Goal: Task Accomplishment & Management: Manage account settings

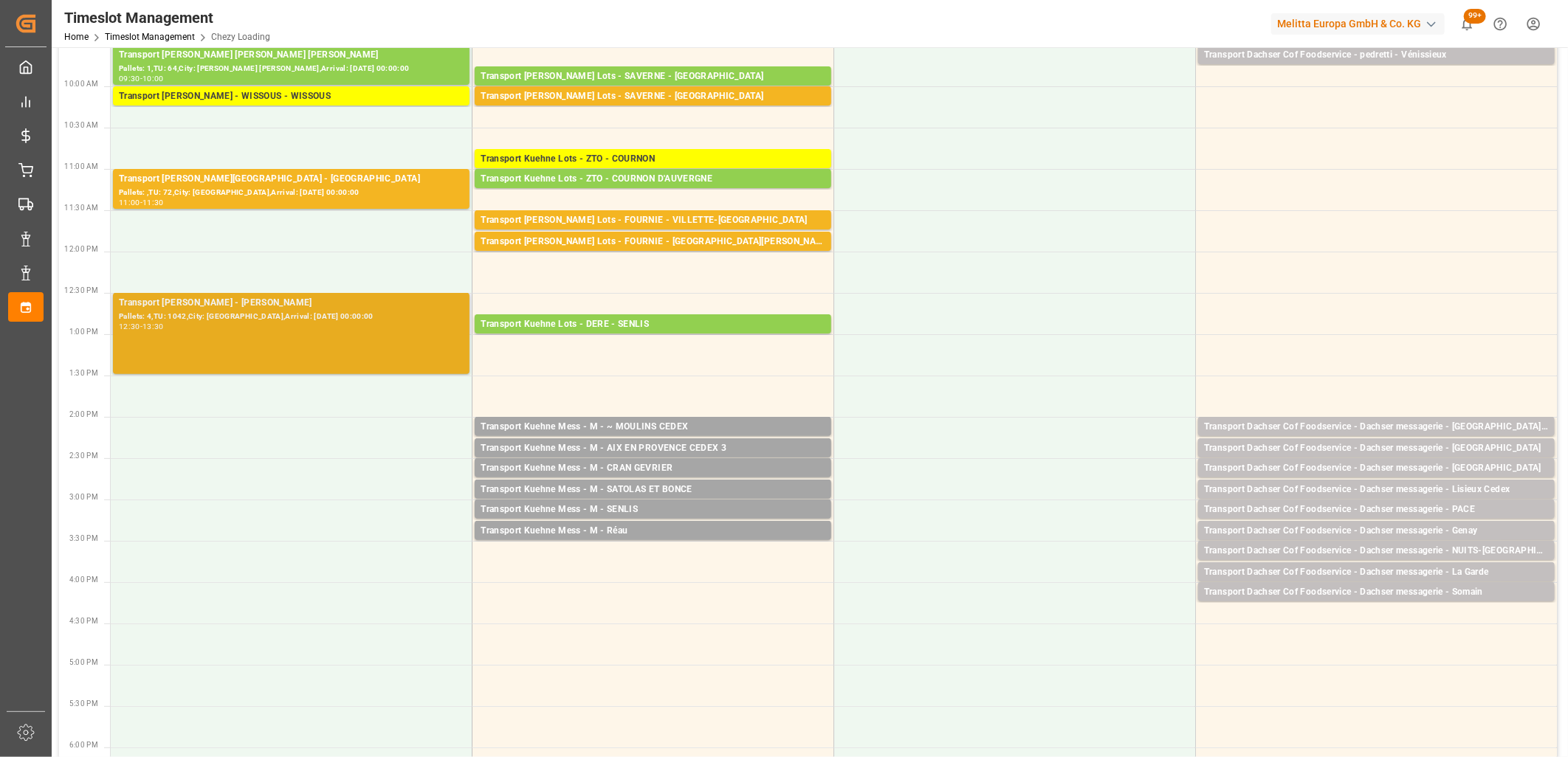
scroll to position [246, 0]
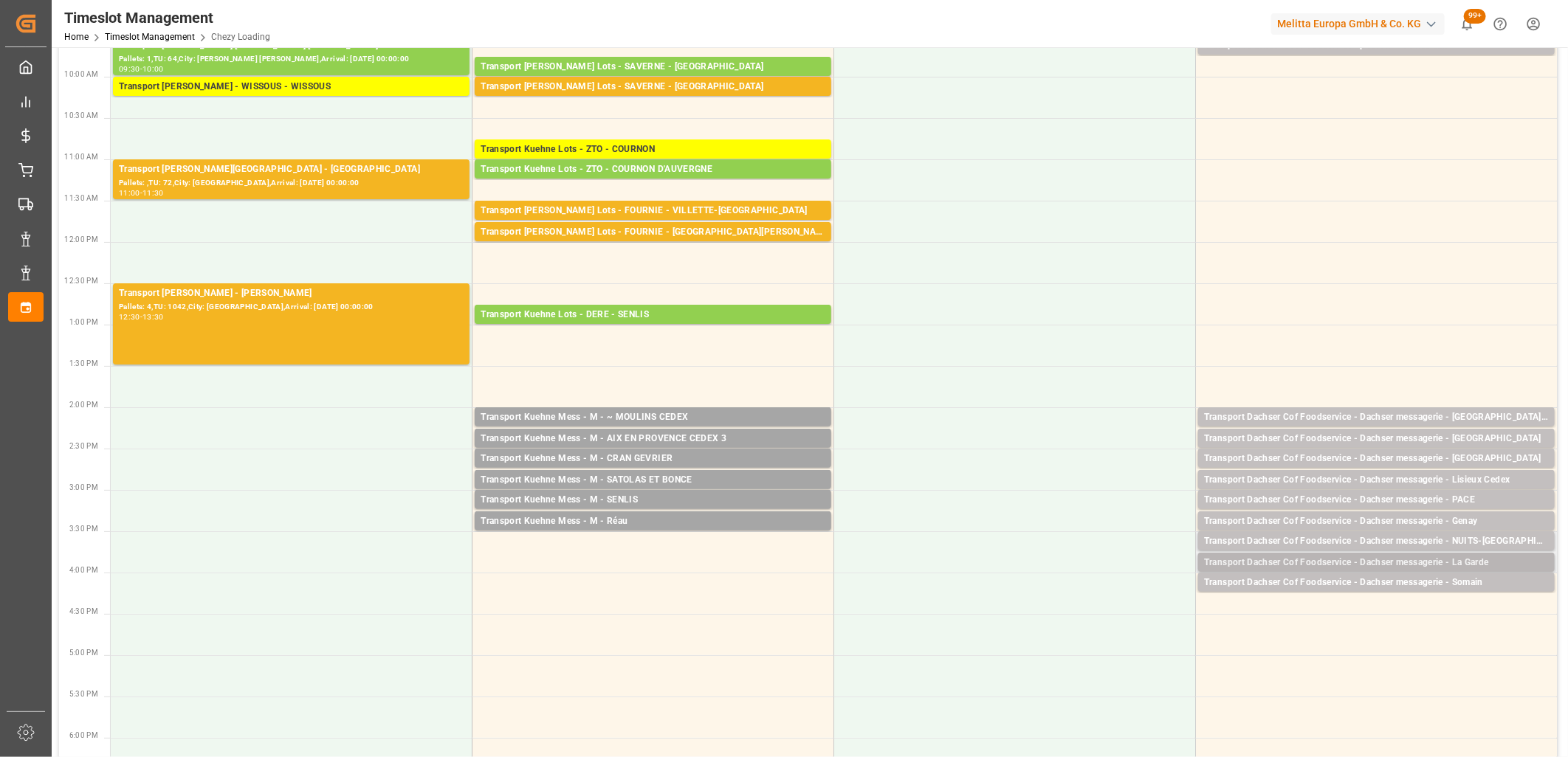
click at [1406, 559] on div "Transport Dachser Cof Foodservice - Dachser messagerie - La Garde" at bounding box center [1376, 563] width 345 height 14
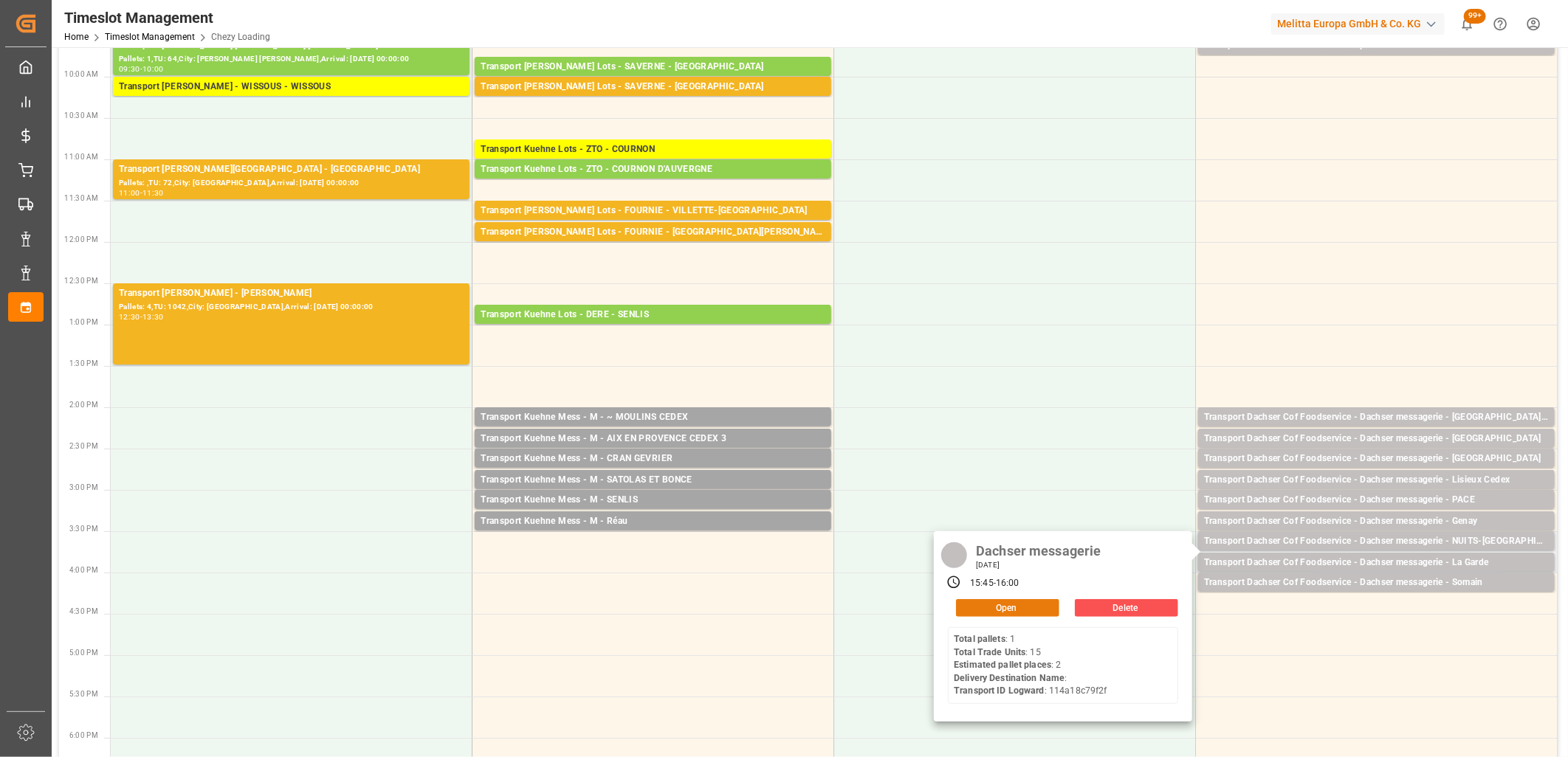
click at [1034, 610] on button "Open" at bounding box center [1008, 608] width 104 height 18
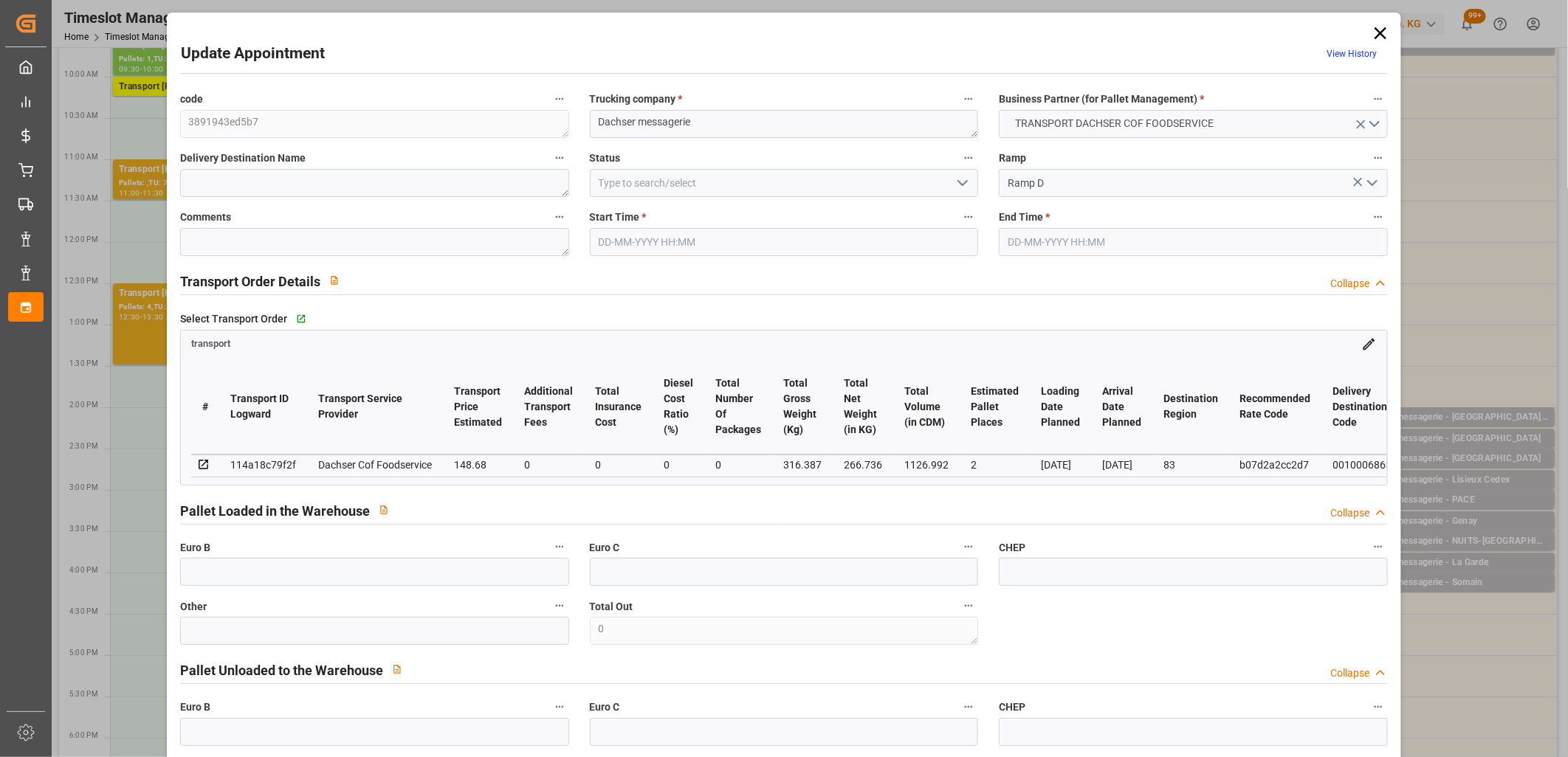
type input "23-09-2025 15:45"
type input "23-09-2025 16:00"
type input "22-09-2025 11:50"
type input "22-09-2025 11:35"
type input "25-09-2025"
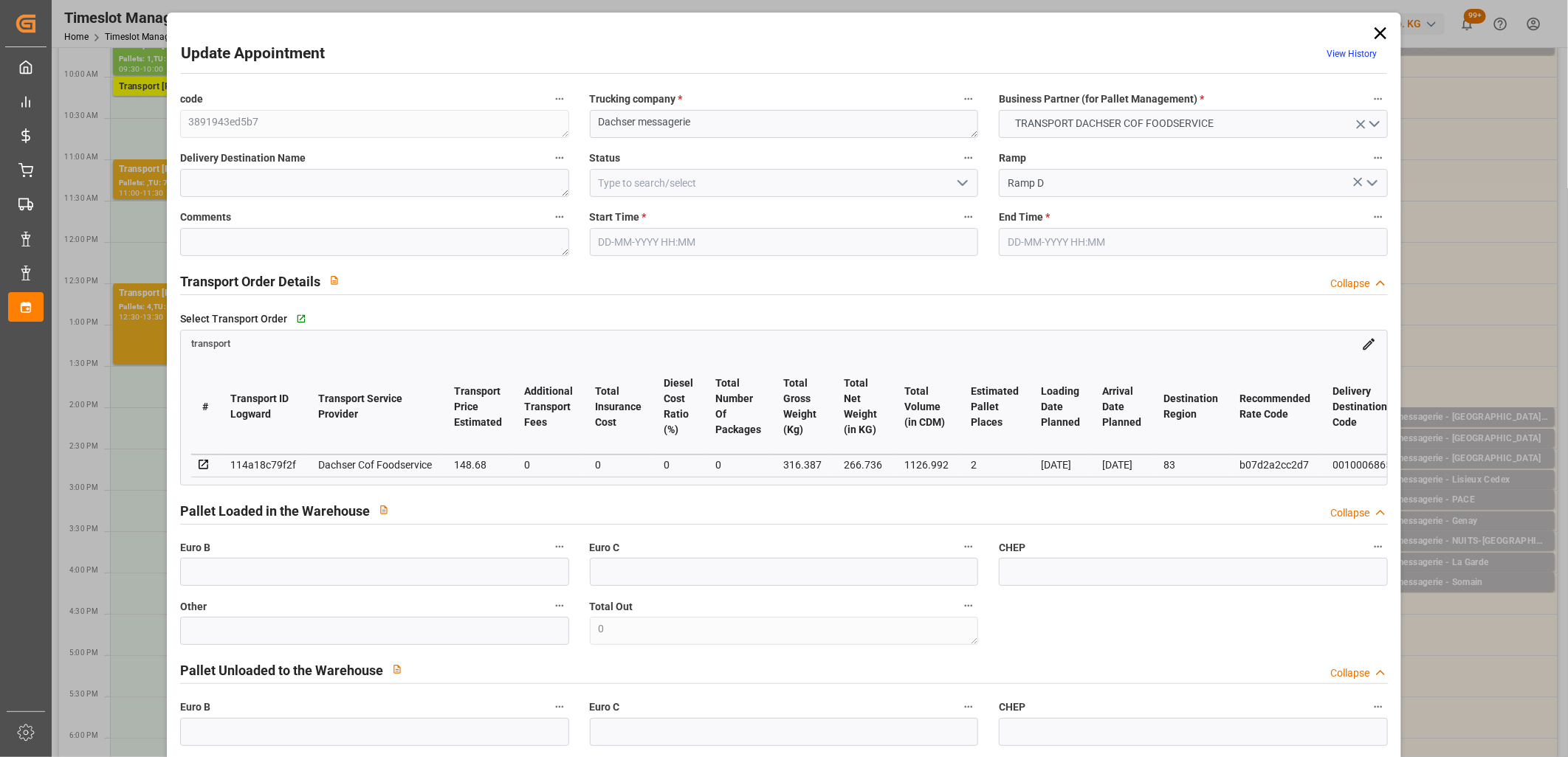
type input "[DATE]"
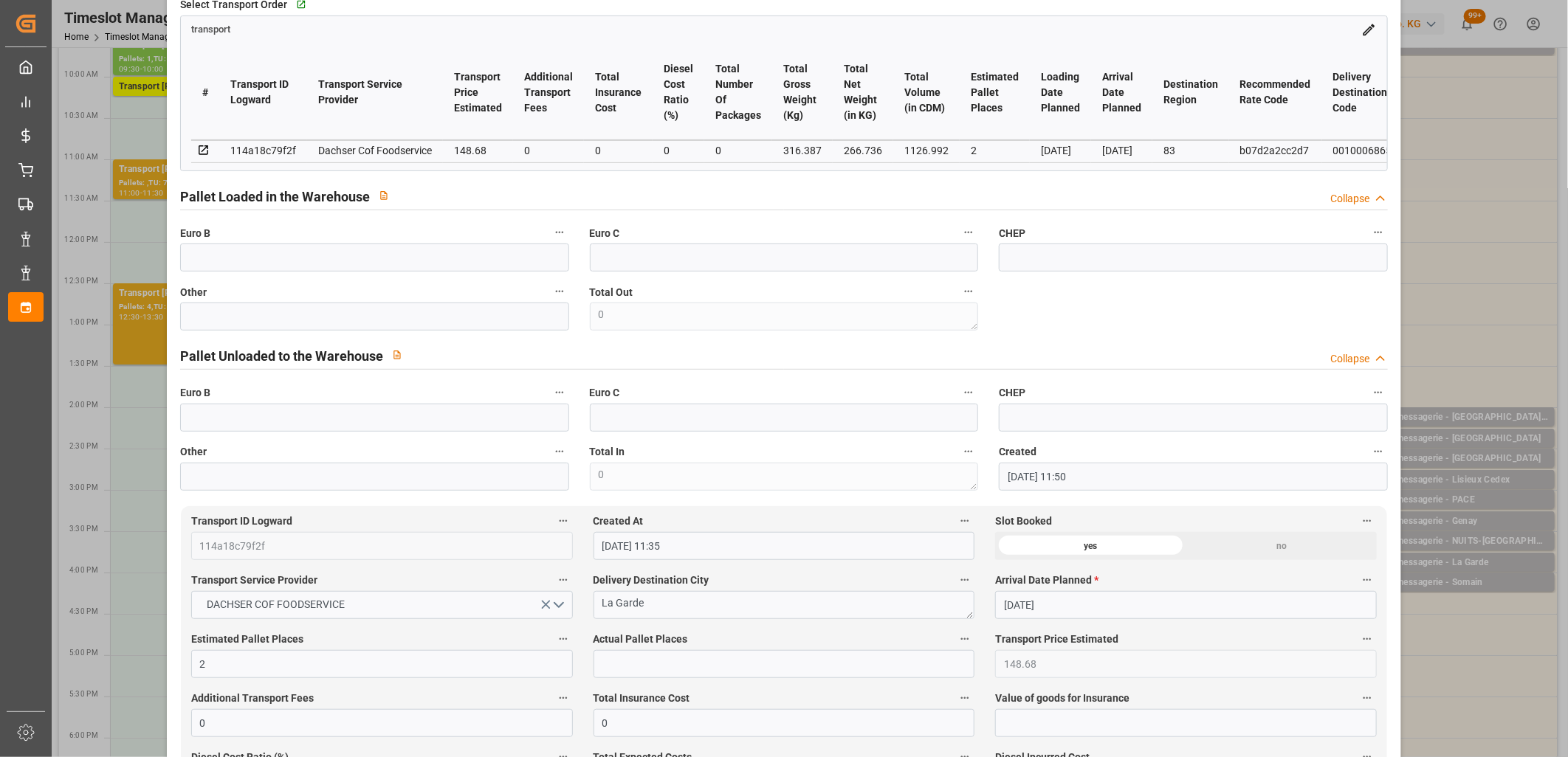
scroll to position [409, 0]
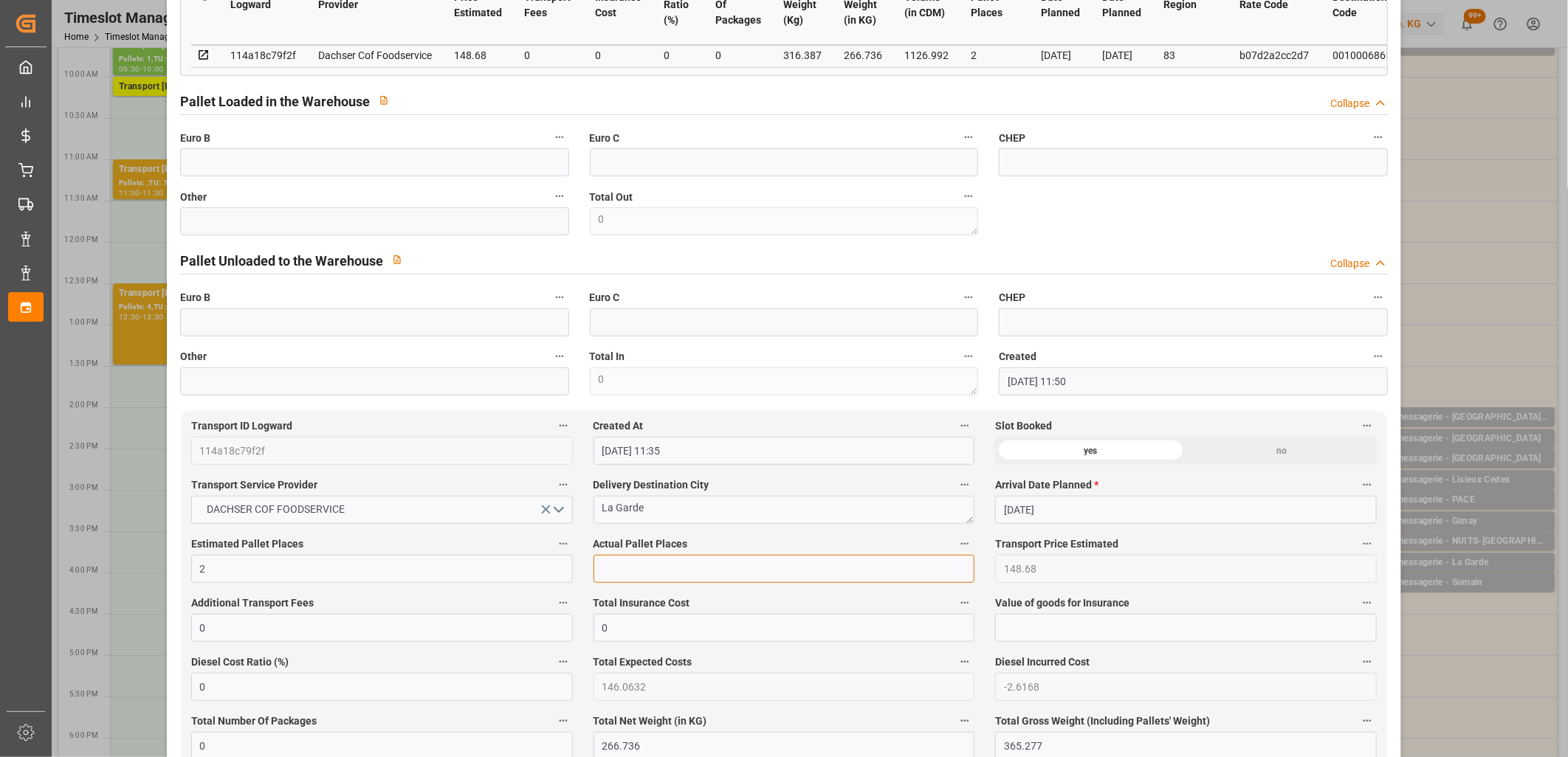
click at [689, 576] on input "text" at bounding box center [784, 568] width 382 height 28
type input "1"
click at [403, 226] on input "text" at bounding box center [375, 221] width 389 height 28
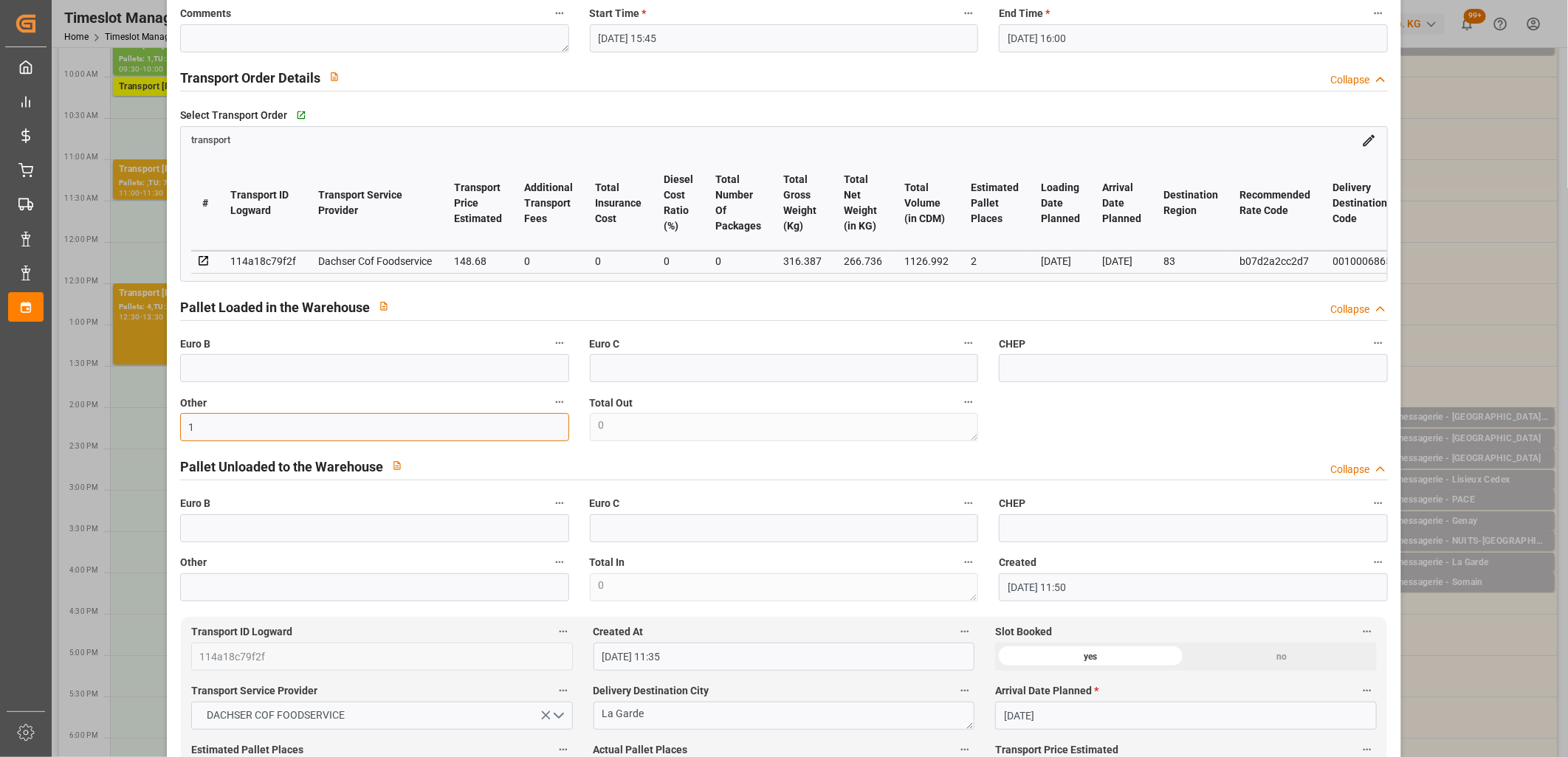
scroll to position [82, 0]
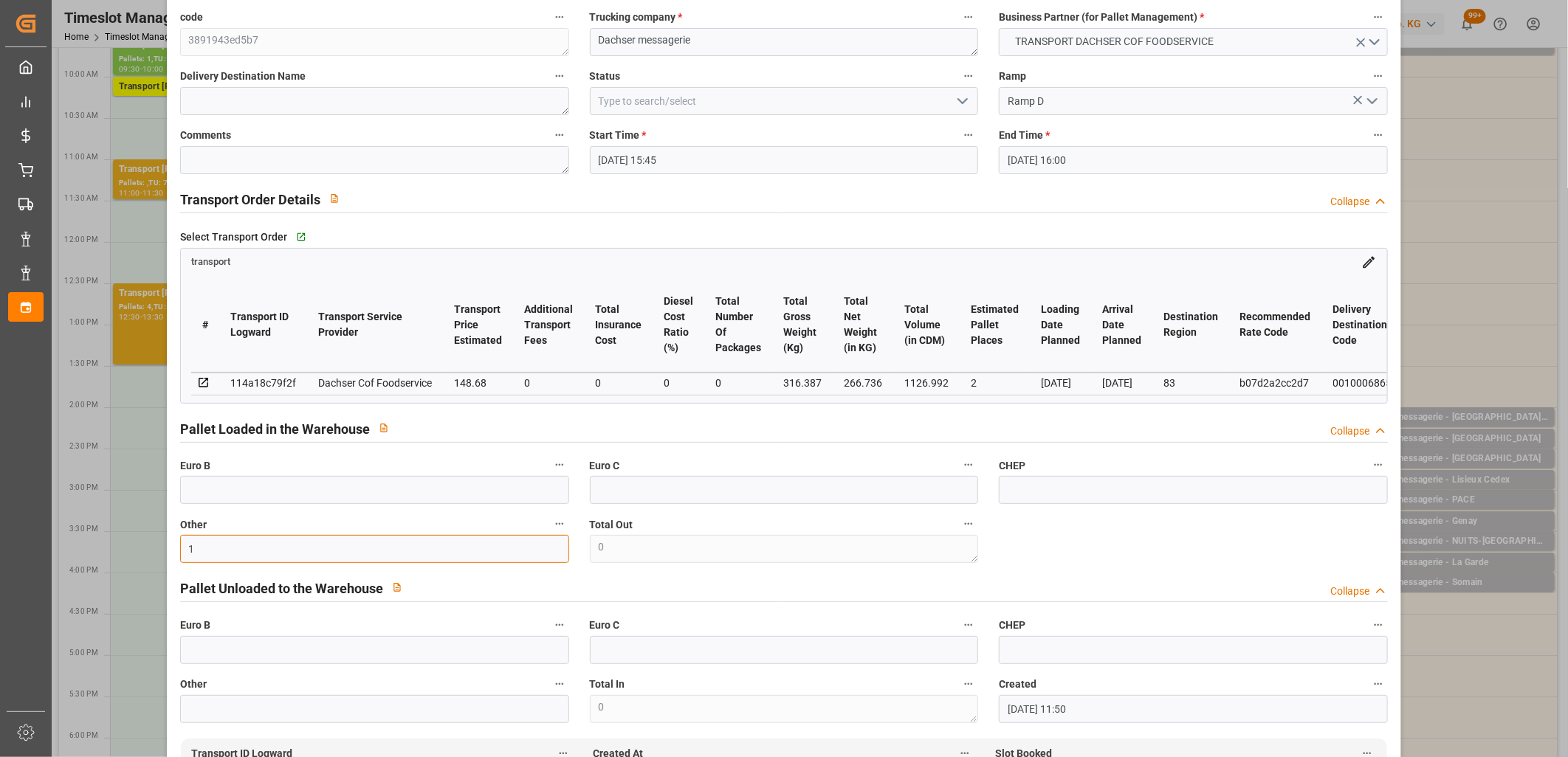
type input "1"
click at [956, 96] on icon "open menu" at bounding box center [963, 101] width 18 height 18
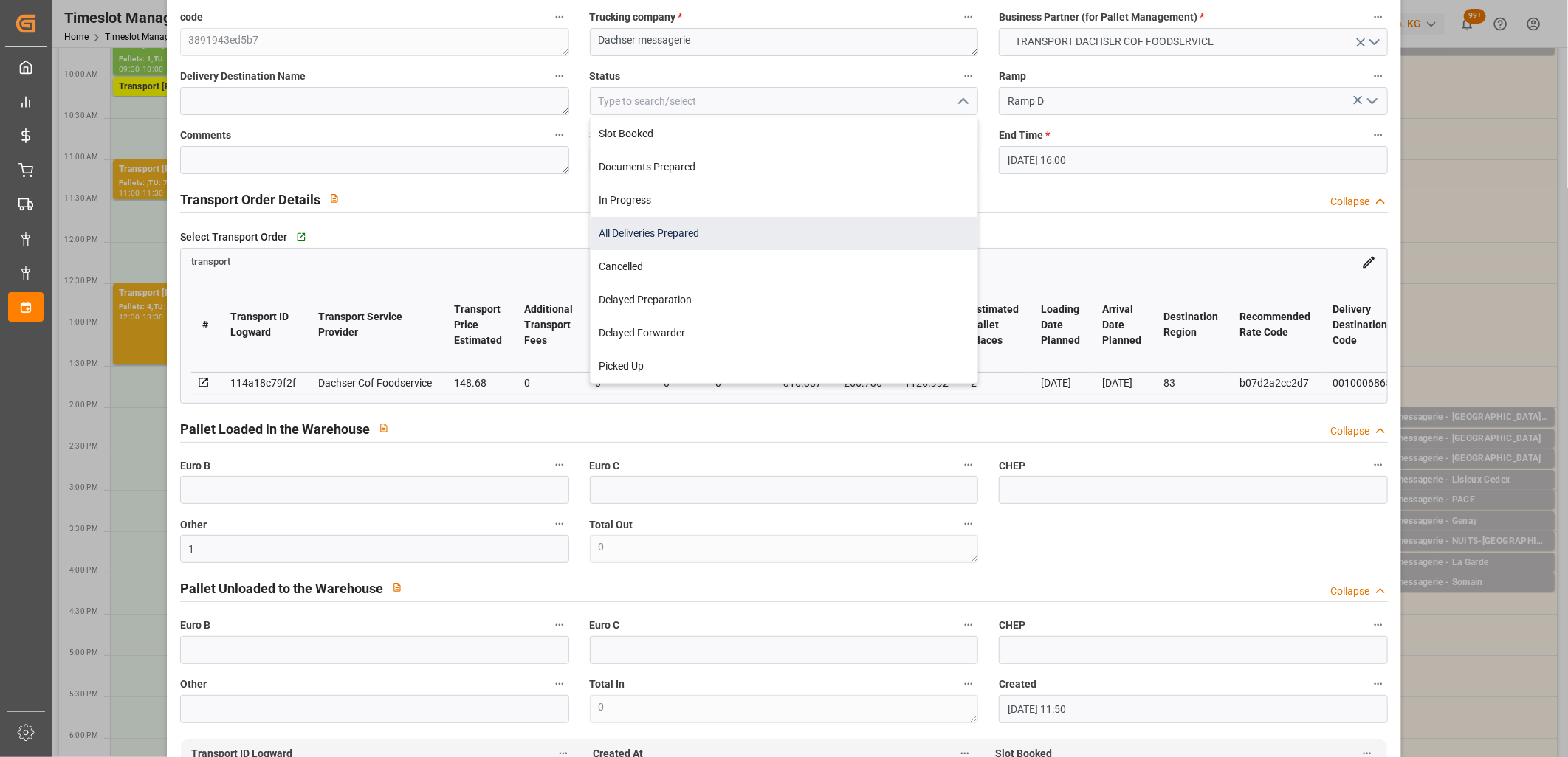
click at [879, 229] on div "All Deliveries Prepared" at bounding box center [784, 233] width 388 height 33
type input "All Deliveries Prepared"
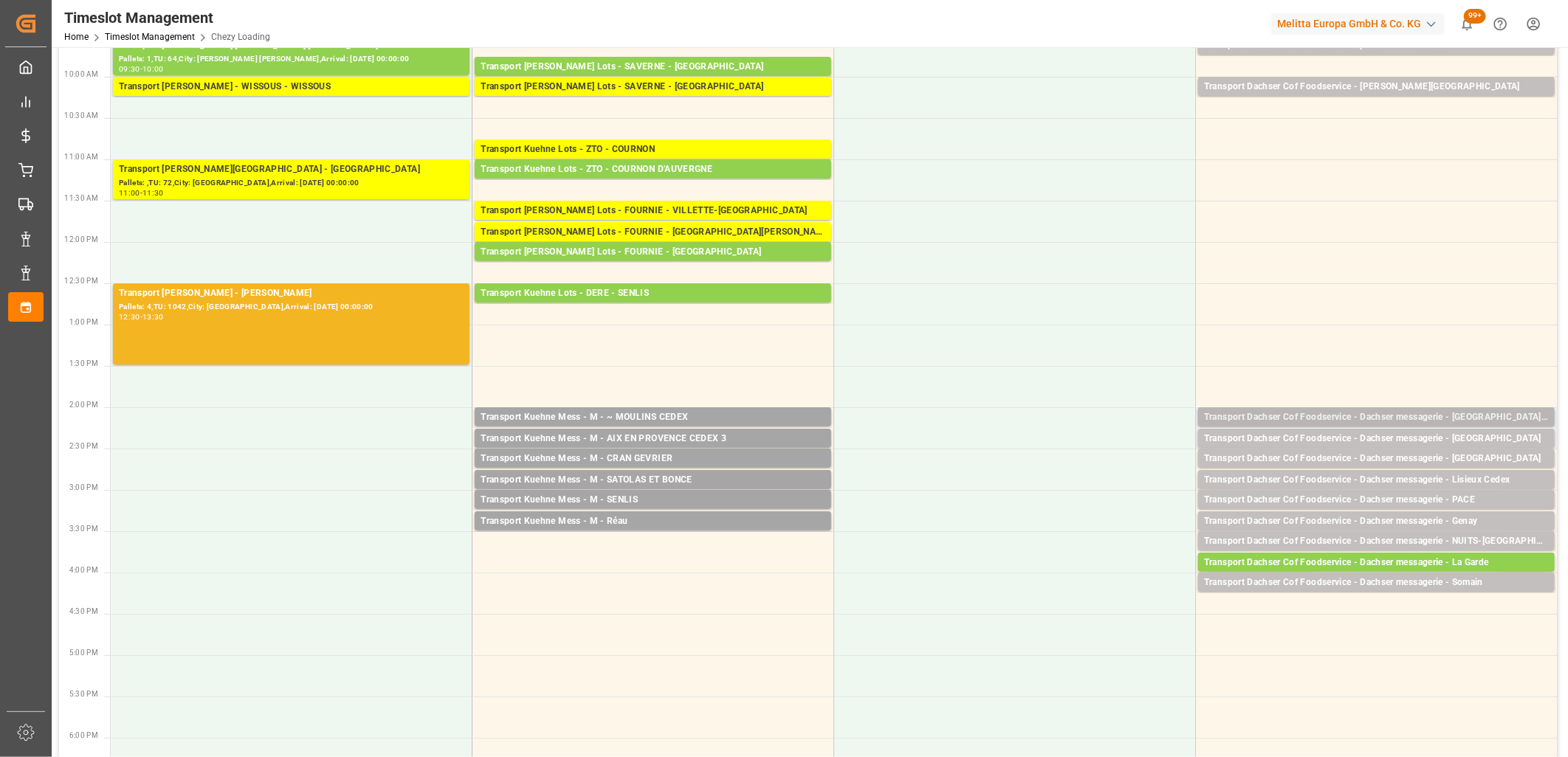
click at [1407, 417] on div "Transport Dachser Cof Foodservice - Dachser messagerie - Chateauneuf-Sur-Isere" at bounding box center [1376, 417] width 345 height 14
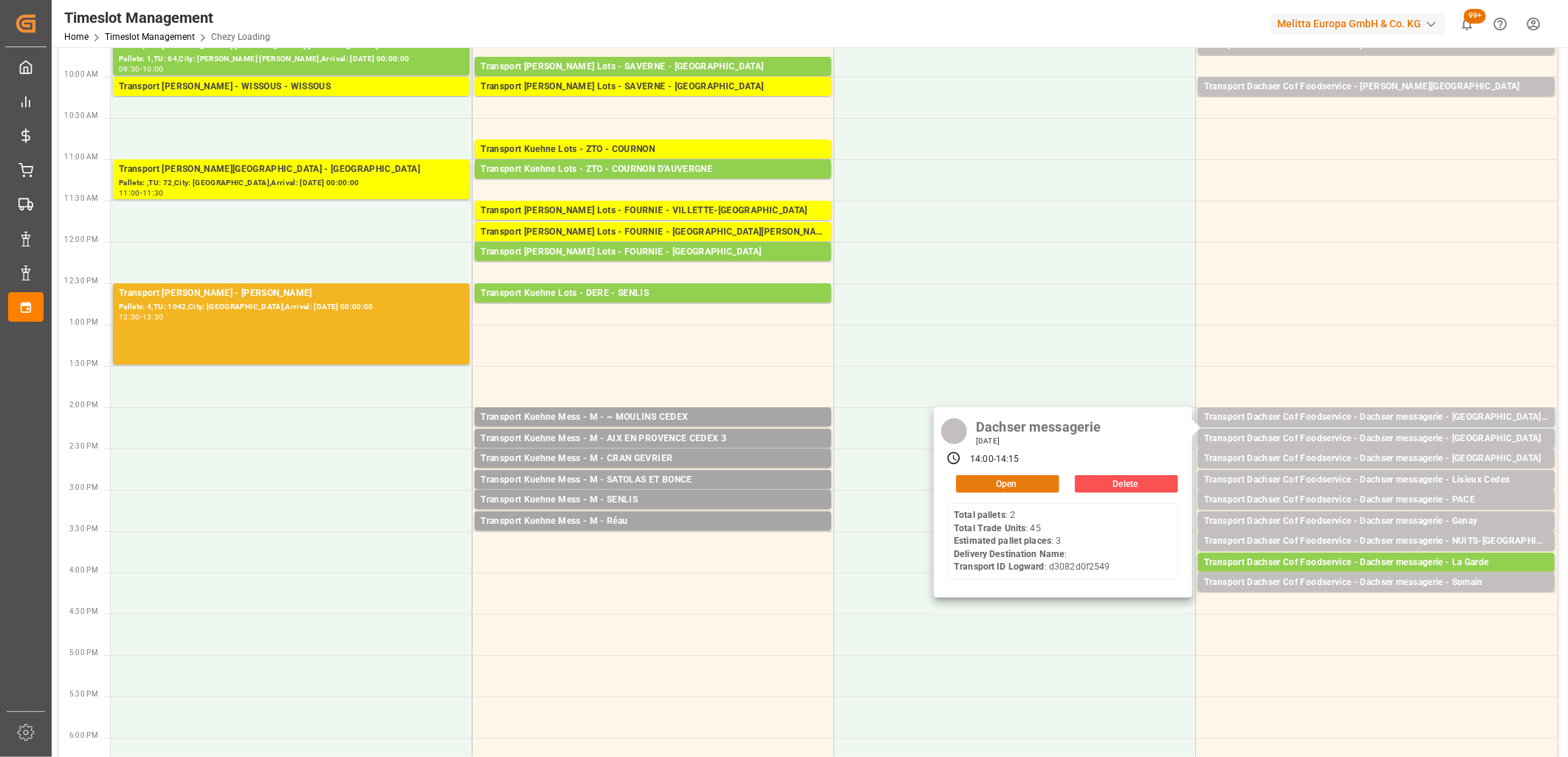
click at [1032, 485] on button "Open" at bounding box center [1008, 484] width 104 height 18
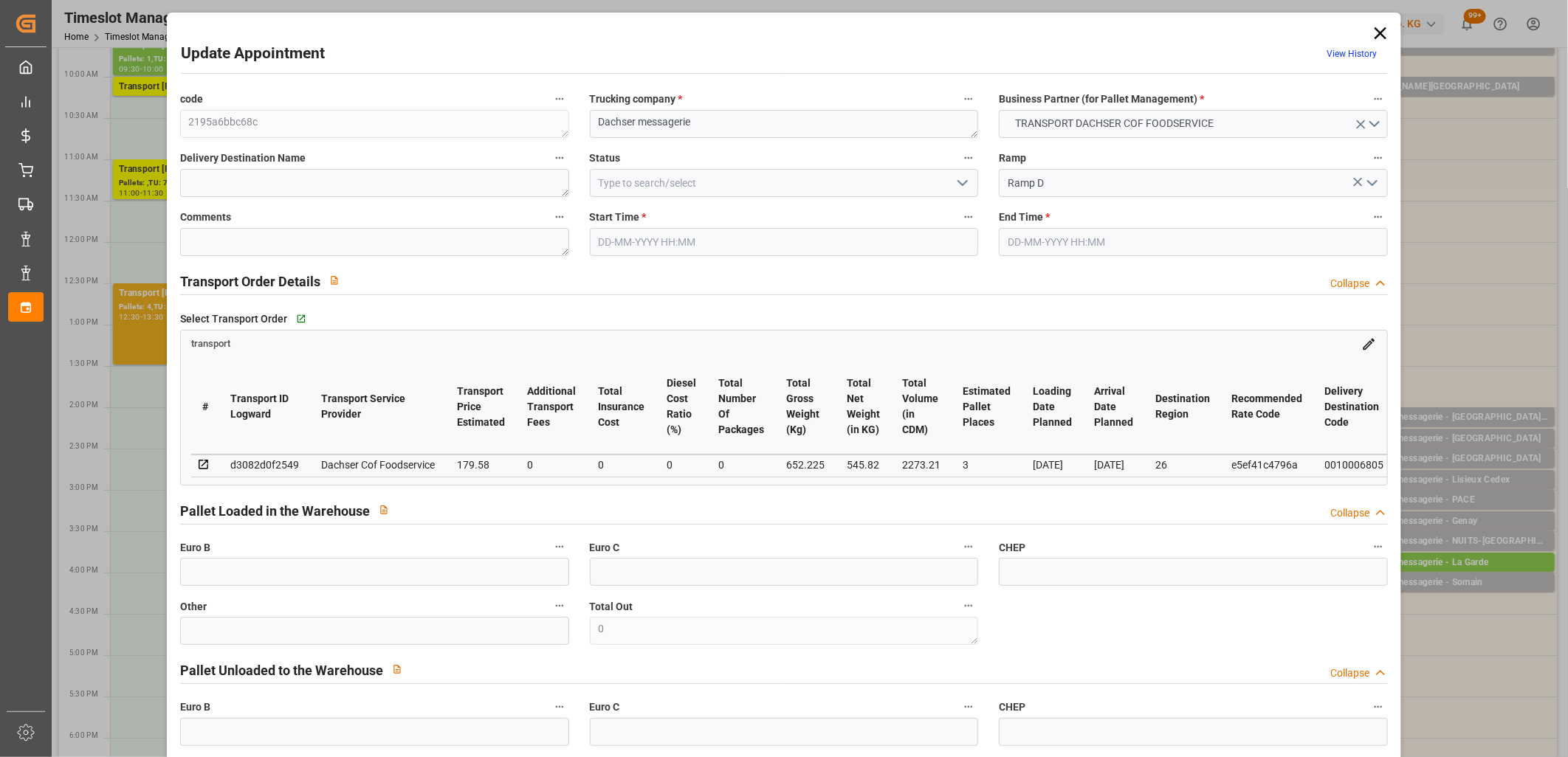
type input "3"
type input "179.58"
type input "0"
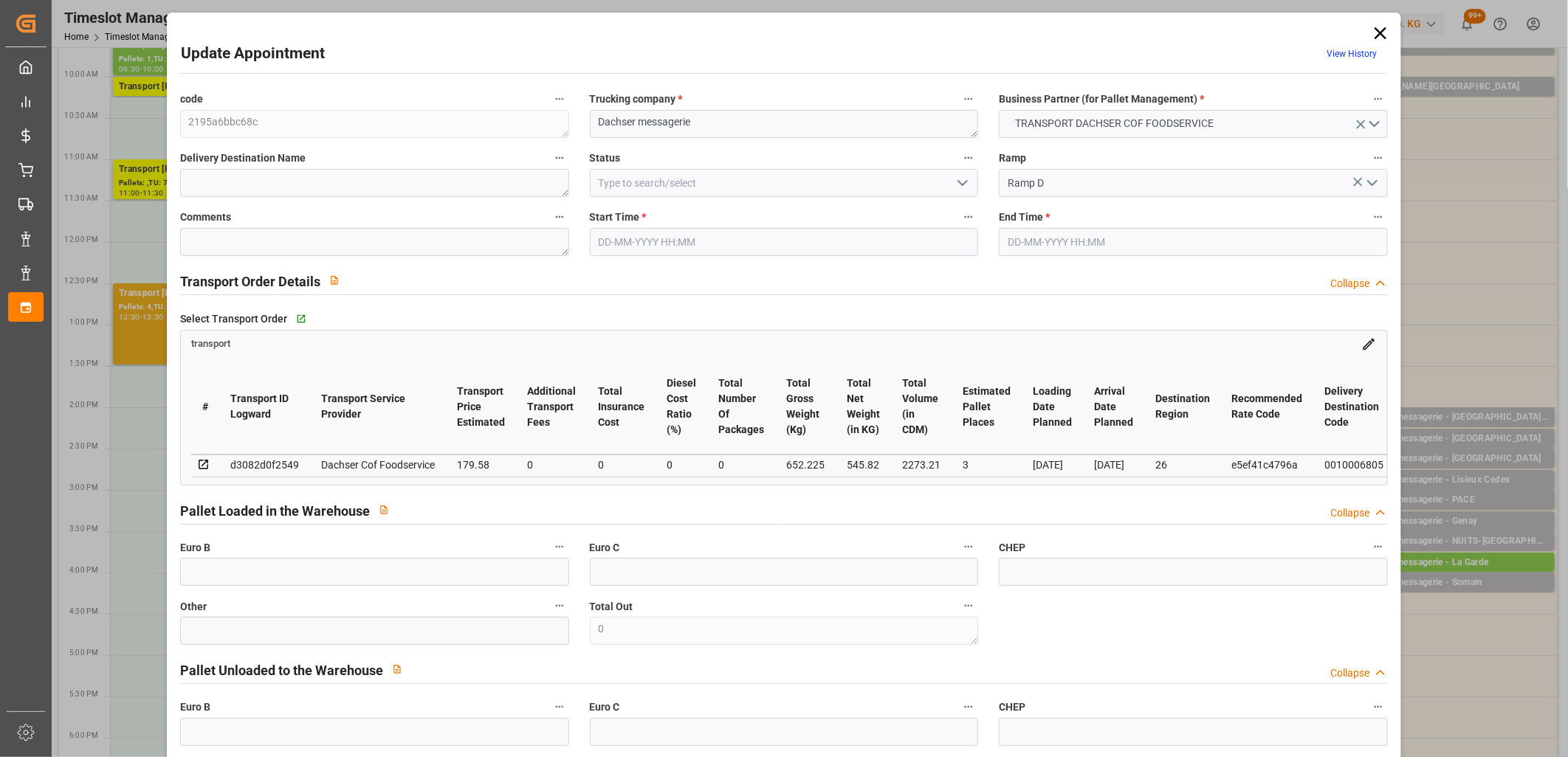
type input "176.4194"
type input "-3.1606"
type input "0"
type input "545.82"
type input "726.005"
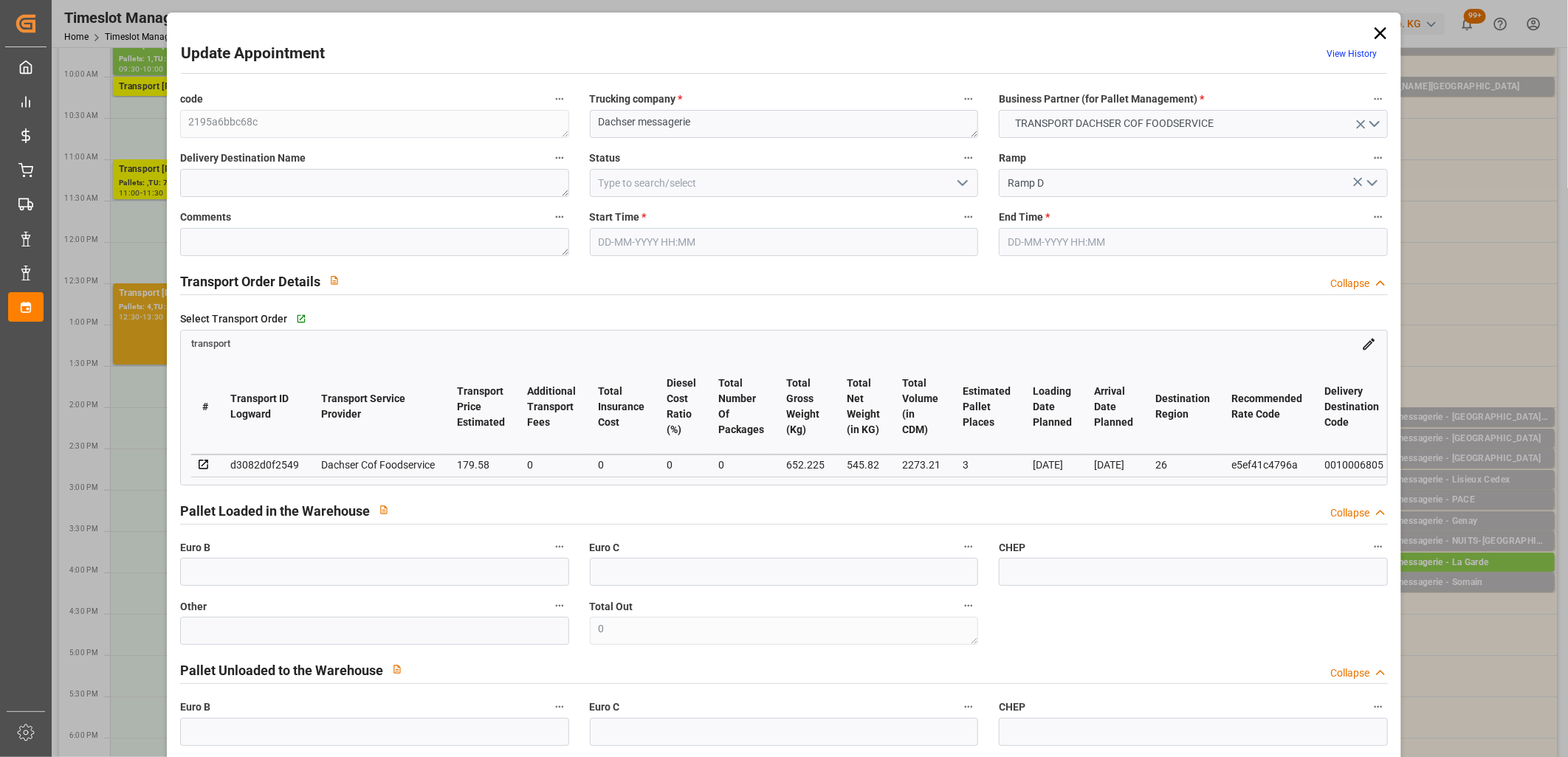
type input "2273.21"
type input "26"
type input "2"
type input "45"
type input "3"
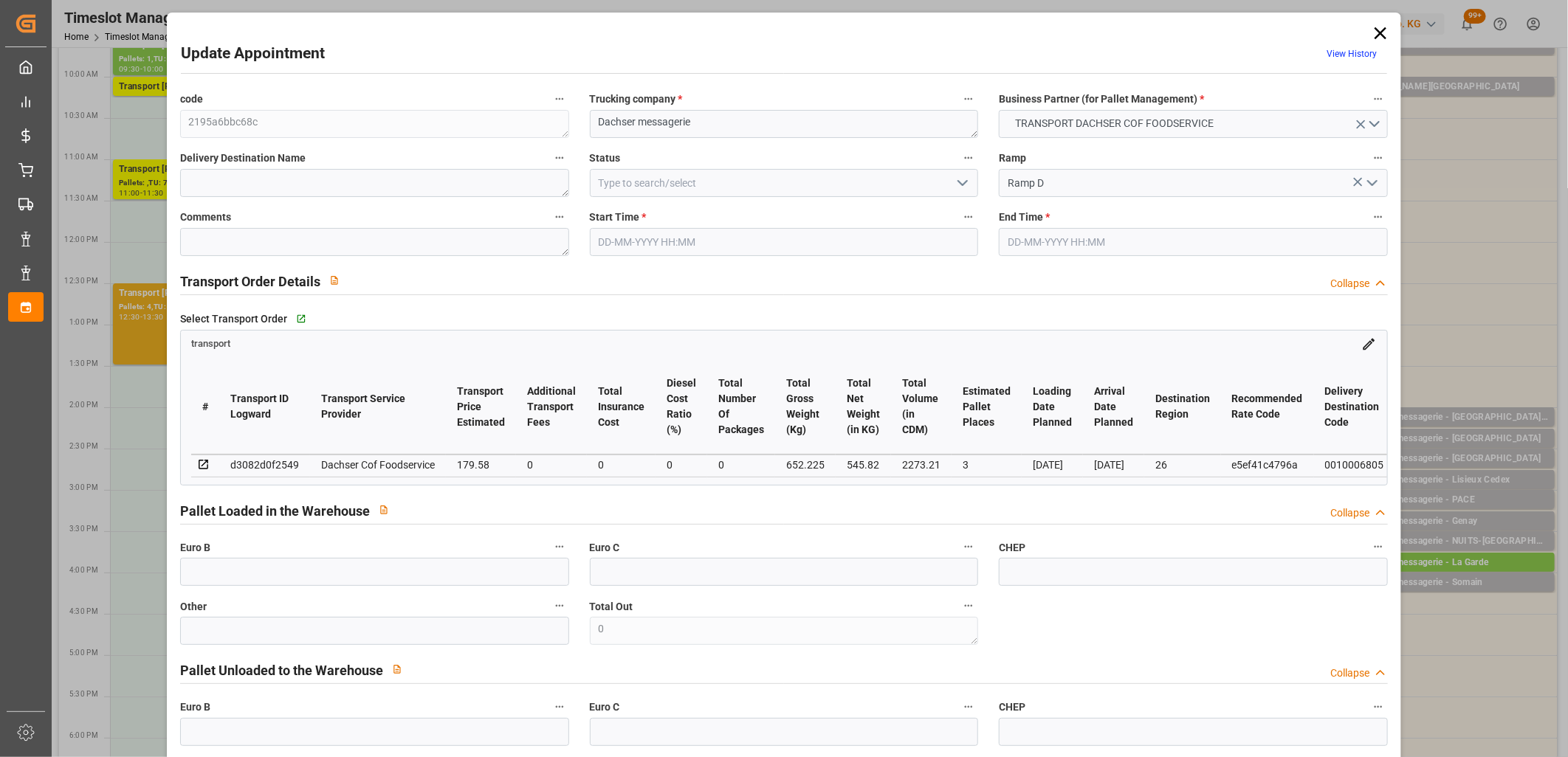
type input "101"
type input "652.225"
type input "0"
type input "4710.8598"
type input "0"
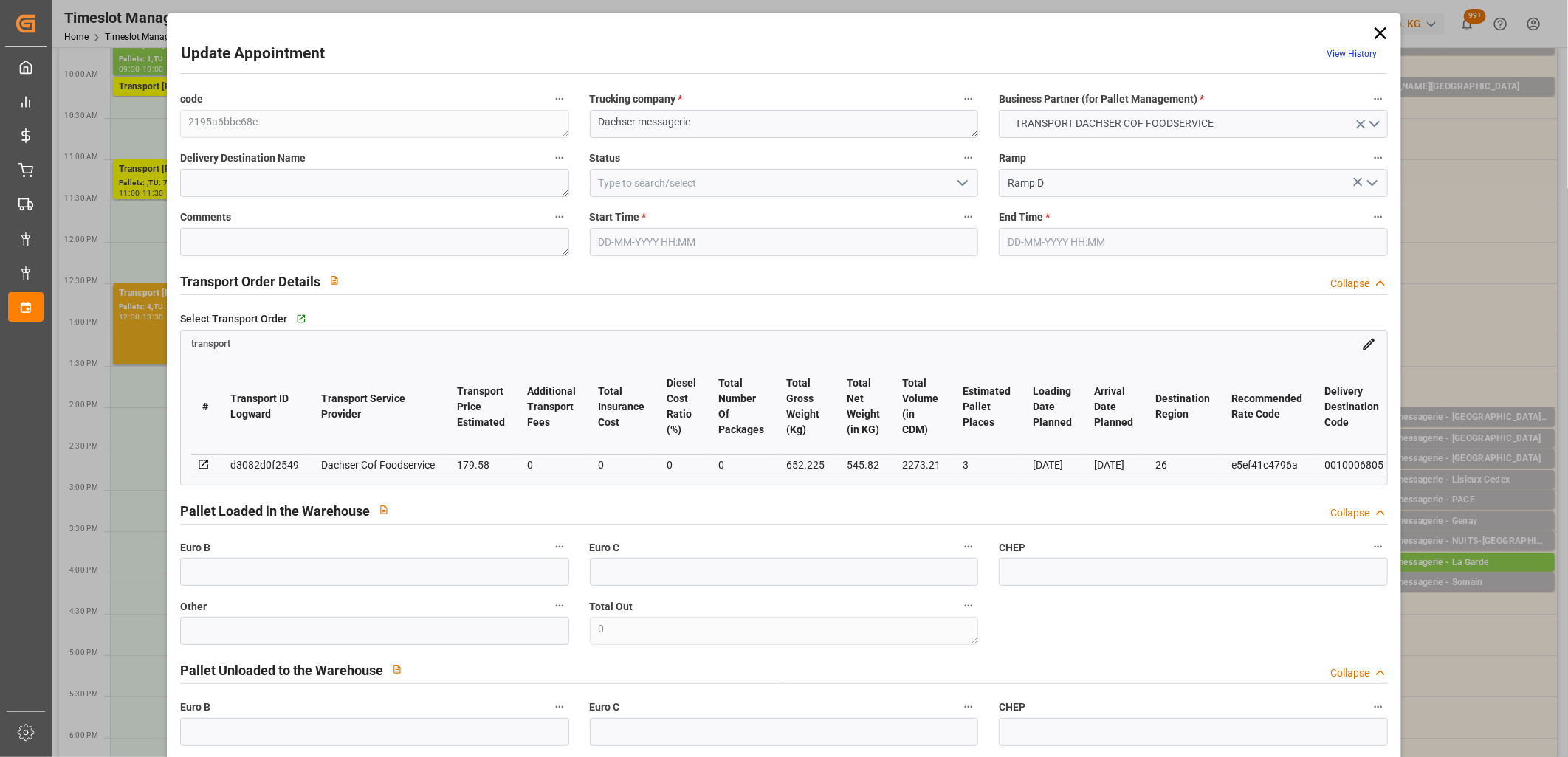
type input "0"
type input "21"
type input "35"
type input "23-09-2025 14:00"
type input "23-09-2025 14:15"
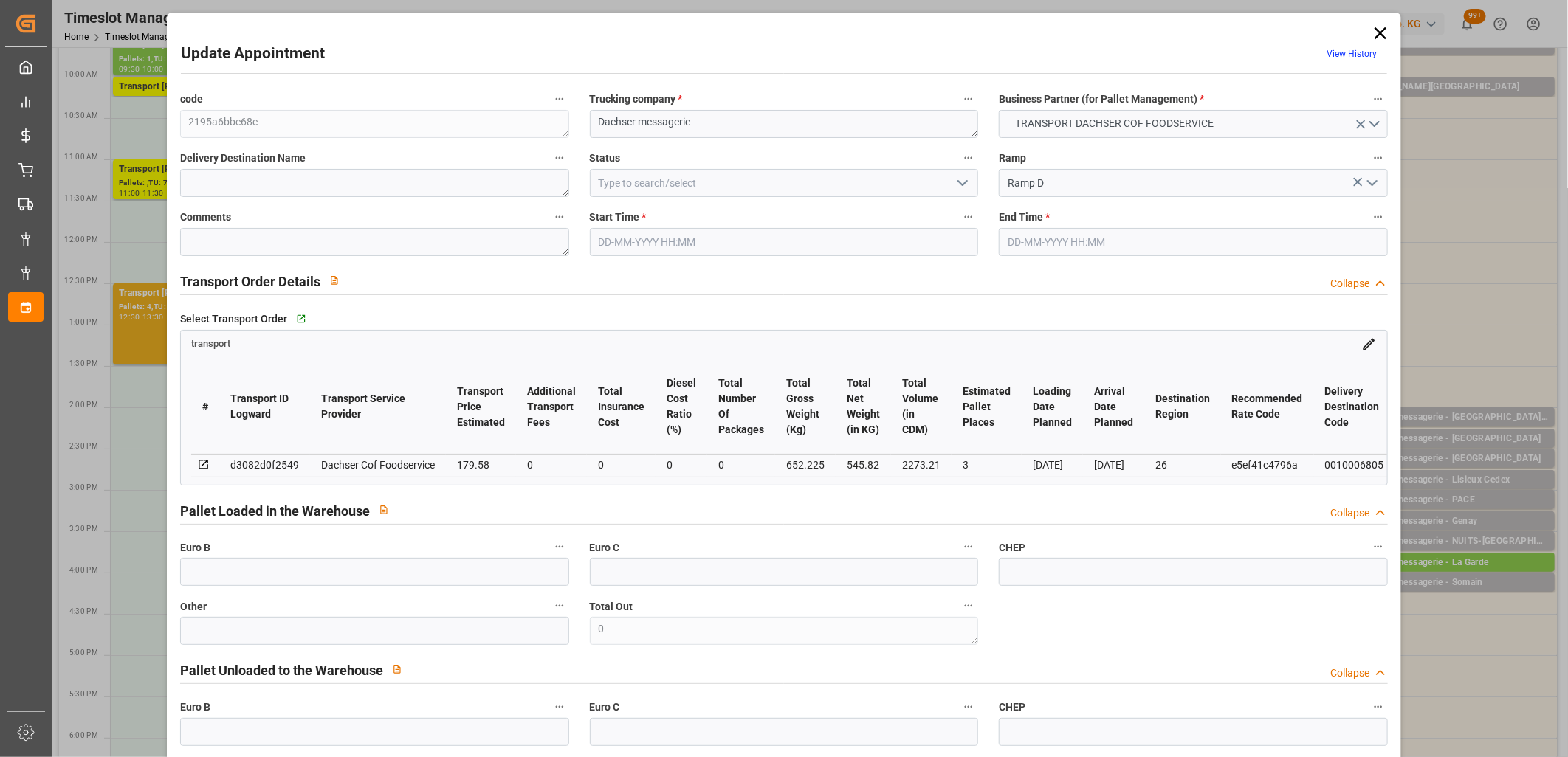
type input "22-09-2025 11:45"
type input "22-09-2025 11:35"
type input "[DATE]"
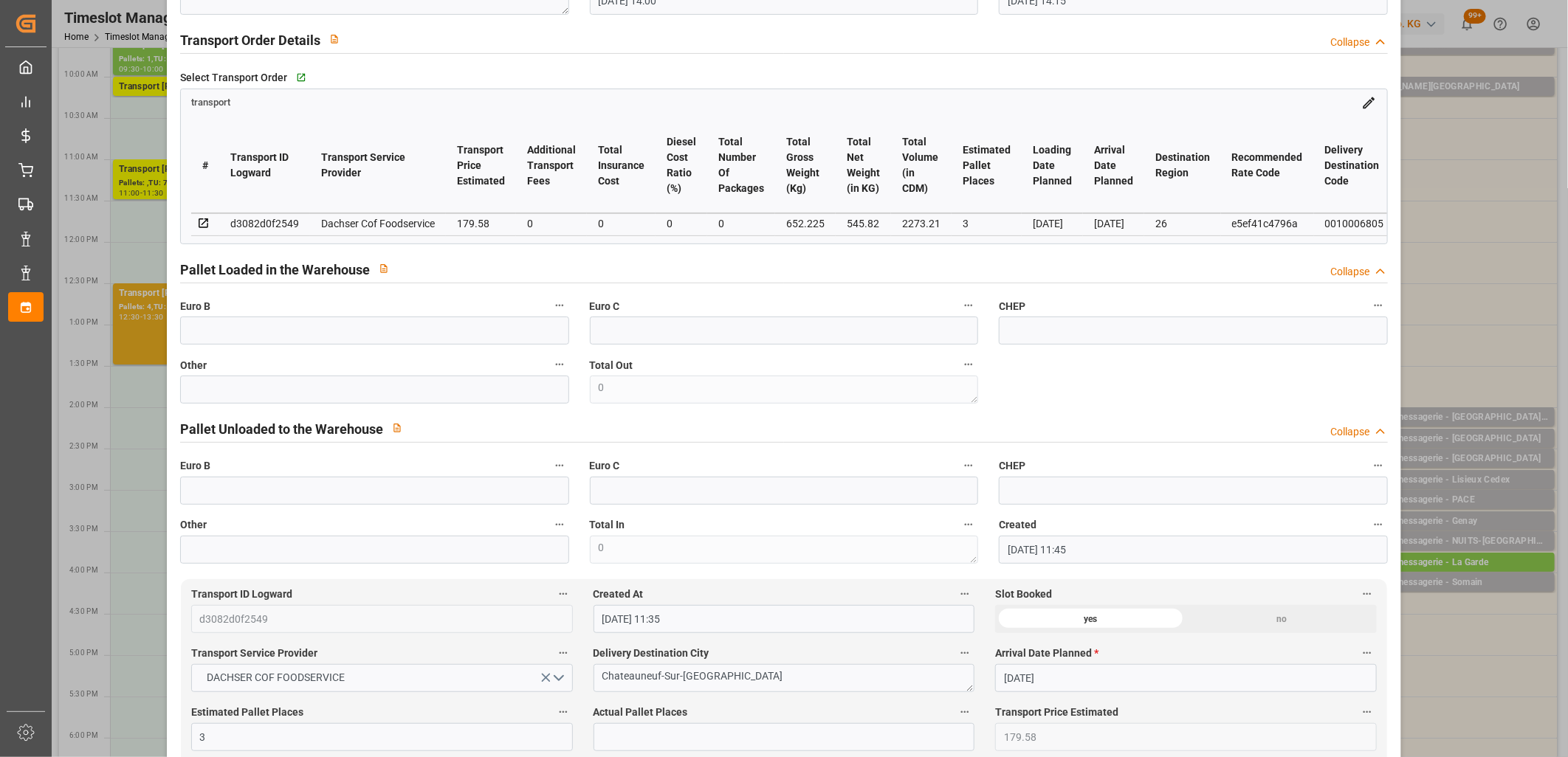
scroll to position [409, 0]
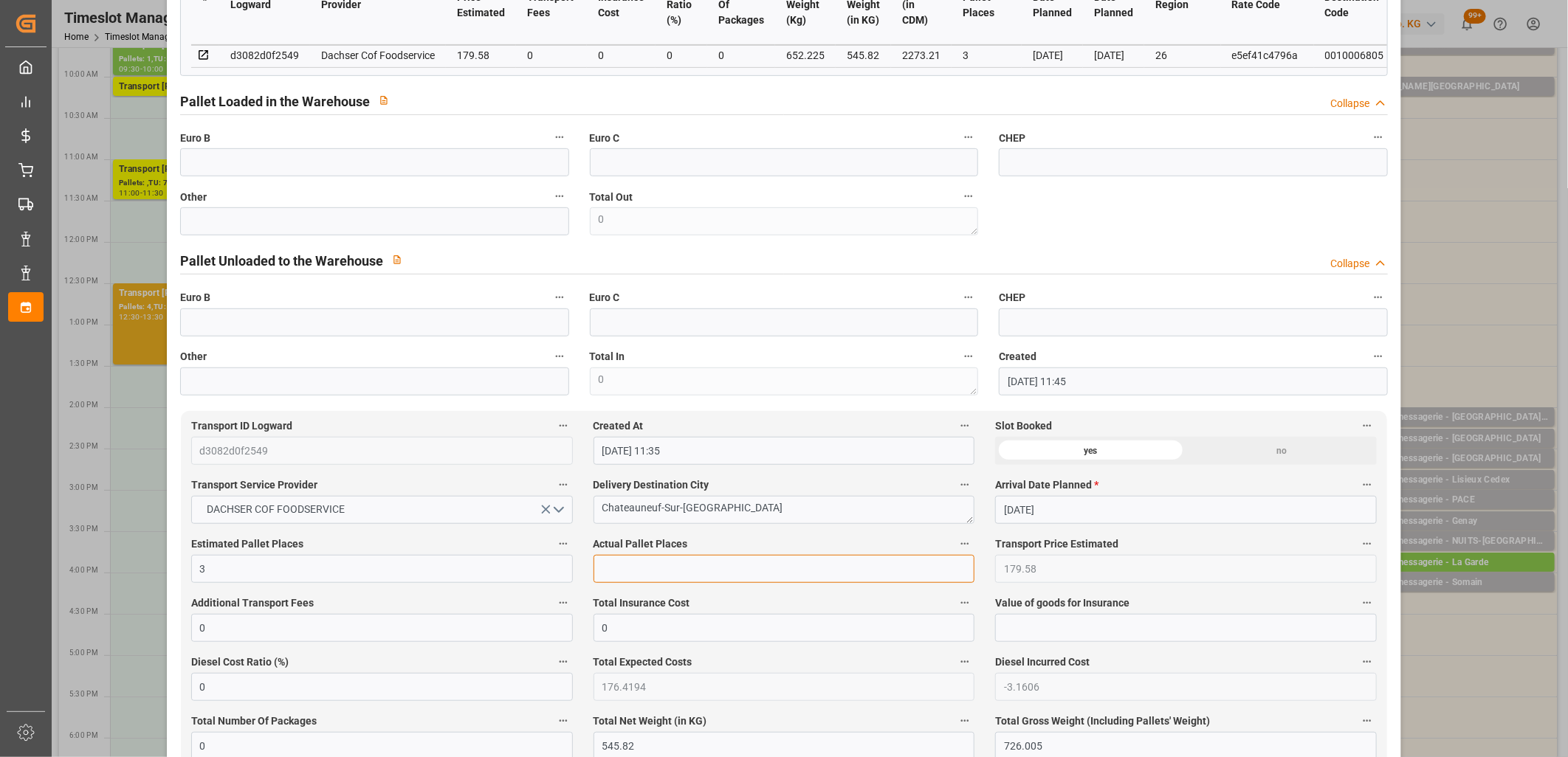
click at [689, 561] on input "text" at bounding box center [784, 568] width 382 height 28
type input "3"
click at [335, 224] on input "text" at bounding box center [375, 221] width 389 height 28
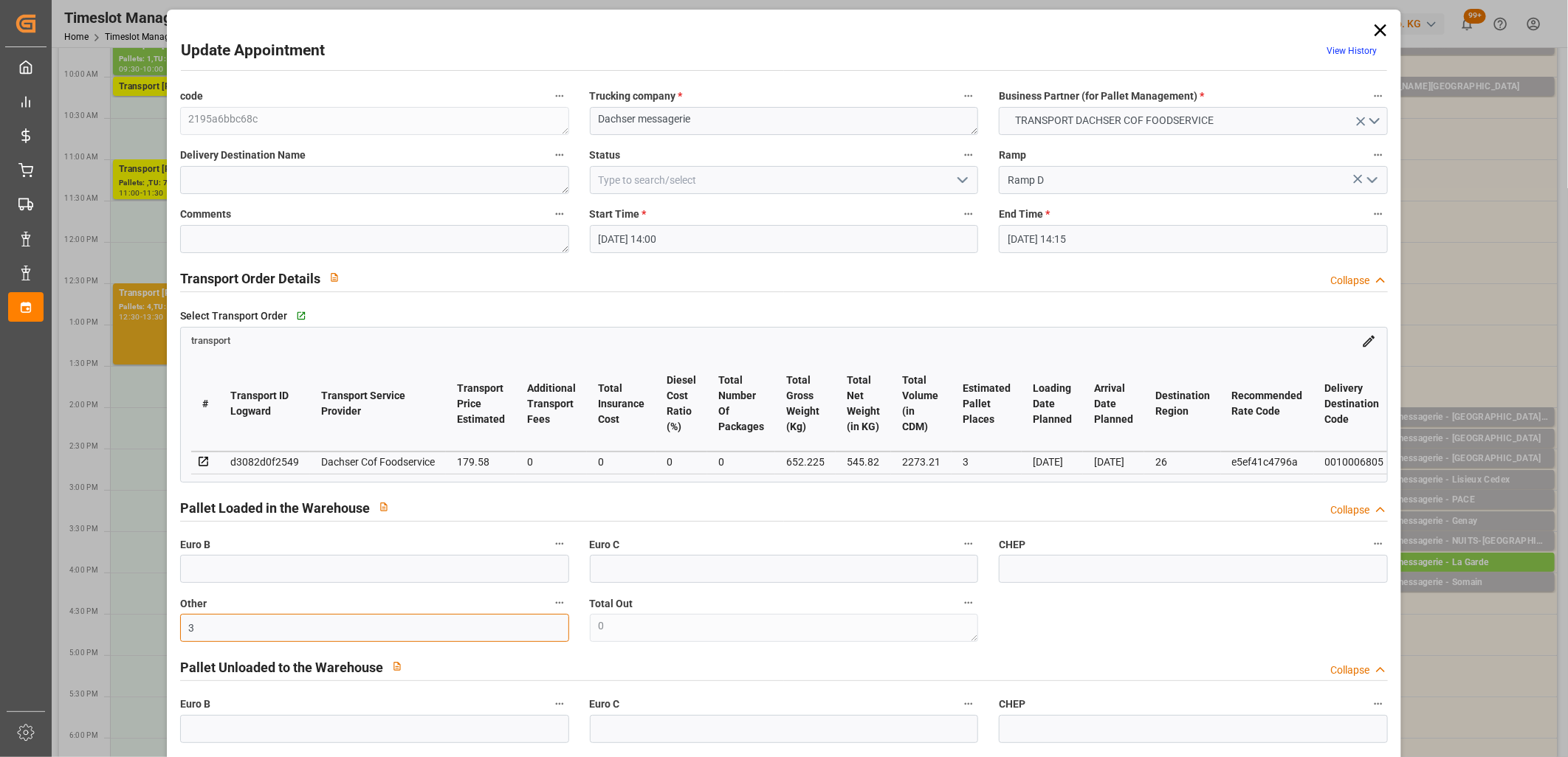
scroll to position [0, 0]
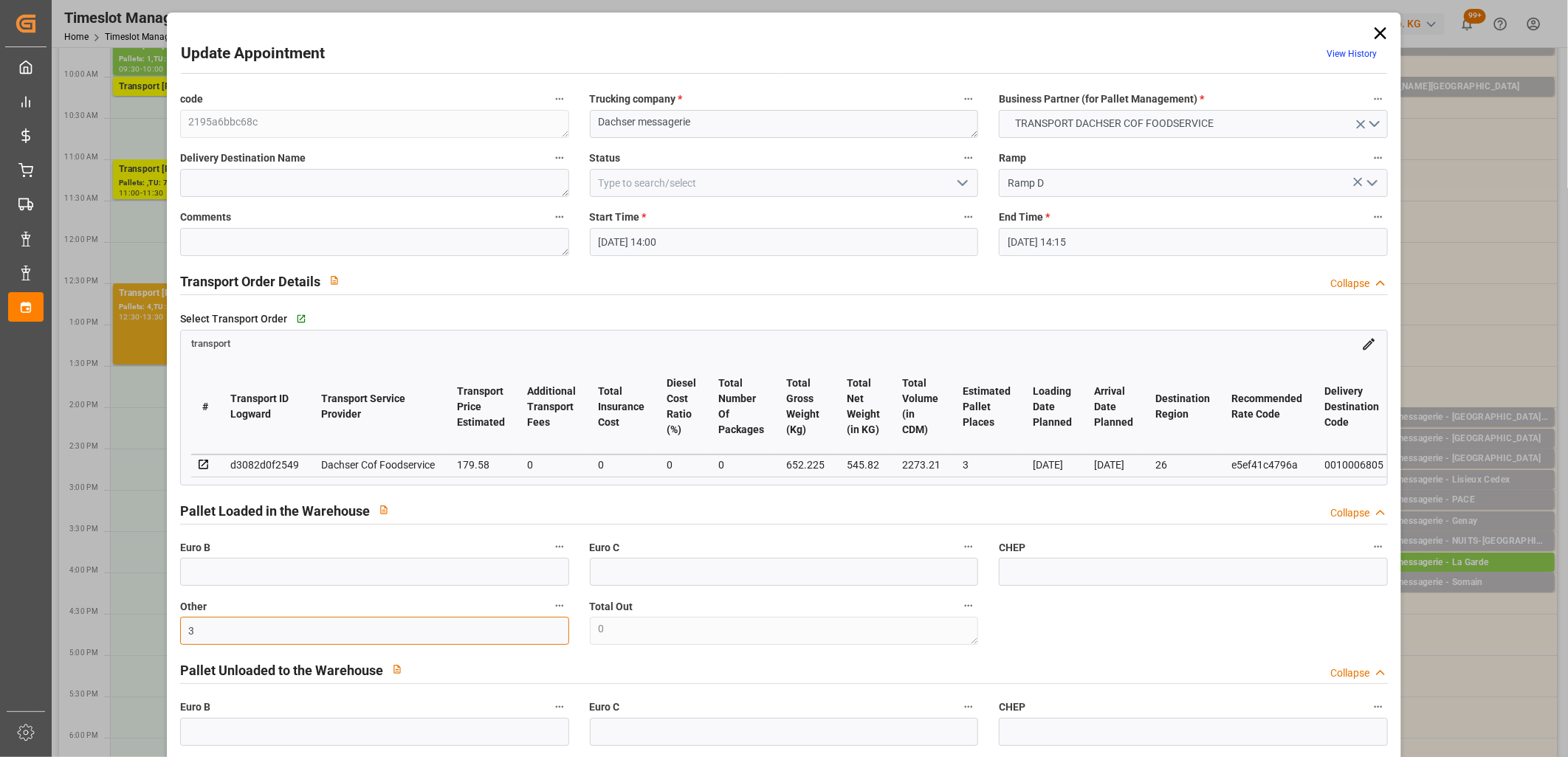
type input "3"
click at [960, 182] on icon "open menu" at bounding box center [963, 183] width 18 height 18
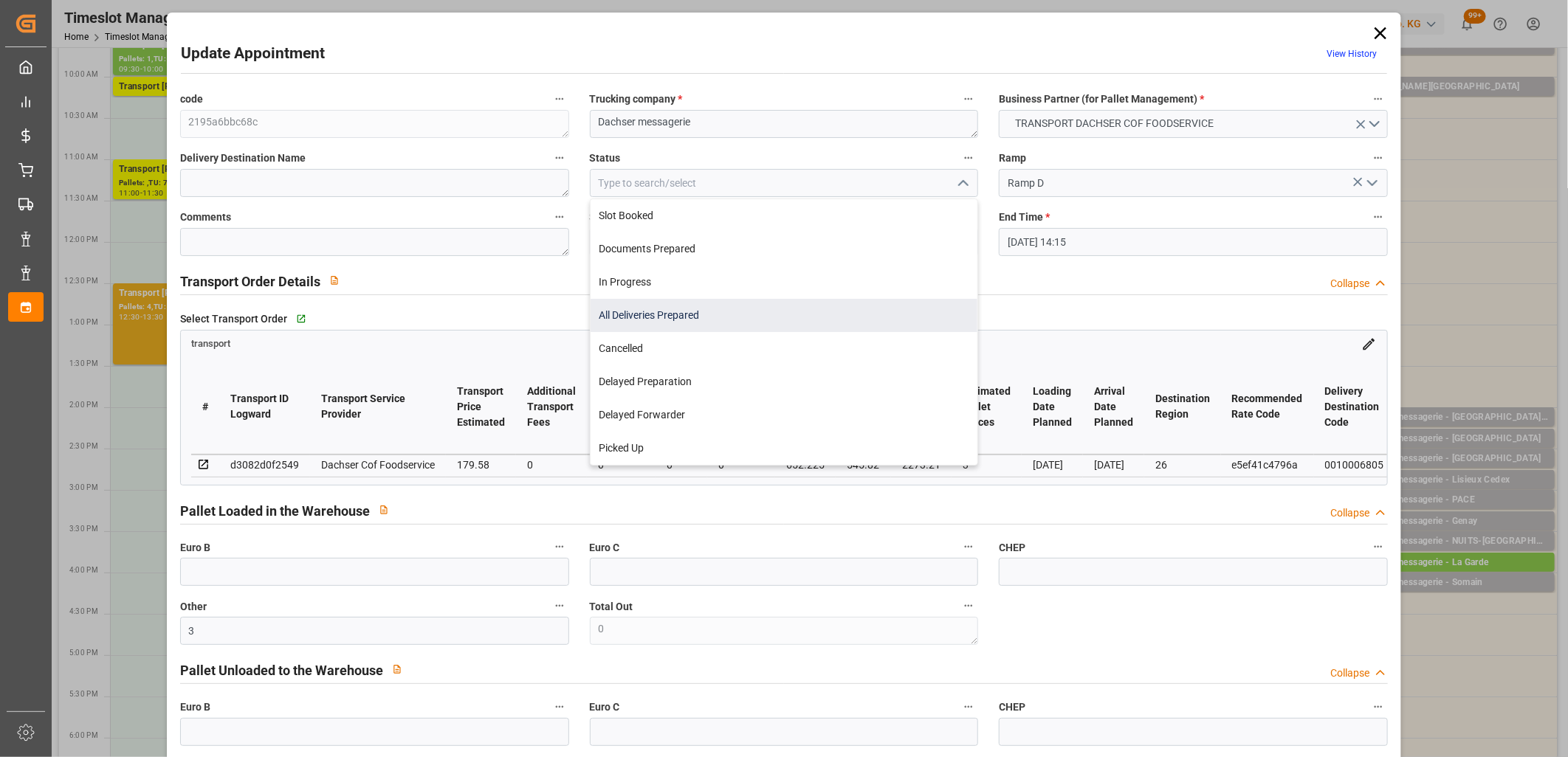
click at [764, 329] on div "All Deliveries Prepared" at bounding box center [784, 315] width 388 height 33
type input "All Deliveries Prepared"
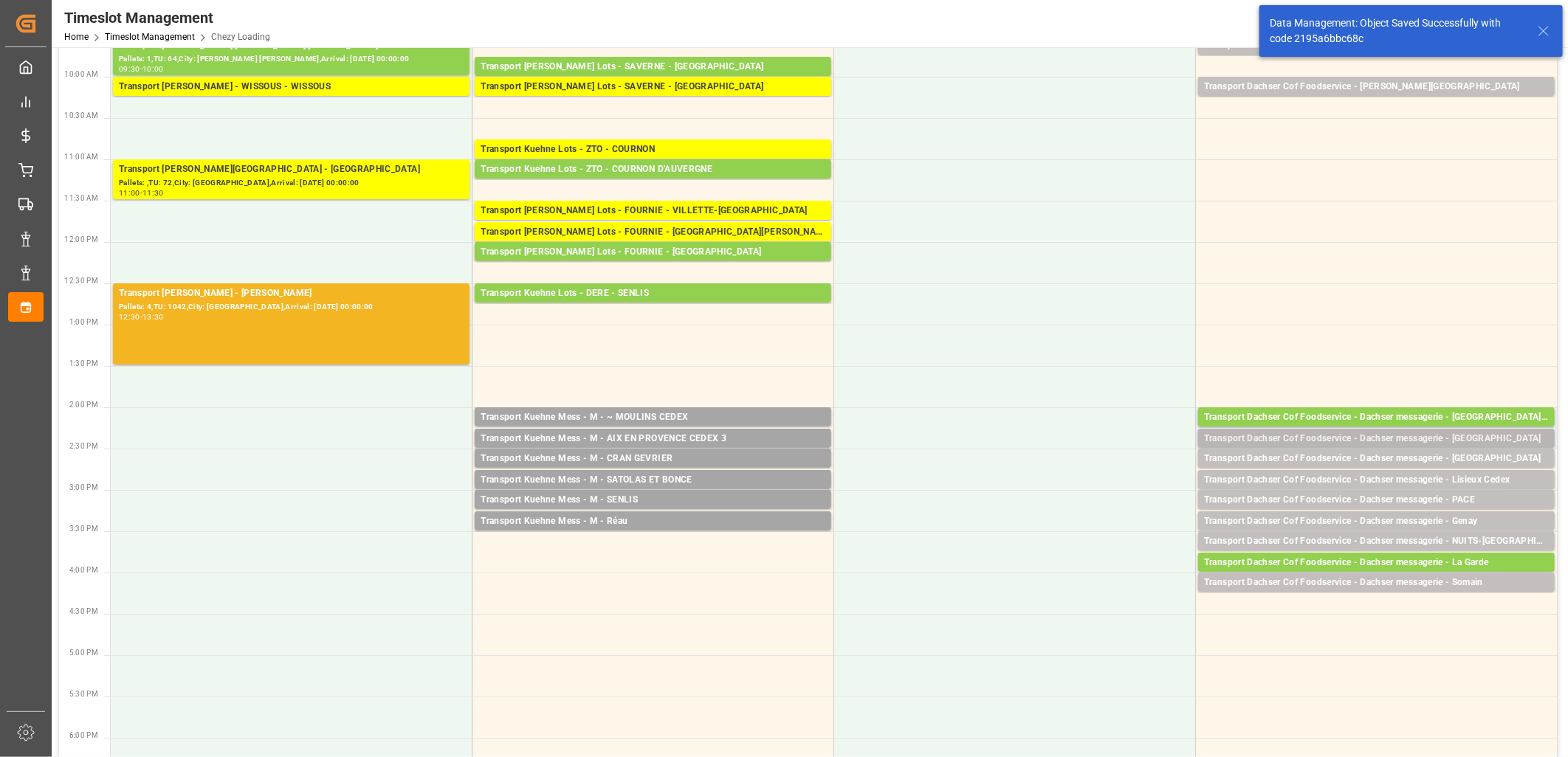
click at [1314, 439] on div "Transport Dachser Cof Foodservice - Dachser messagerie - Angers" at bounding box center [1376, 439] width 345 height 14
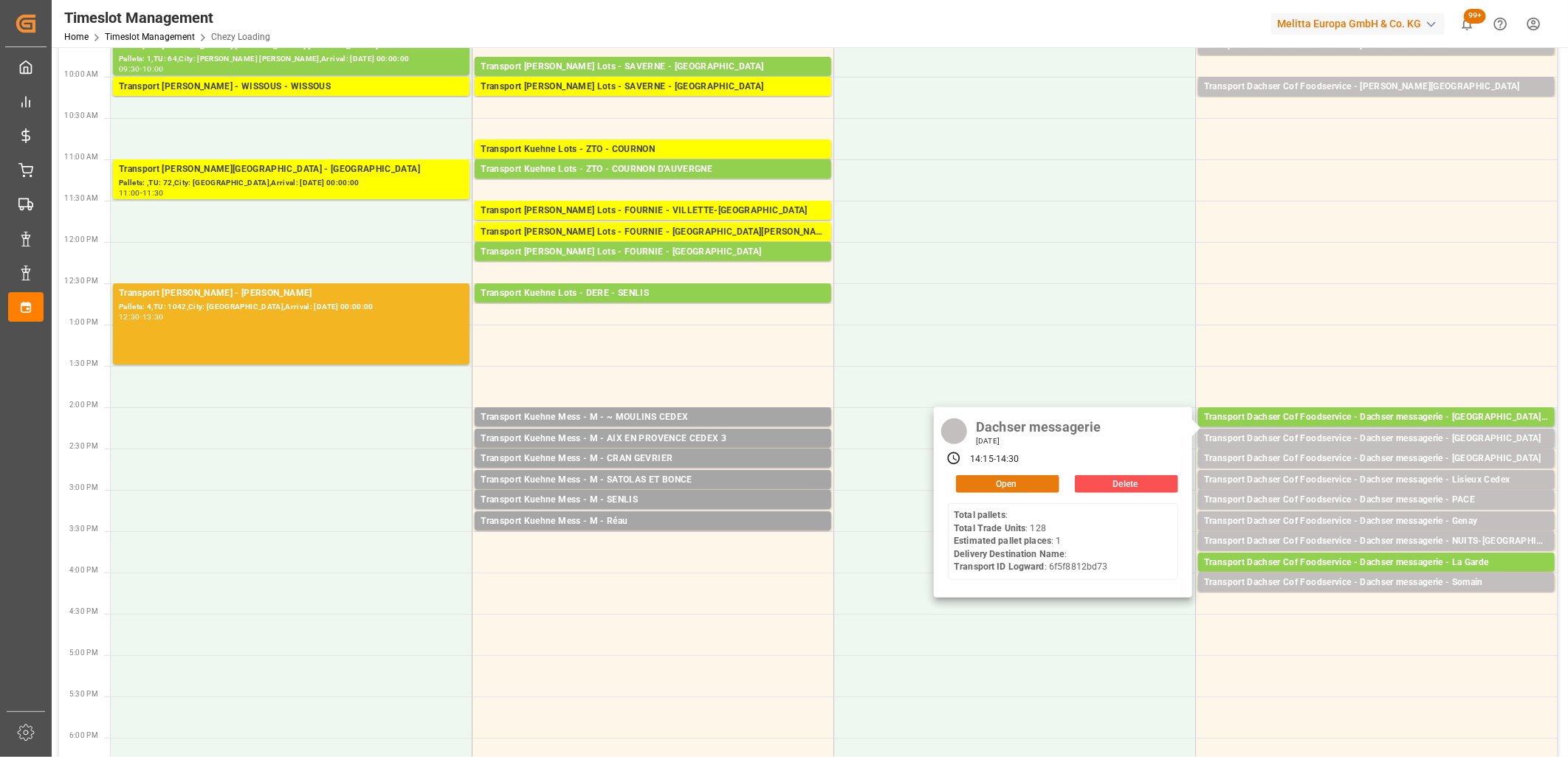
click at [1043, 481] on button "Open" at bounding box center [1008, 484] width 104 height 18
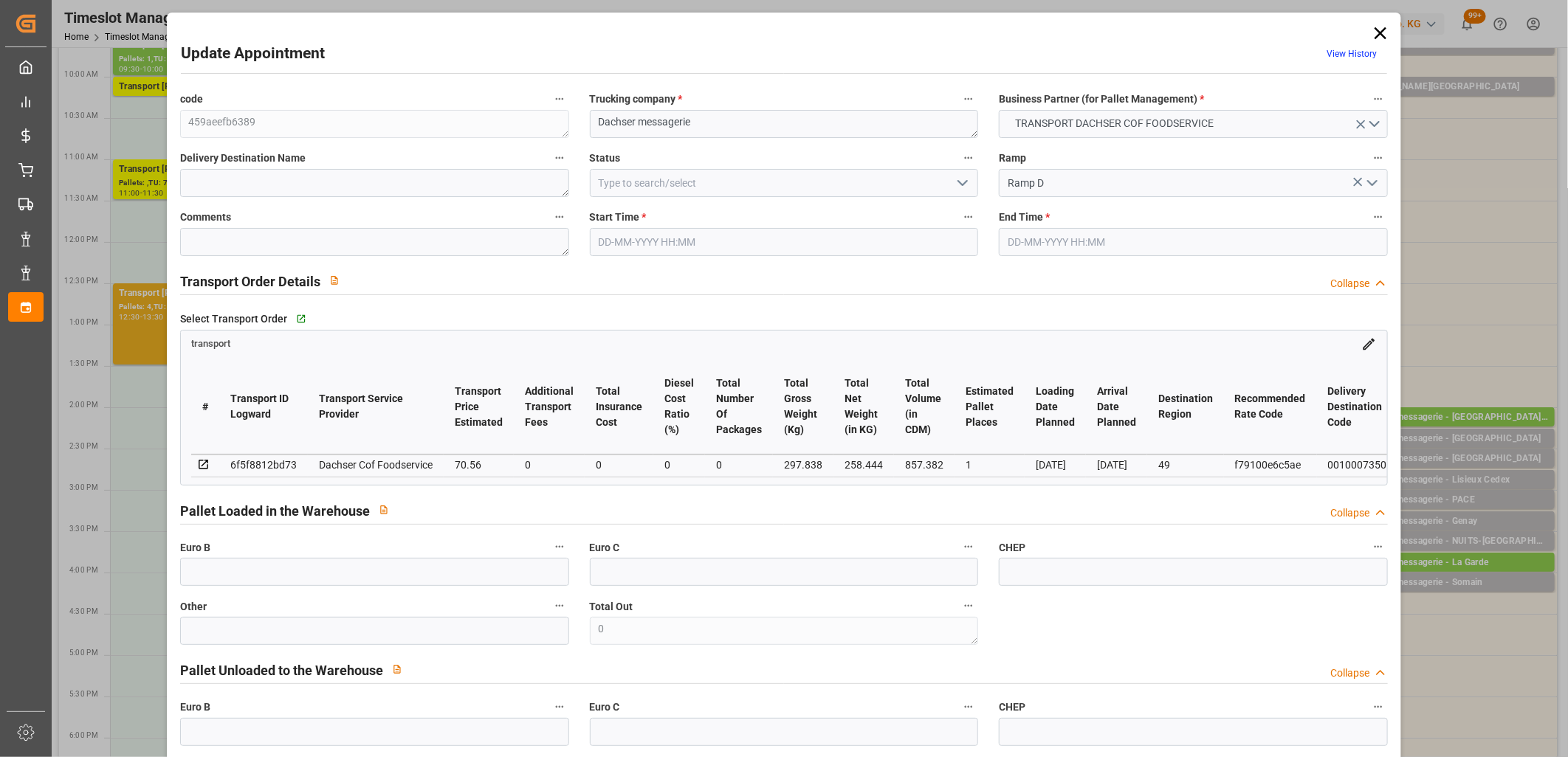
type input "23-09-2025 14:15"
type input "23-09-2025 14:30"
type input "22-09-2025 11:46"
type input "22-09-2025 11:35"
type input "[DATE]"
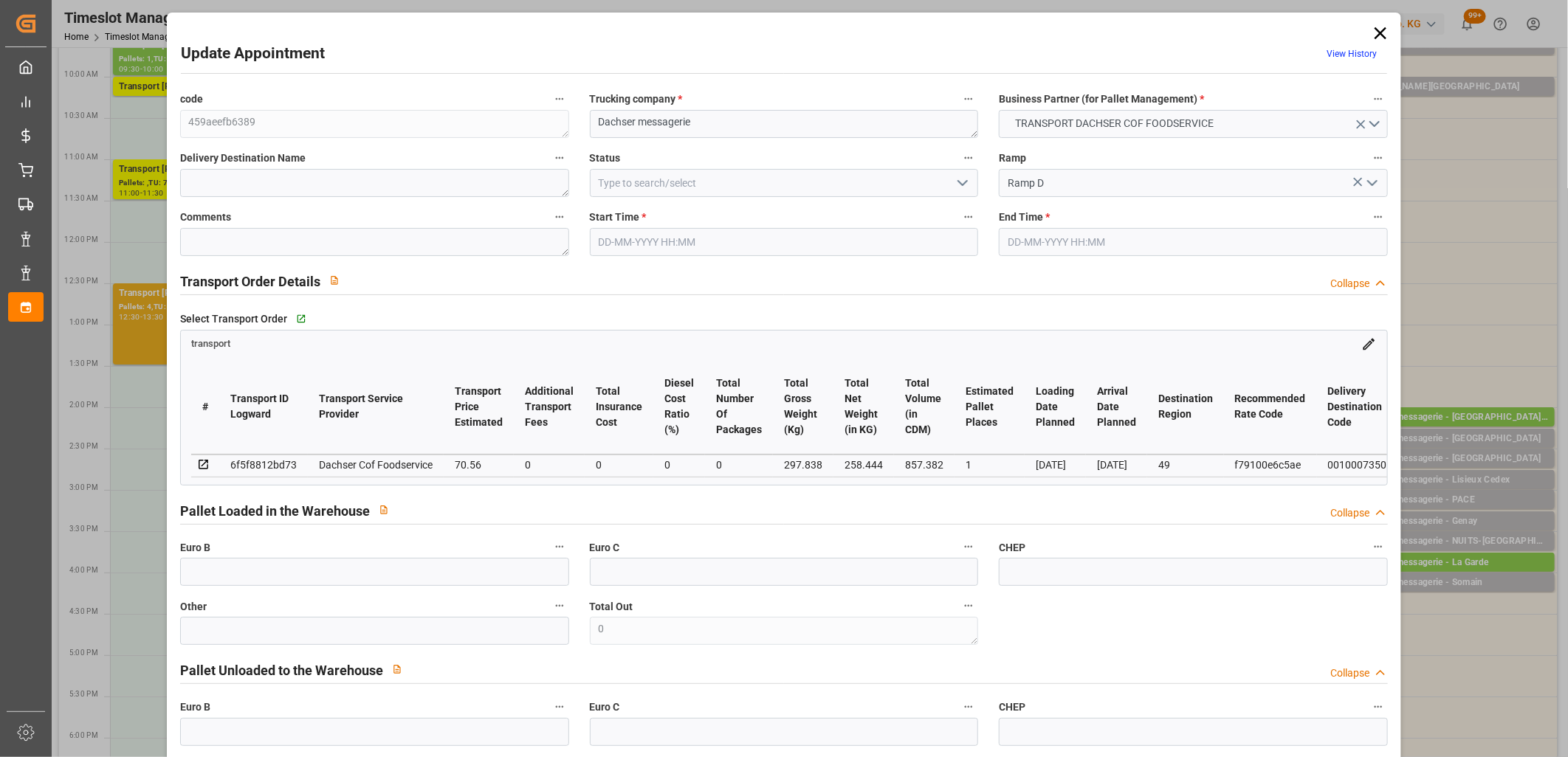
type input "[DATE]"
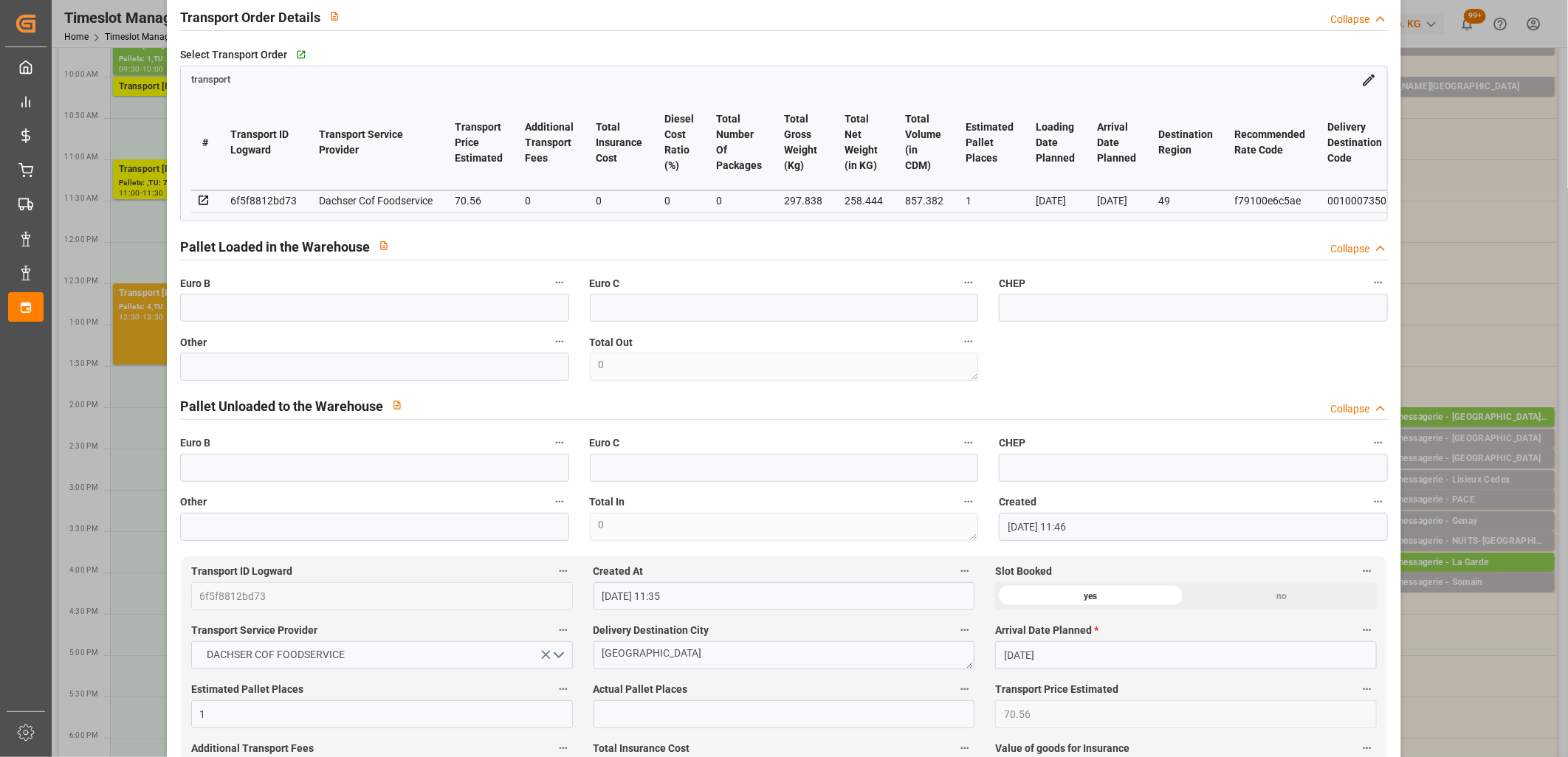
scroll to position [328, 0]
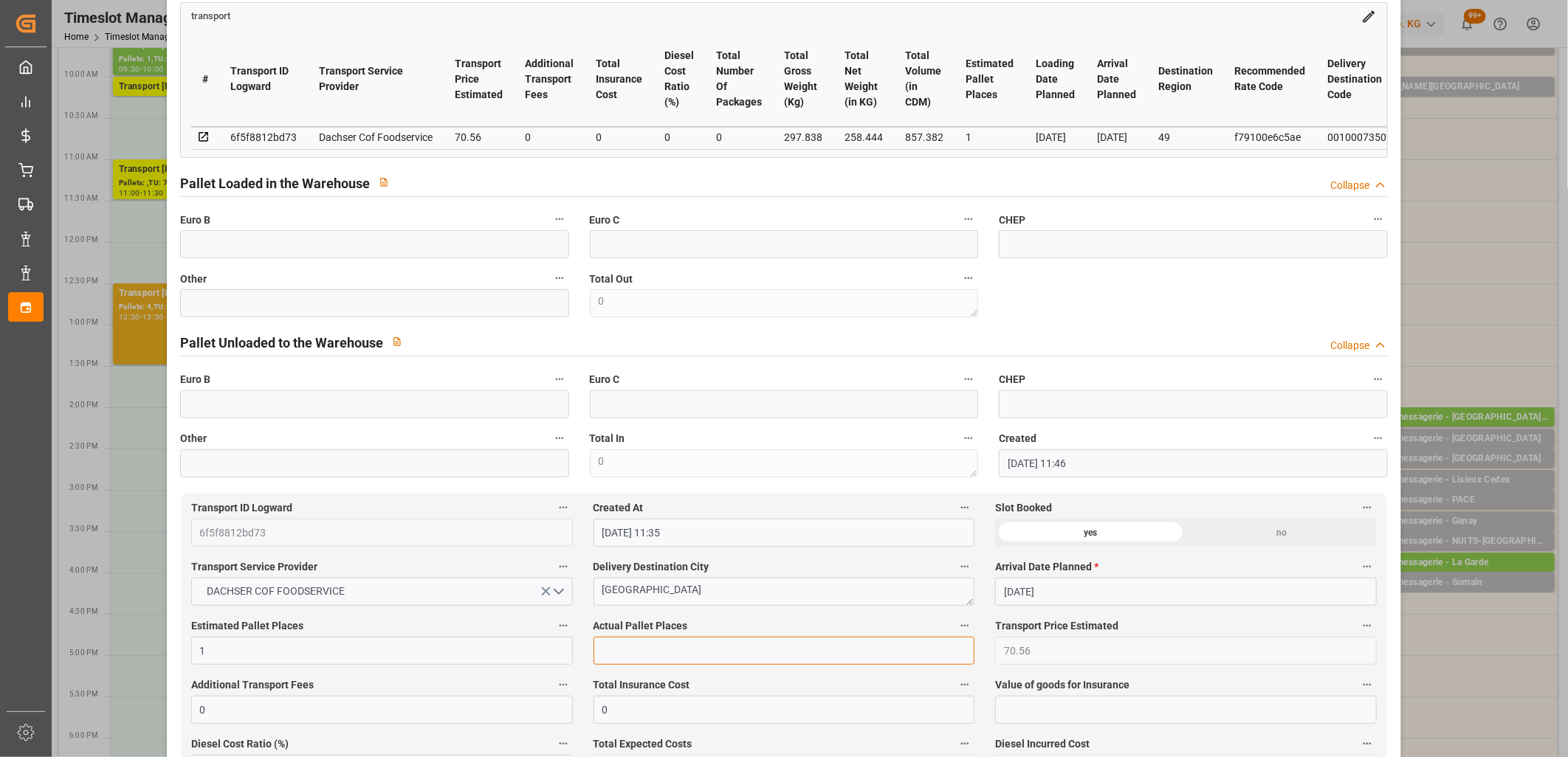
click at [661, 654] on input "text" at bounding box center [784, 650] width 382 height 28
type input "1"
click at [514, 305] on input "text" at bounding box center [375, 303] width 389 height 28
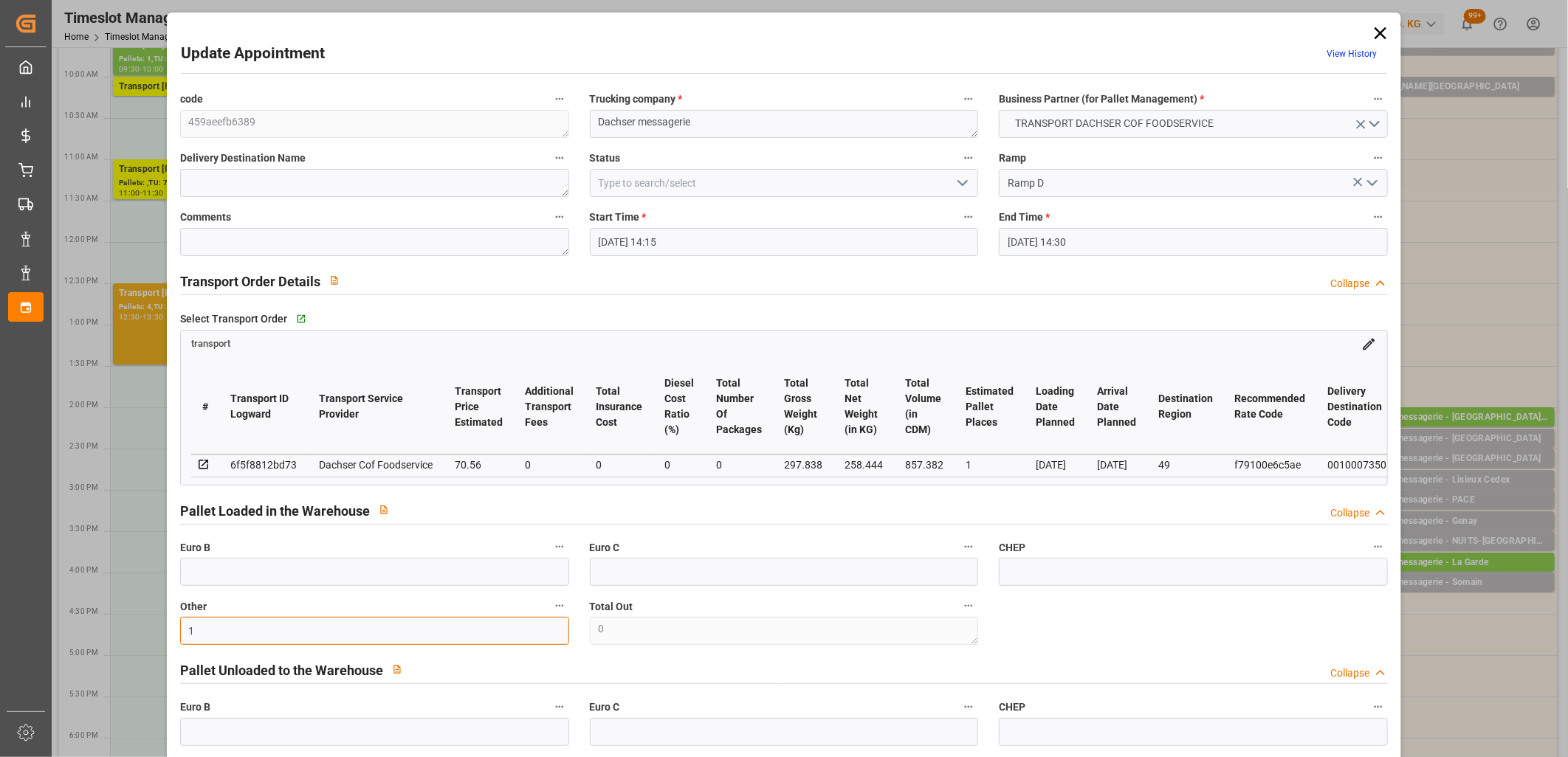
type input "1"
click at [960, 181] on icon "open menu" at bounding box center [963, 183] width 18 height 18
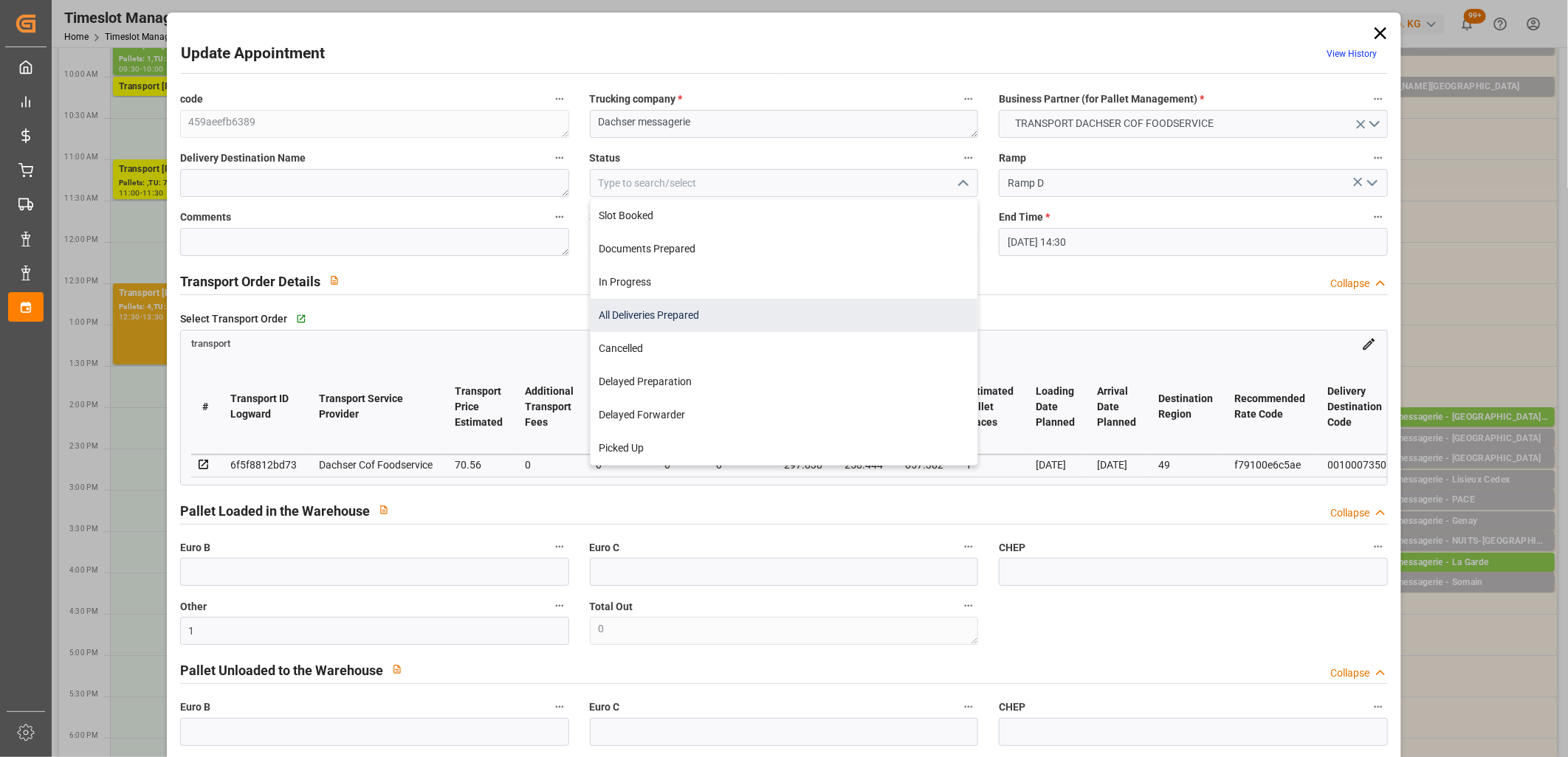
click at [867, 319] on div "All Deliveries Prepared" at bounding box center [784, 315] width 388 height 33
type input "All Deliveries Prepared"
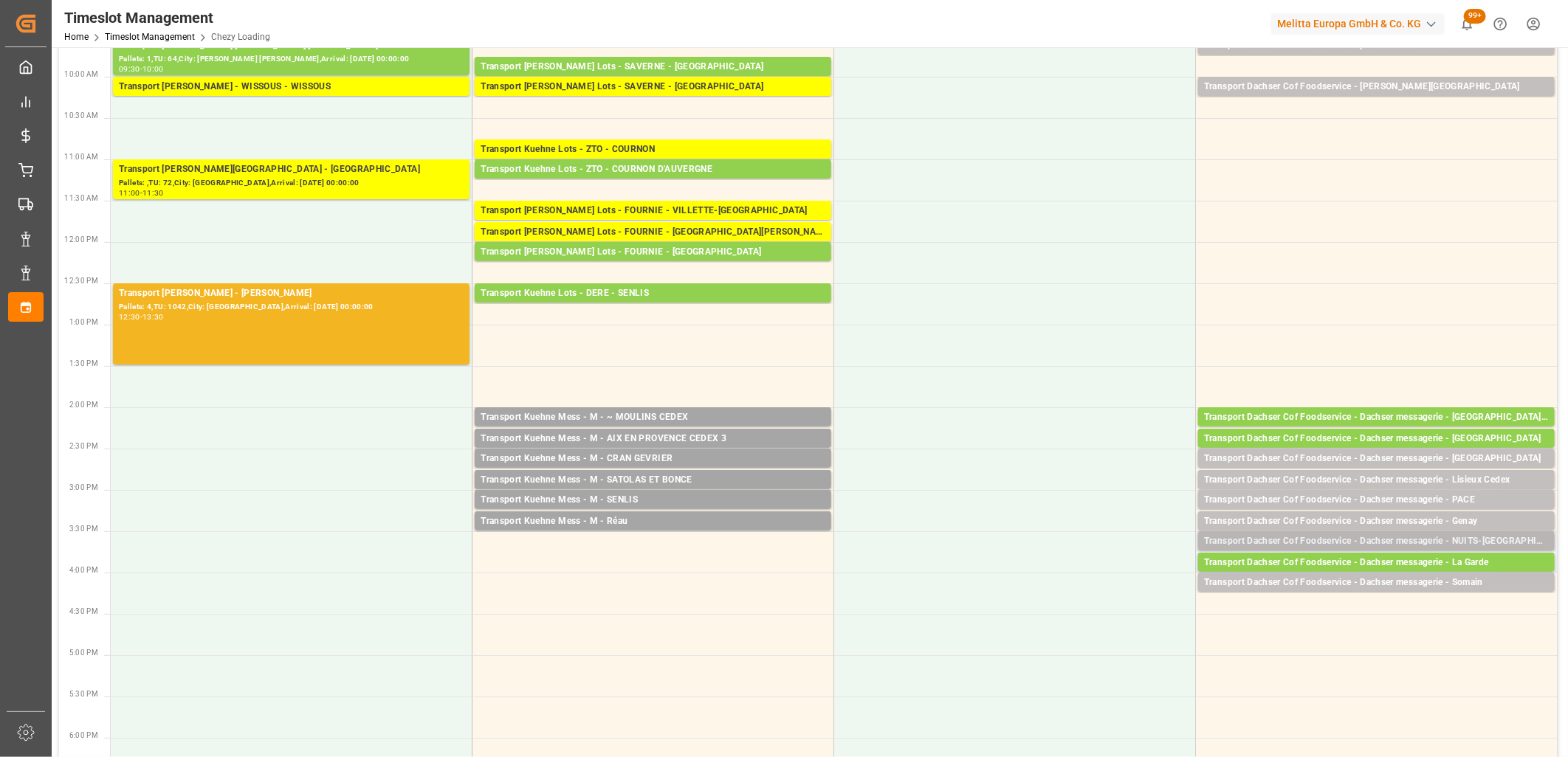
click at [1352, 540] on div "Transport Dachser Cof Foodservice - Dachser messagerie - NUITS-ST-GEORGES" at bounding box center [1376, 542] width 345 height 14
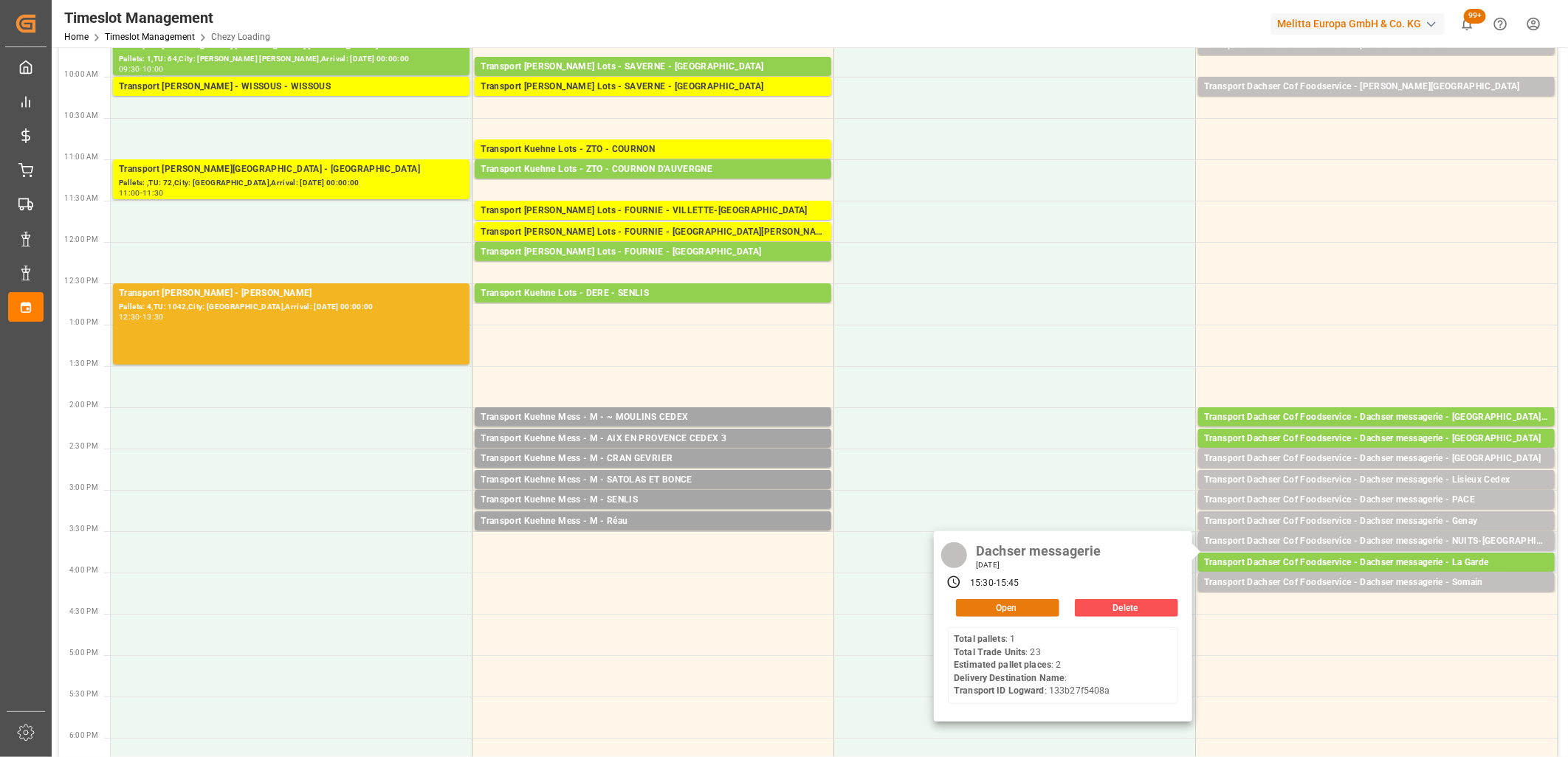
click at [1026, 608] on button "Open" at bounding box center [1008, 608] width 104 height 18
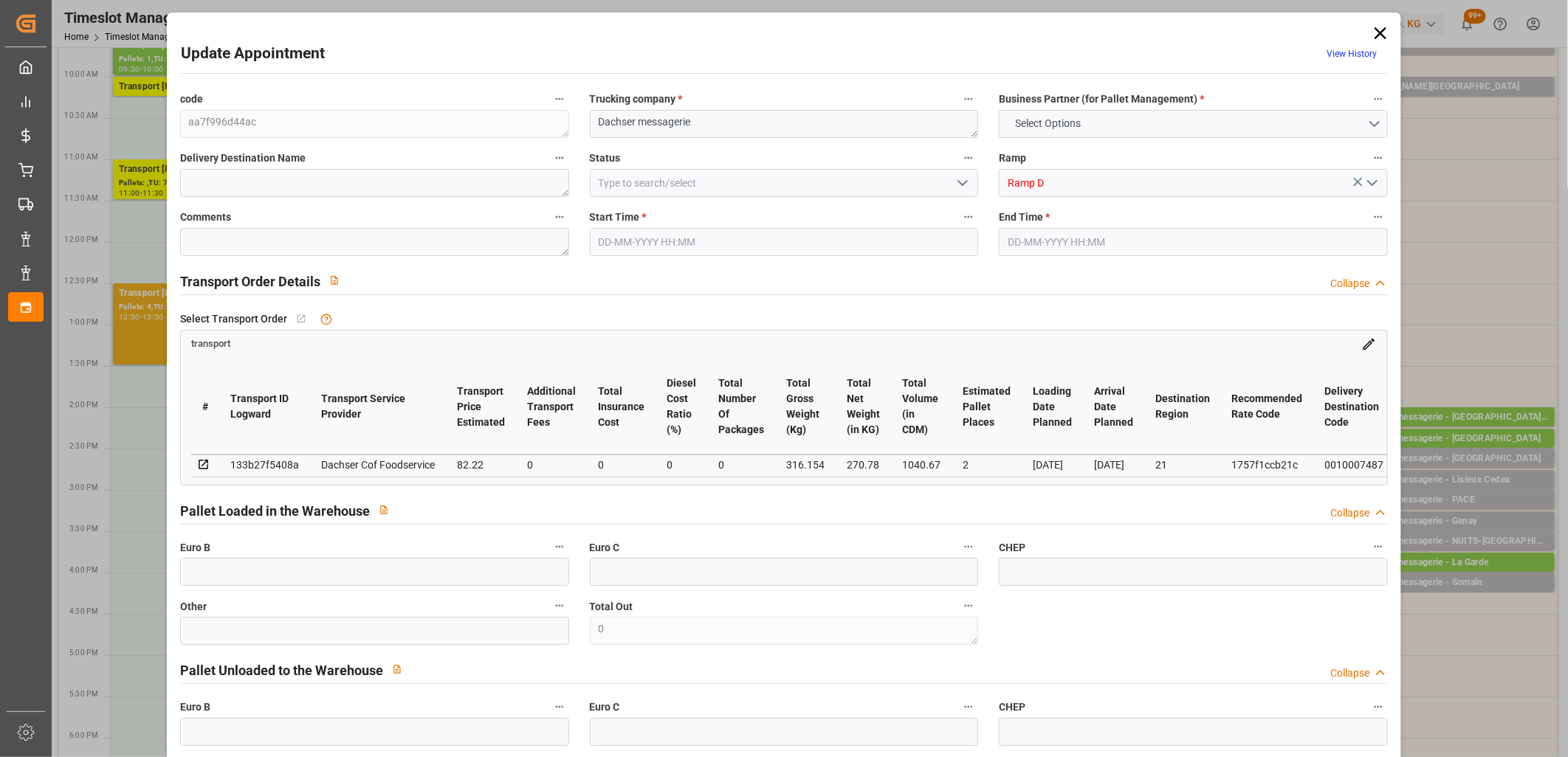
type input "2"
type input "82.22"
type input "0"
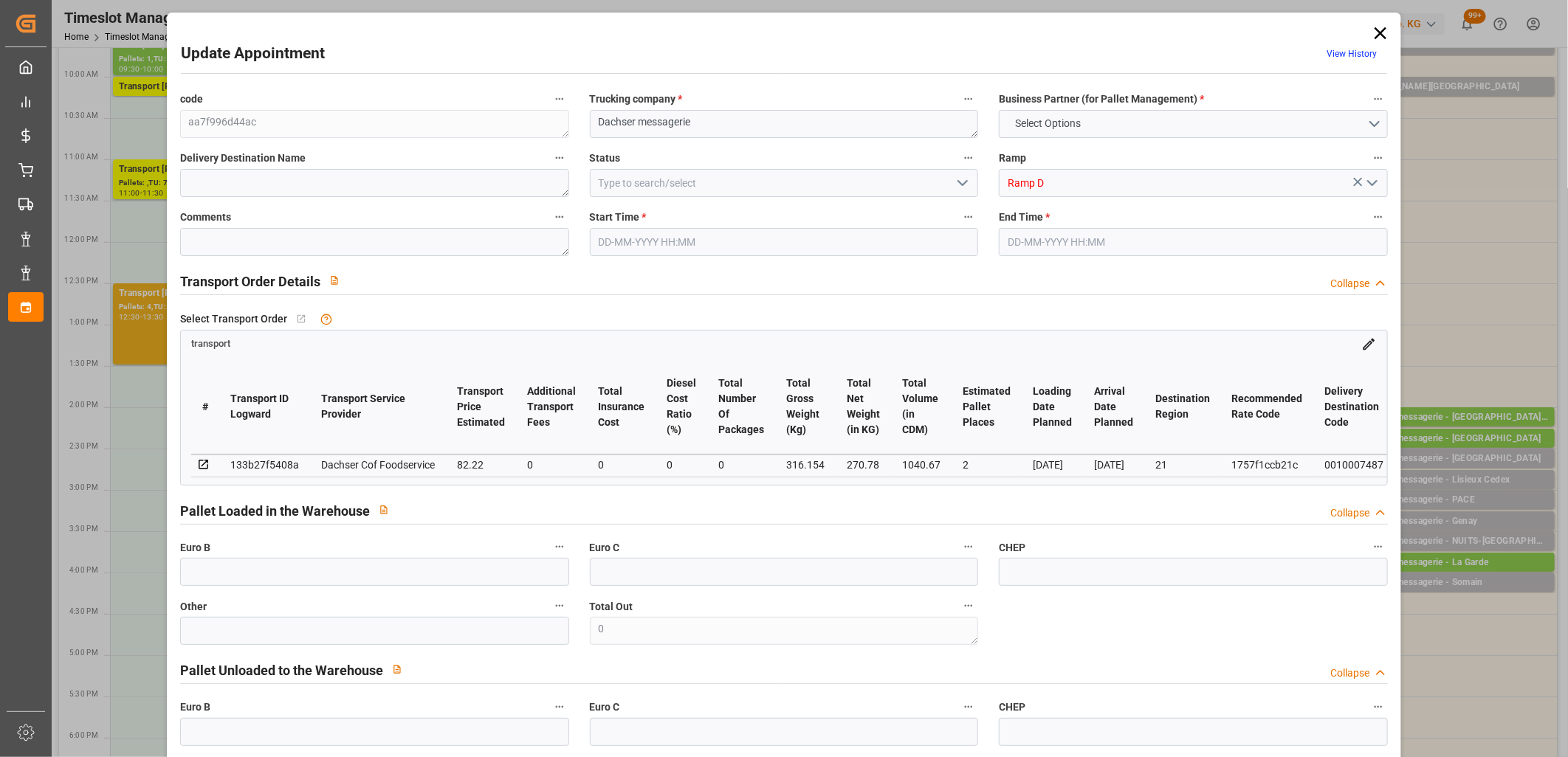
type input "80.7729"
type input "-1.4471"
type input "0"
type input "270.78"
type input "365.044"
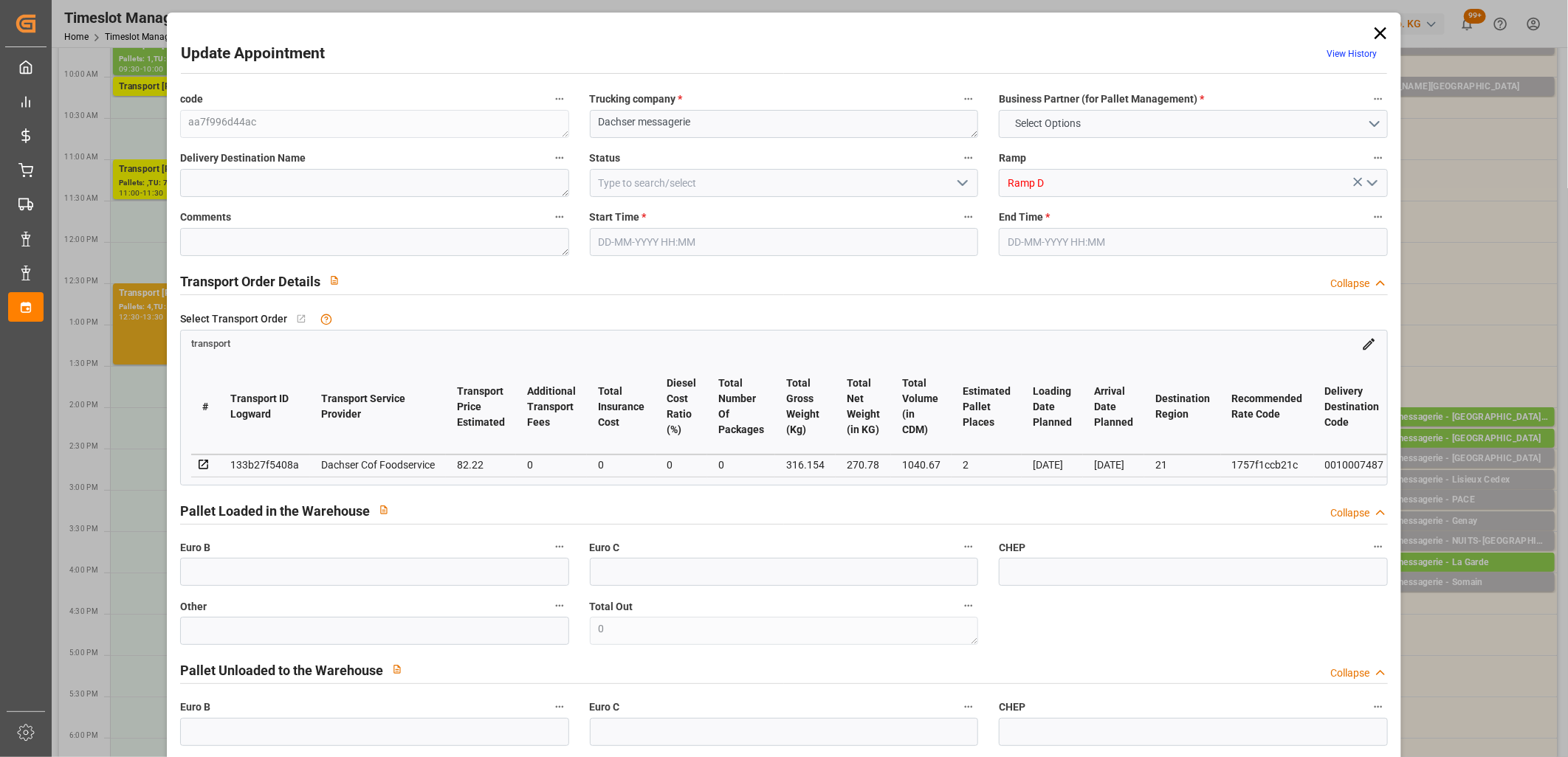
type input "1040.67"
type input "21"
type input "1"
type input "23"
type input "2"
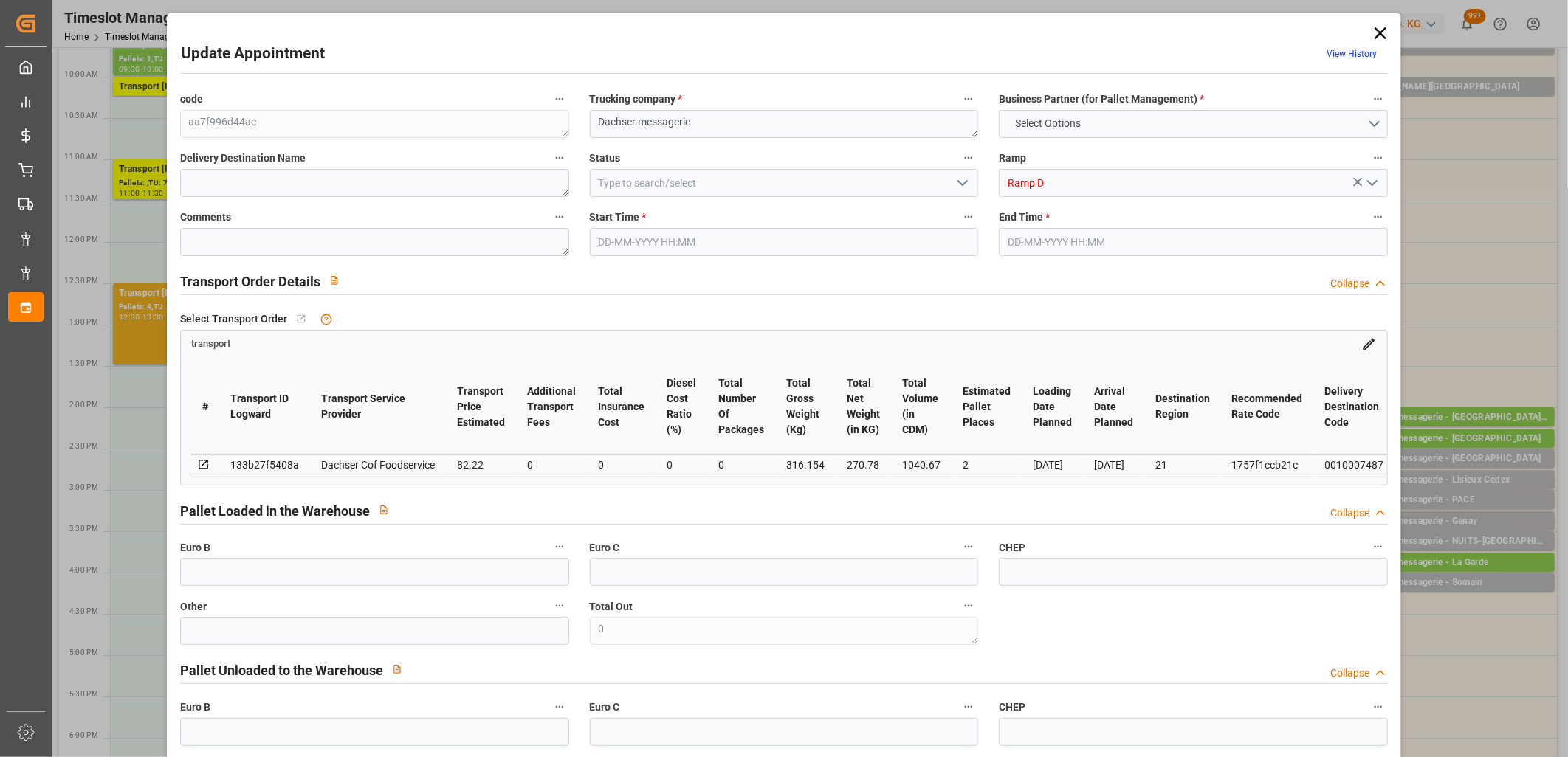
type input "101"
type input "316.154"
type input "0"
type input "4710.8598"
type input "0"
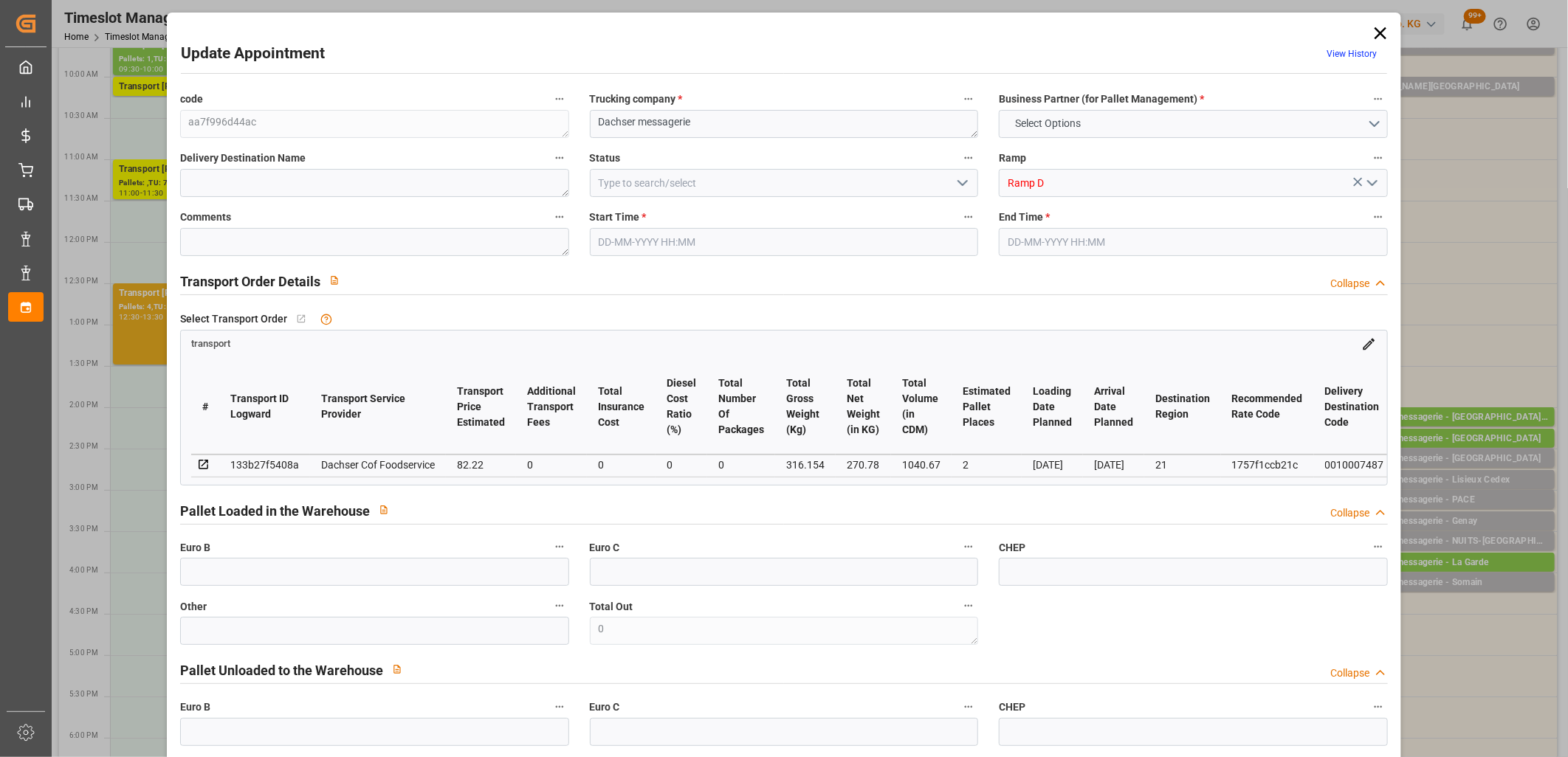
type input "0"
type input "21"
type input "35"
type input "23-09-2025 15:30"
type input "23-09-2025 15:45"
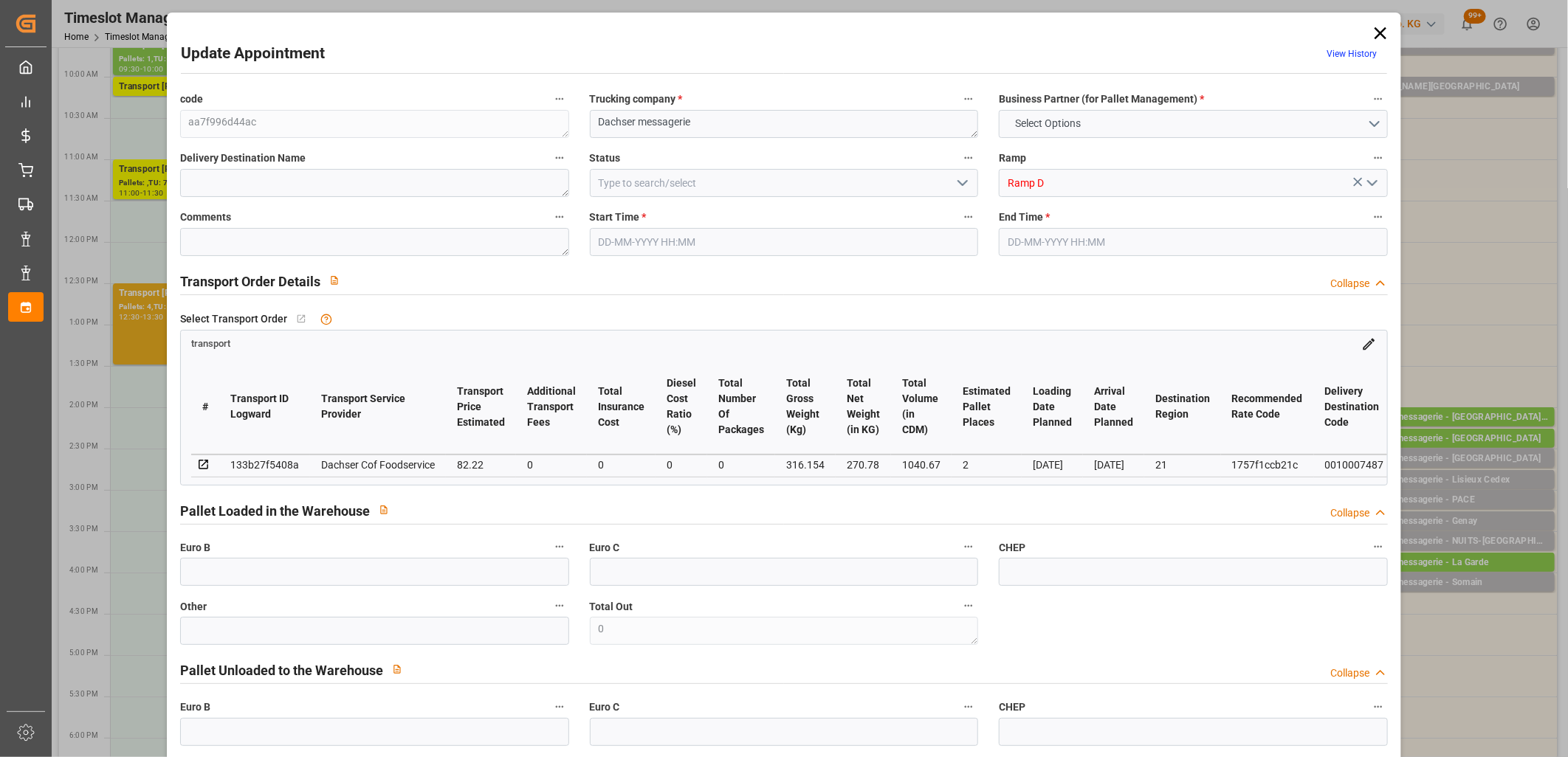
type input "22-09-2025 11:49"
type input "22-09-2025 11:35"
type input "[DATE]"
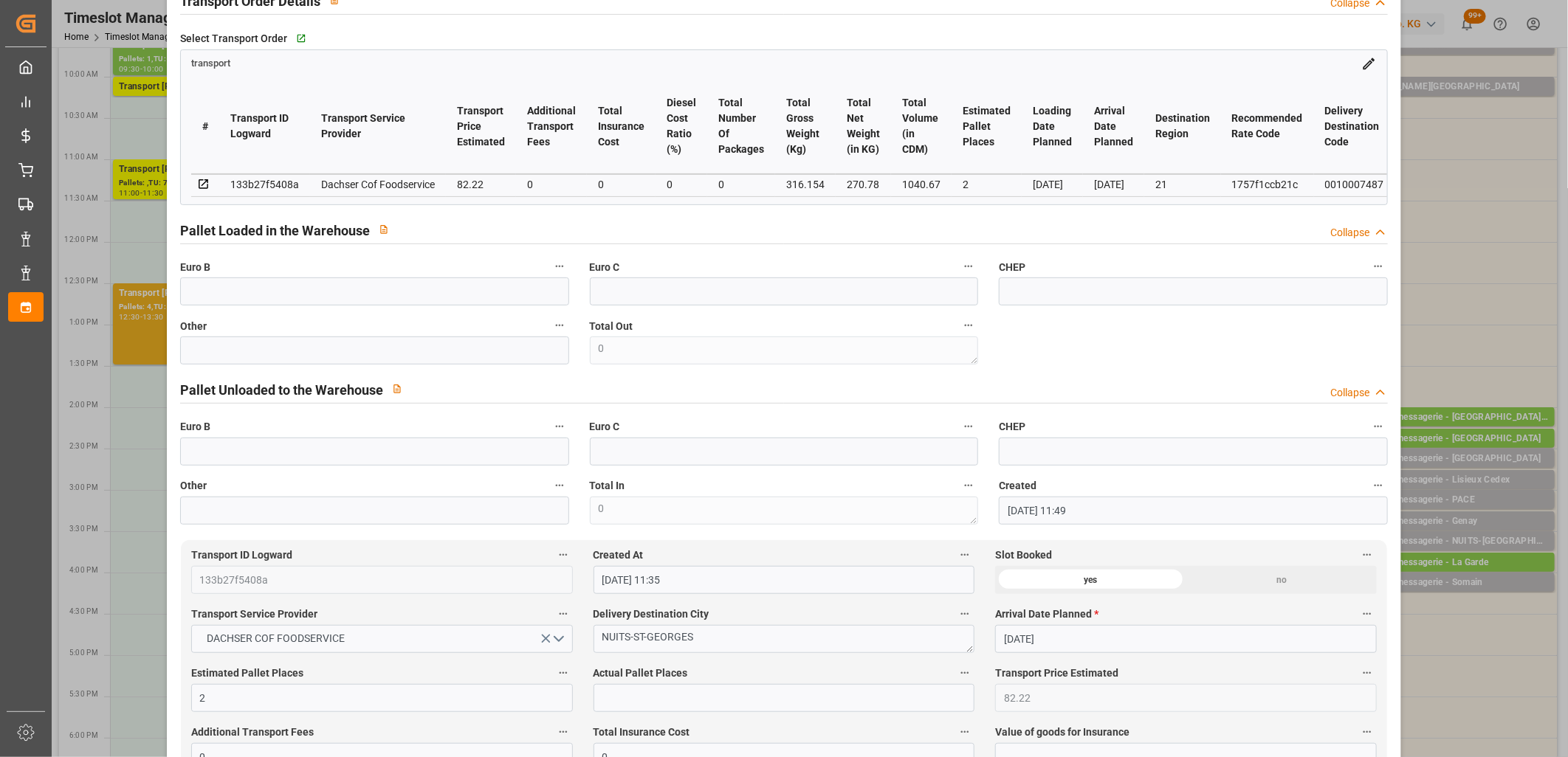
scroll to position [328, 0]
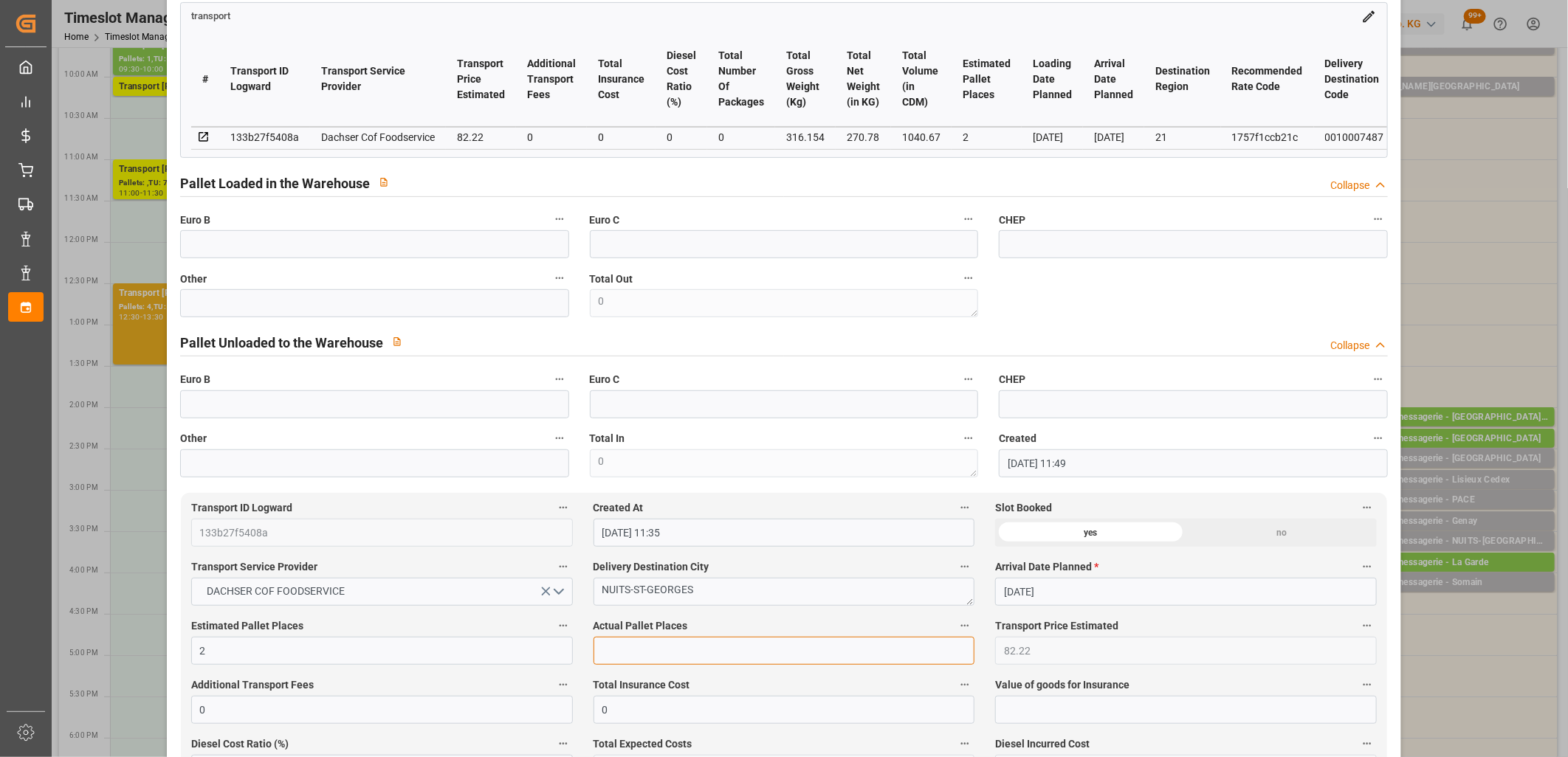
click at [684, 655] on input "text" at bounding box center [784, 650] width 382 height 28
type input "1"
click at [263, 308] on input "text" at bounding box center [375, 303] width 389 height 28
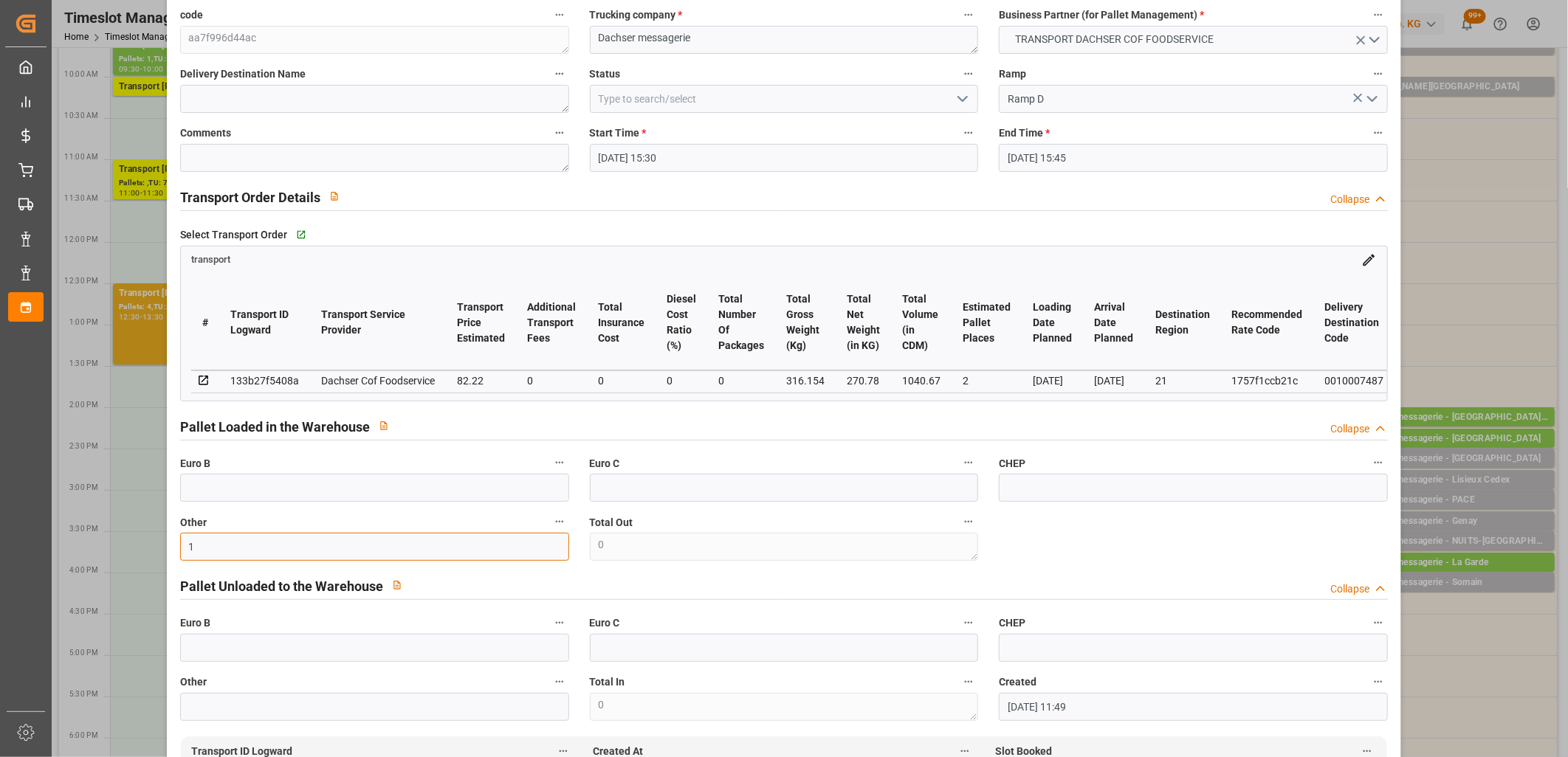
scroll to position [82, 0]
type input "1"
click at [960, 107] on icon "open menu" at bounding box center [963, 101] width 18 height 18
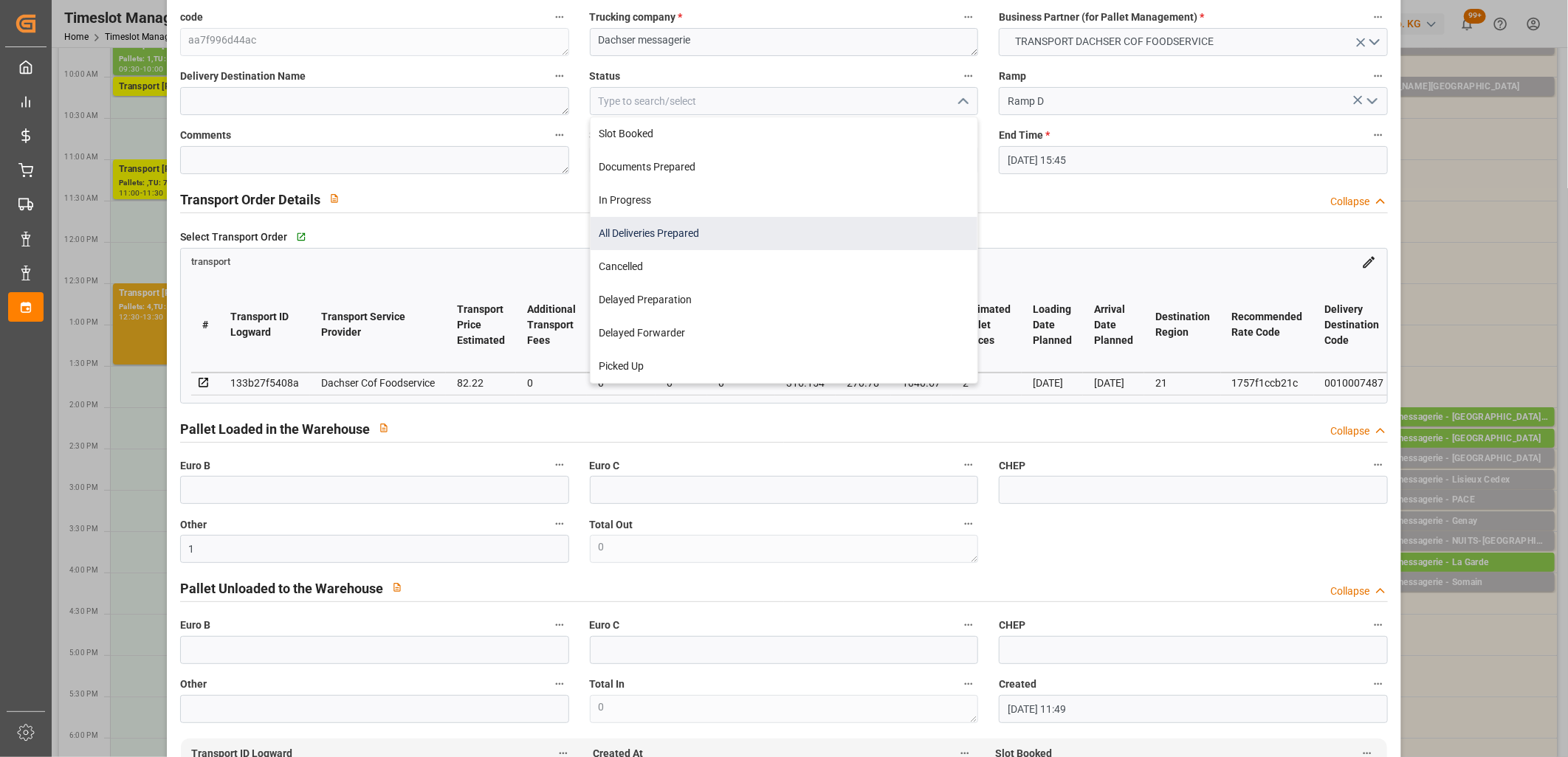
click at [851, 232] on div "All Deliveries Prepared" at bounding box center [784, 233] width 388 height 33
type input "All Deliveries Prepared"
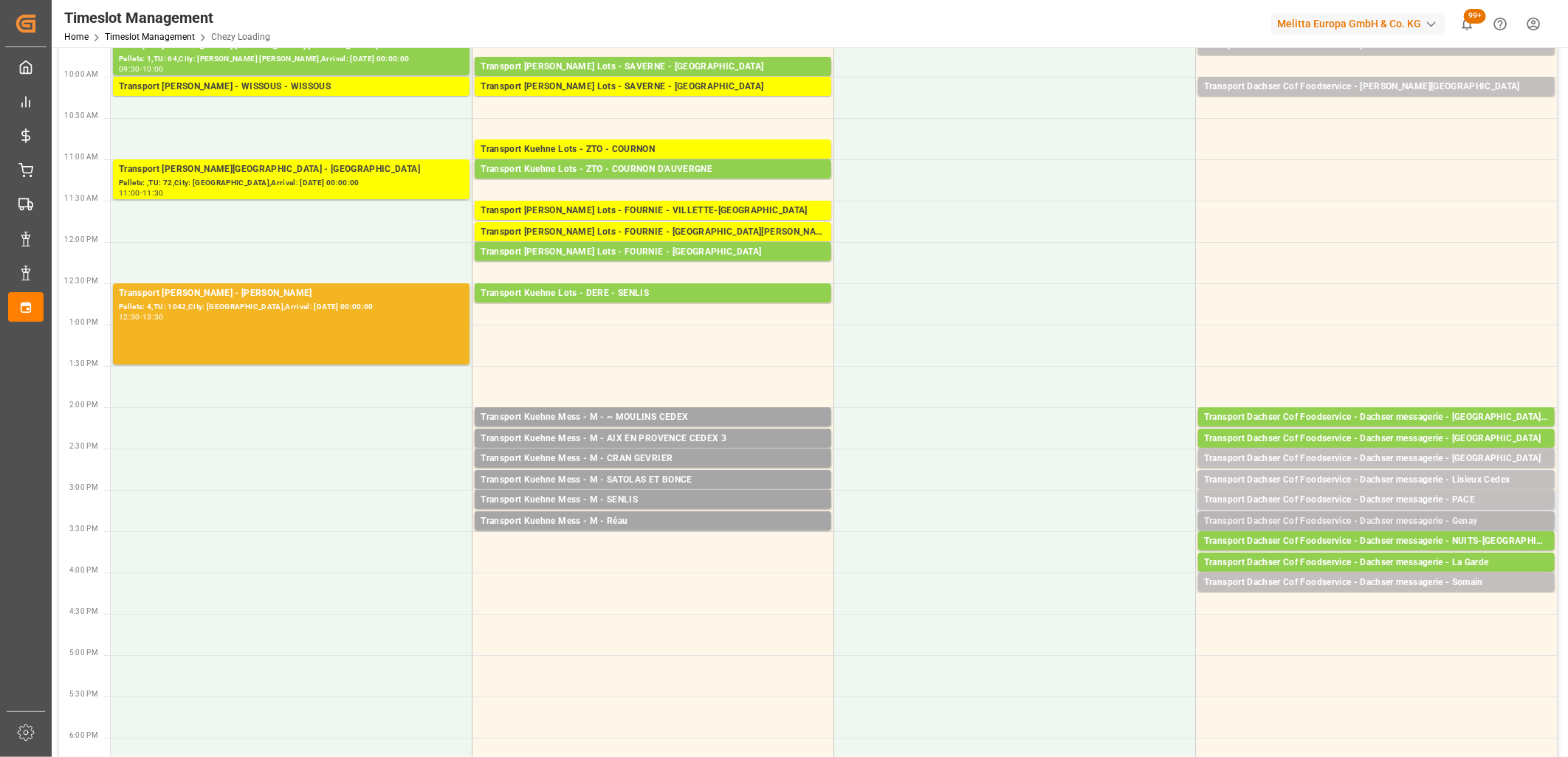
click at [1434, 518] on div "Transport Dachser Cof Foodservice - Dachser messagerie - Genay" at bounding box center [1376, 522] width 345 height 14
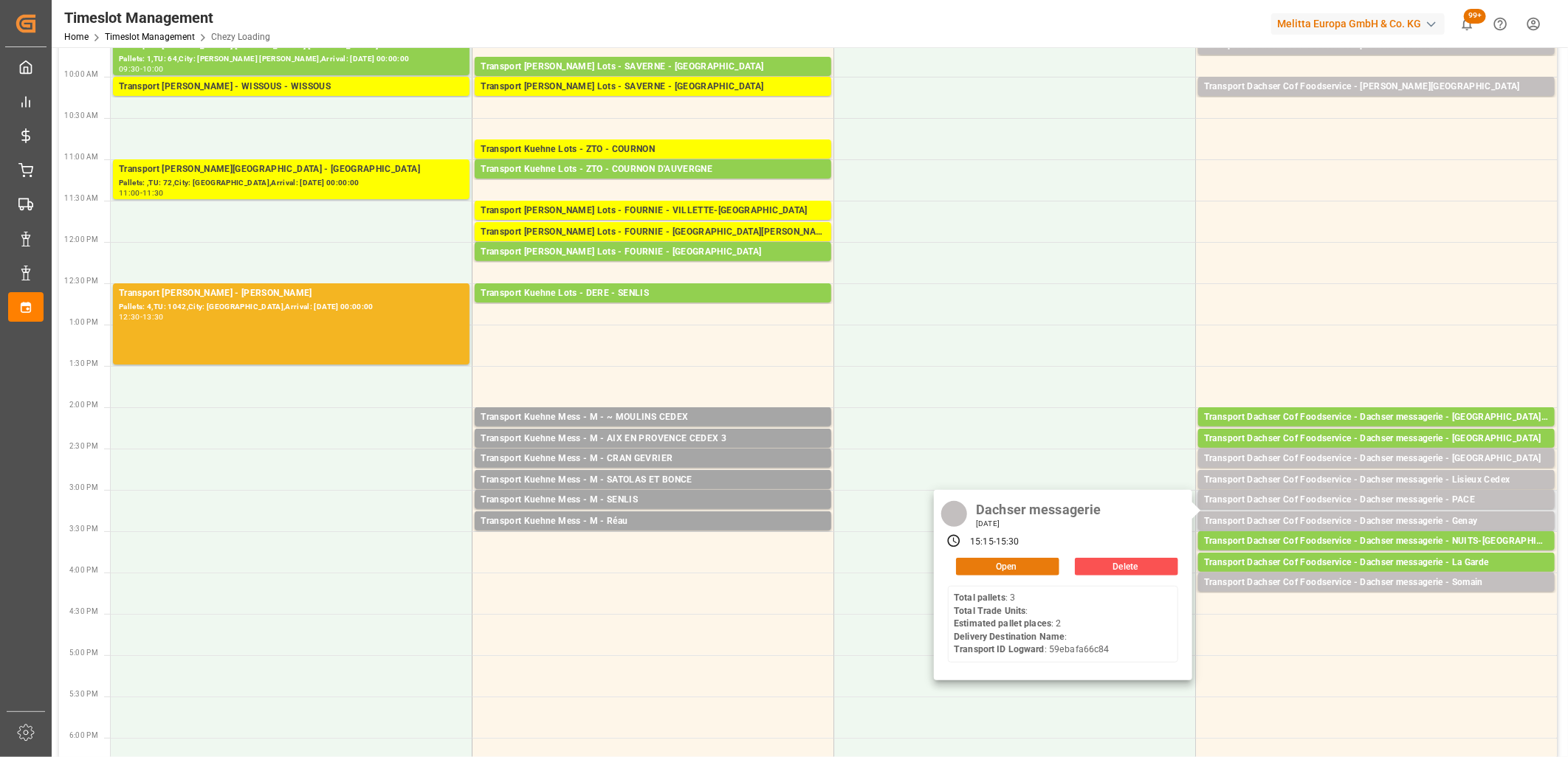
click at [991, 563] on button "Open" at bounding box center [1008, 567] width 104 height 18
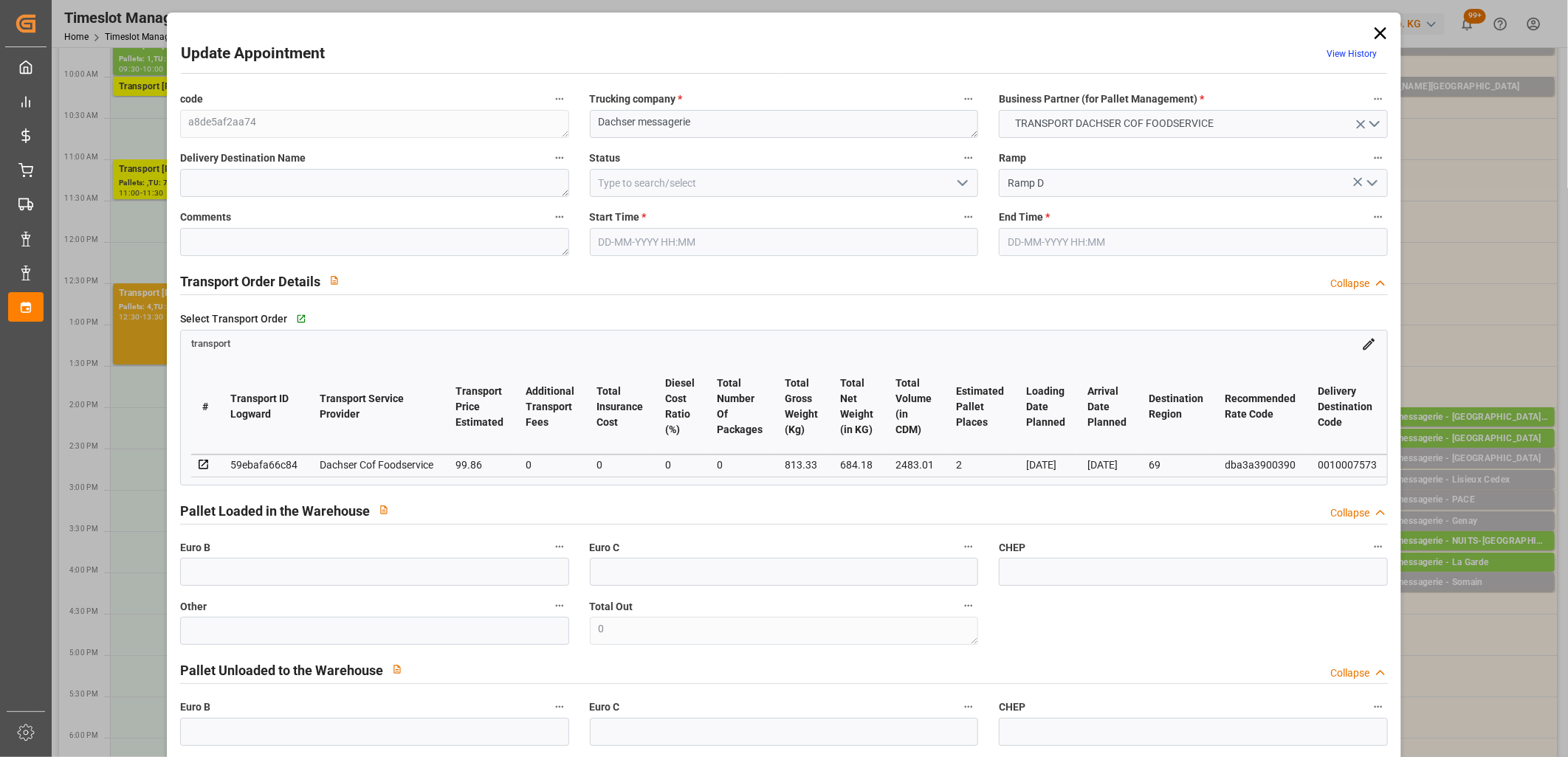
type input "23-09-2025 15:15"
type input "23-09-2025 15:30"
type input "22-09-2025 11:49"
type input "22-09-2025 11:35"
type input "[DATE]"
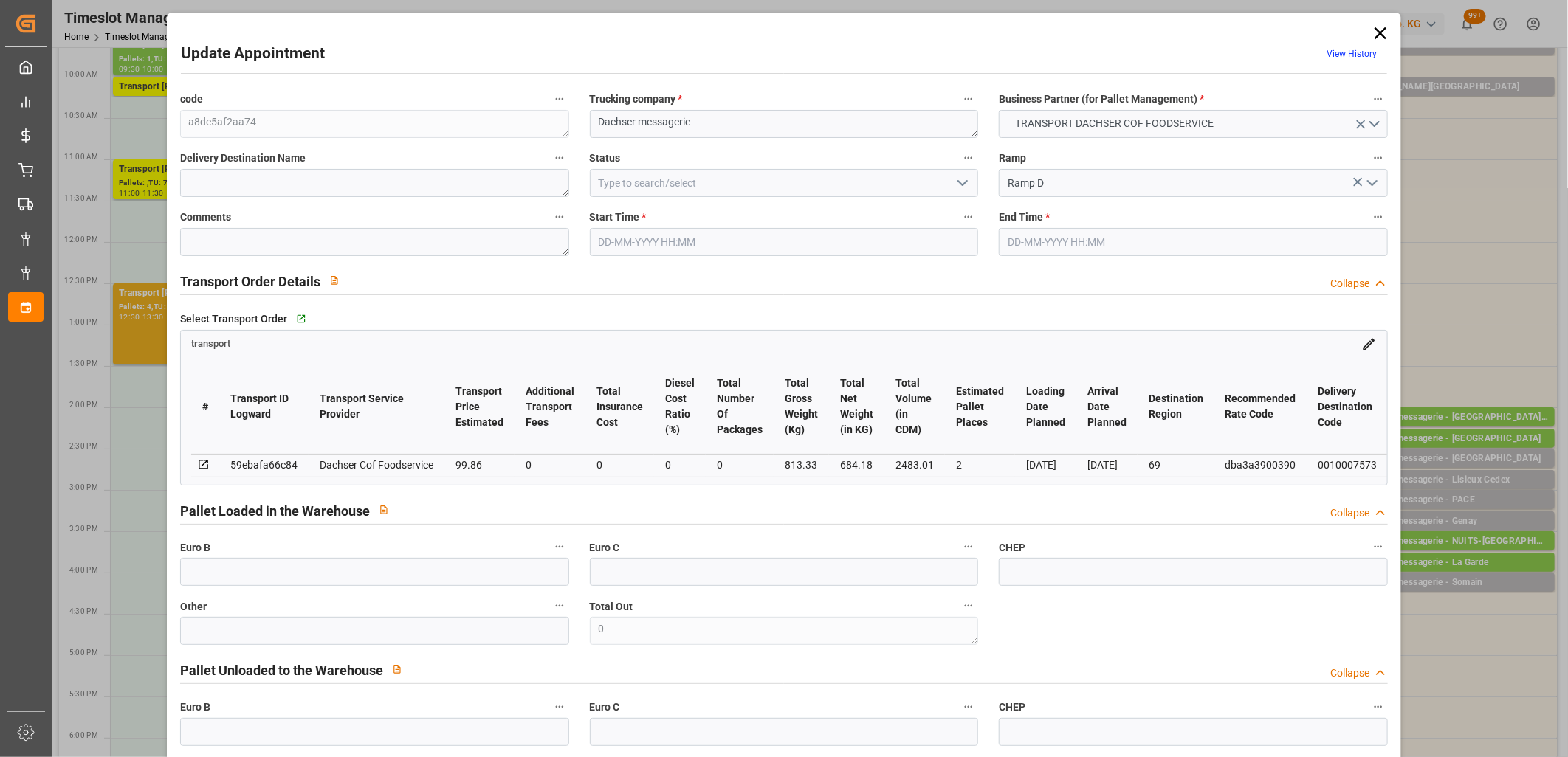
type input "[DATE]"
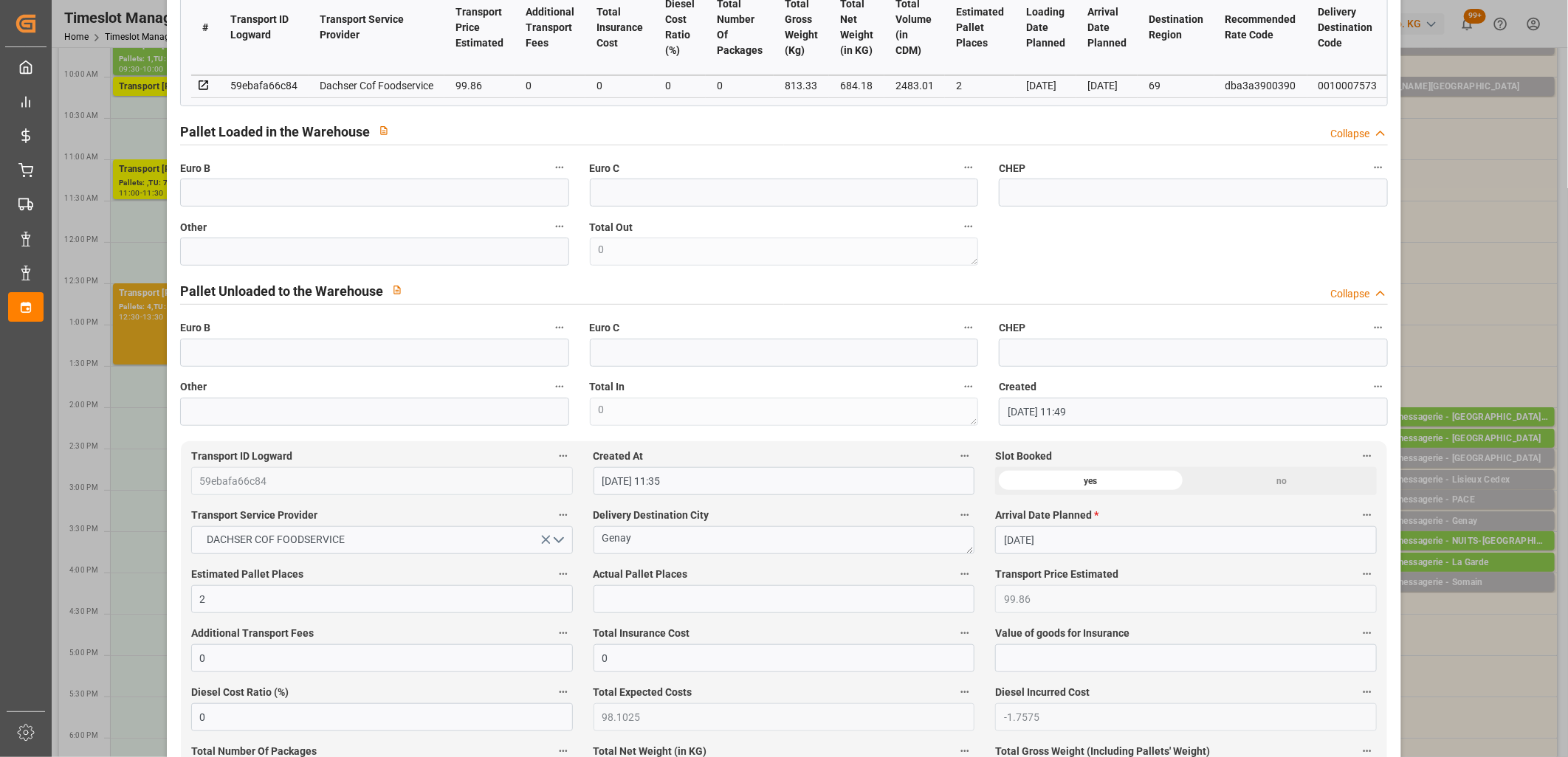
scroll to position [409, 0]
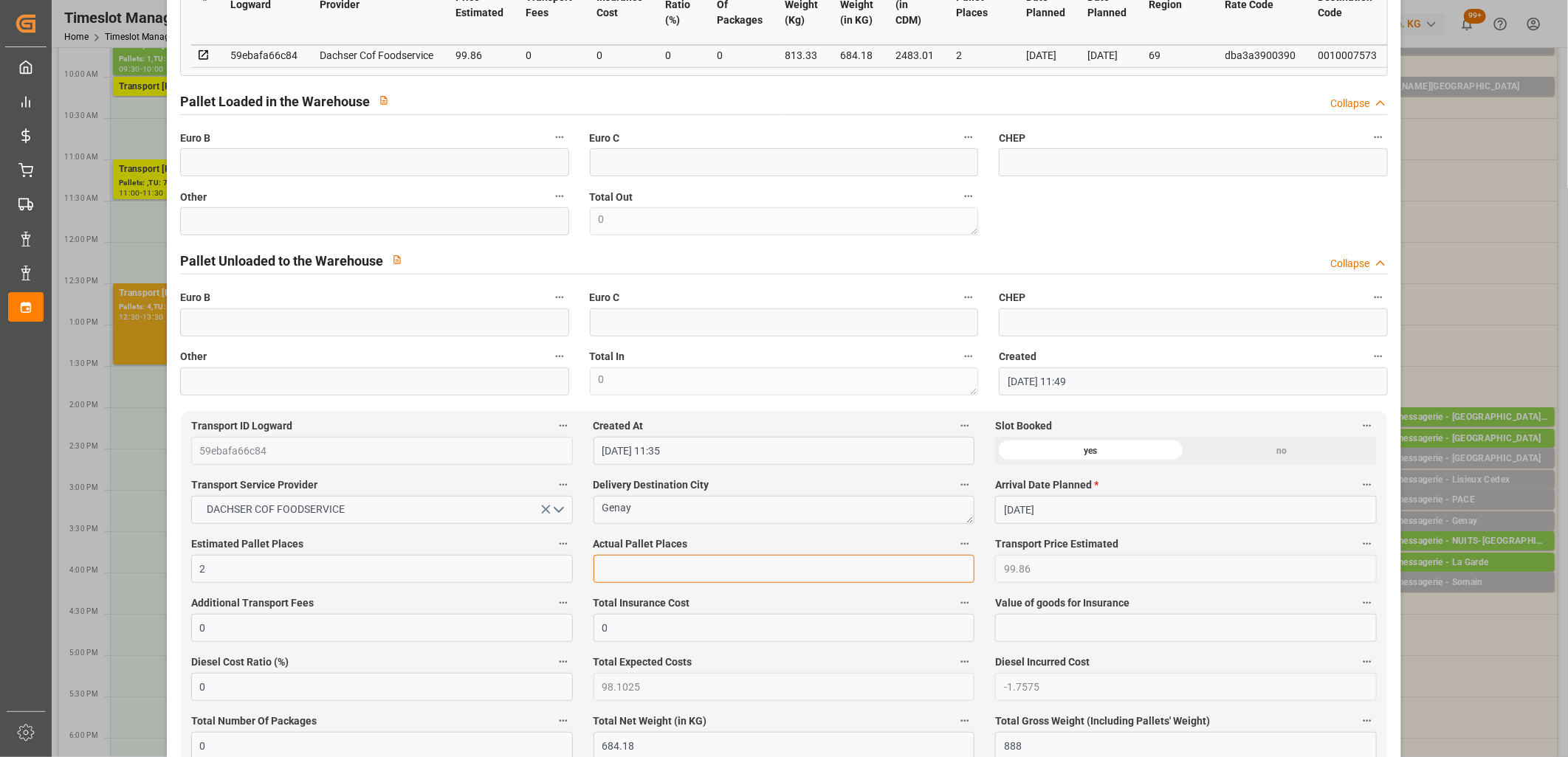
click at [677, 569] on input "text" at bounding box center [784, 568] width 382 height 28
type input "3"
click at [515, 227] on input "text" at bounding box center [375, 221] width 389 height 28
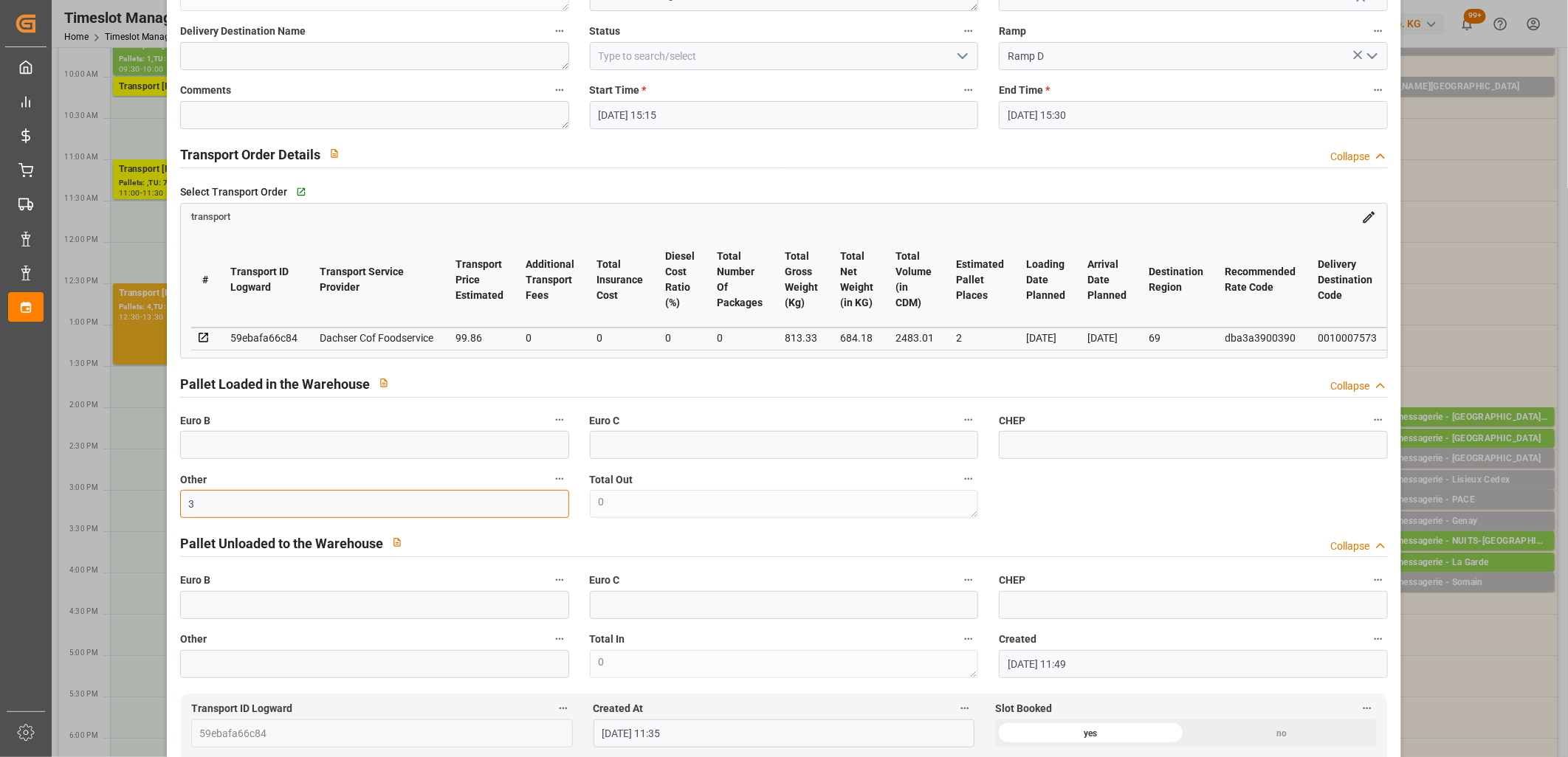
scroll to position [82, 0]
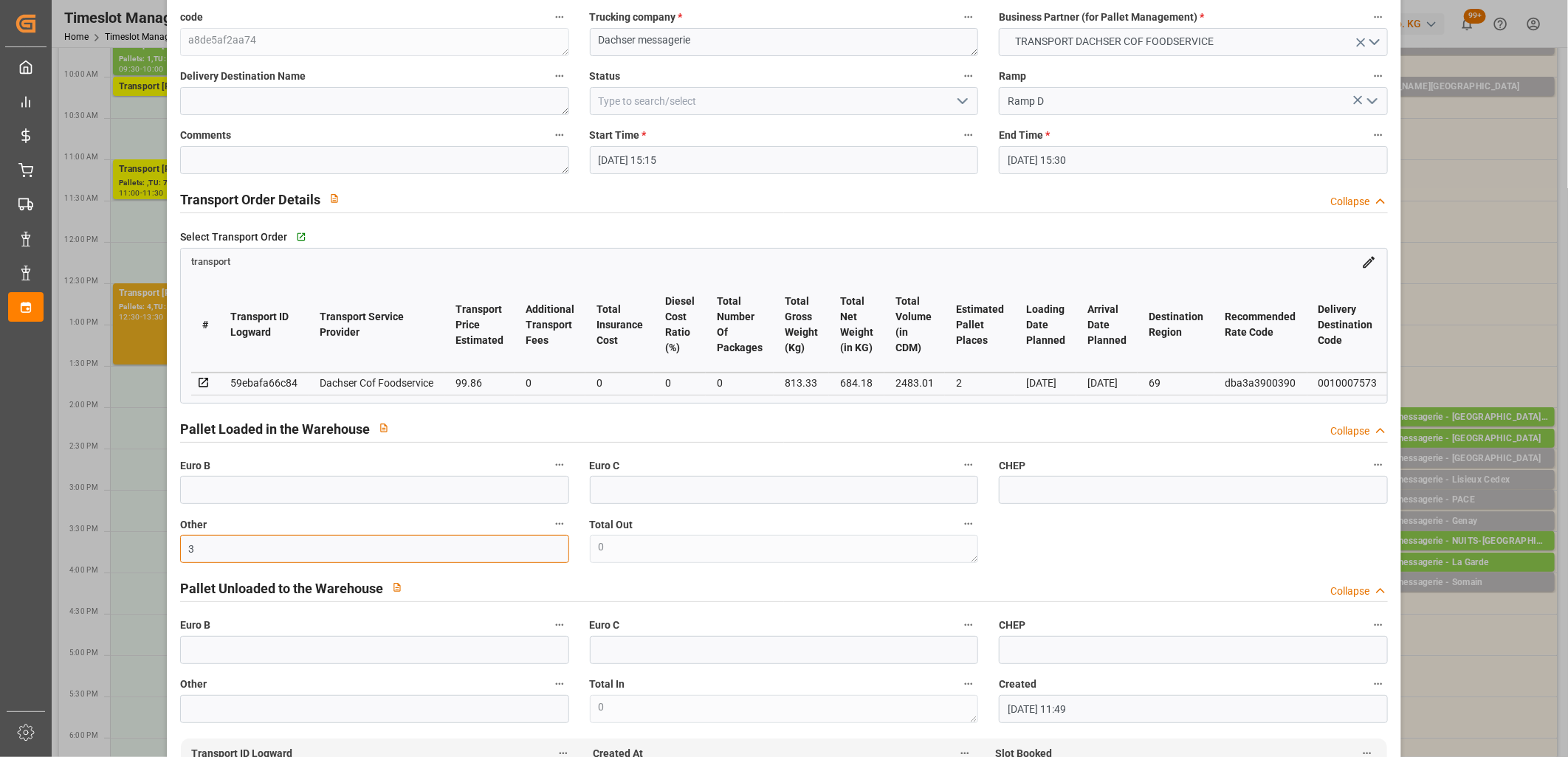
type input "3"
click at [961, 105] on icon "open menu" at bounding box center [963, 101] width 18 height 18
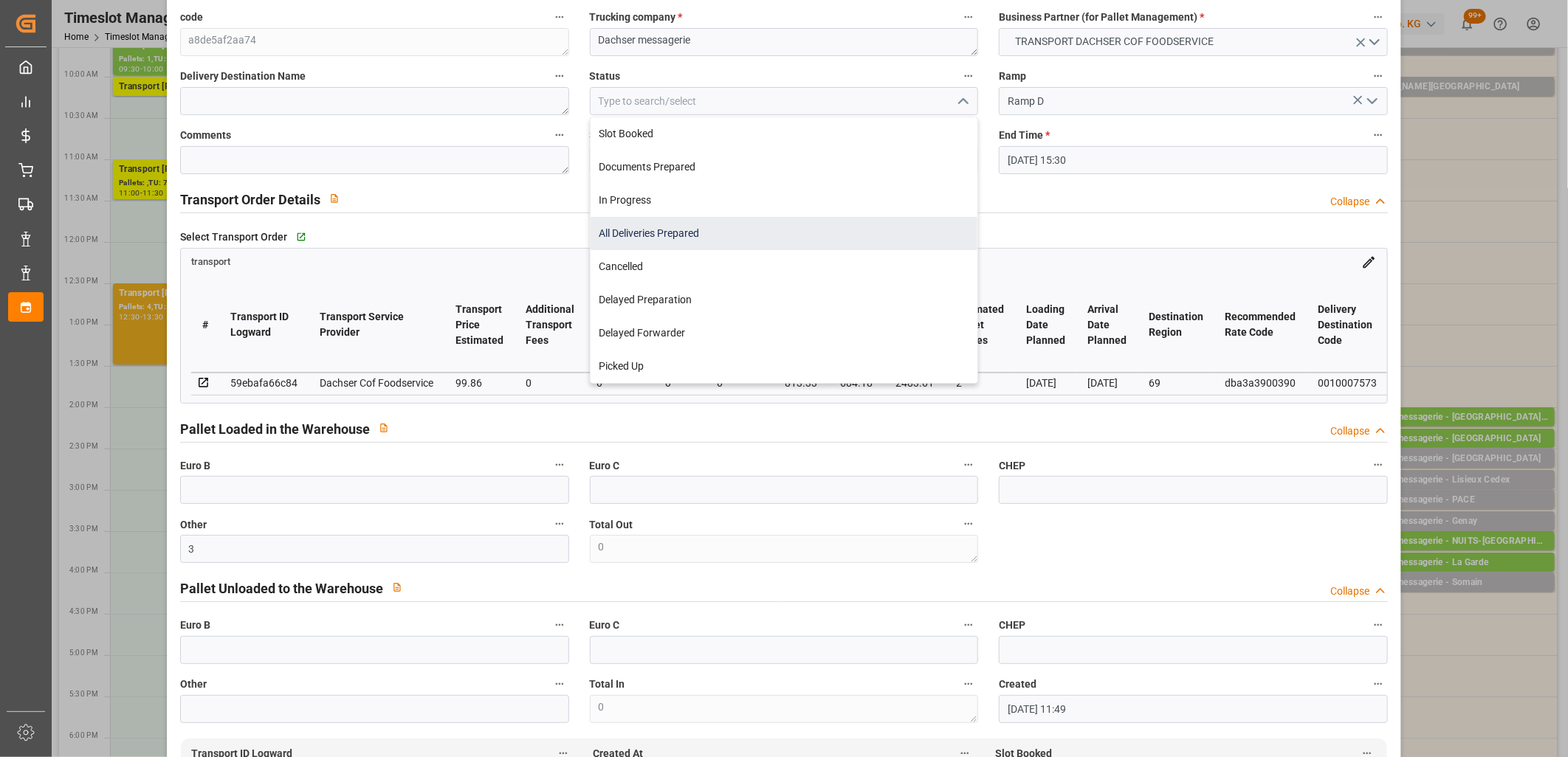
click at [852, 229] on div "All Deliveries Prepared" at bounding box center [784, 233] width 388 height 33
type input "All Deliveries Prepared"
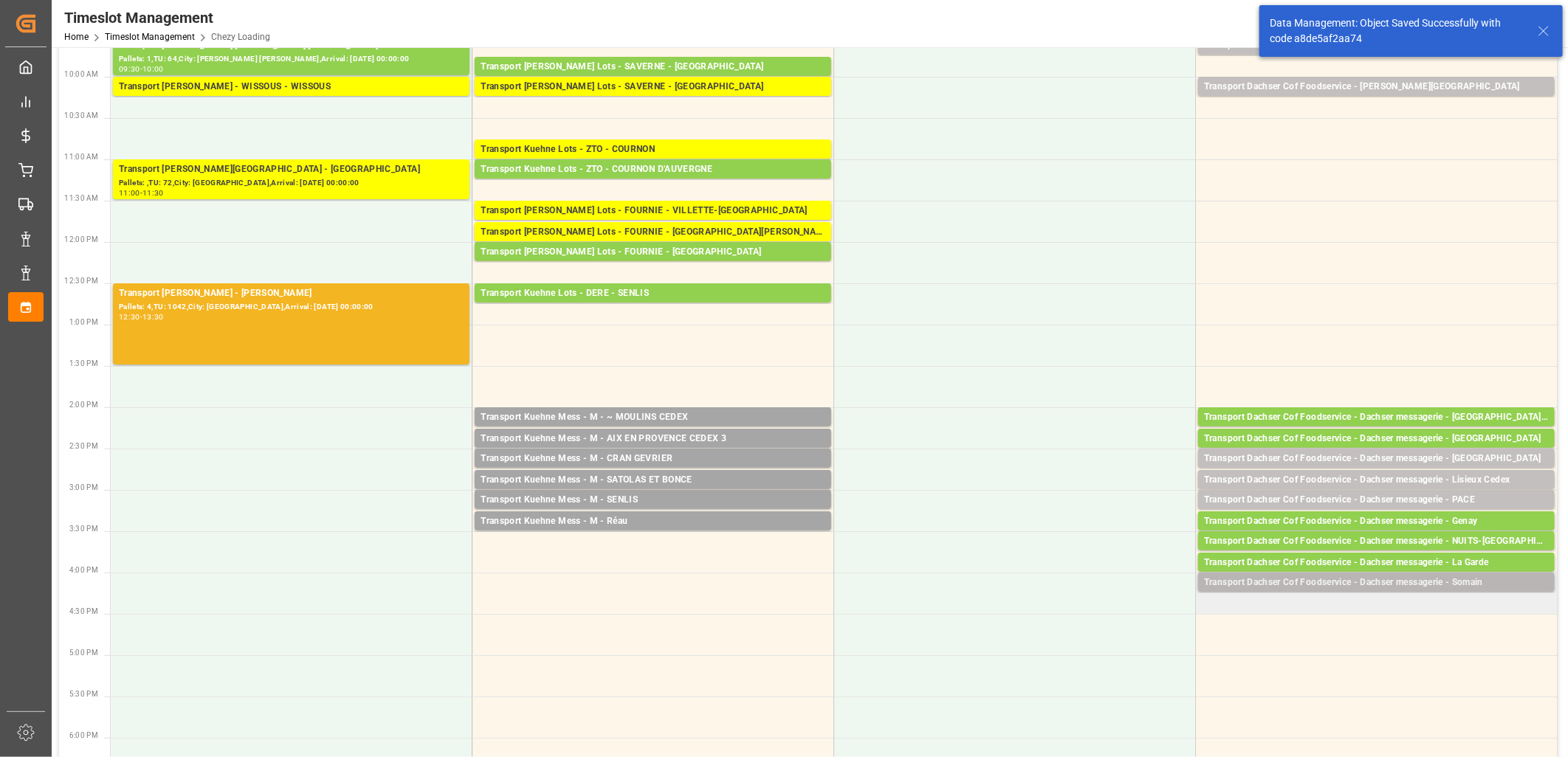
click at [1348, 583] on div "Transport Dachser Cof Foodservice - Dachser messagerie - Somain" at bounding box center [1376, 583] width 345 height 14
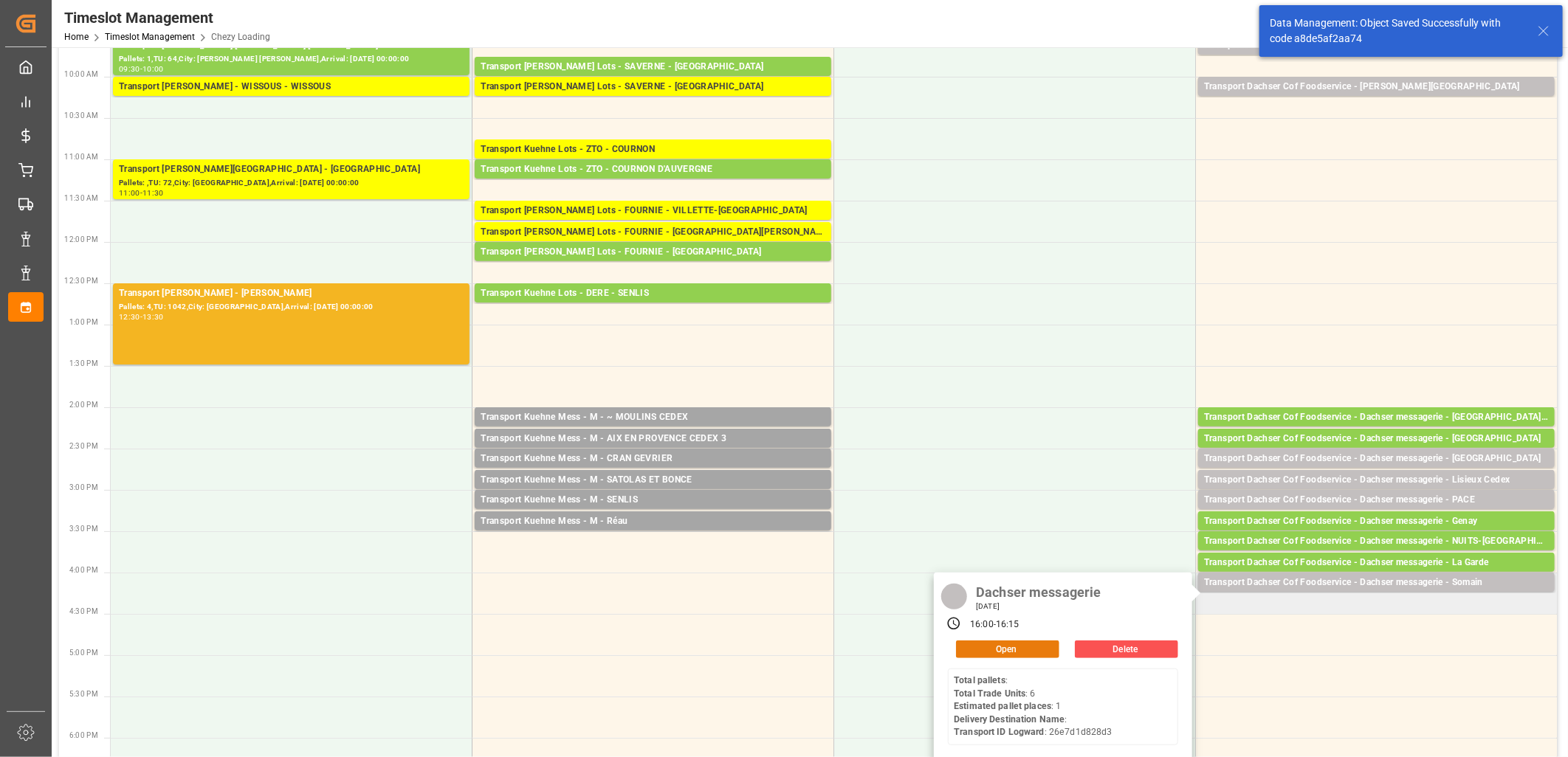
click at [1034, 645] on button "Open" at bounding box center [1008, 649] width 104 height 18
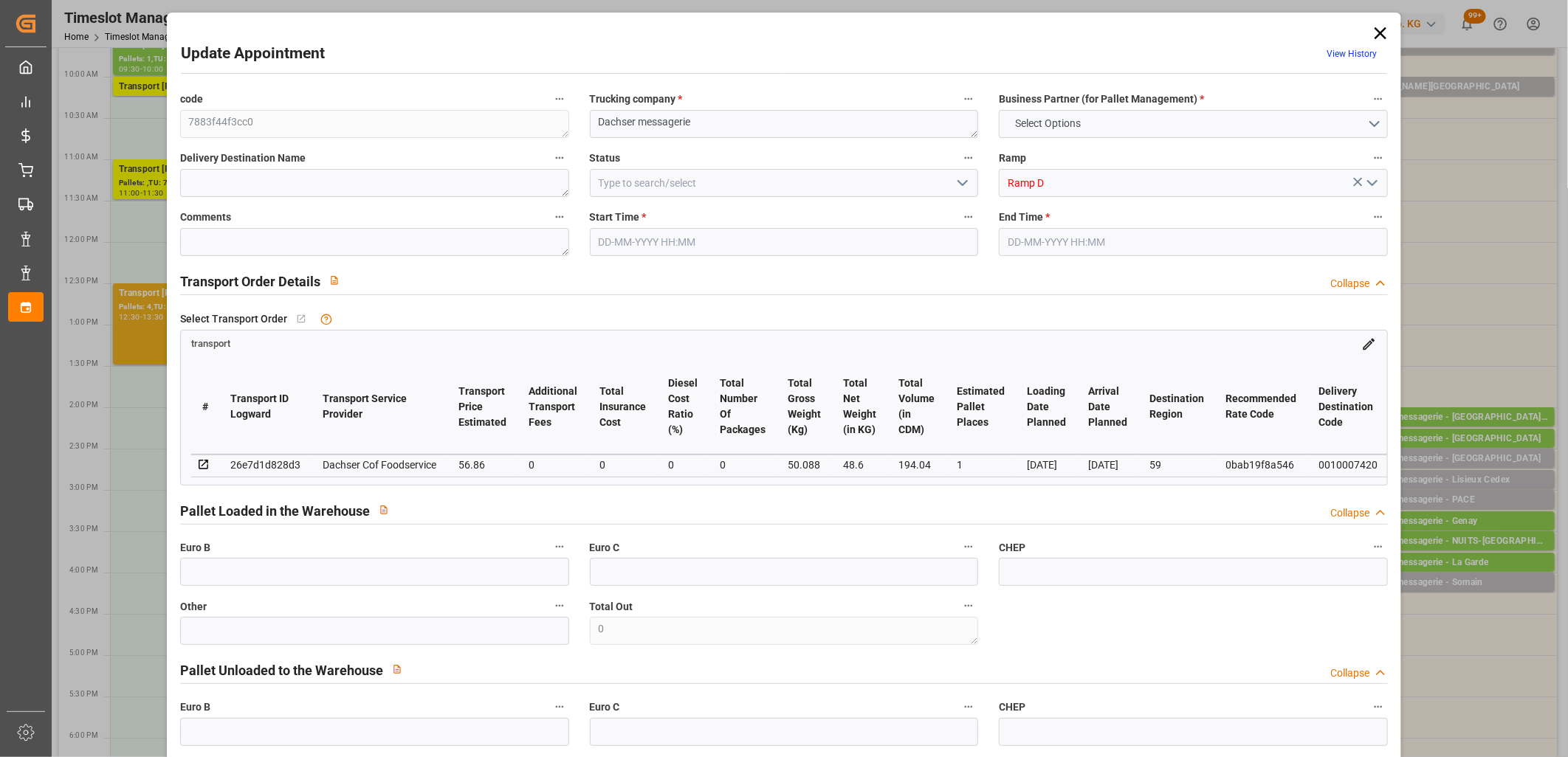
type input "1"
type input "56.86"
type input "0"
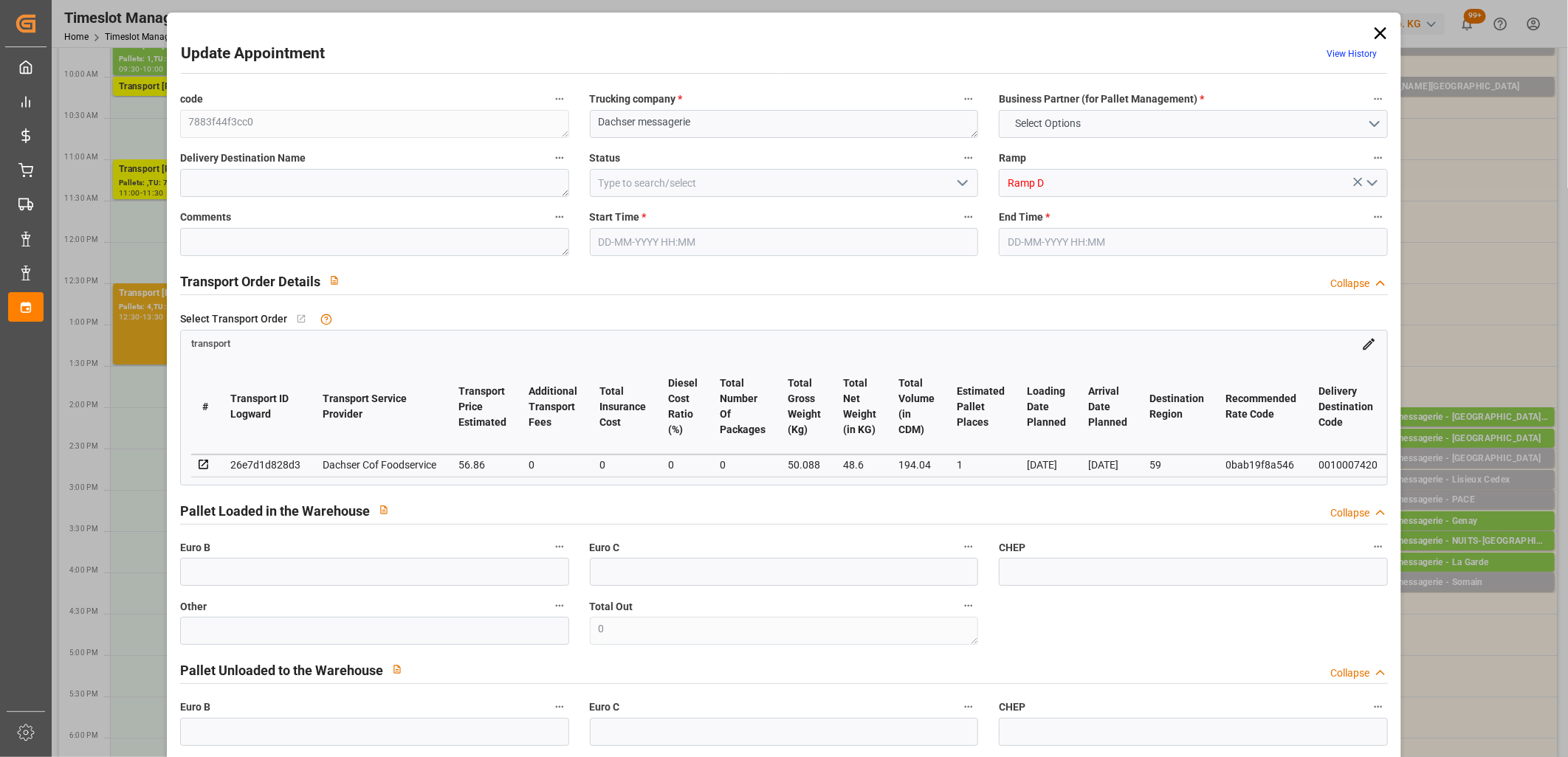
type input "55.8593"
type input "-1.0007"
type input "0"
type input "48.6"
type input "74.088"
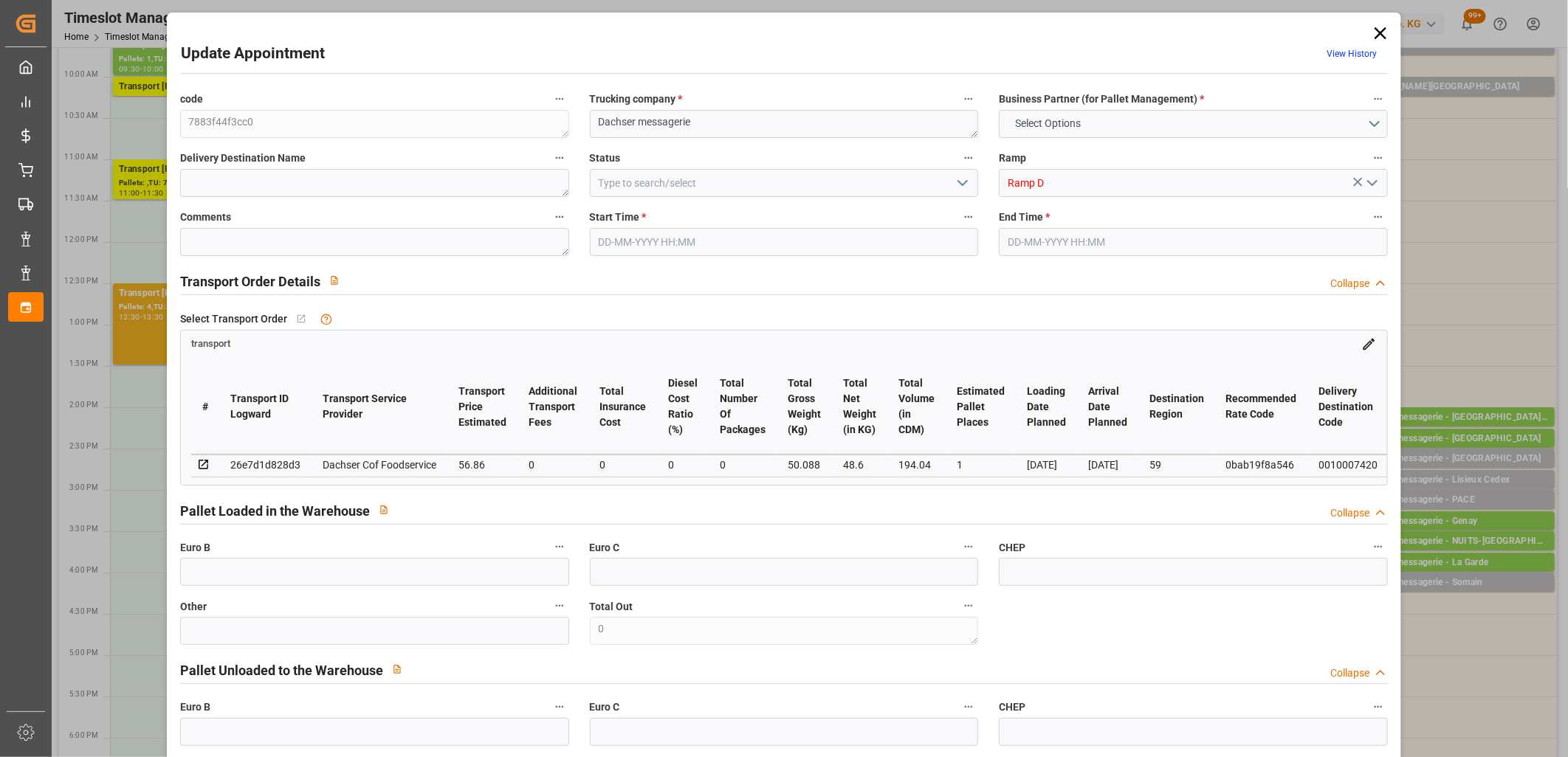
type input "194.04"
type input "59"
type input "0"
type input "6"
type input "1"
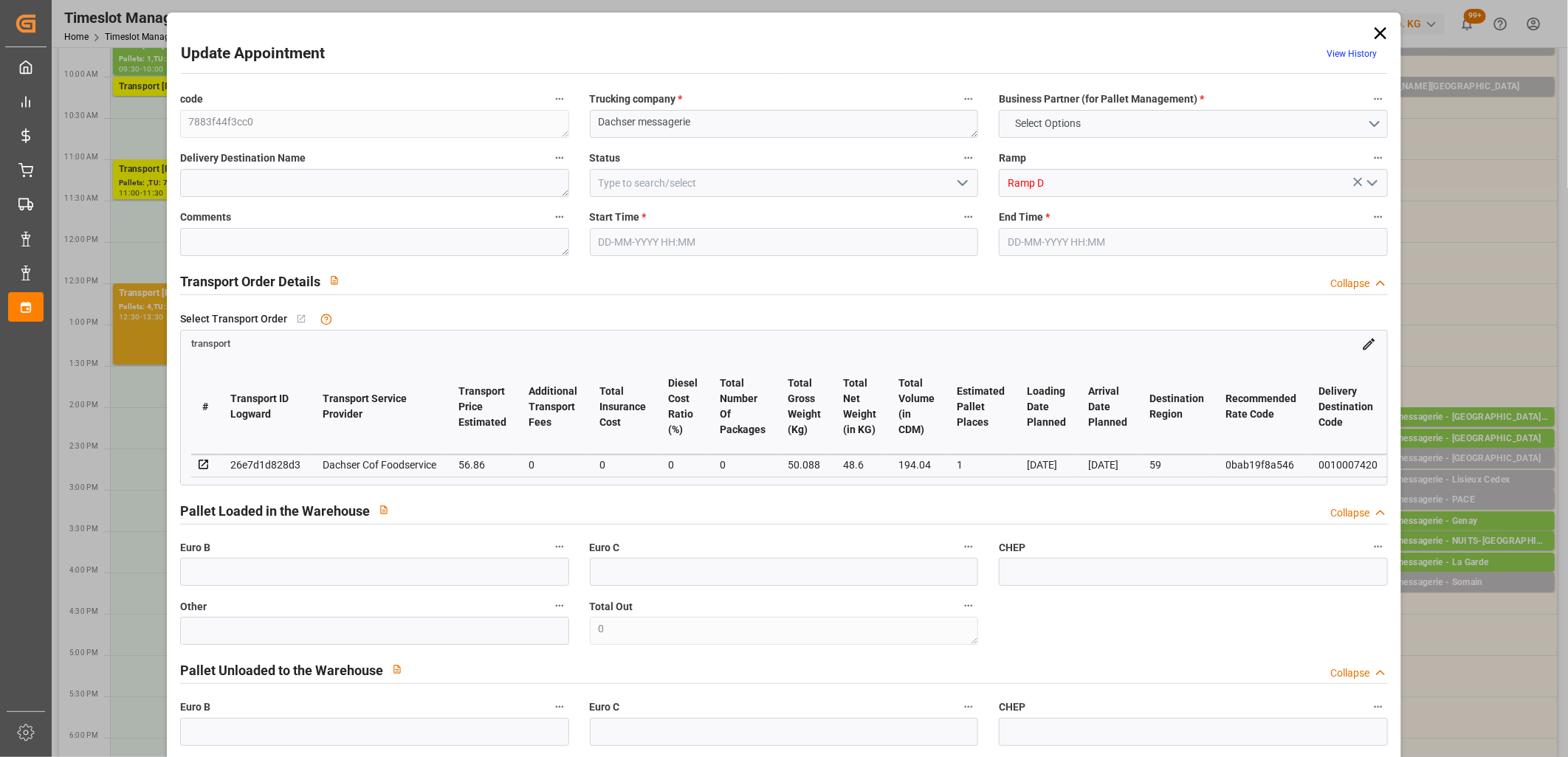
type input "101"
type input "50.088"
type input "0"
type input "4710.8598"
type input "0"
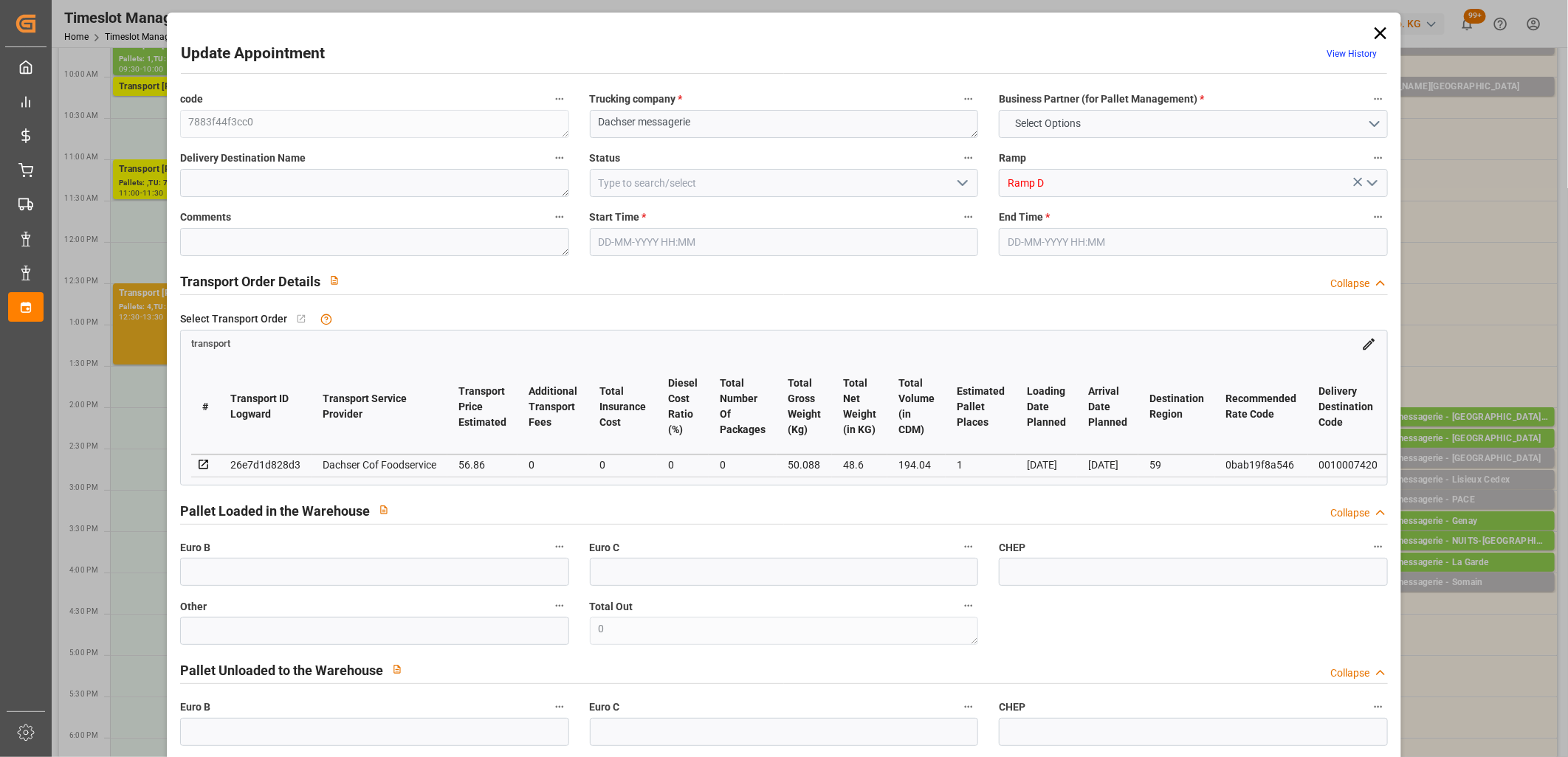
type input "0"
type input "21"
type input "35"
type input "23-09-2025 16:00"
type input "23-09-2025 16:15"
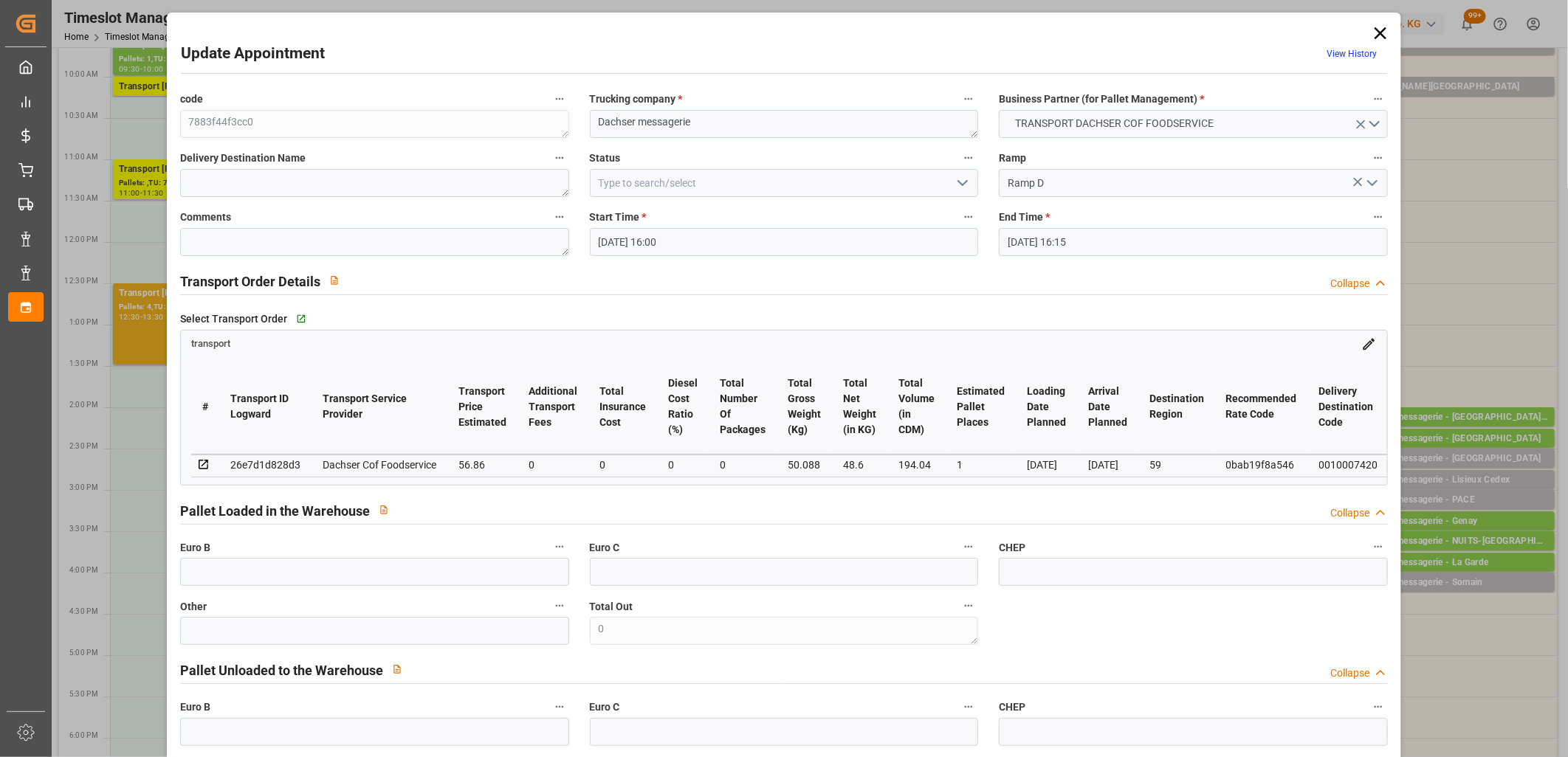
type input "22-09-2025 11:50"
type input "22-09-2025 11:35"
type input "[DATE]"
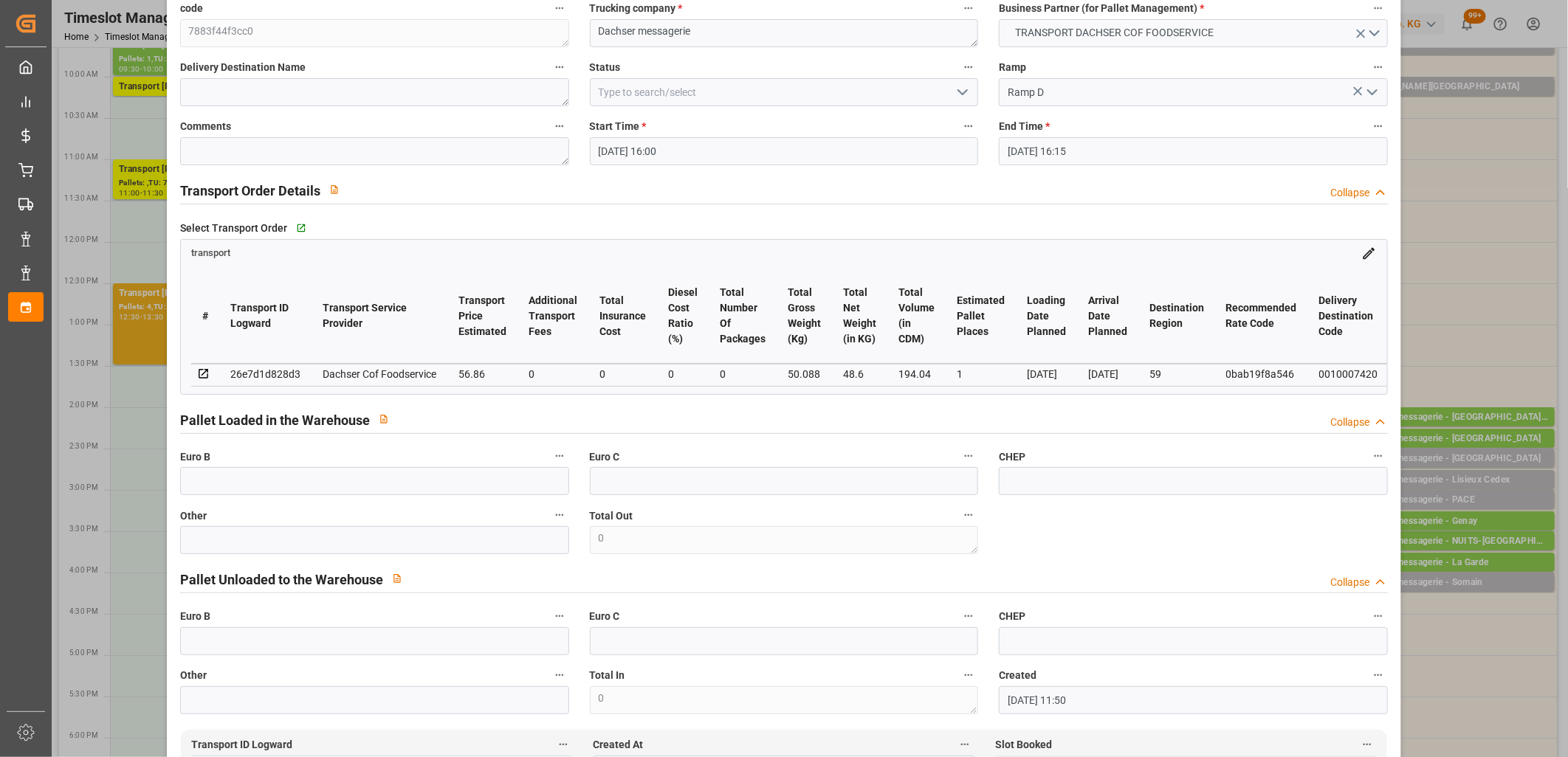
scroll to position [409, 0]
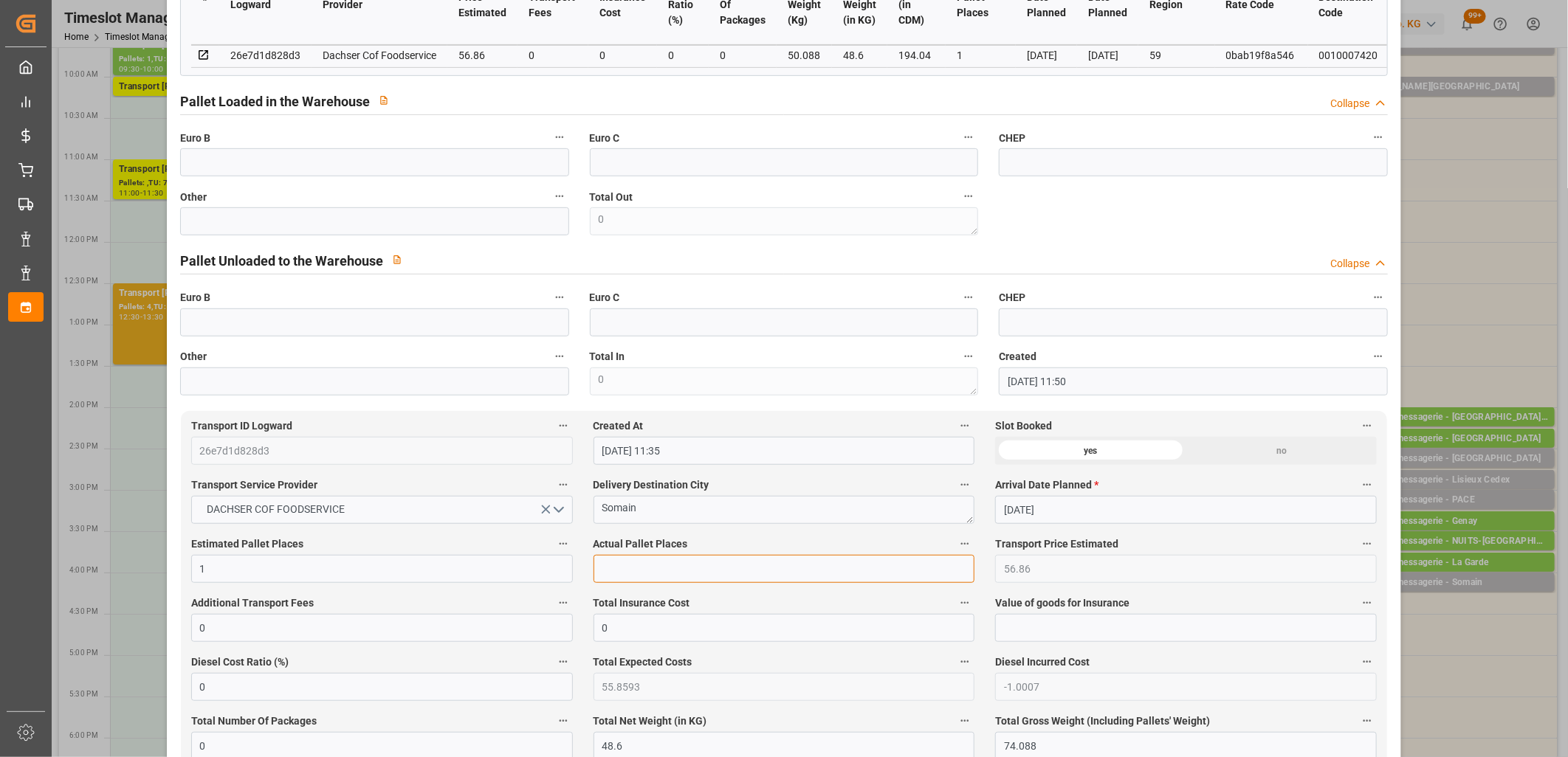
click at [708, 564] on input "text" at bounding box center [784, 568] width 382 height 28
type input "1"
click at [519, 239] on div "Other" at bounding box center [374, 211] width 409 height 59
click at [518, 235] on input "text" at bounding box center [375, 221] width 389 height 28
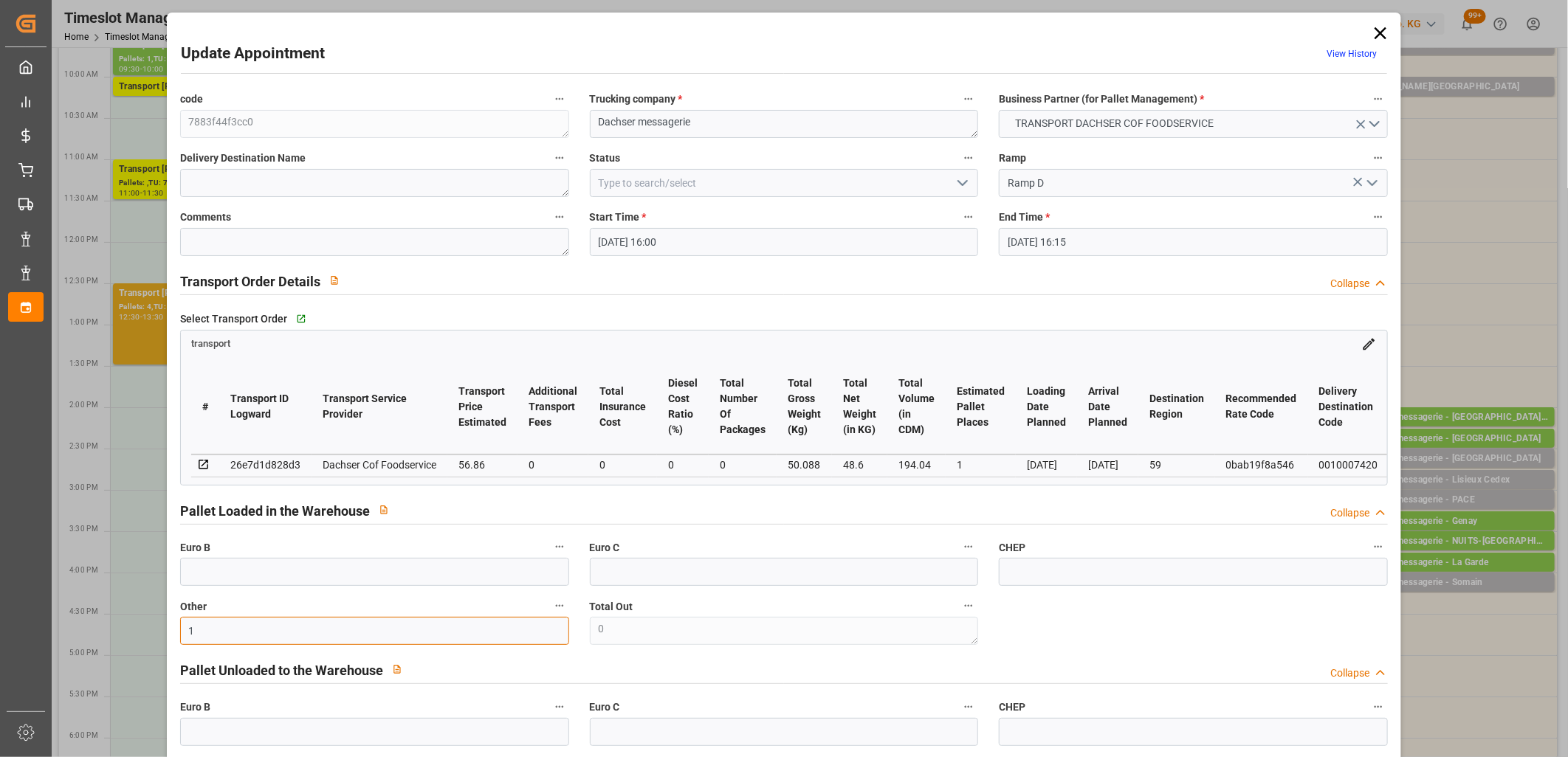
type input "1"
click at [964, 185] on icon "open menu" at bounding box center [963, 183] width 18 height 18
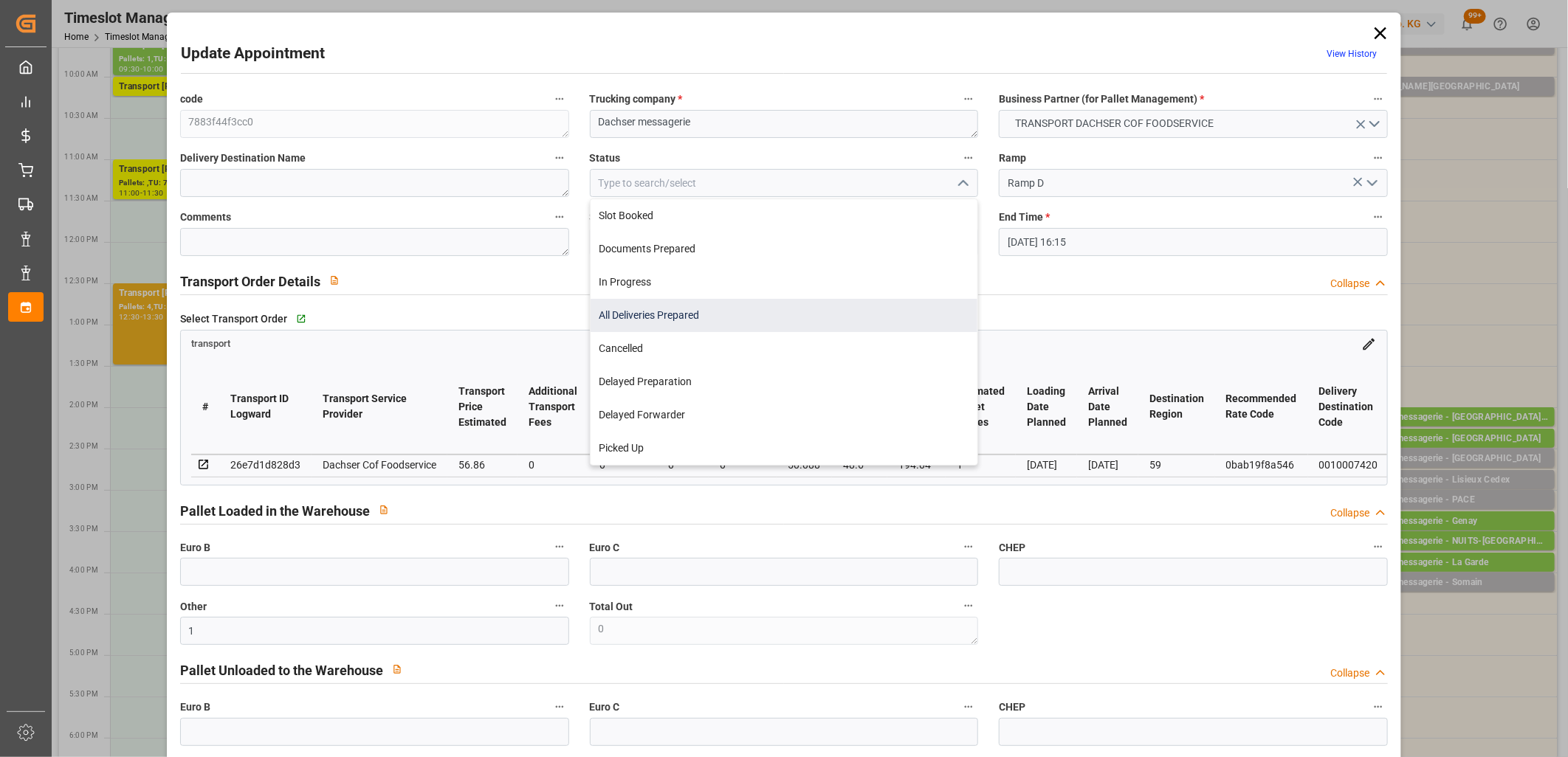
click at [882, 305] on div "All Deliveries Prepared" at bounding box center [784, 315] width 388 height 33
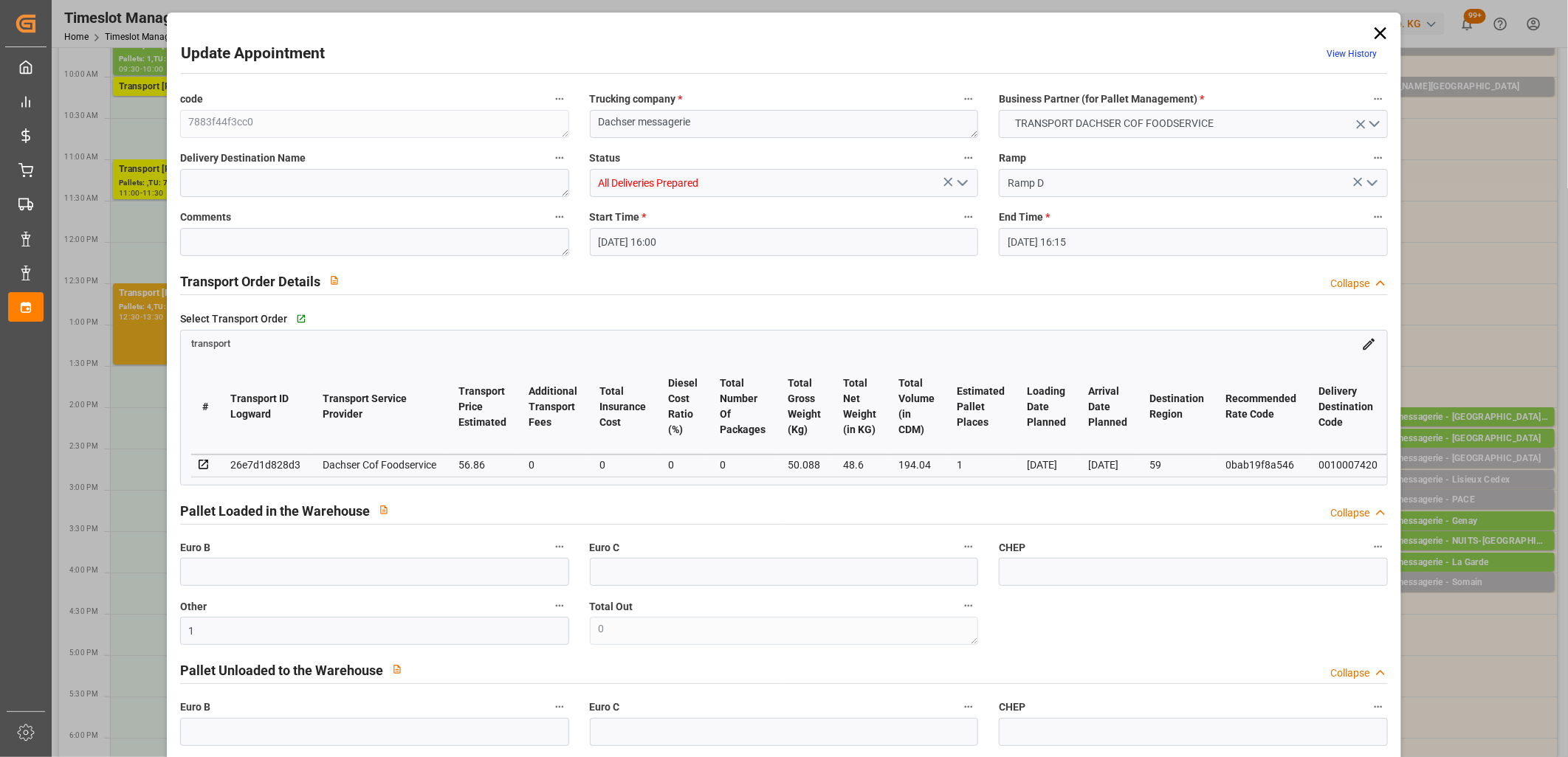
type input "All Deliveries Prepared"
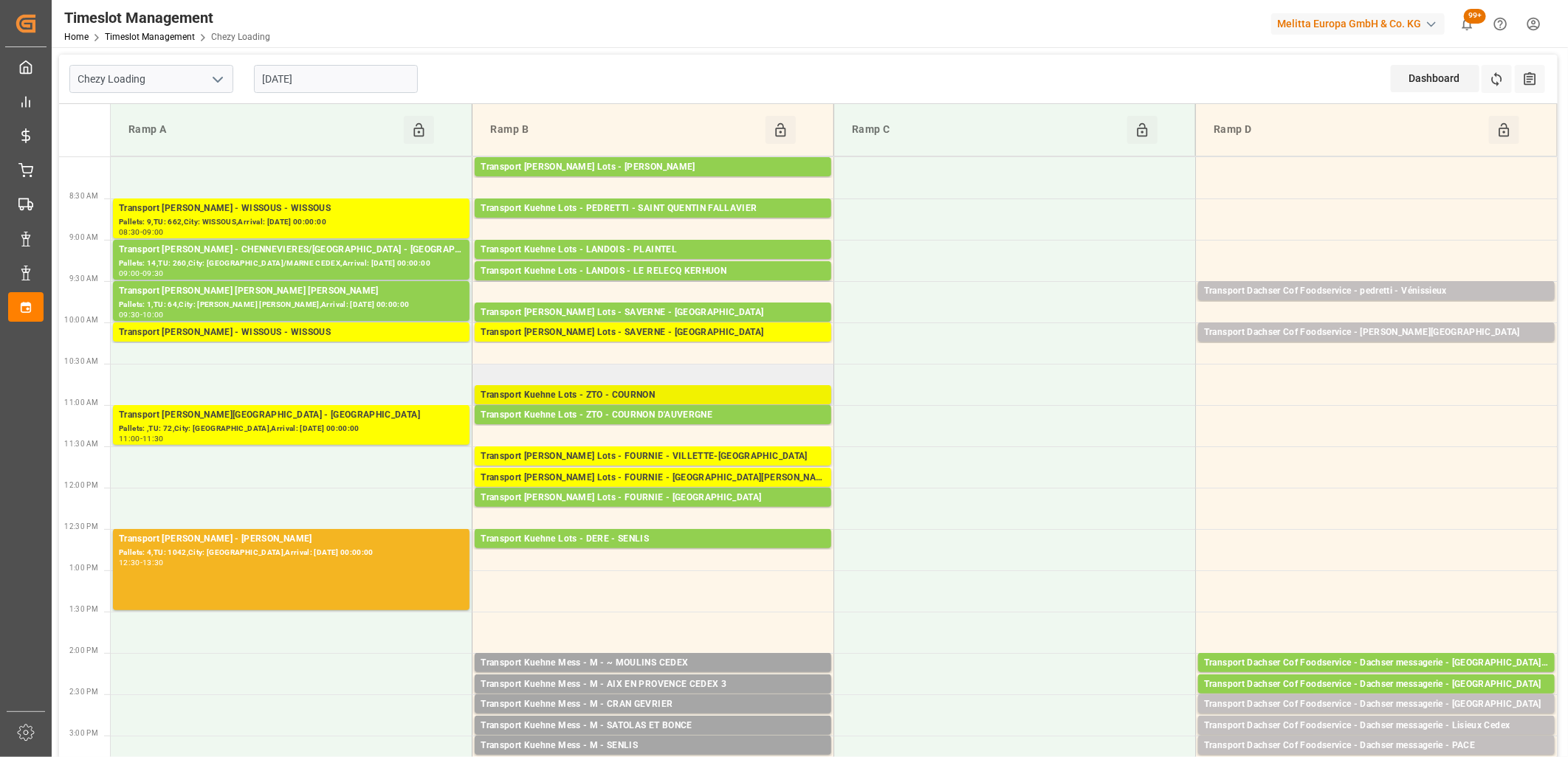
click at [552, 393] on div "Transport Kuehne Lots - ZTO - COURNON" at bounding box center [653, 395] width 345 height 14
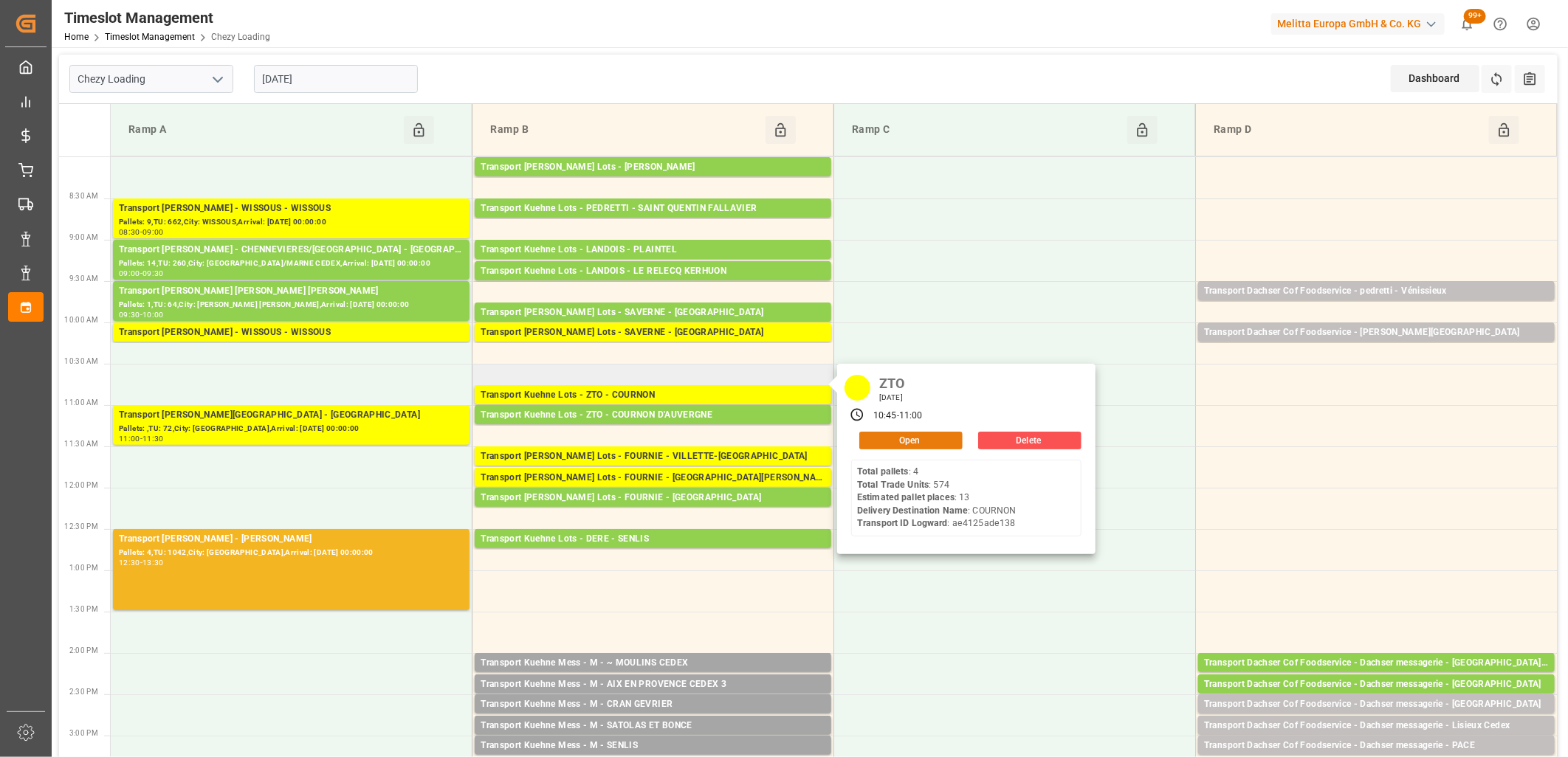
click at [943, 439] on button "Open" at bounding box center [910, 440] width 104 height 18
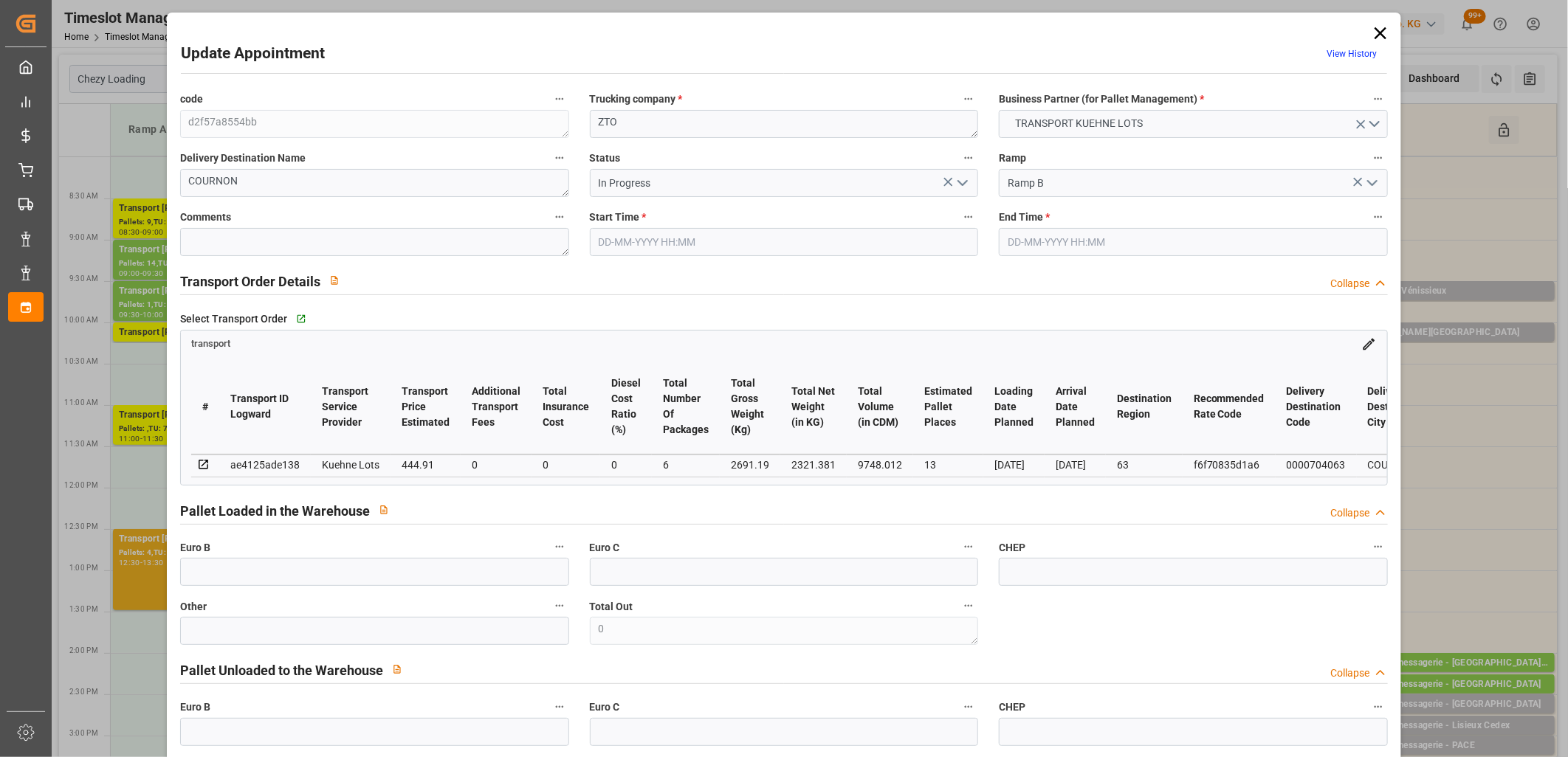
type input "23-09-2025 10:45"
type input "23-09-2025 11:00"
type input "17-09-2025 12:58"
type input "17-09-2025 11:29"
type input "[DATE]"
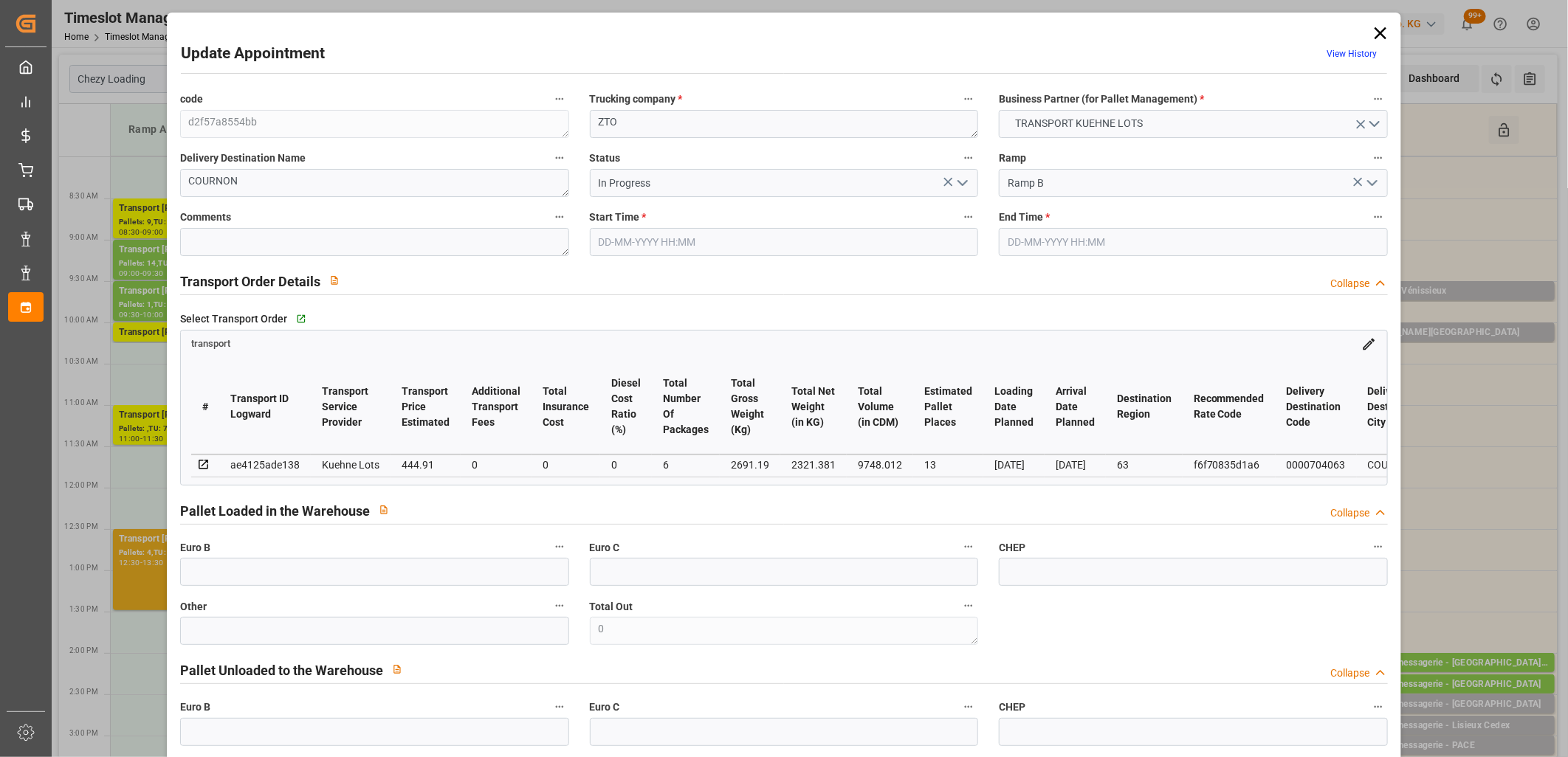
type input "[DATE]"
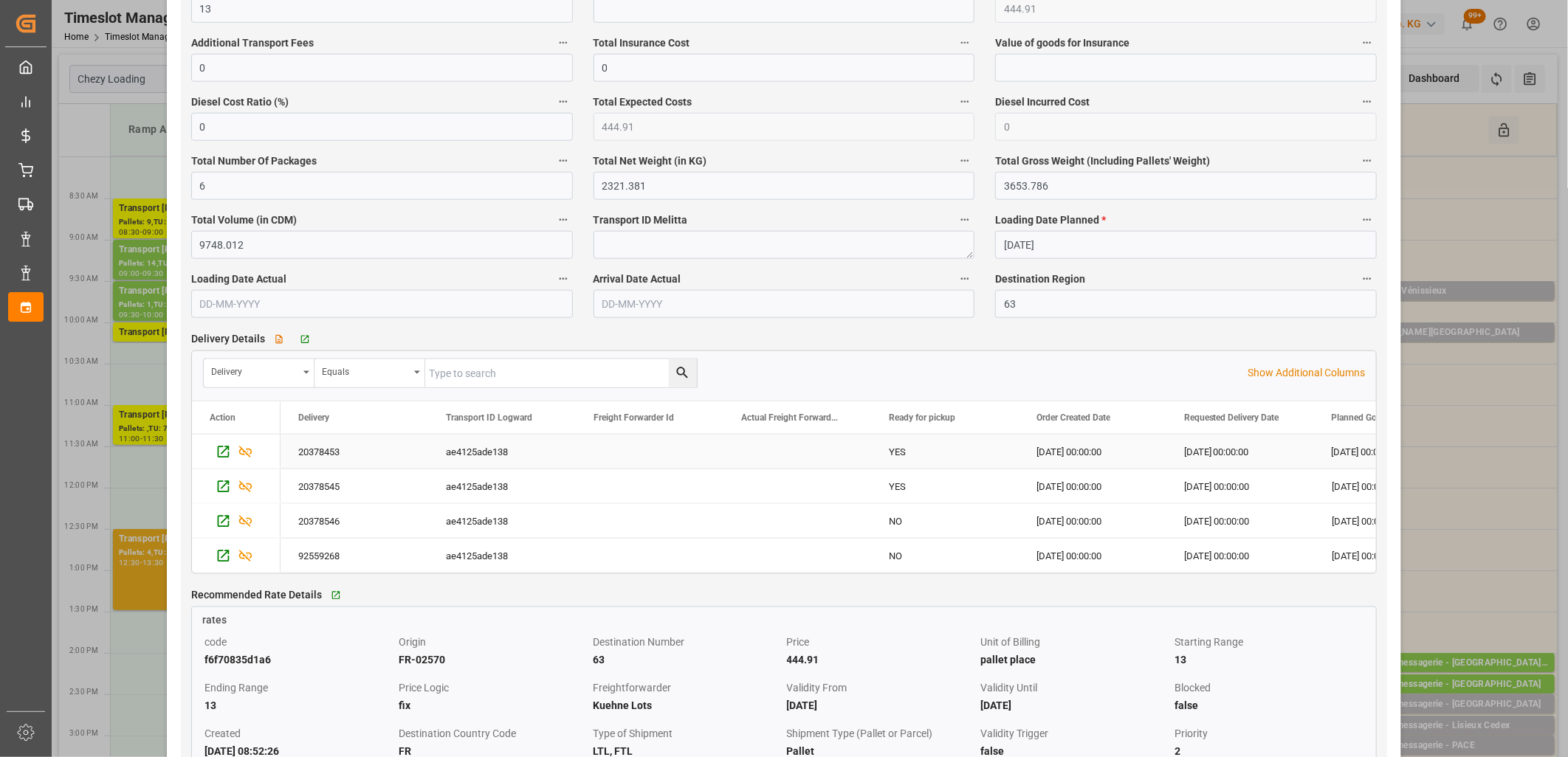
scroll to position [984, 0]
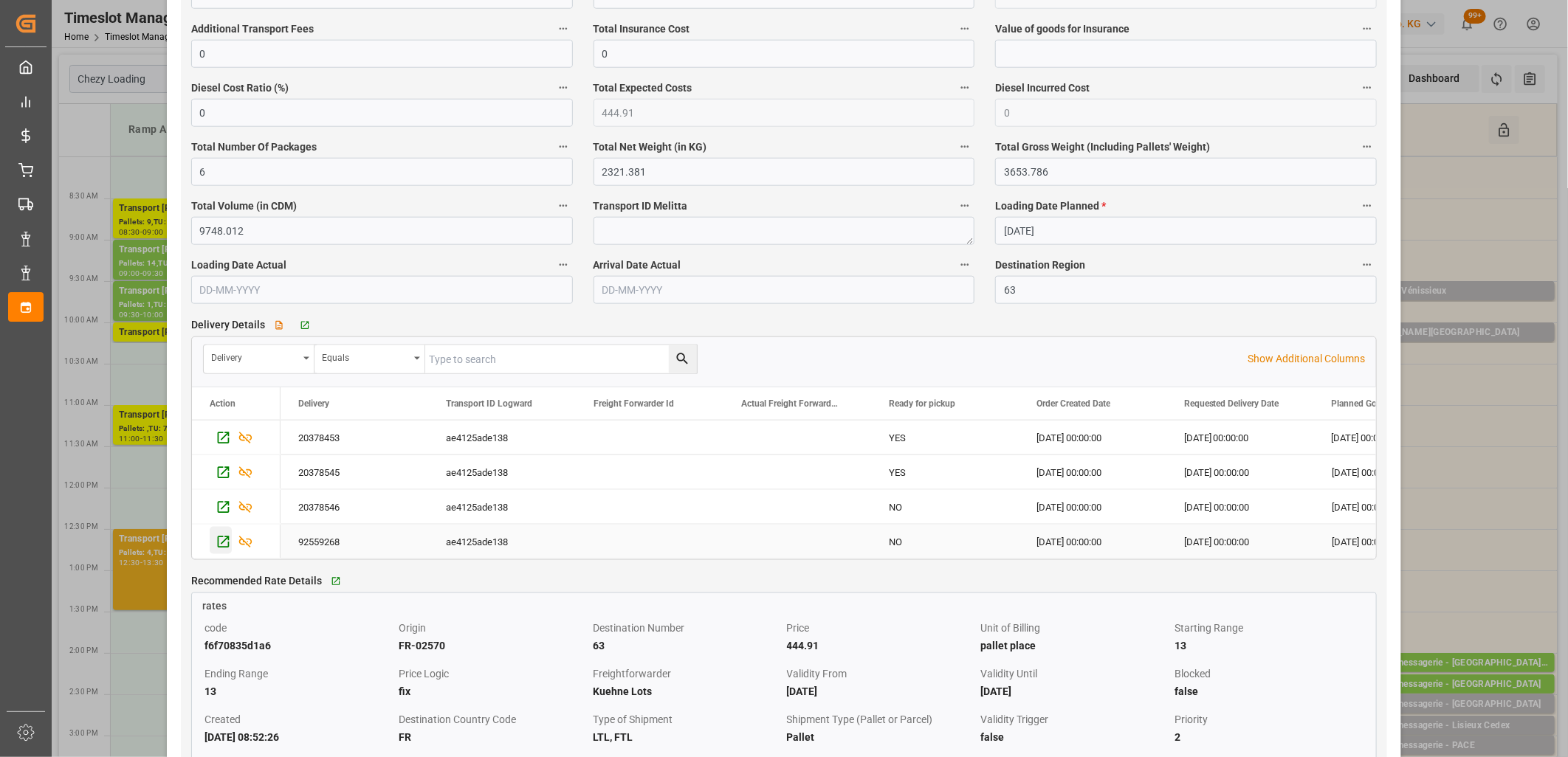
click at [224, 548] on icon "Press SPACE to select this row." at bounding box center [223, 542] width 15 height 15
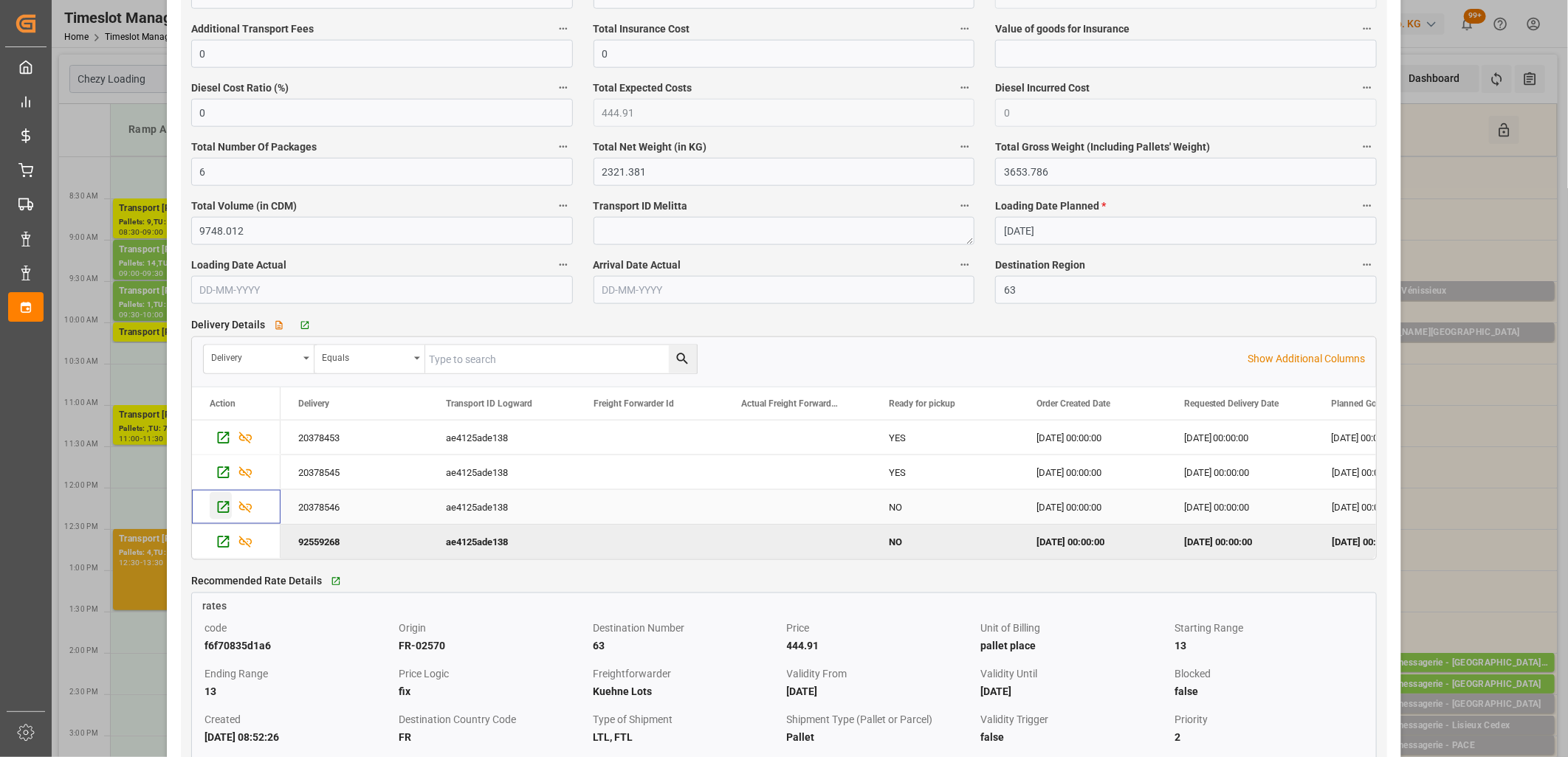
click at [217, 513] on icon "Press SPACE to select this row." at bounding box center [223, 506] width 12 height 12
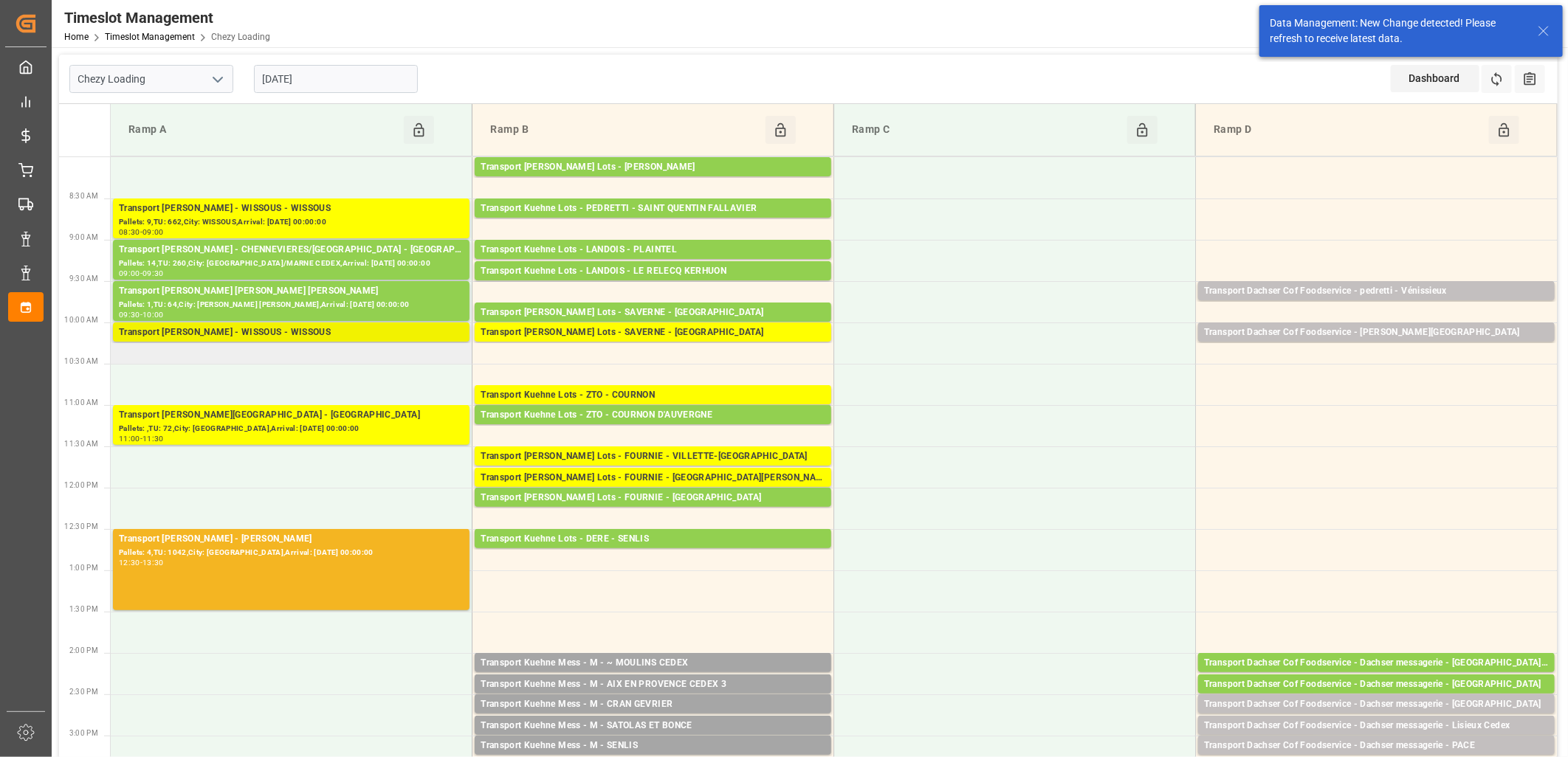
click at [309, 332] on div "Transport Delisle - WISSOUS - WISSOUS" at bounding box center [291, 333] width 345 height 14
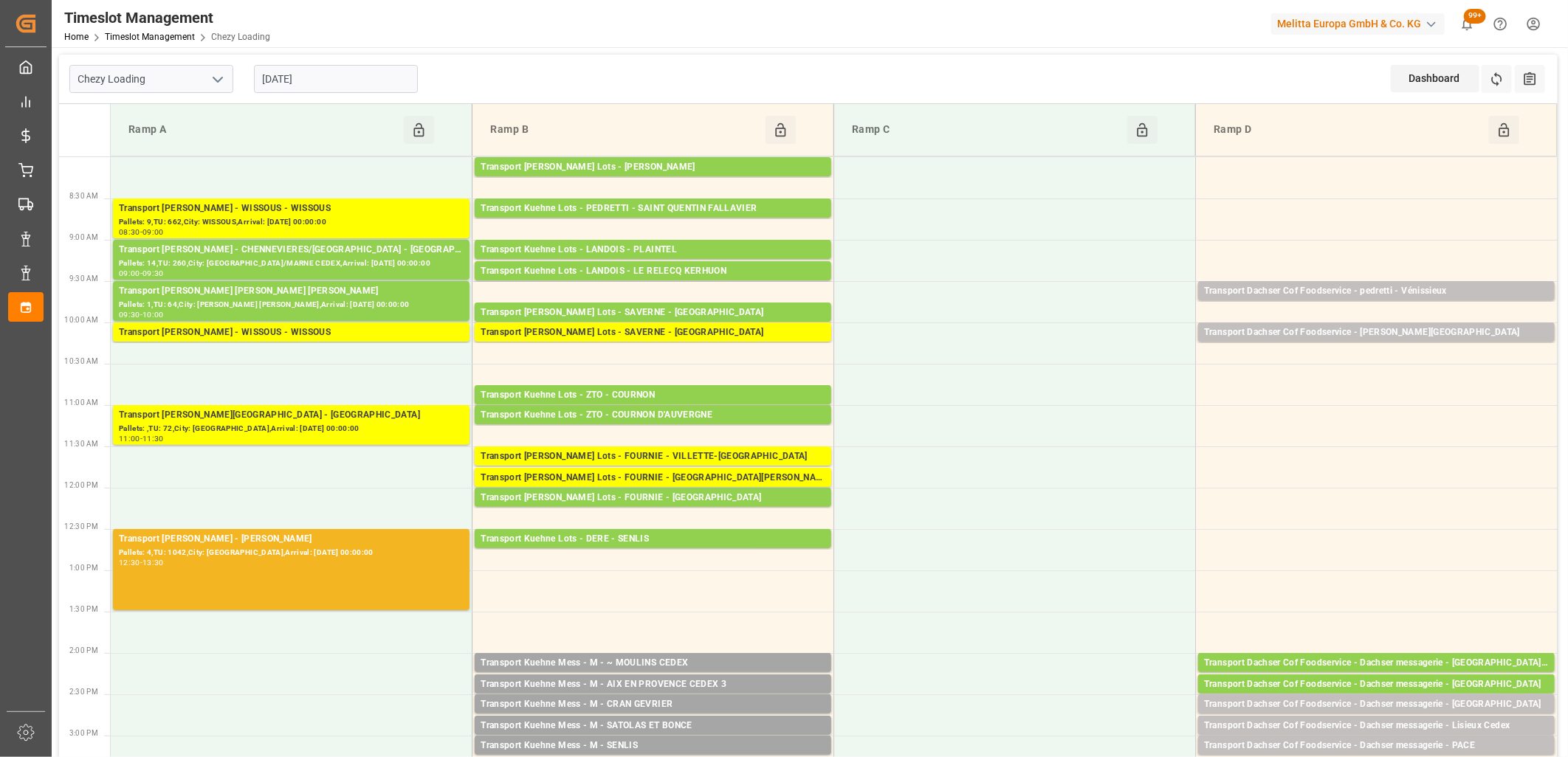
click at [392, 333] on div "Transport Delisle - WISSOUS - WISSOUS" at bounding box center [291, 333] width 345 height 14
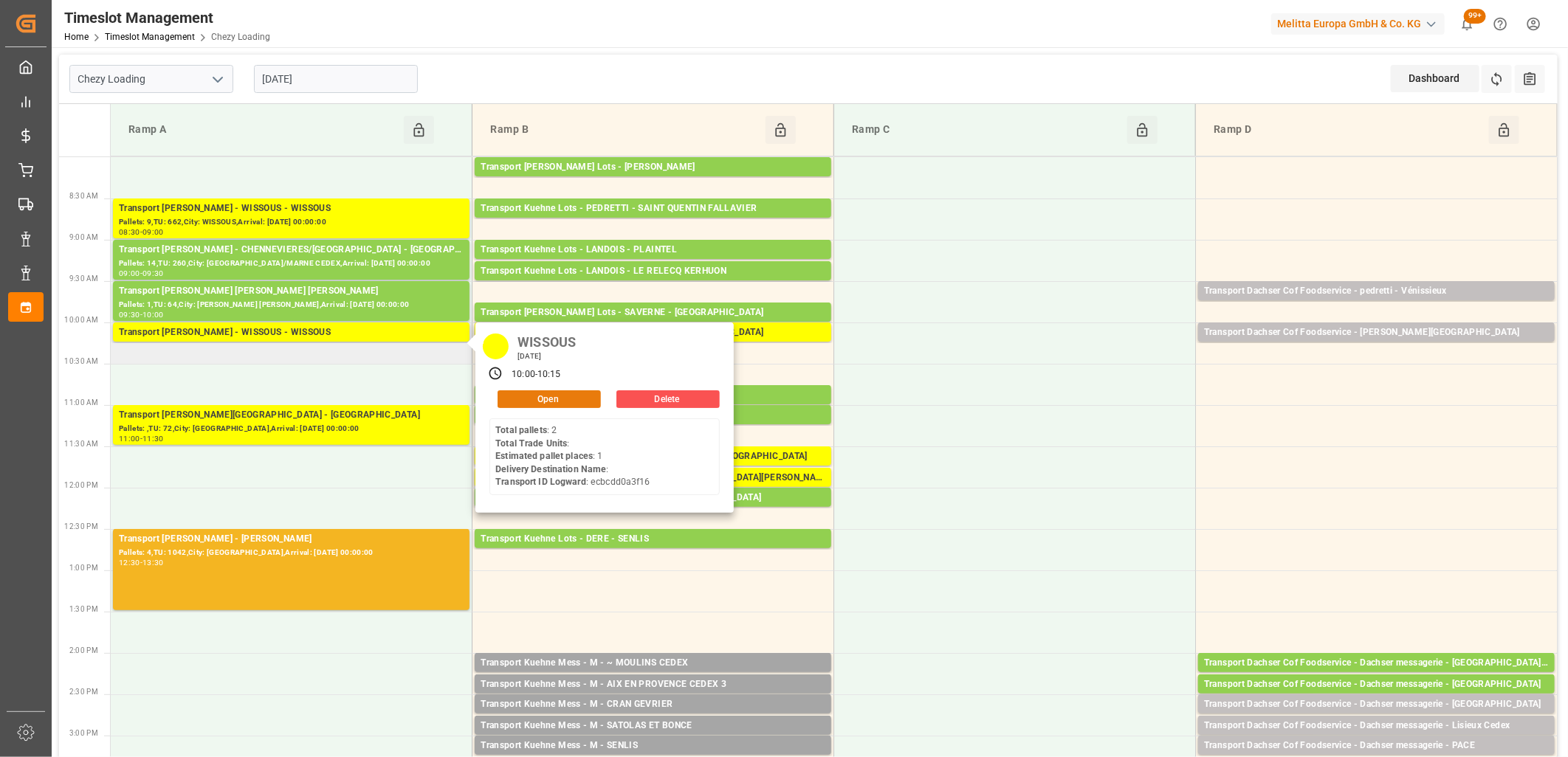
click at [507, 396] on button "Open" at bounding box center [549, 399] width 104 height 18
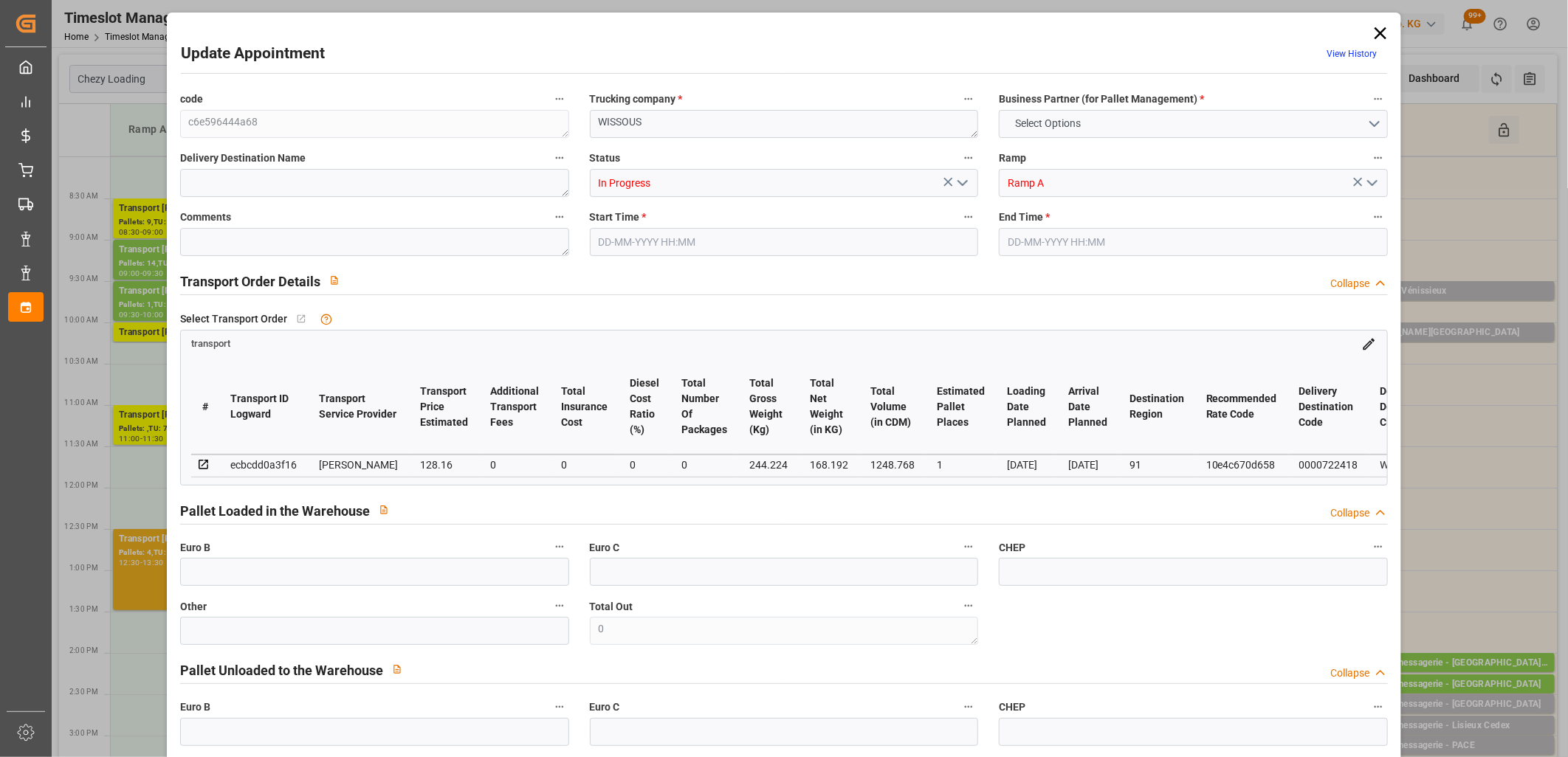
type input "1"
type input "128.16"
type input "0"
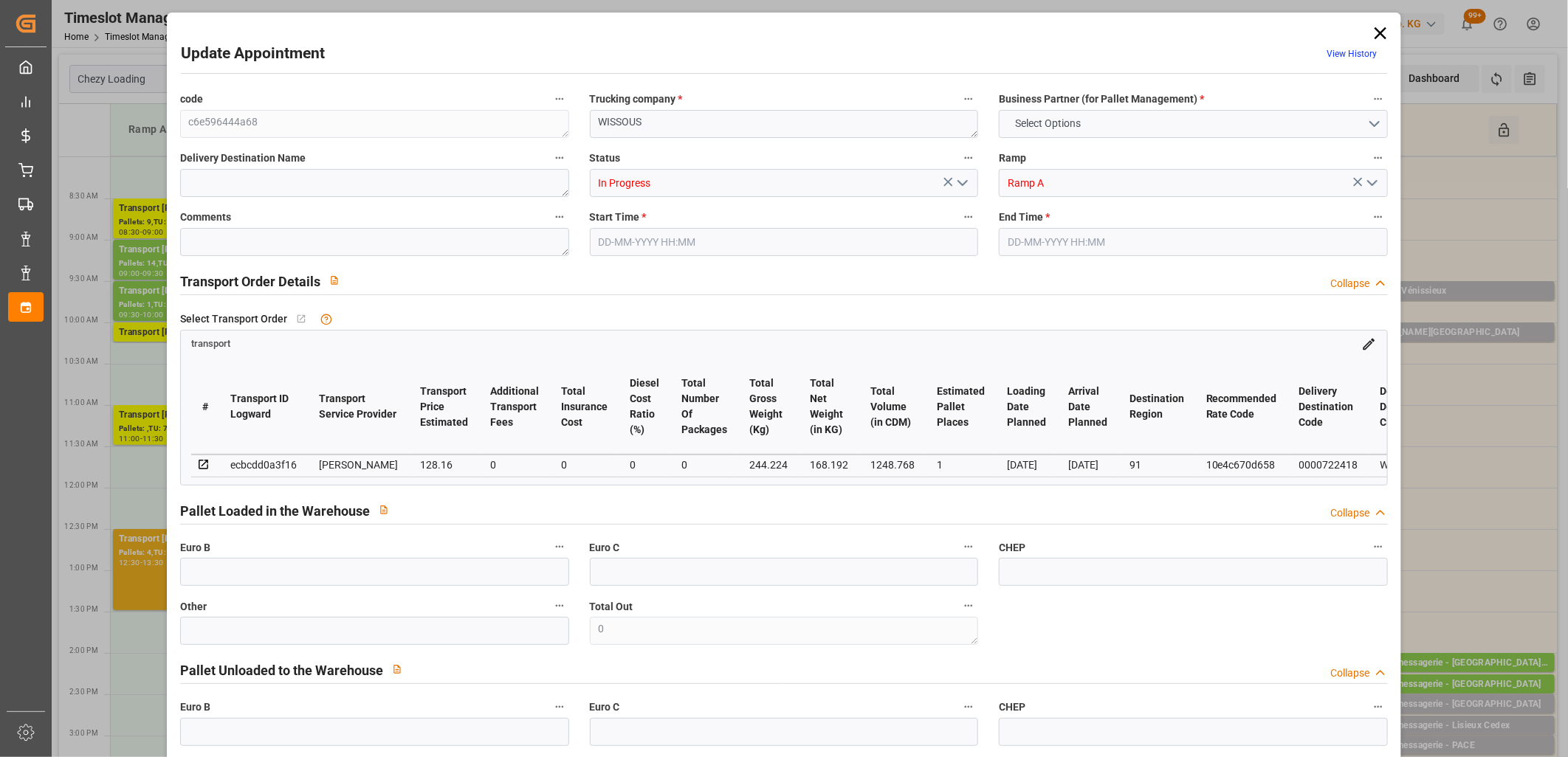
type input "123.8282"
type input "-4.3318"
type input "0"
type input "168.192"
type input "300"
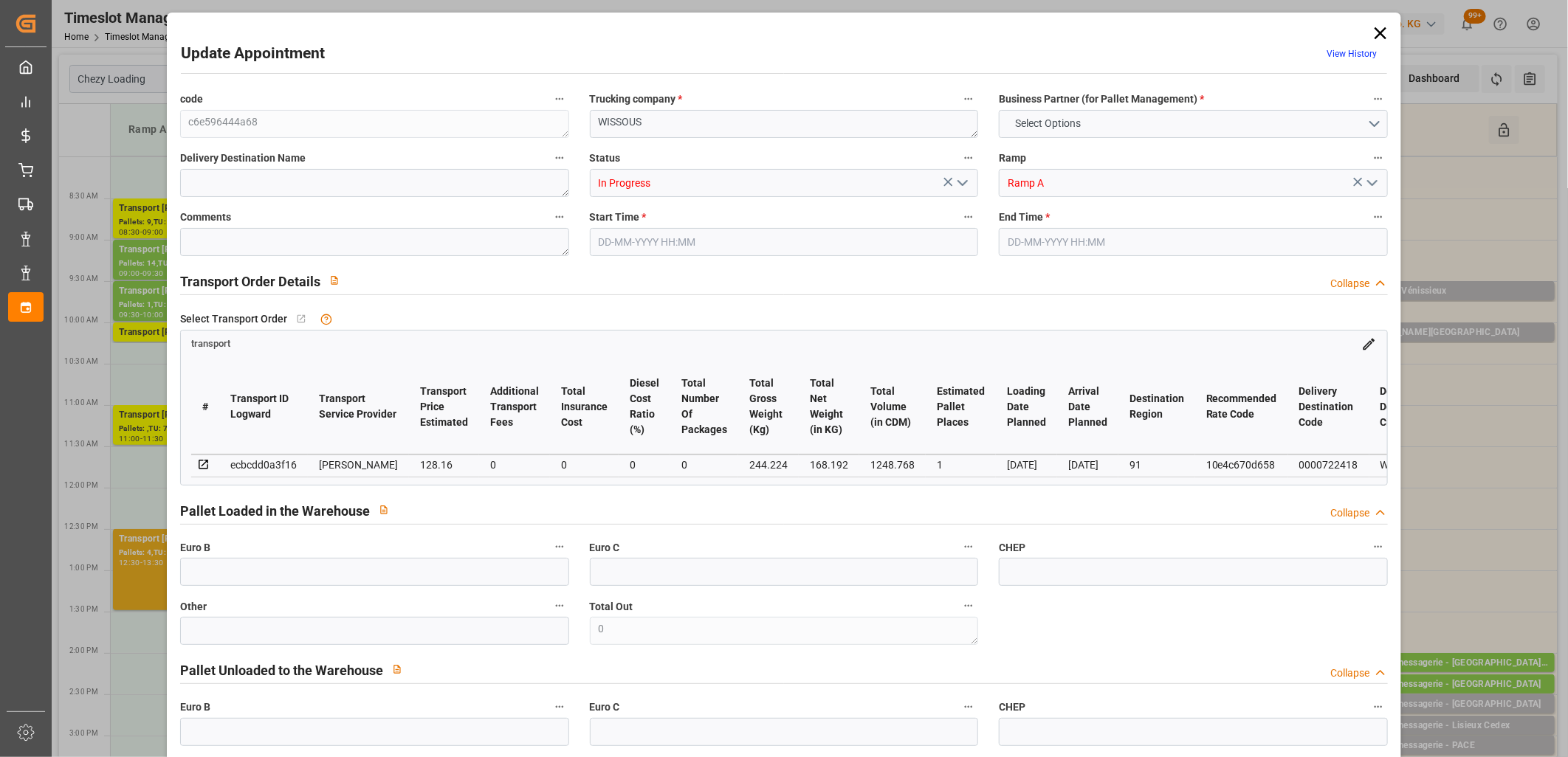
type input "1248.768"
type input "91"
type input "2"
type input "0"
type input "2"
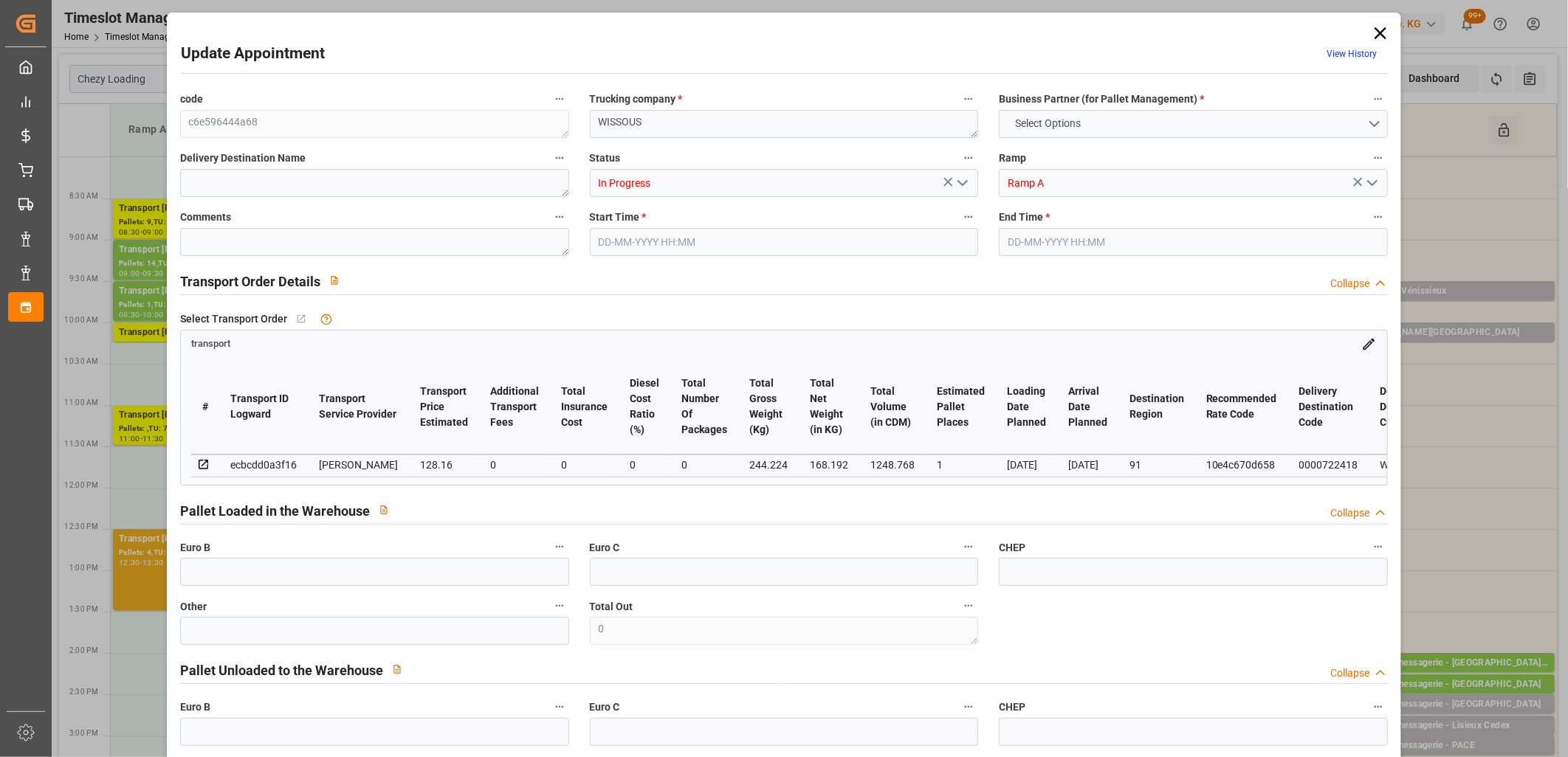
type input "101"
type input "244.224"
type input "0"
type input "4710.8598"
type input "0"
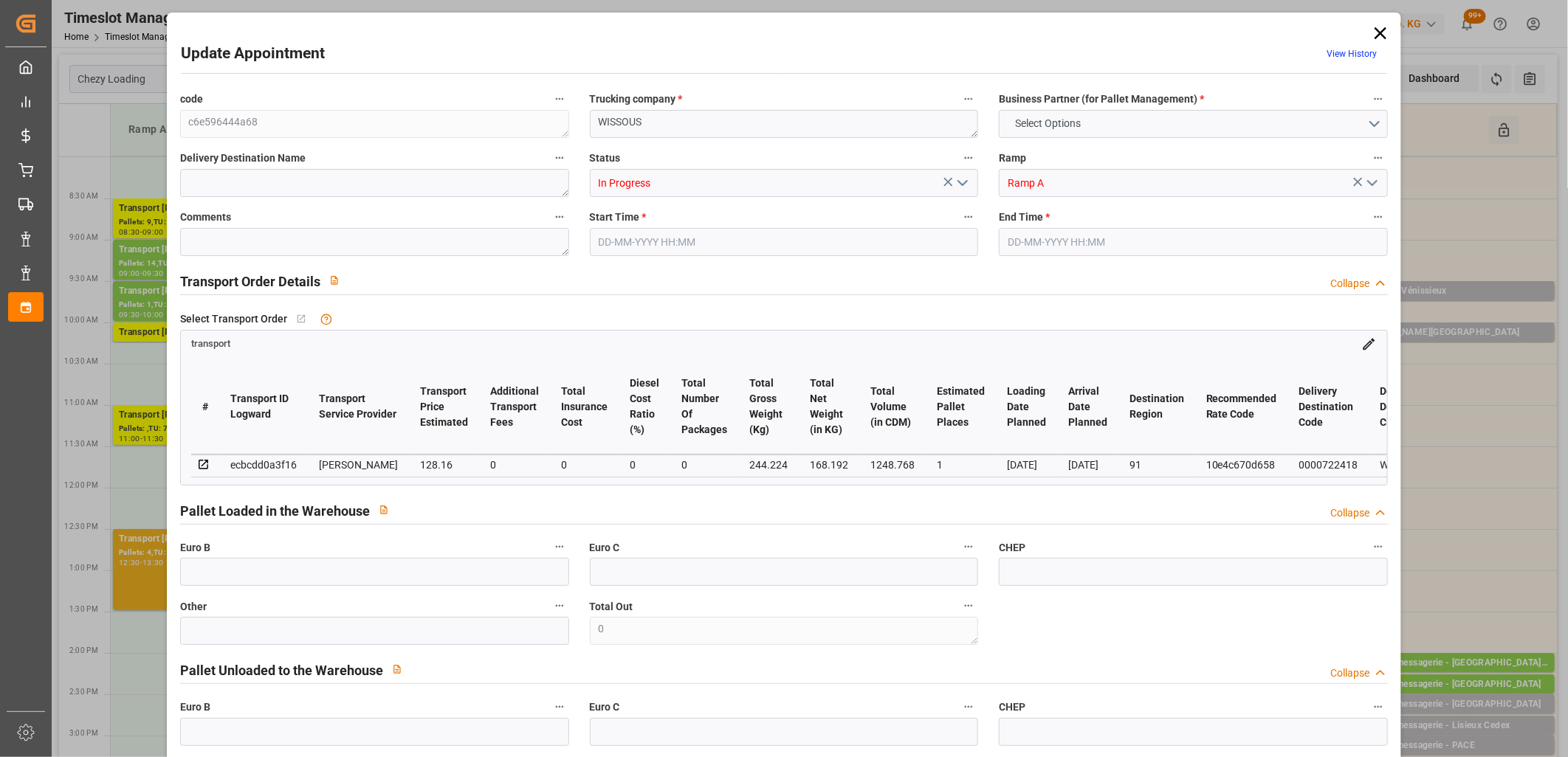
type input "0"
type input "21"
type input "35"
type input "23-09-2025 10:00"
type input "23-09-2025 10:15"
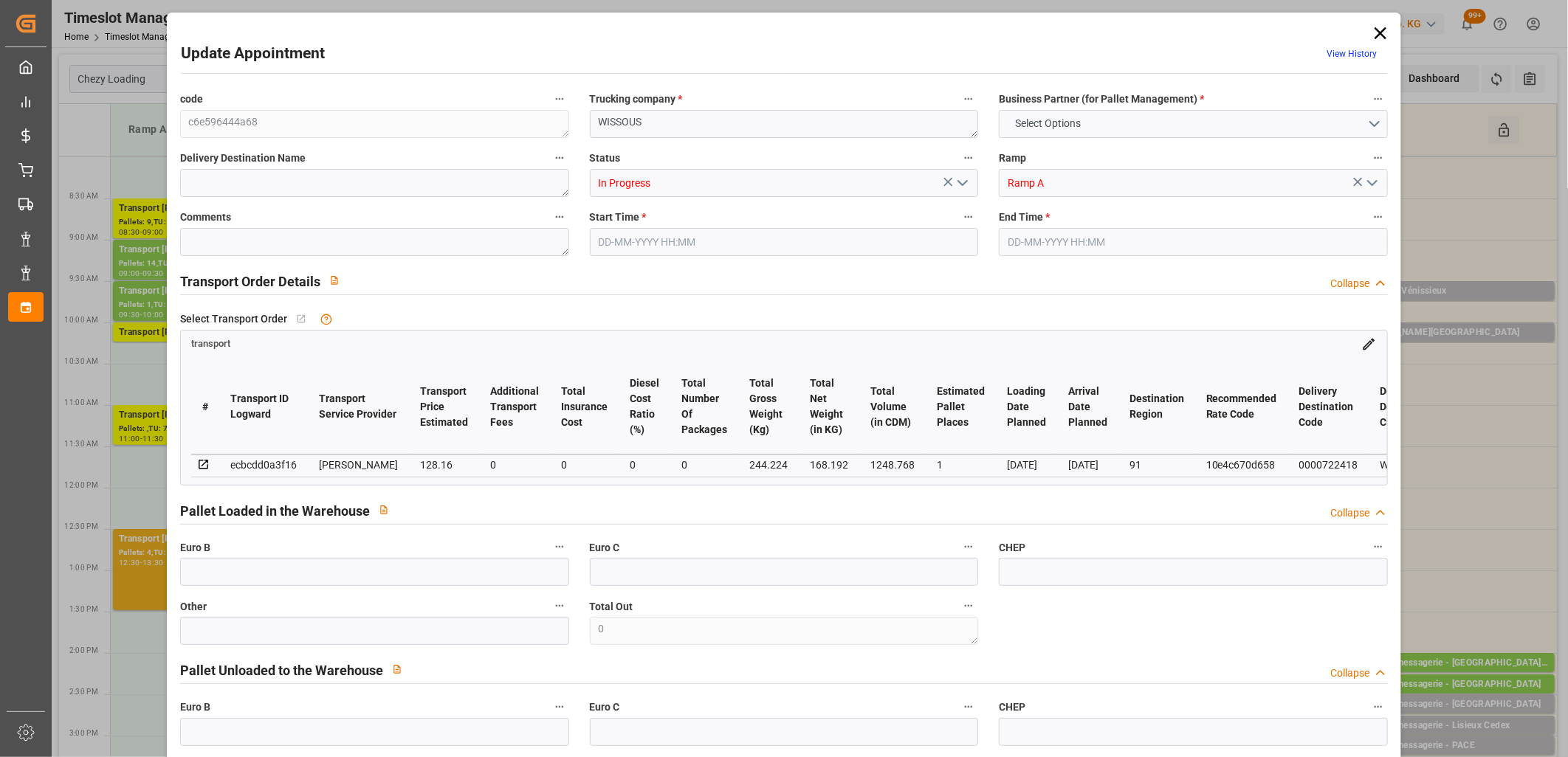
type input "18-09-2025 14:03"
type input "18-09-2025 11:49"
type input "[DATE]"
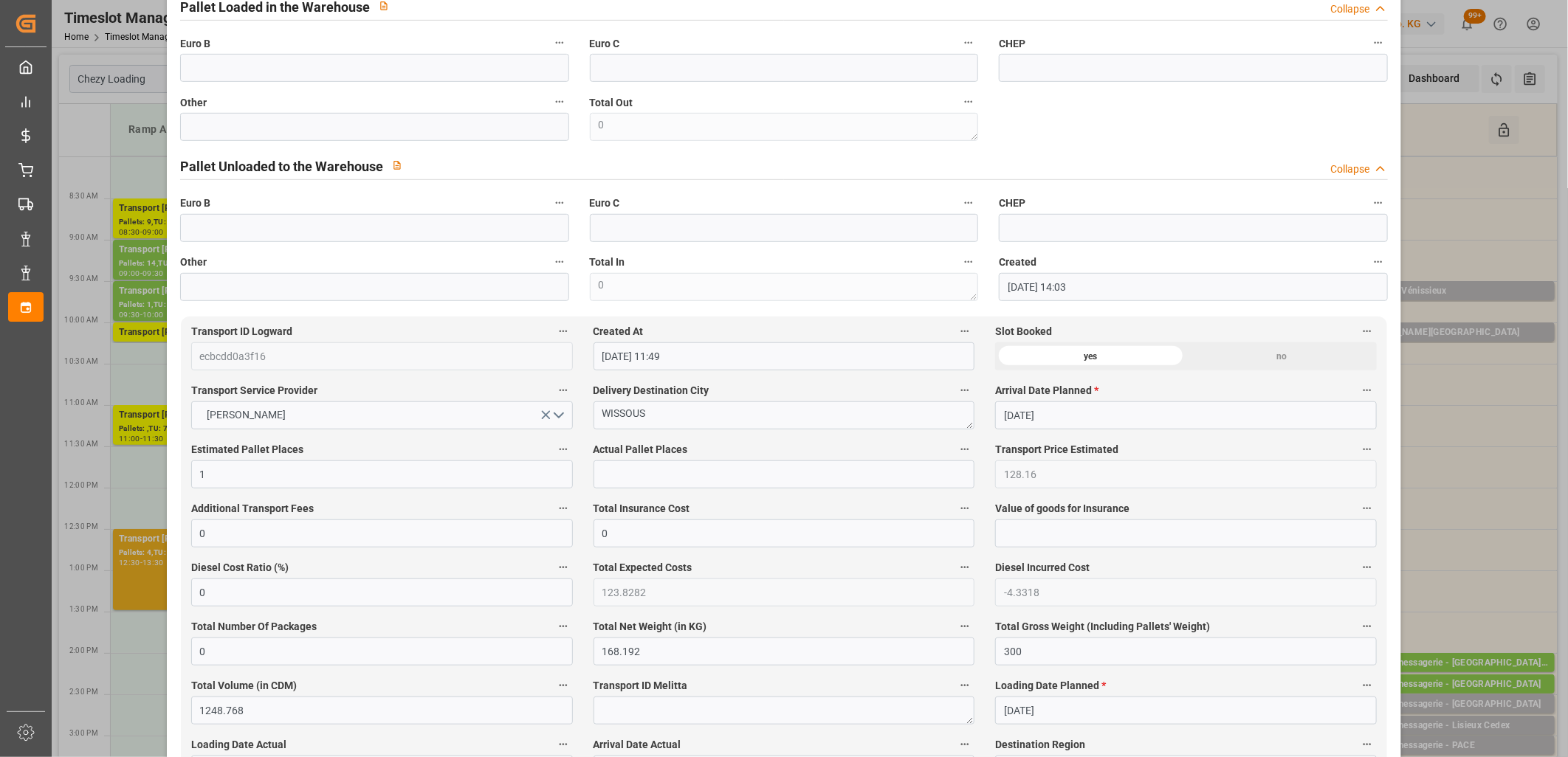
scroll to position [491, 0]
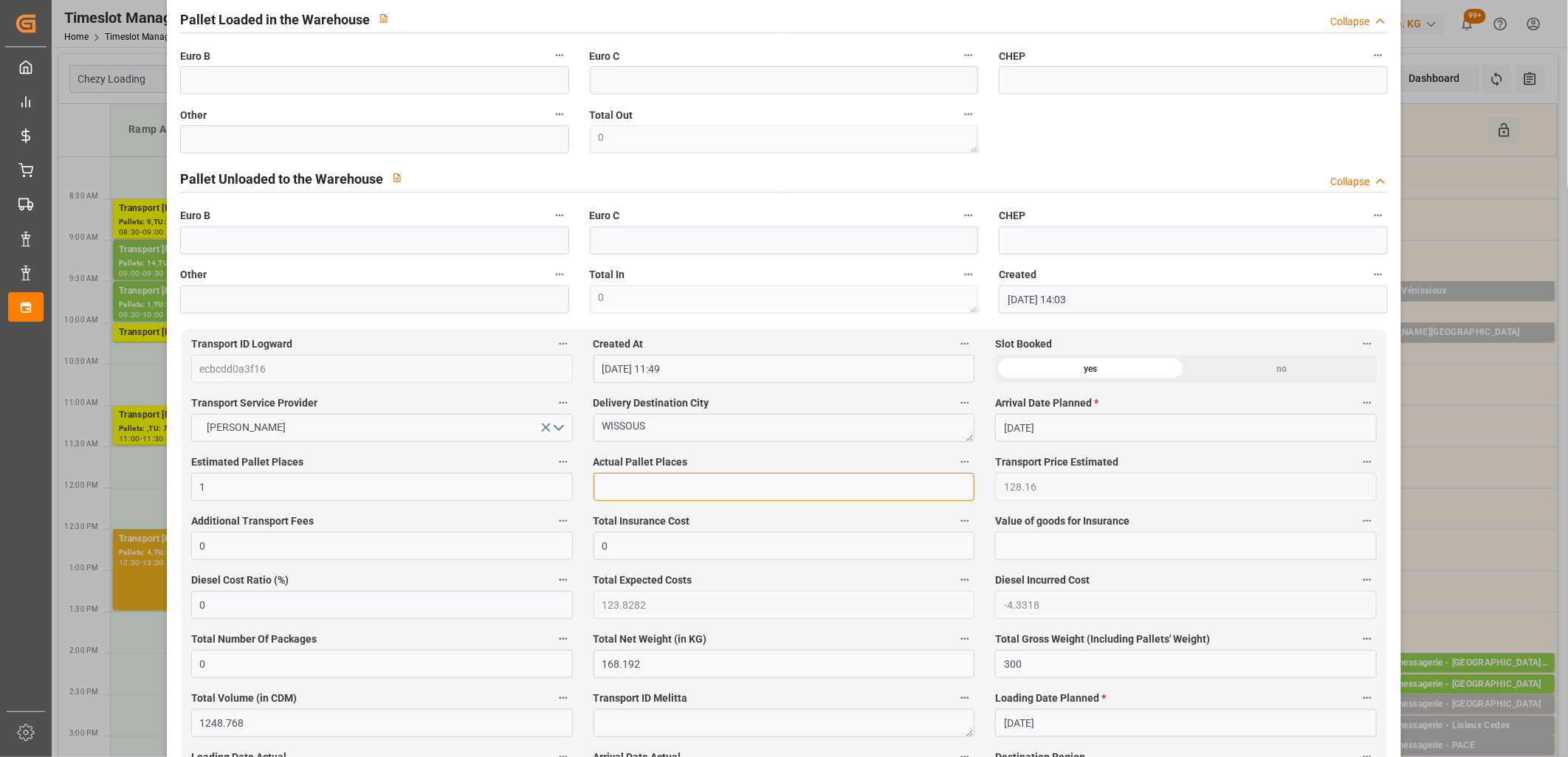
click at [638, 487] on input "text" at bounding box center [784, 486] width 382 height 28
type input "1"
drag, startPoint x: 635, startPoint y: 494, endPoint x: 577, endPoint y: 485, distance: 58.7
type input "0"
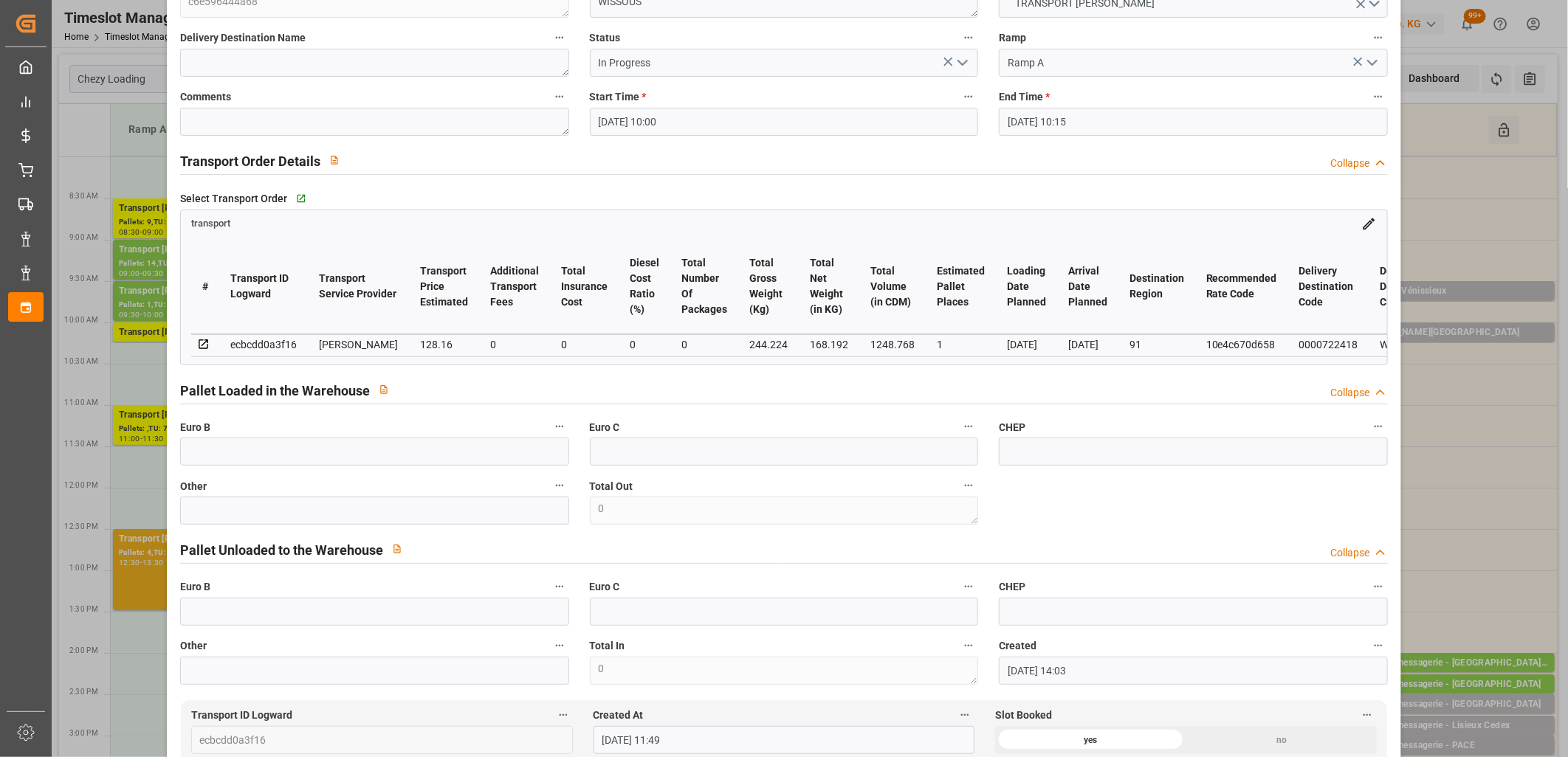
scroll to position [0, 0]
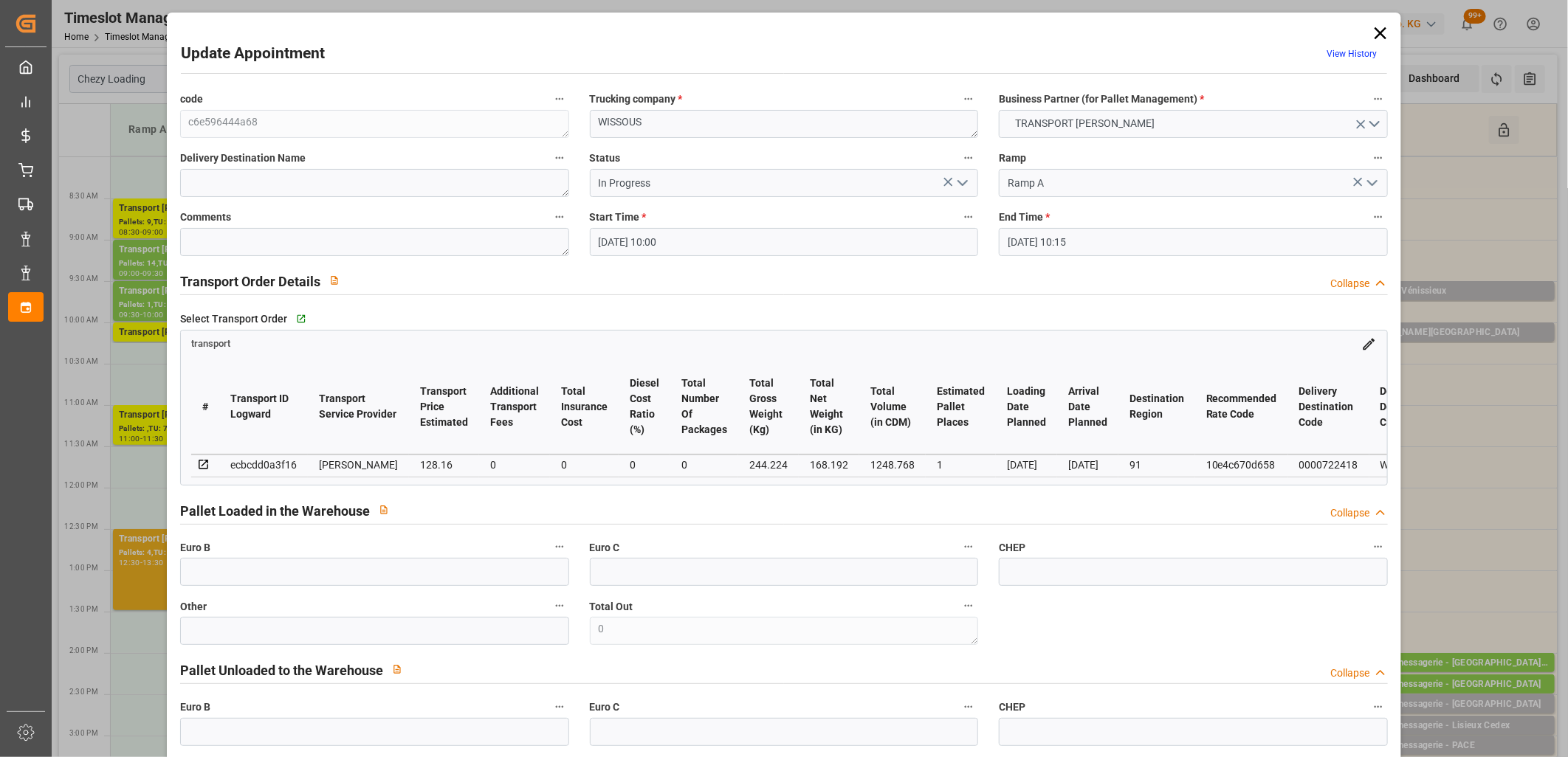
click at [962, 186] on icon "open menu" at bounding box center [963, 183] width 18 height 18
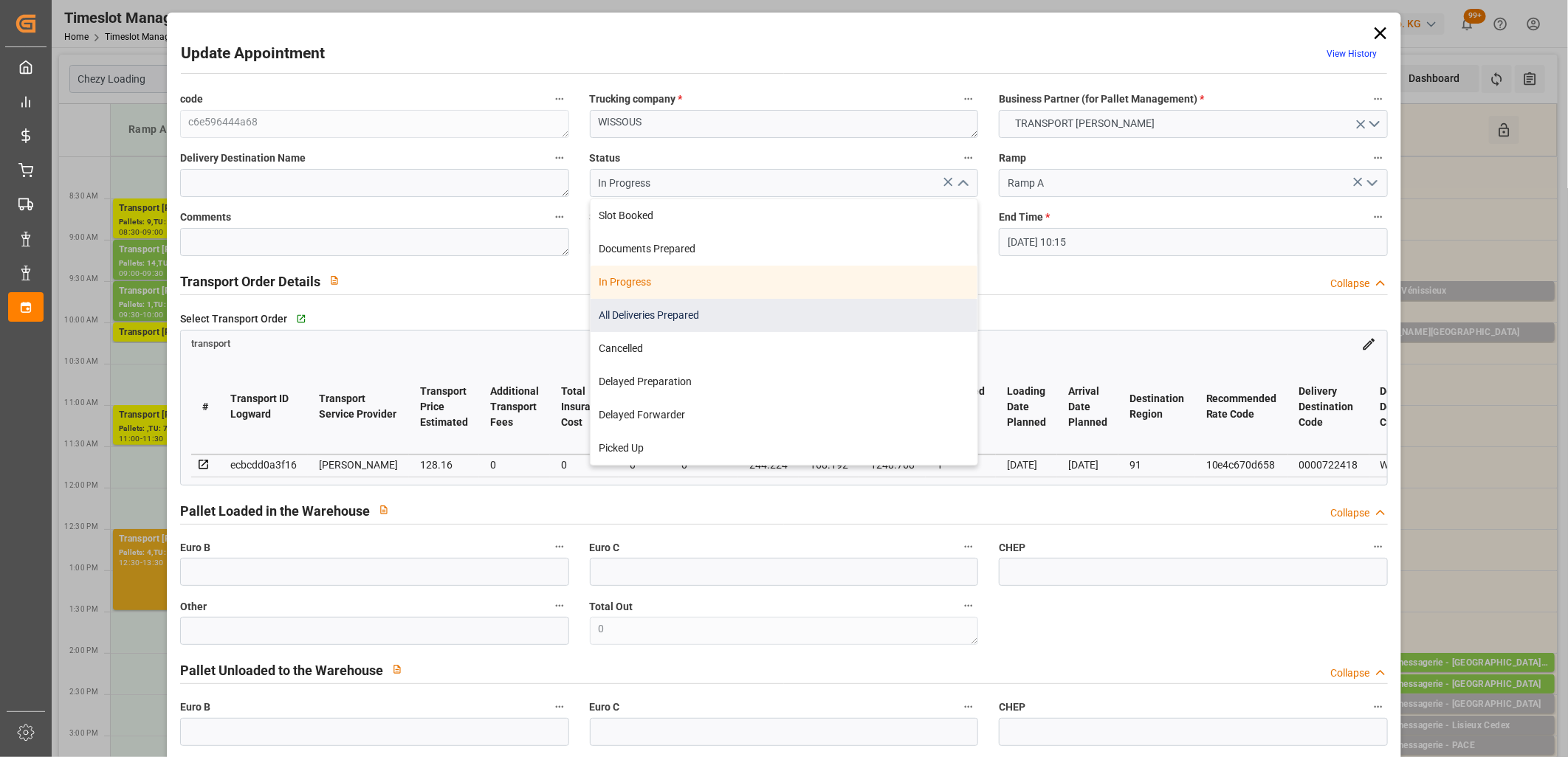
click at [880, 315] on div "All Deliveries Prepared" at bounding box center [784, 315] width 388 height 33
type input "All Deliveries Prepared"
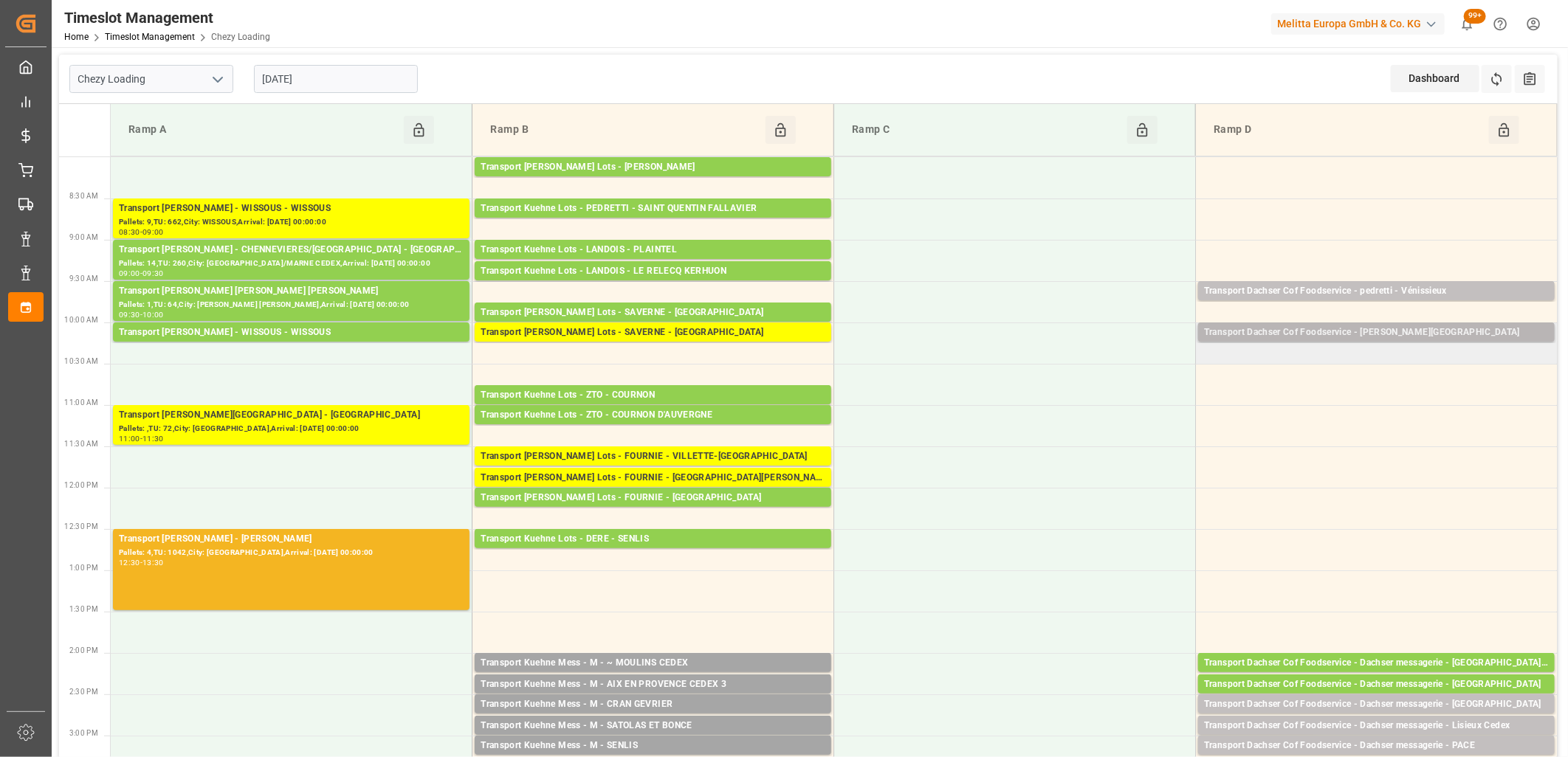
click at [1419, 329] on div "Transport Dachser Cof Foodservice - pedretti - MONTAUBAN" at bounding box center [1376, 333] width 345 height 14
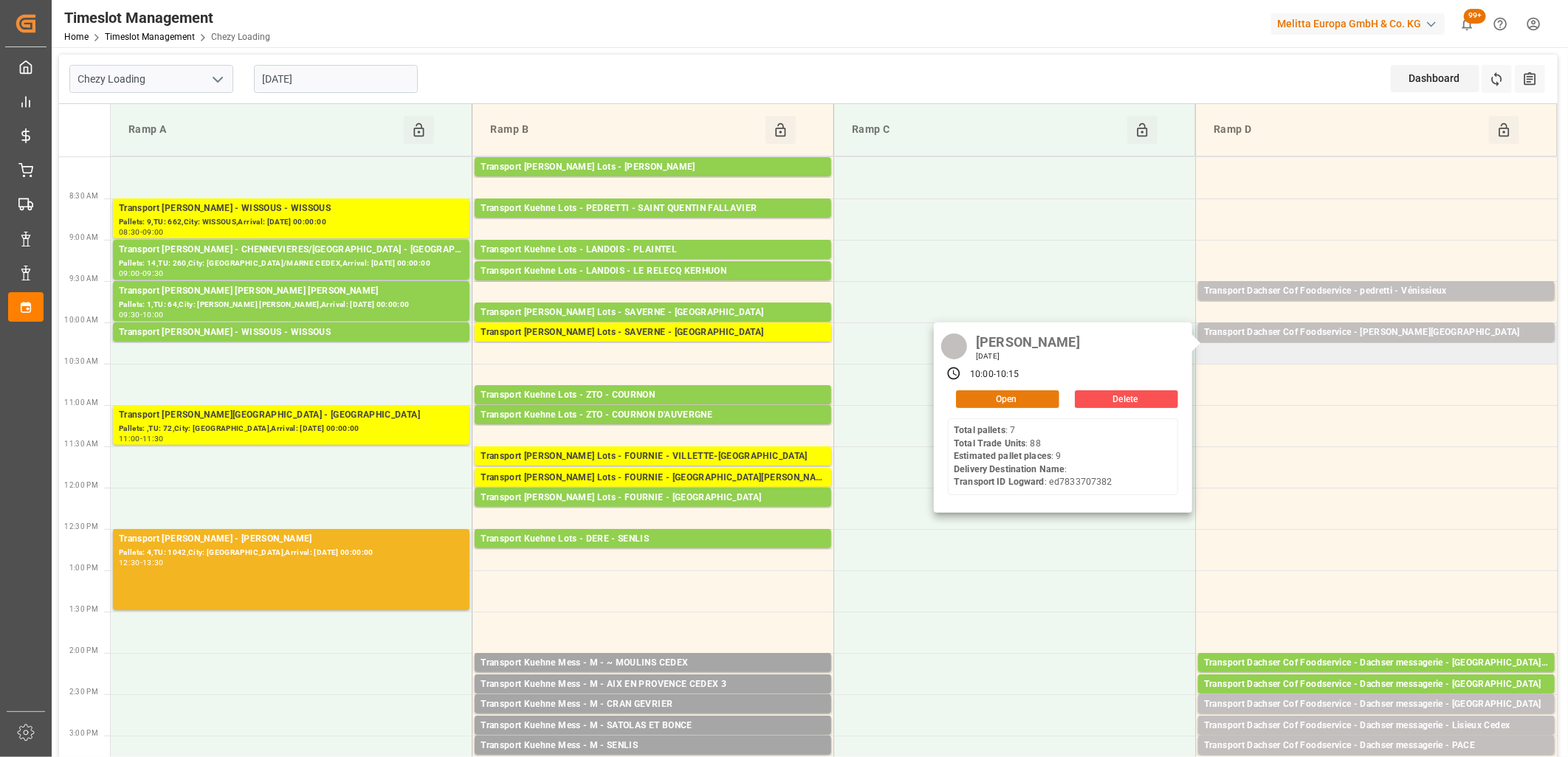
click at [996, 403] on button "Open" at bounding box center [1008, 399] width 104 height 18
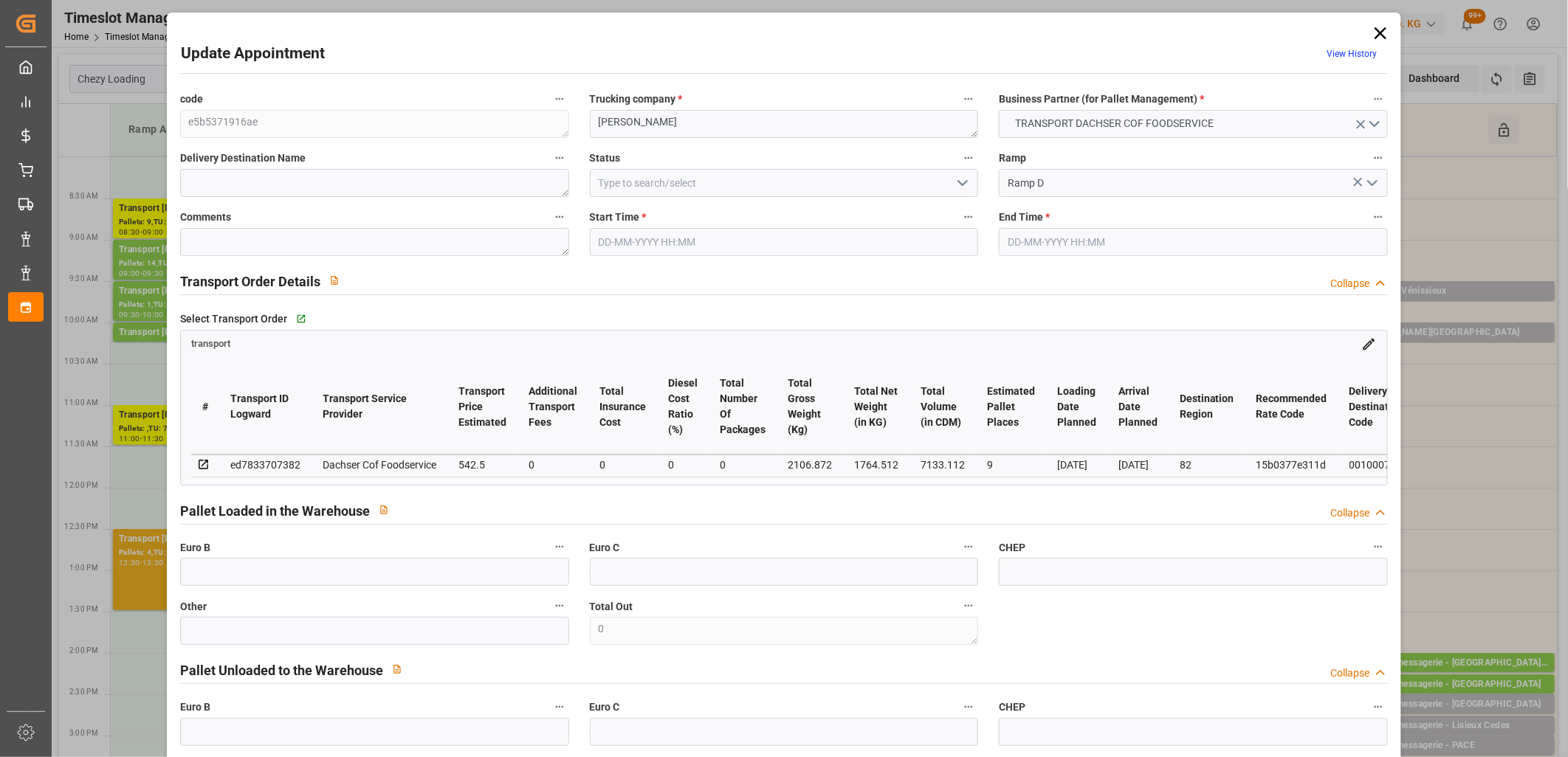
type input "23-09-2025 10:00"
type input "23-09-2025 10:15"
type input "22-09-2025 13:46"
type input "19-09-2025 11:28"
type input "[DATE]"
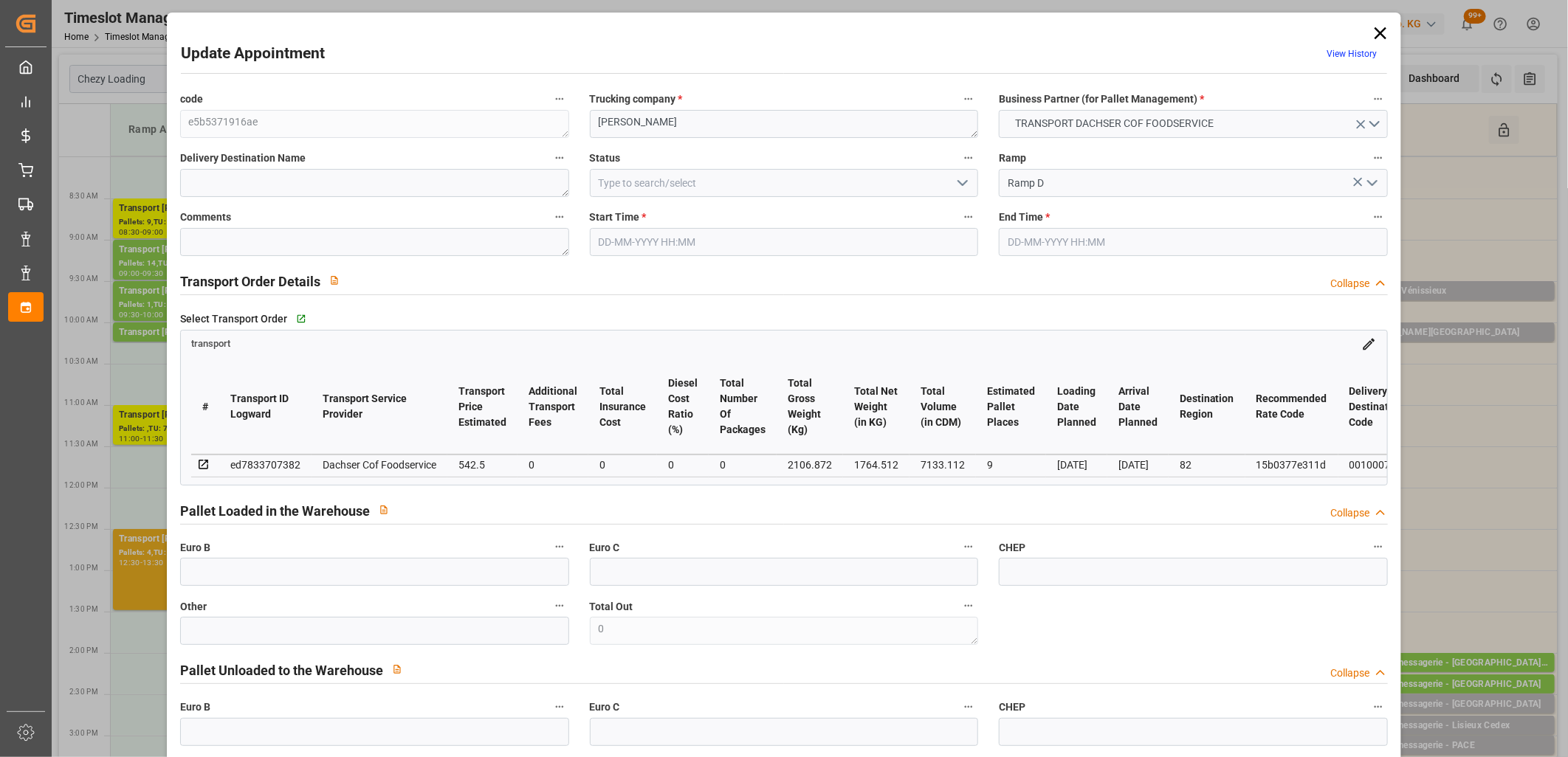
type input "[DATE]"
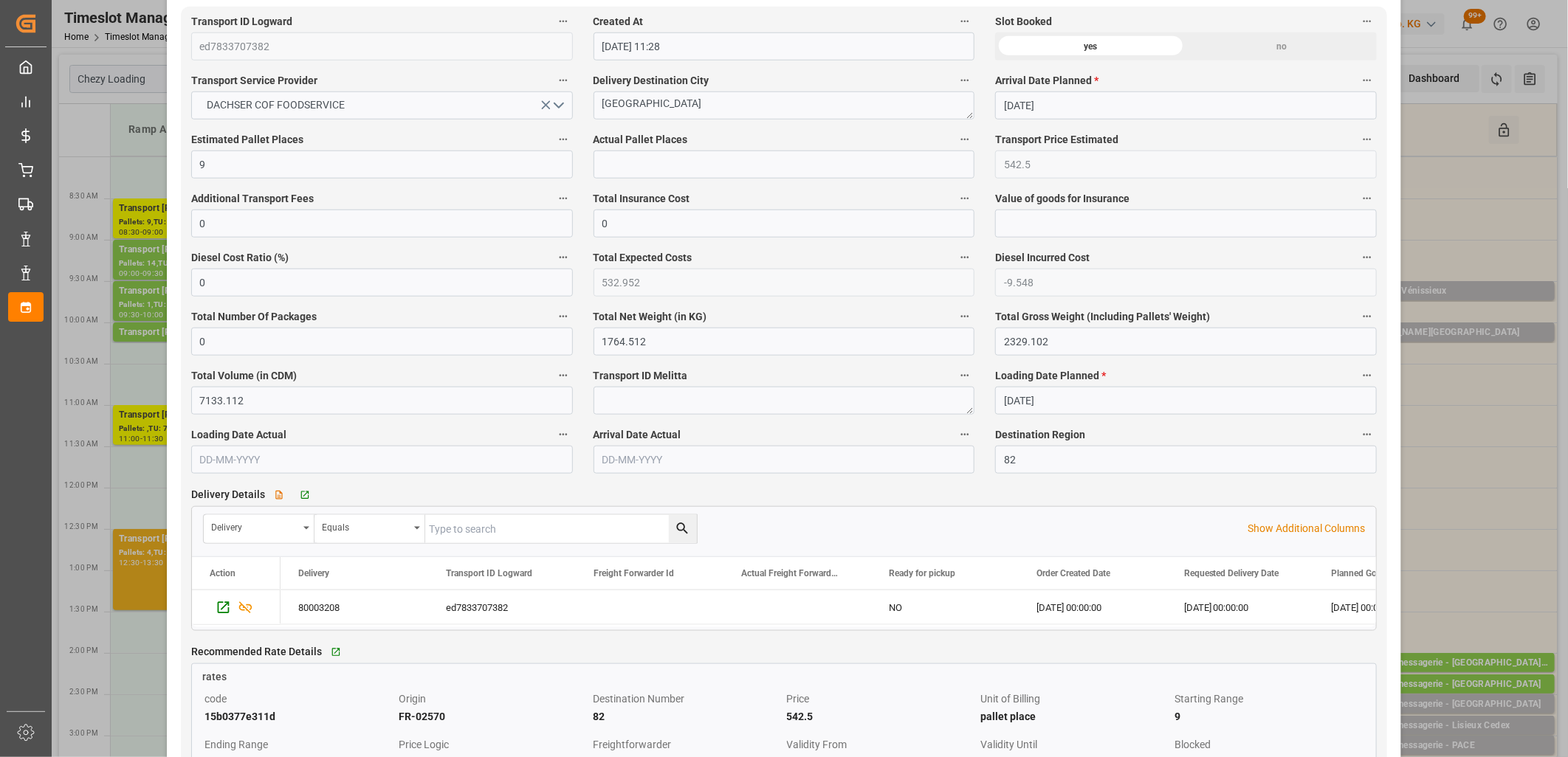
scroll to position [902, 0]
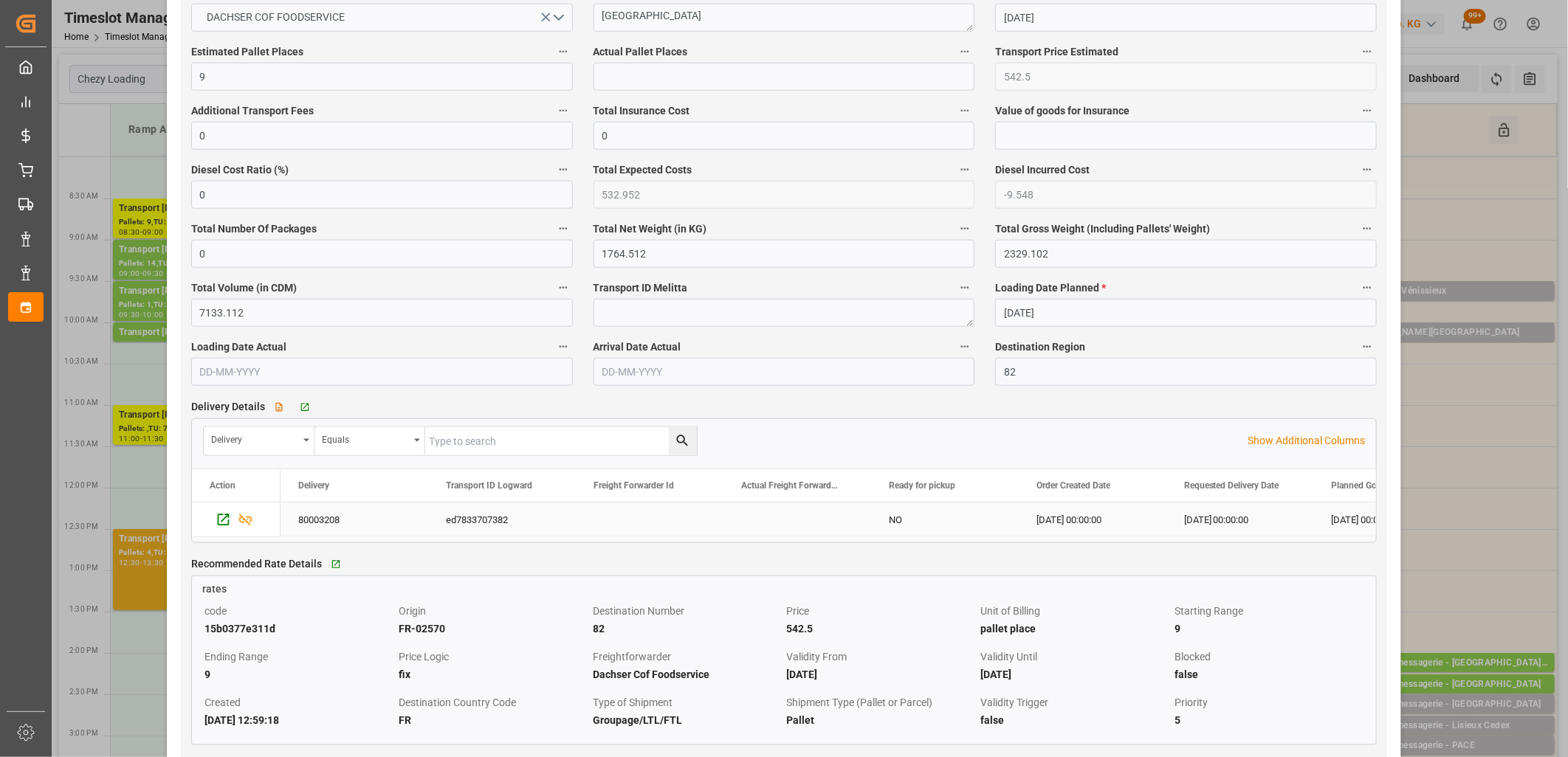
click at [309, 522] on div "80003208" at bounding box center [355, 519] width 148 height 34
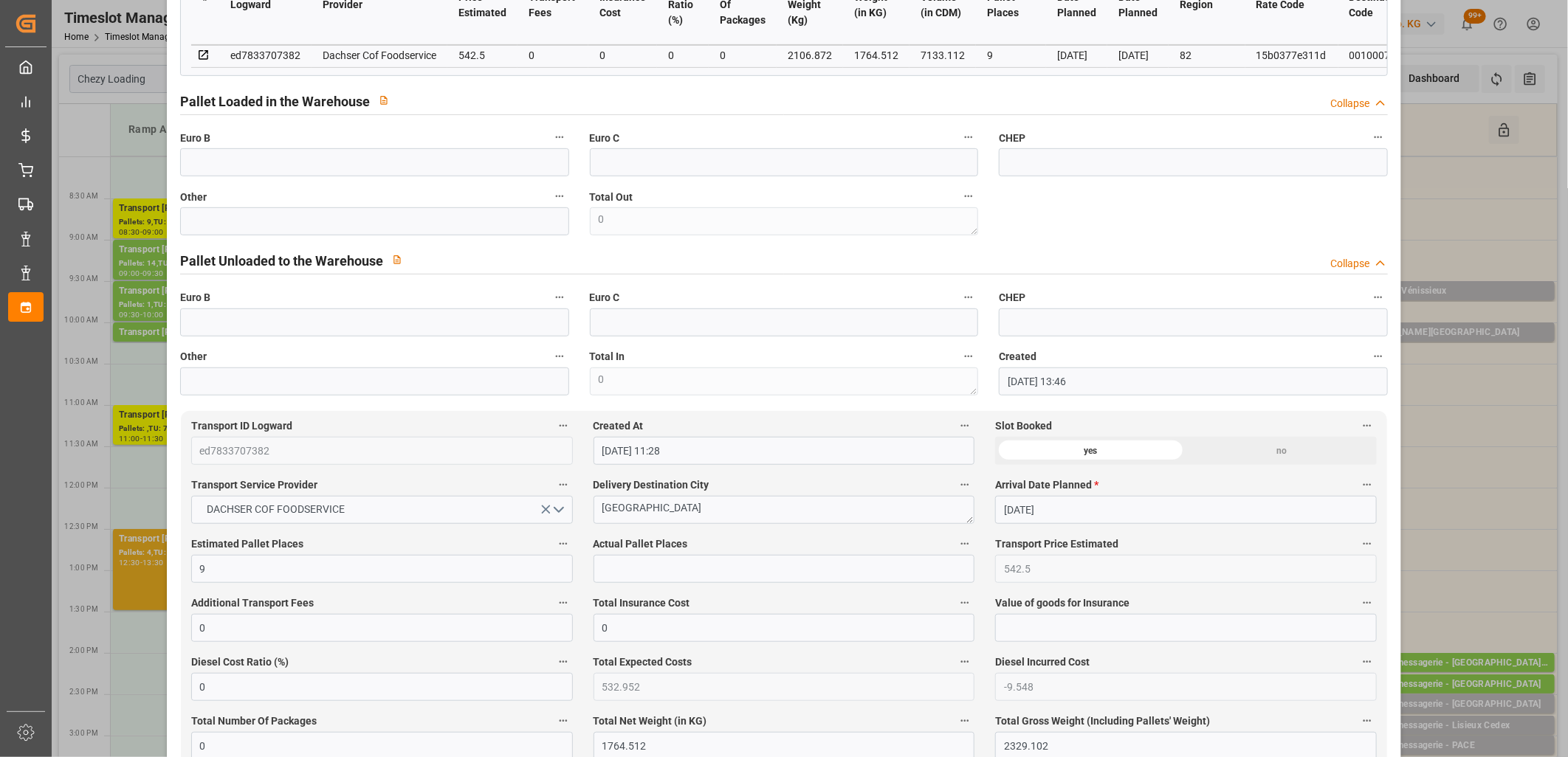
scroll to position [0, 0]
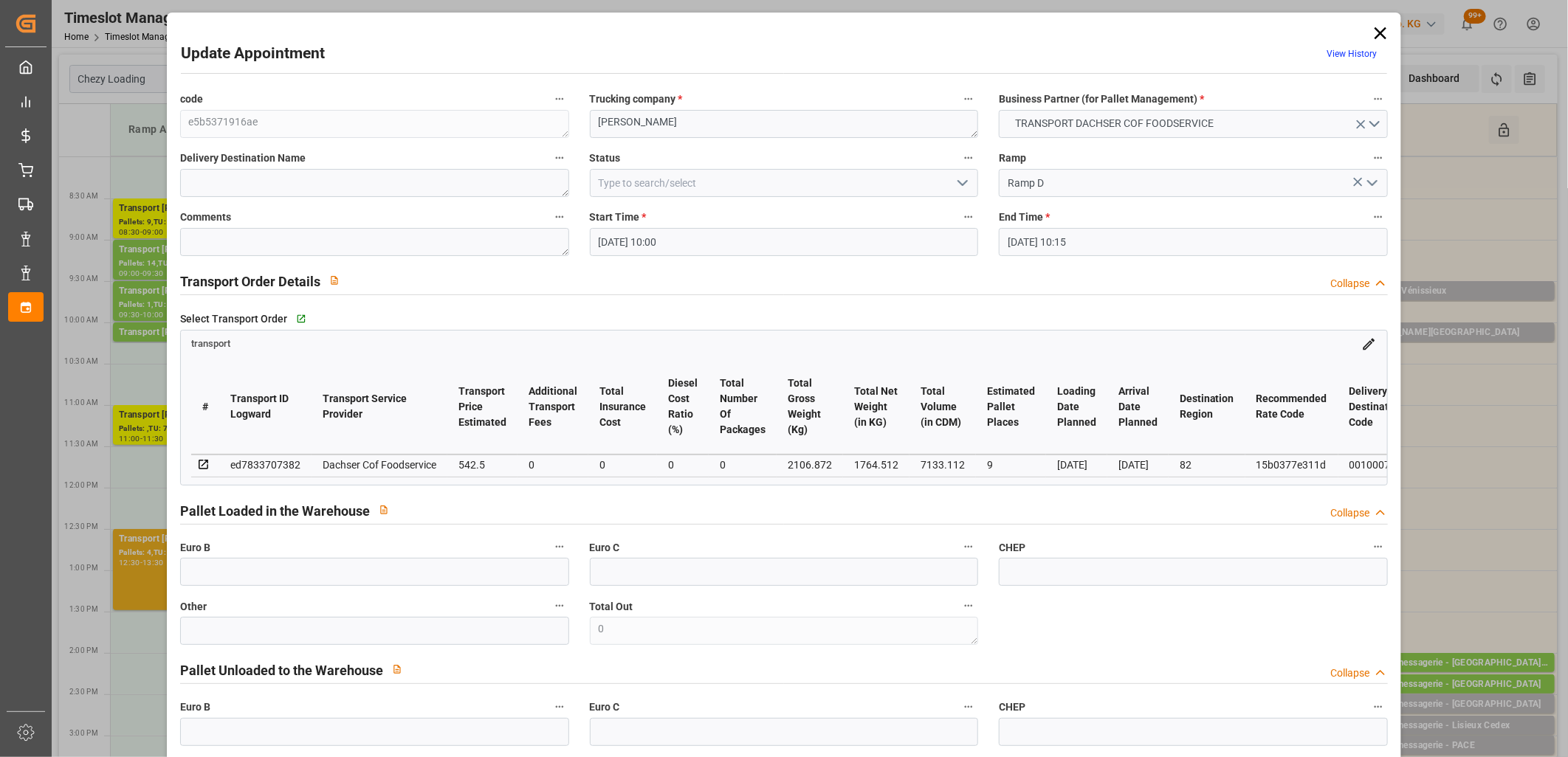
click at [1374, 30] on icon at bounding box center [1380, 33] width 12 height 12
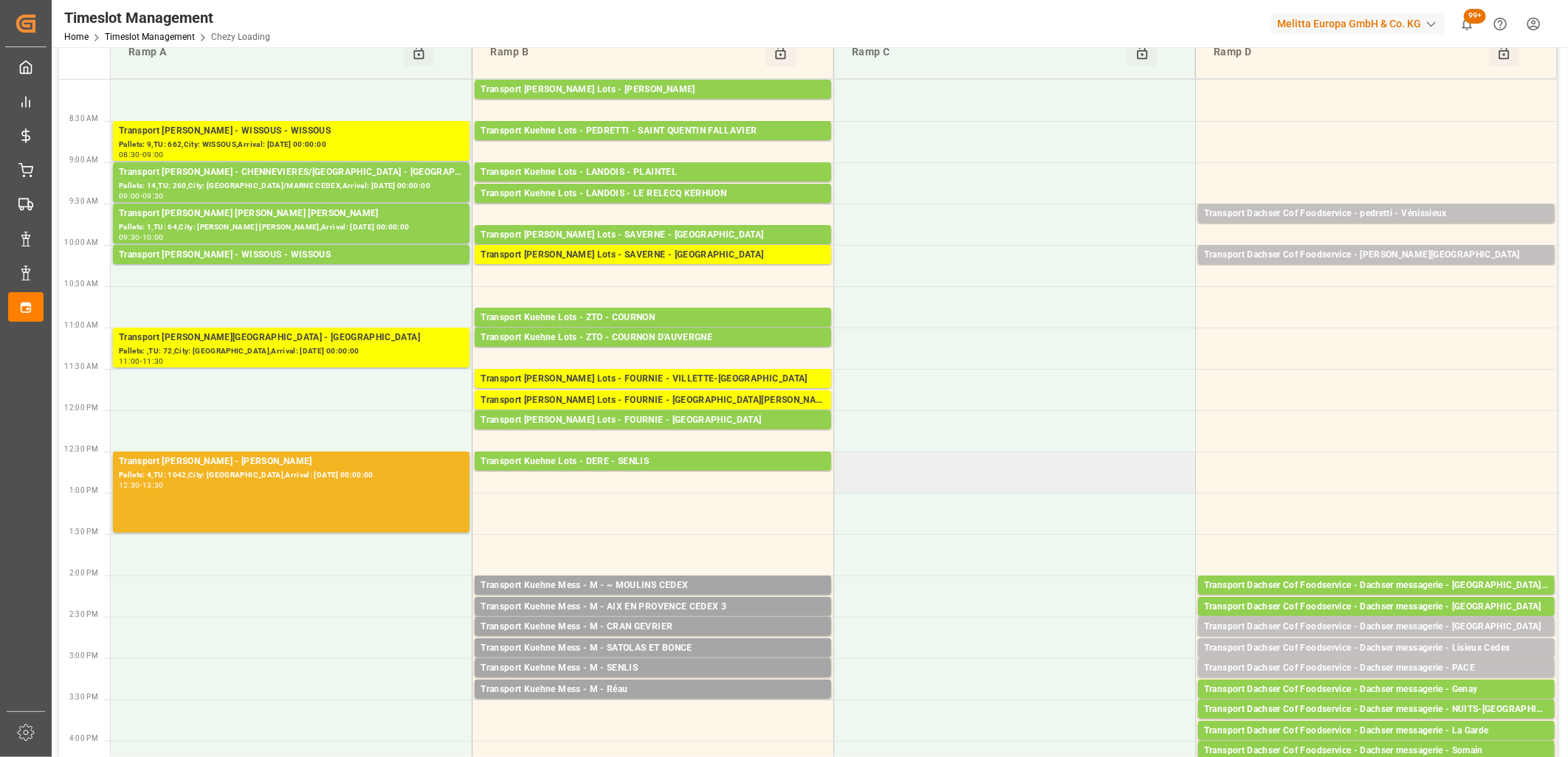
scroll to position [328, 0]
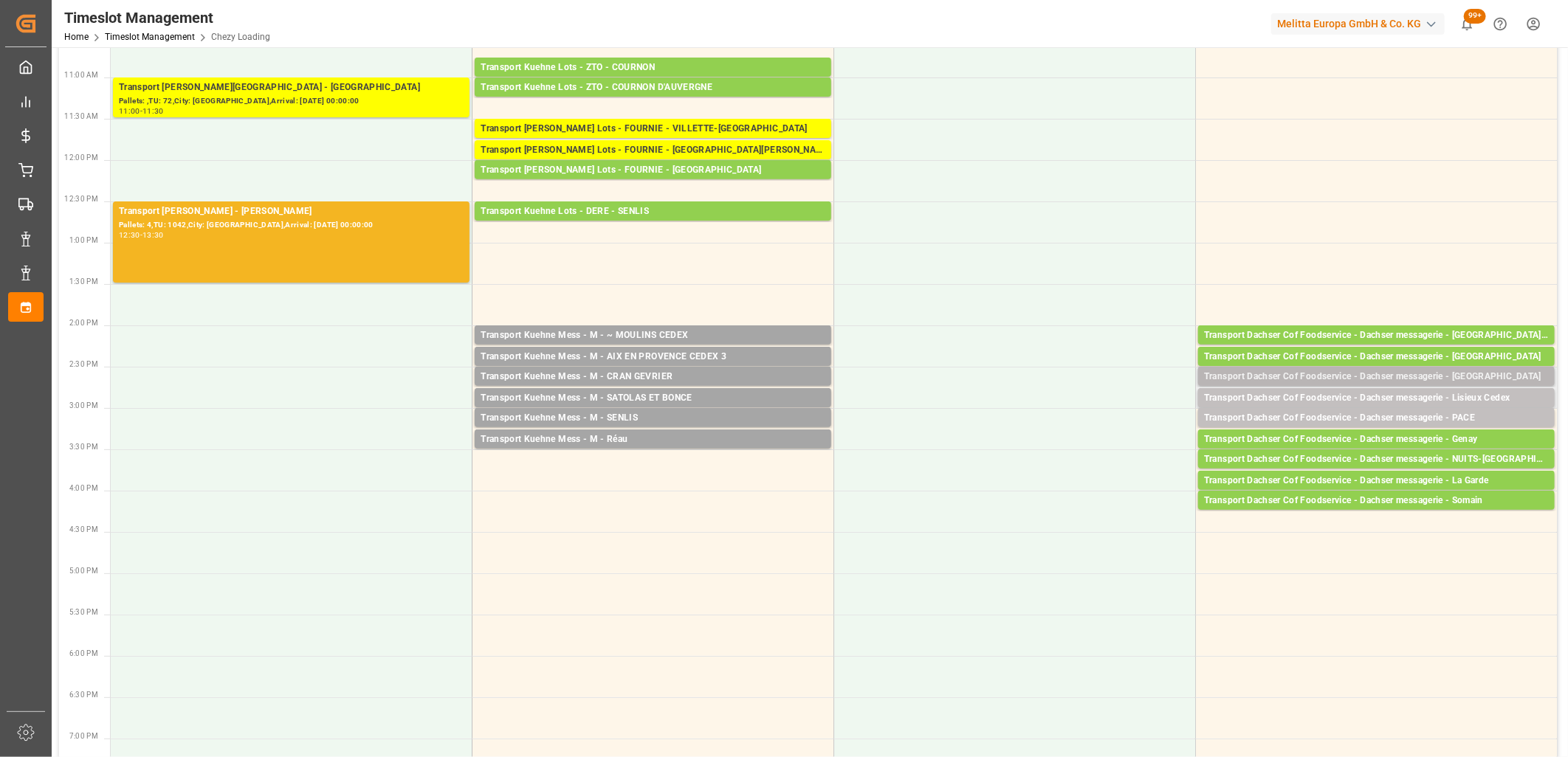
click at [1454, 378] on div "Transport Dachser Cof Foodservice - Dachser messagerie - Plougoumelen" at bounding box center [1376, 377] width 345 height 14
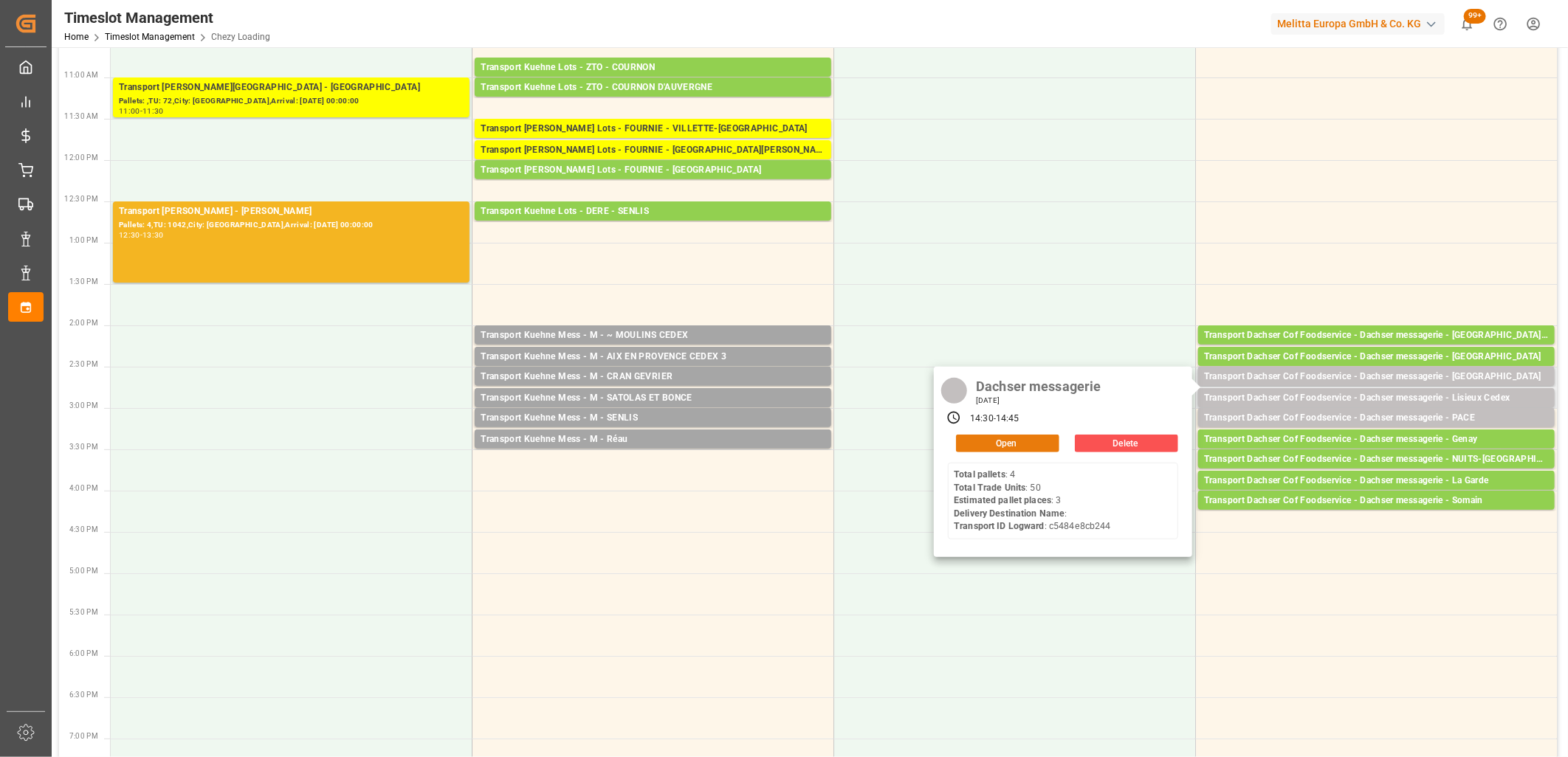
click at [1008, 444] on button "Open" at bounding box center [1008, 444] width 104 height 18
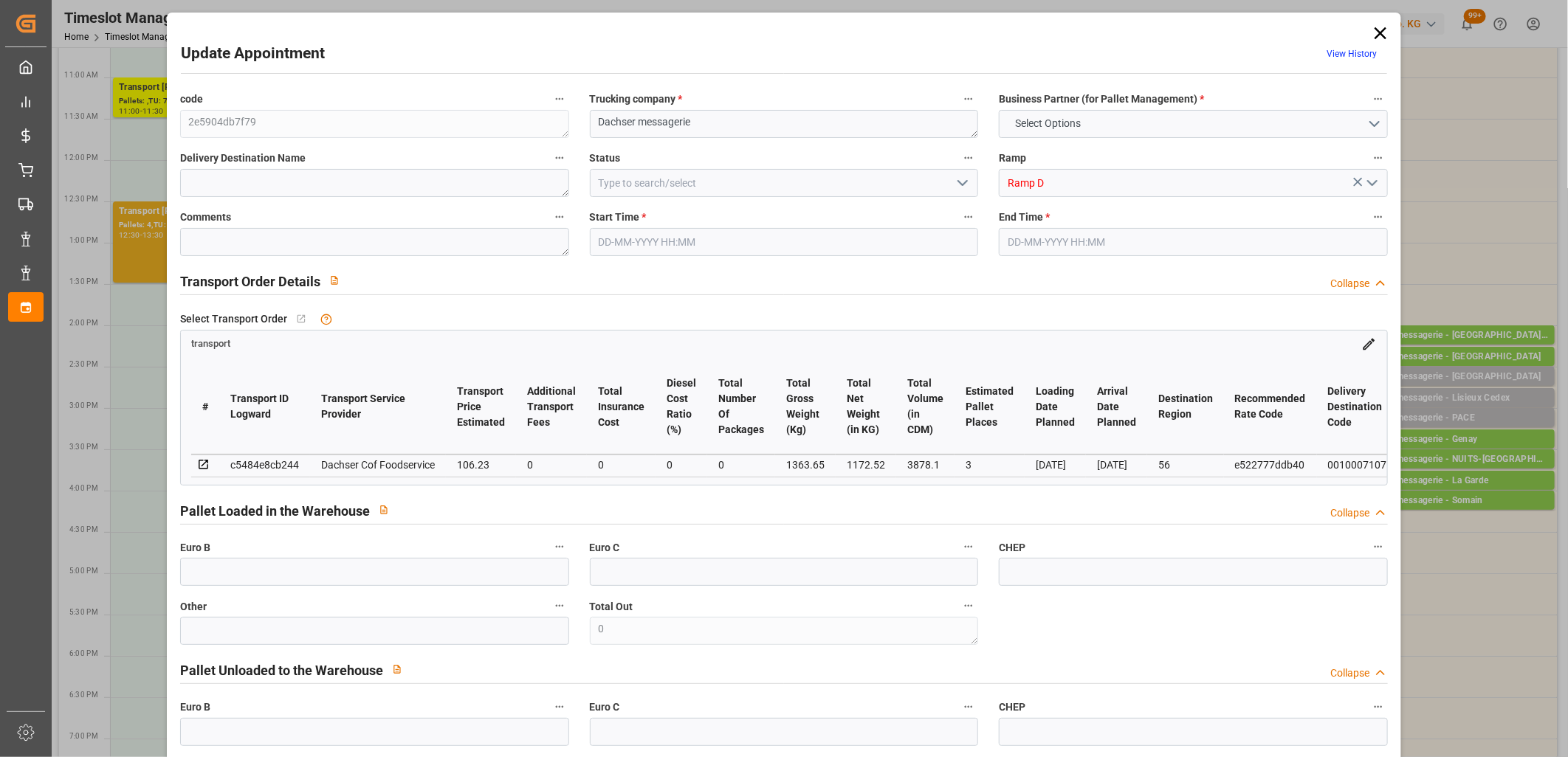
type input "3"
type input "106.23"
type input "0"
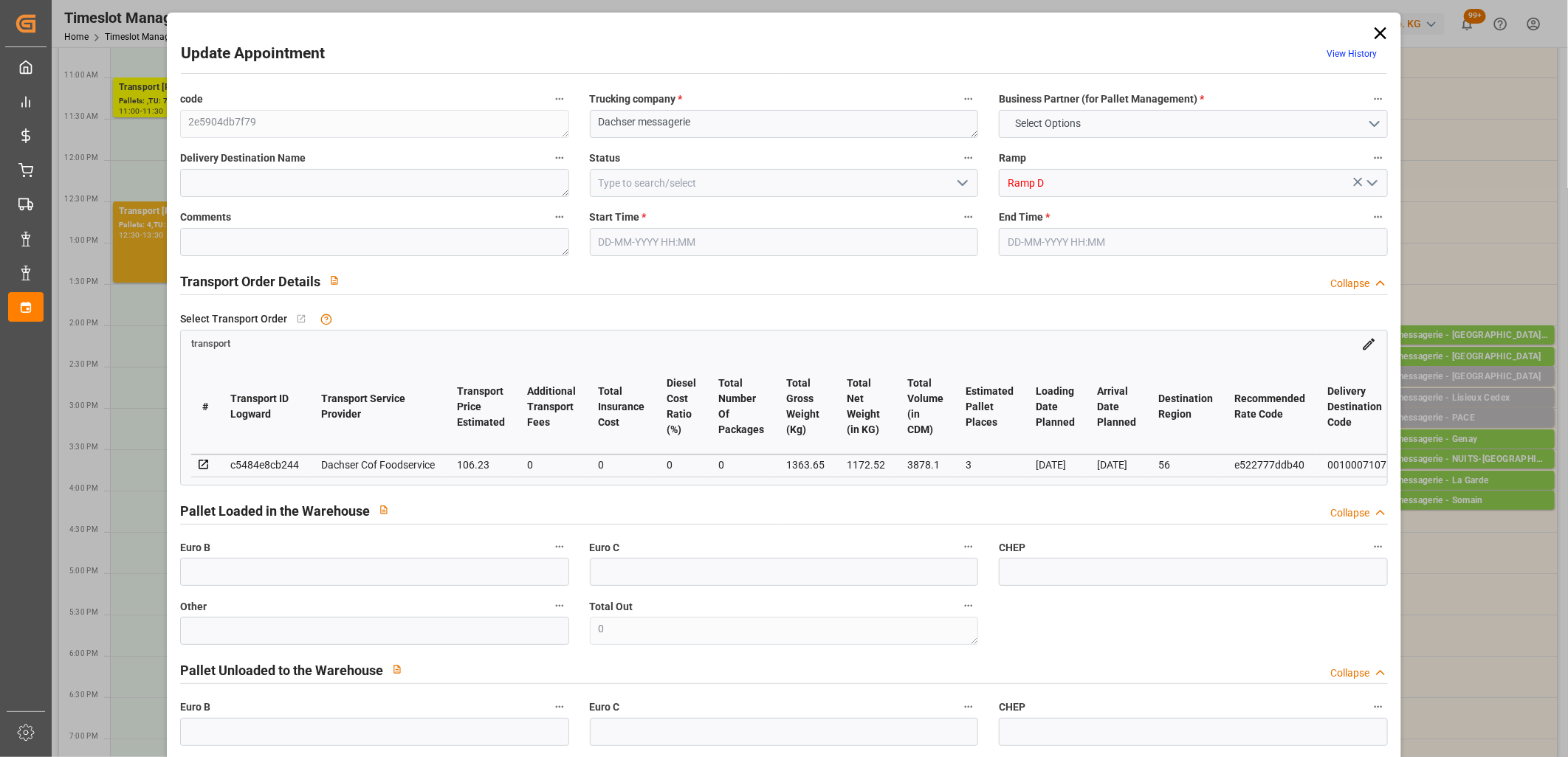
type input "104.3604"
type input "-1.8696"
type input "0"
type input "1172.52"
type input "1487.21"
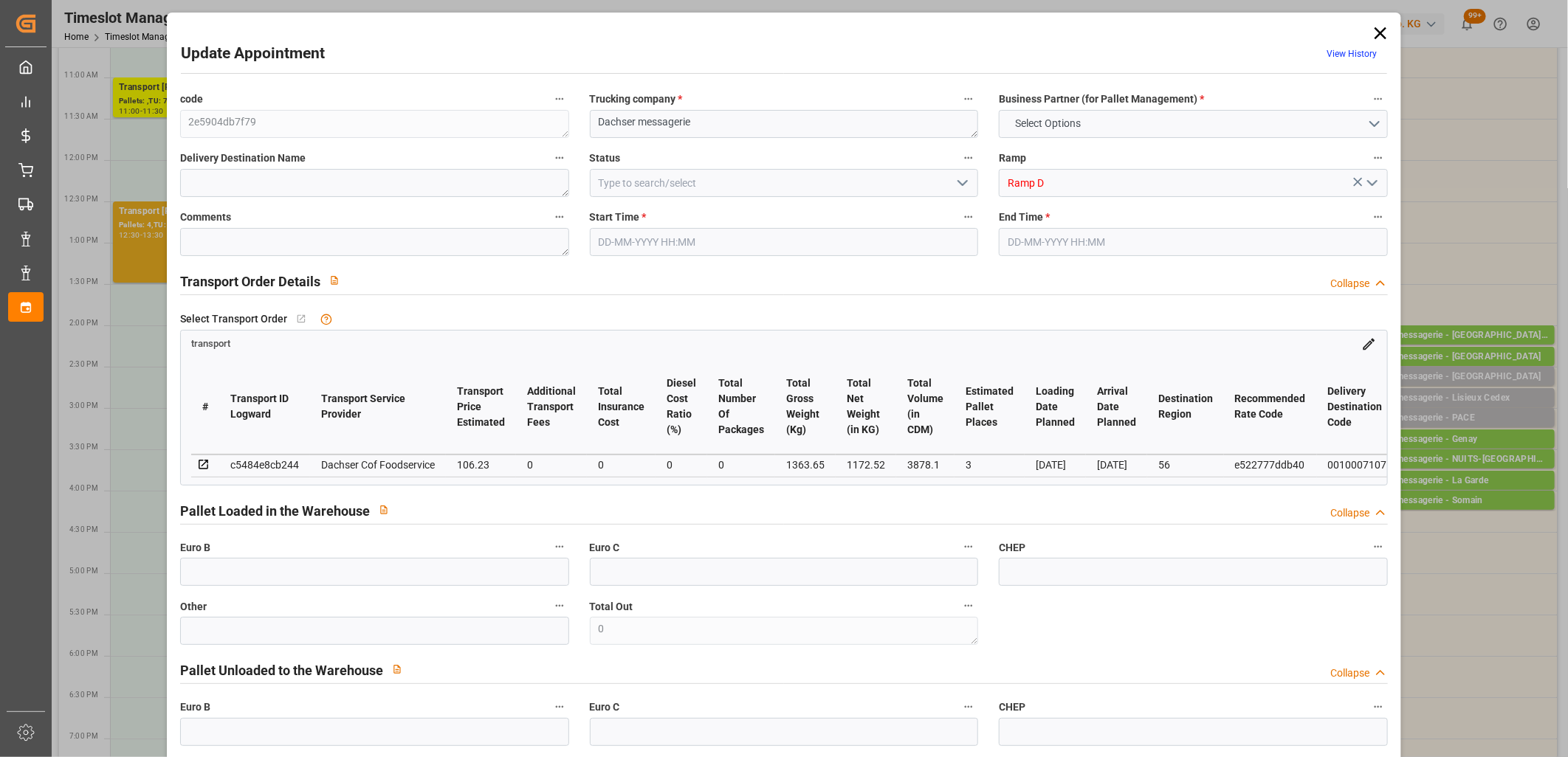
type input "3878.1"
type input "56"
type input "4"
type input "50"
type input "5"
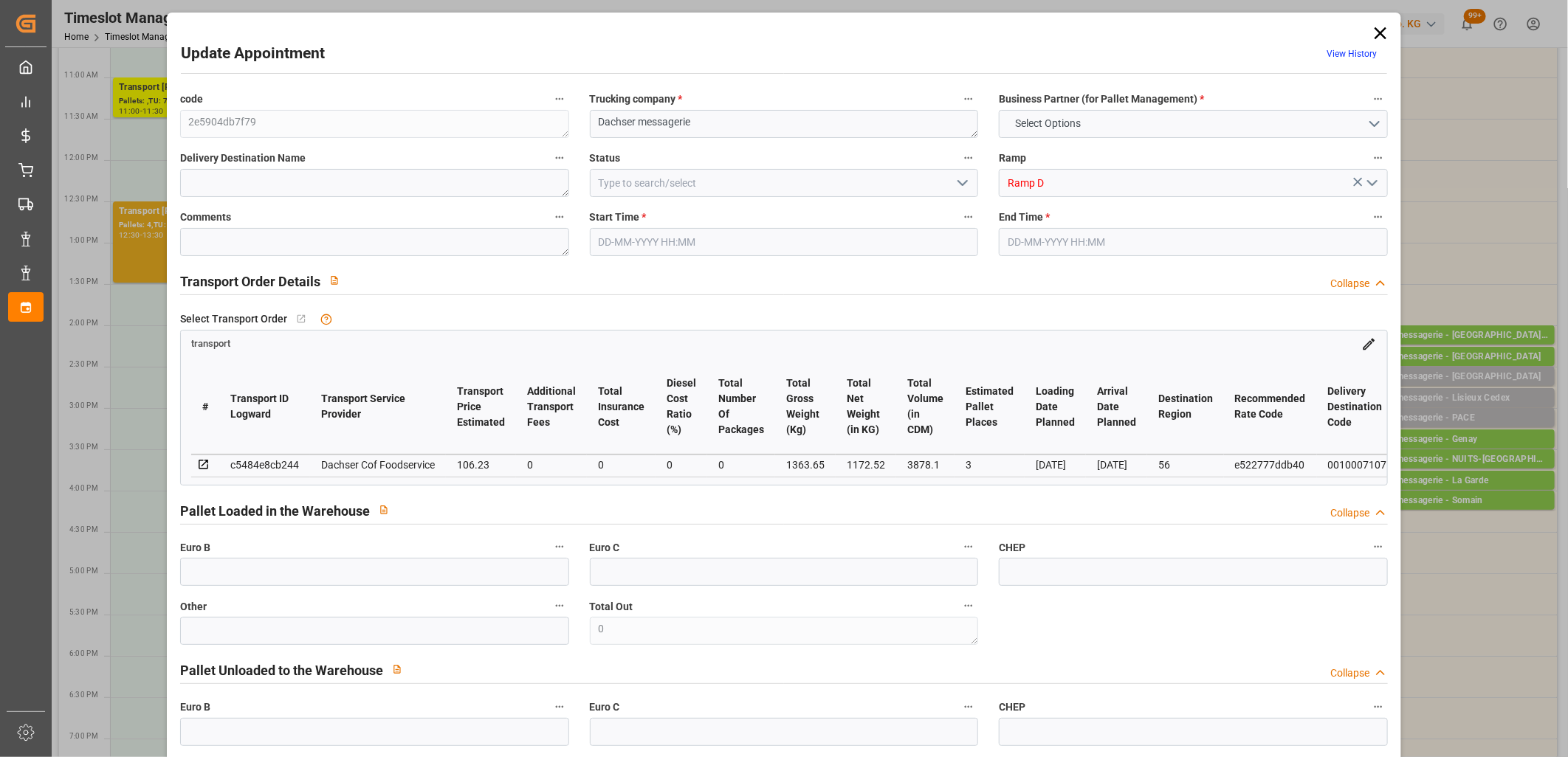
type input "101"
type input "1363.65"
type input "0"
type input "4710.8598"
type input "0"
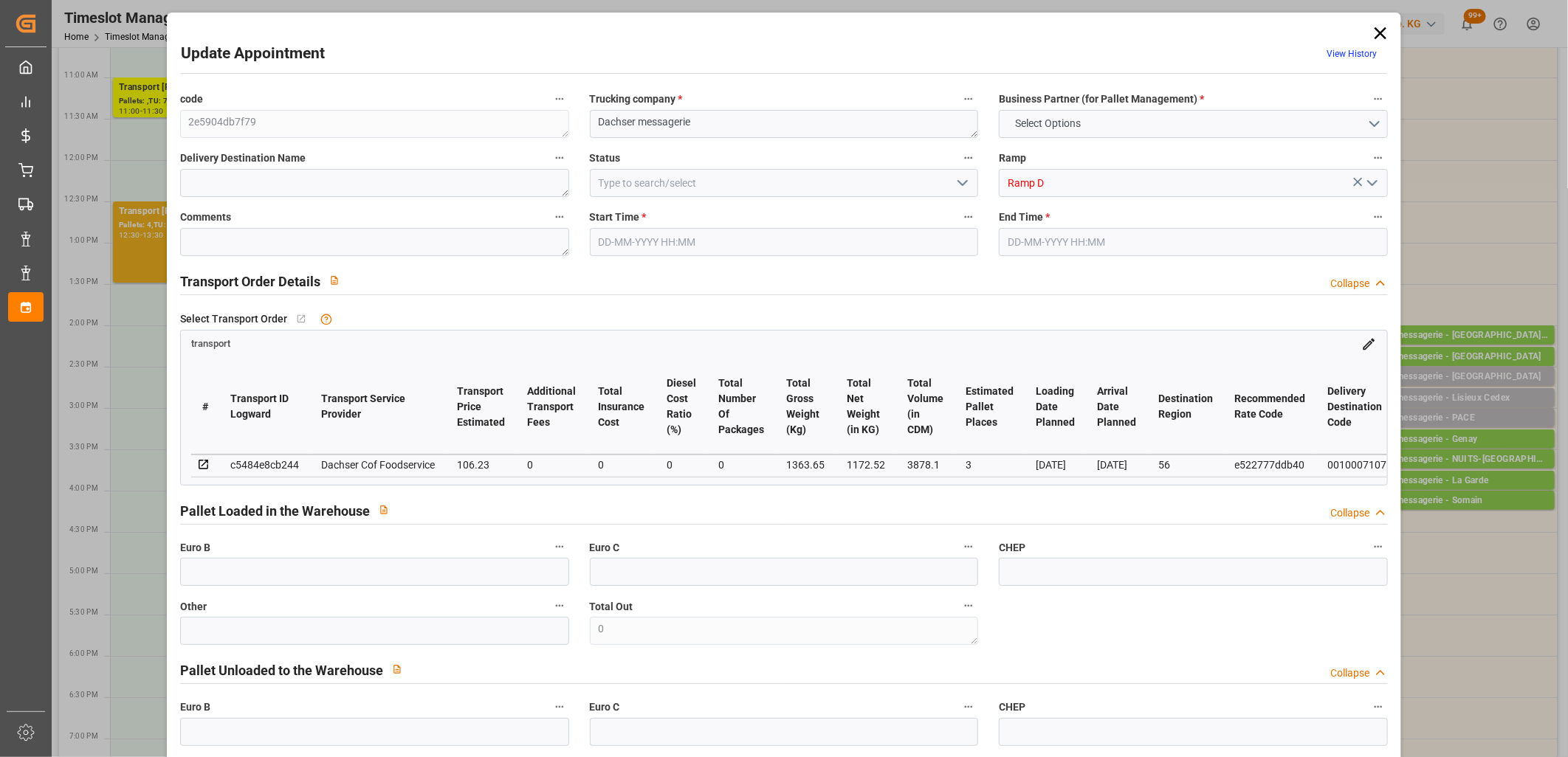
type input "0"
type input "21"
type input "35"
type input "23-09-2025 14:30"
type input "23-09-2025 14:45"
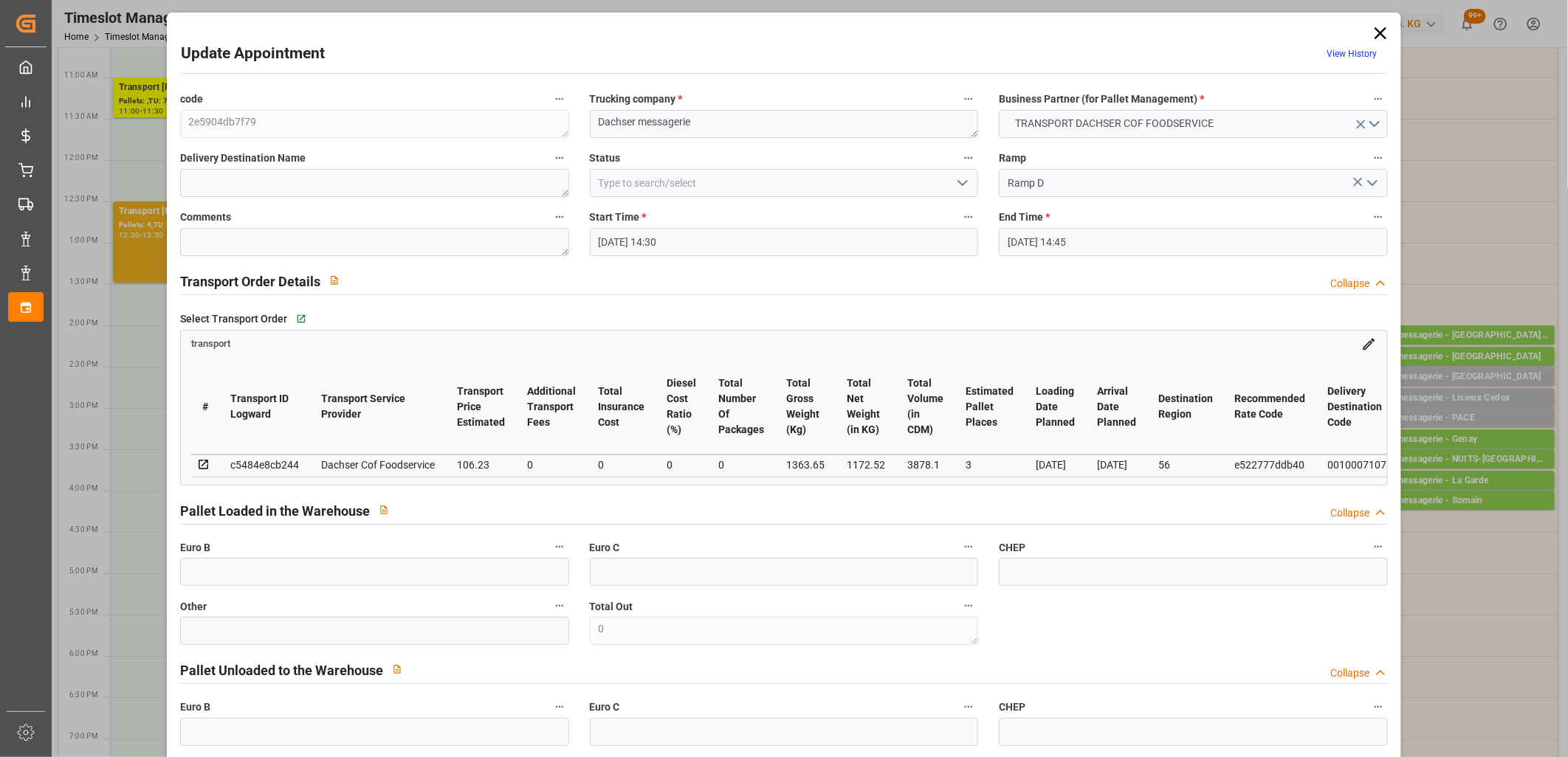
type input "22-09-2025 11:47"
click at [958, 181] on icon "open menu" at bounding box center [963, 183] width 18 height 18
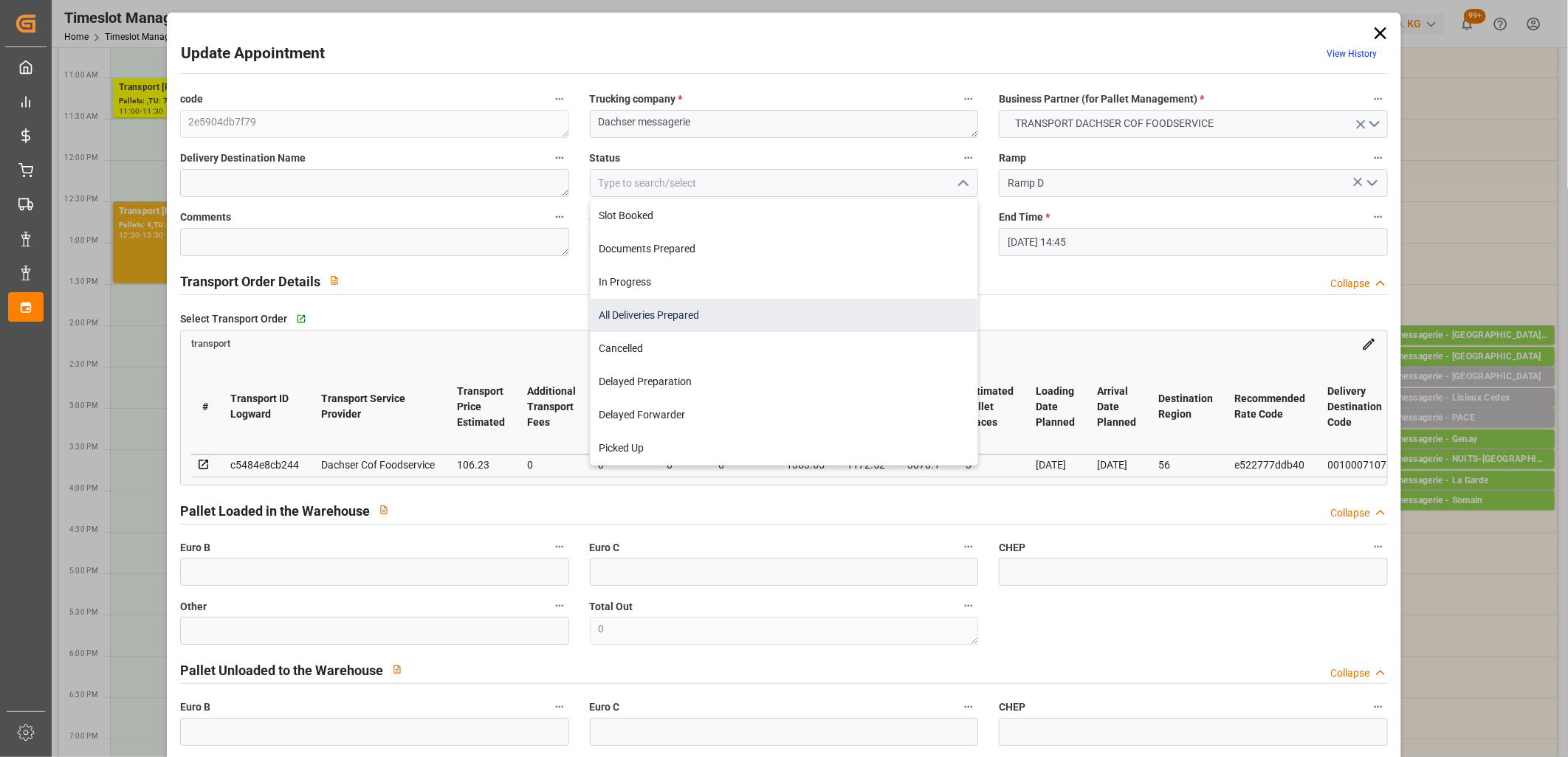
click at [868, 299] on div "All Deliveries Prepared" at bounding box center [784, 315] width 388 height 33
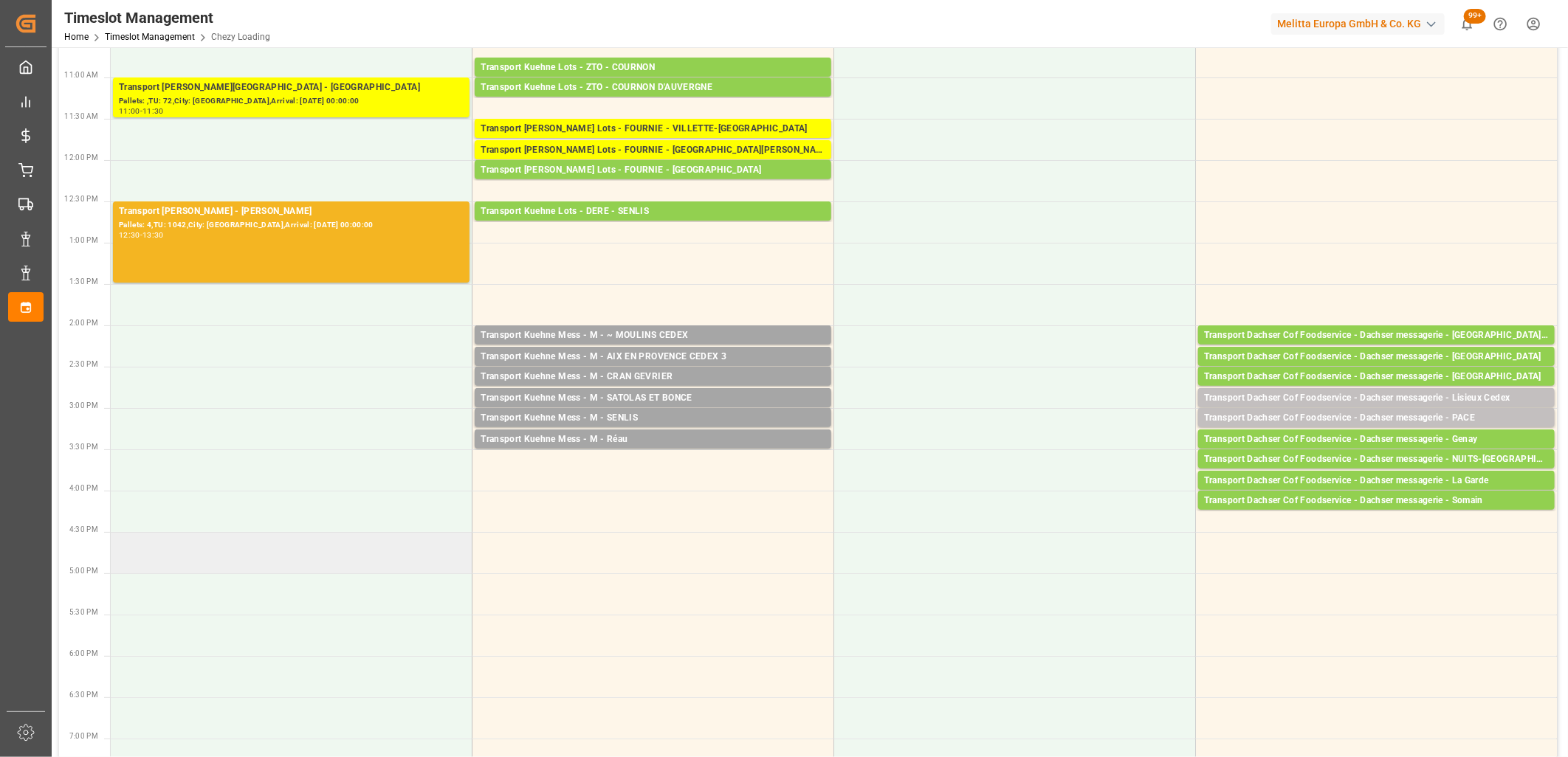
scroll to position [0, 0]
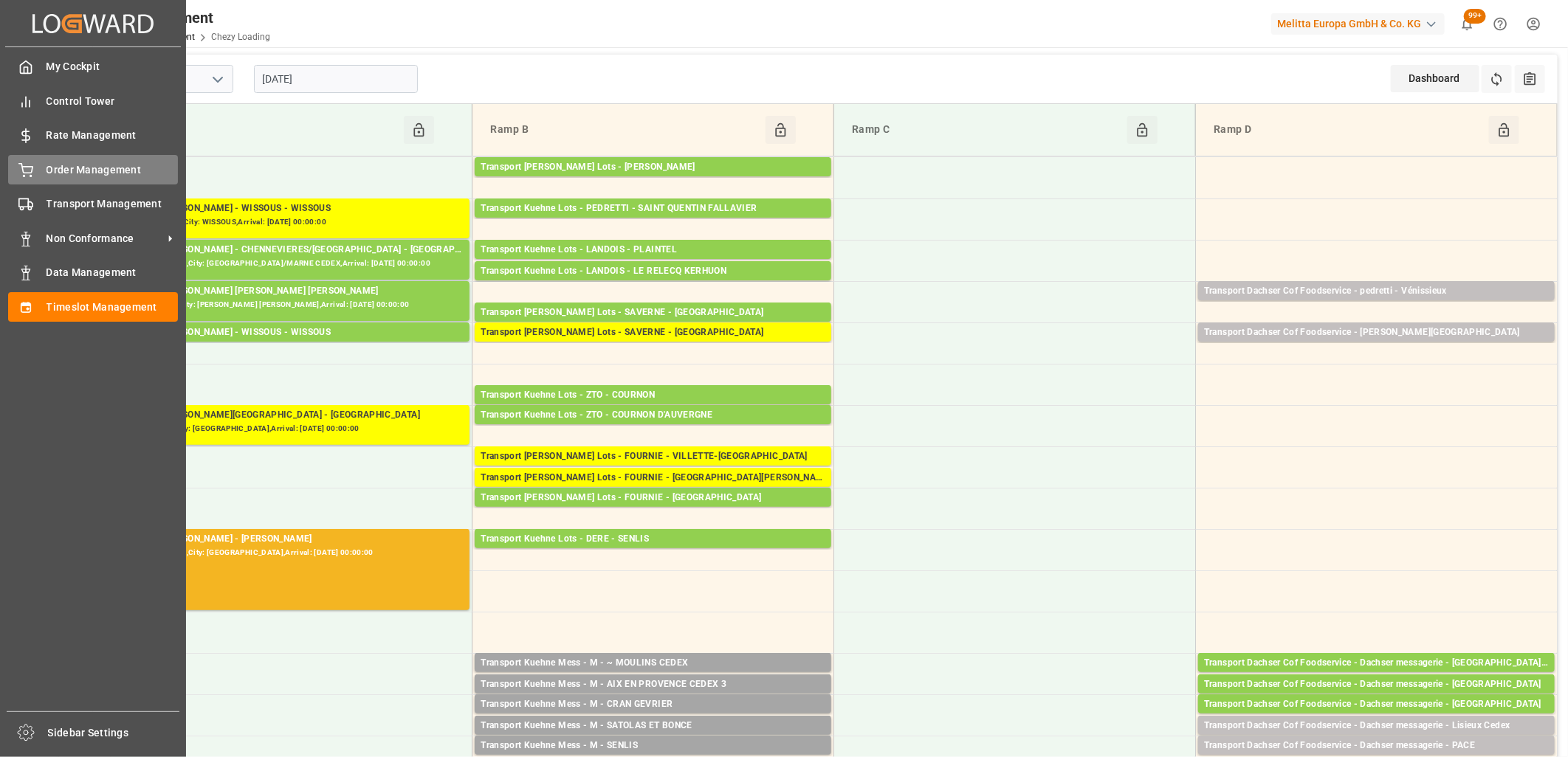
click at [59, 173] on span "Order Management" at bounding box center [113, 170] width 132 height 15
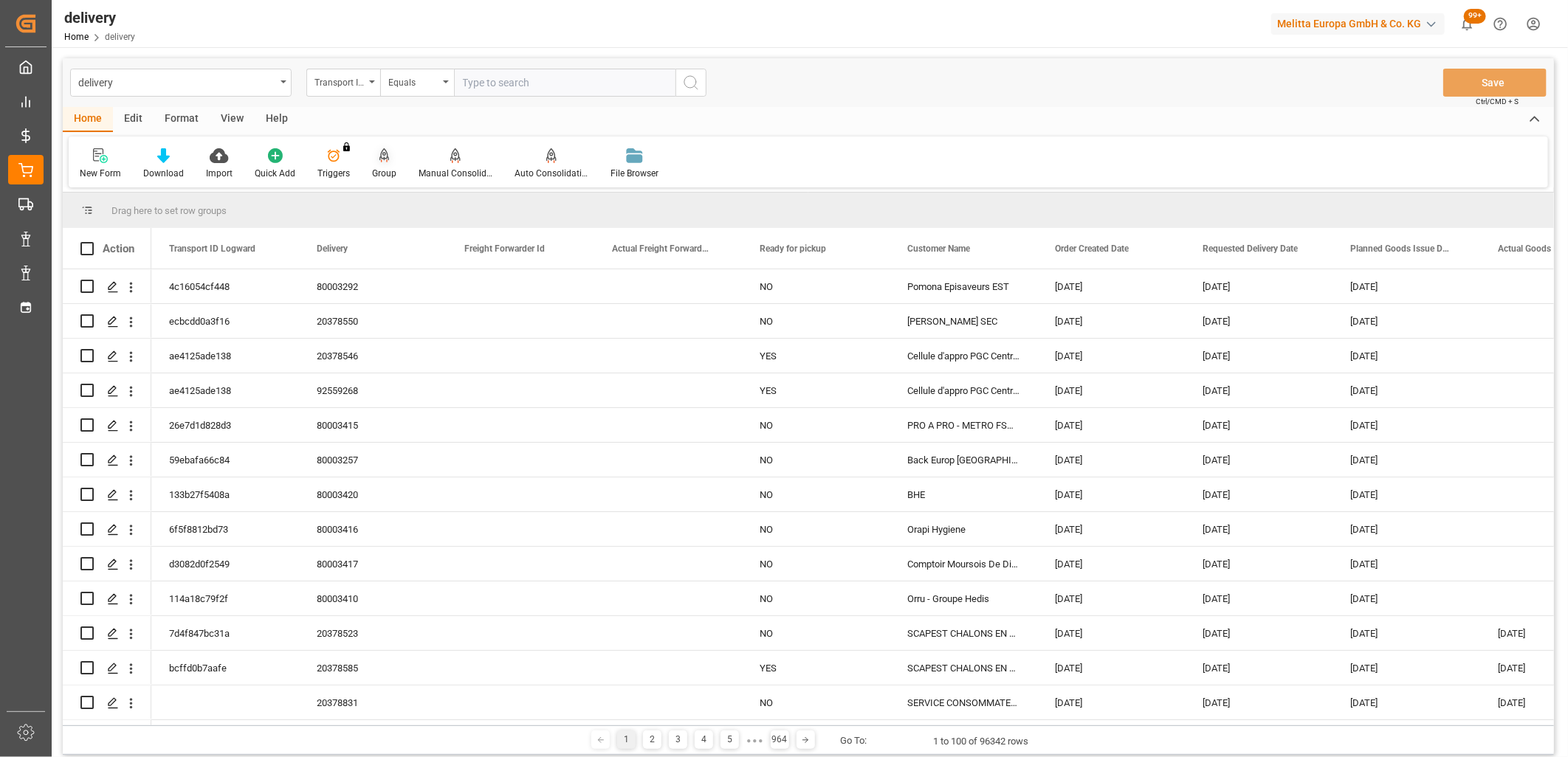
click at [384, 153] on icon at bounding box center [384, 155] width 10 height 13
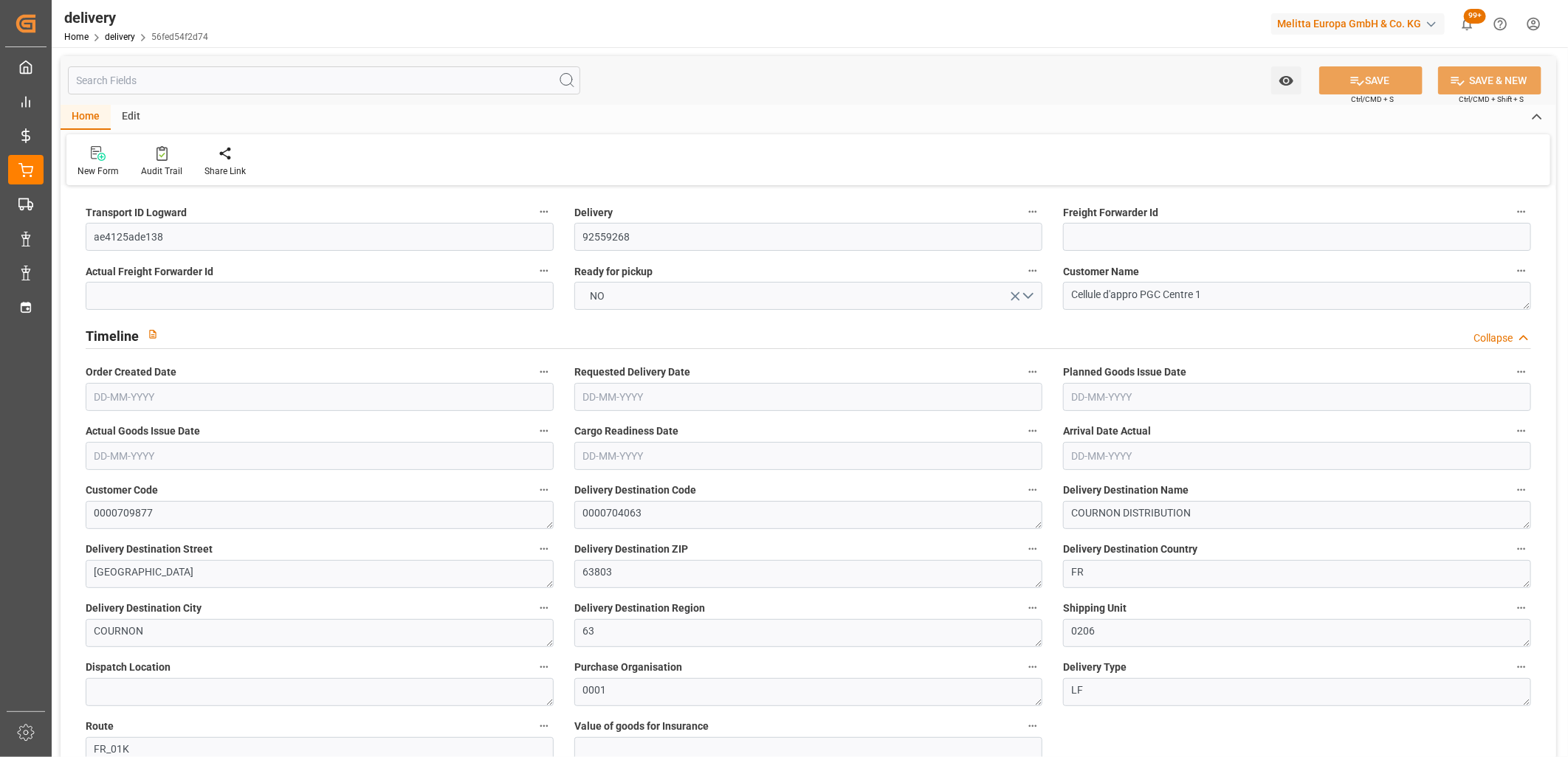
type input "[DATE]"
type input "[DATE] 11:01"
click at [622, 305] on button "NO" at bounding box center [808, 296] width 468 height 28
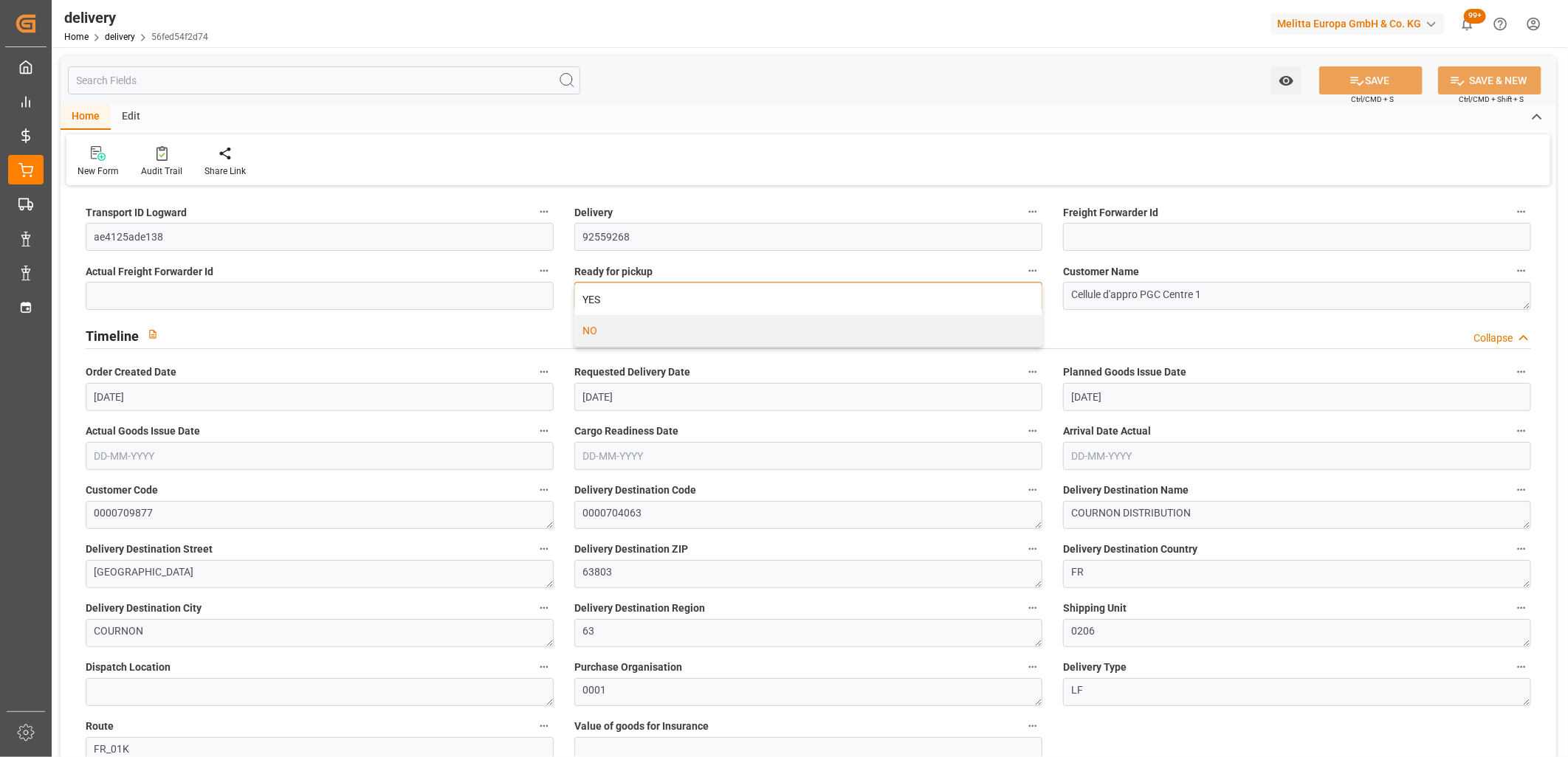
click at [622, 305] on div "YES" at bounding box center [808, 299] width 466 height 31
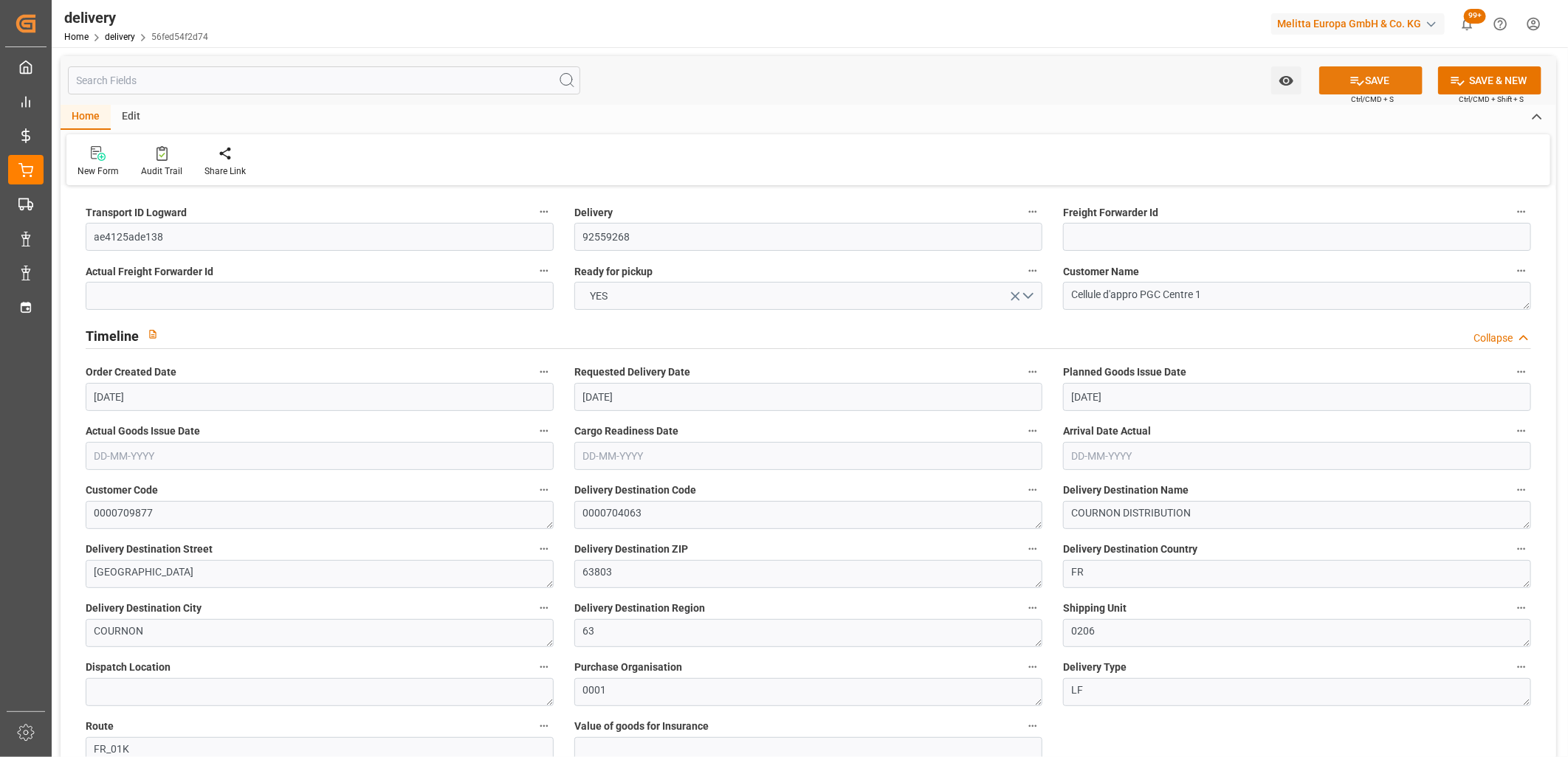
click at [1349, 84] on icon at bounding box center [1357, 80] width 15 height 15
type input "22-09-2025"
type input "[DATE]"
type input "[DATE] 11:01"
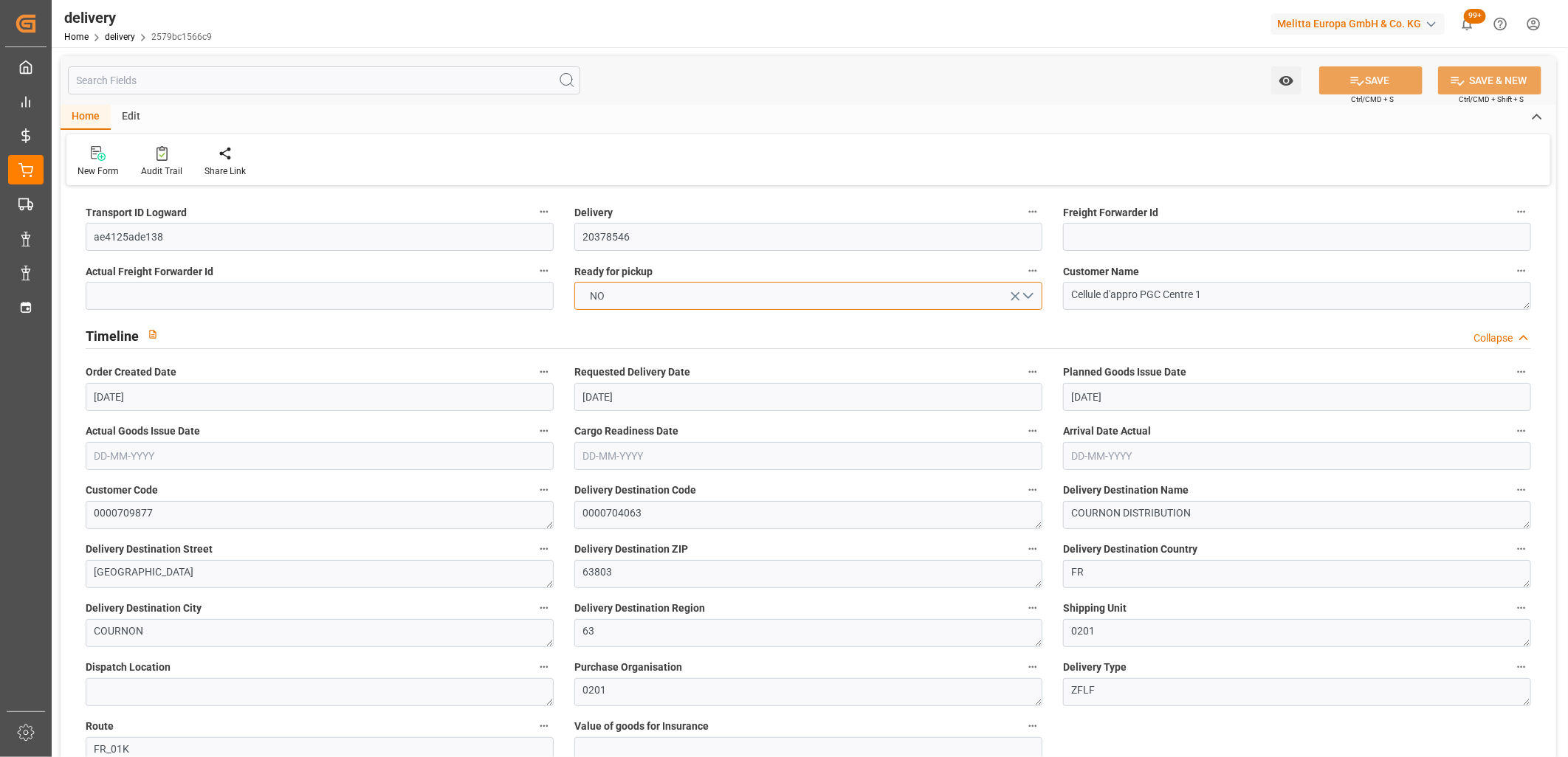
click at [616, 298] on button "NO" at bounding box center [808, 296] width 468 height 28
click at [616, 298] on div "YES" at bounding box center [808, 299] width 466 height 31
click at [1337, 80] on button "SAVE" at bounding box center [1370, 80] width 104 height 28
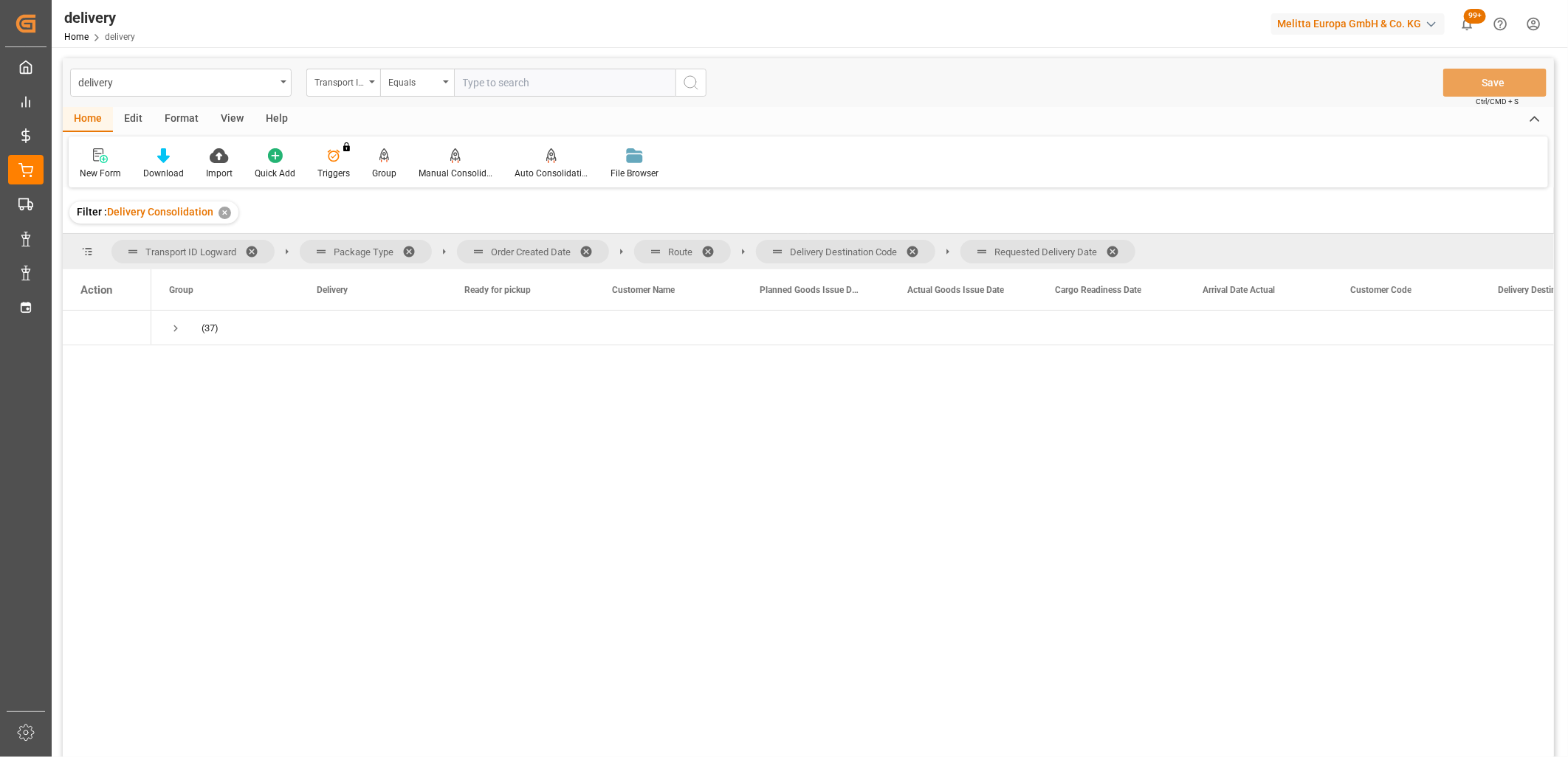
click at [1118, 248] on span at bounding box center [1117, 252] width 23 height 14
click at [915, 248] on span at bounding box center [917, 252] width 23 height 14
click at [710, 245] on span at bounding box center [712, 252] width 23 height 14
click at [585, 245] on span at bounding box center [591, 252] width 23 height 14
click at [170, 326] on span "Press SPACE to select this row." at bounding box center [175, 328] width 14 height 14
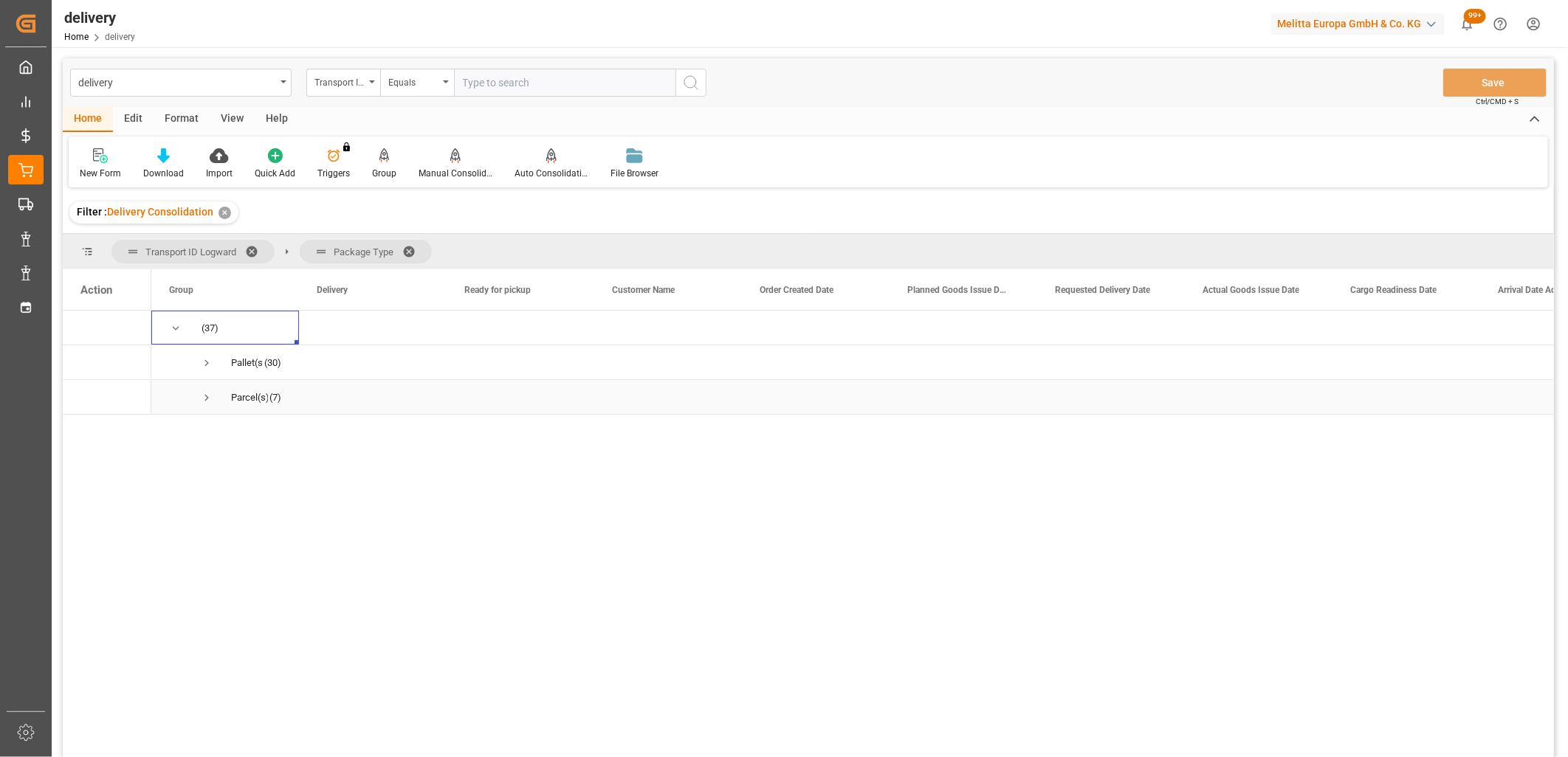
click at [207, 395] on span "Press SPACE to select this row." at bounding box center [207, 398] width 14 height 14
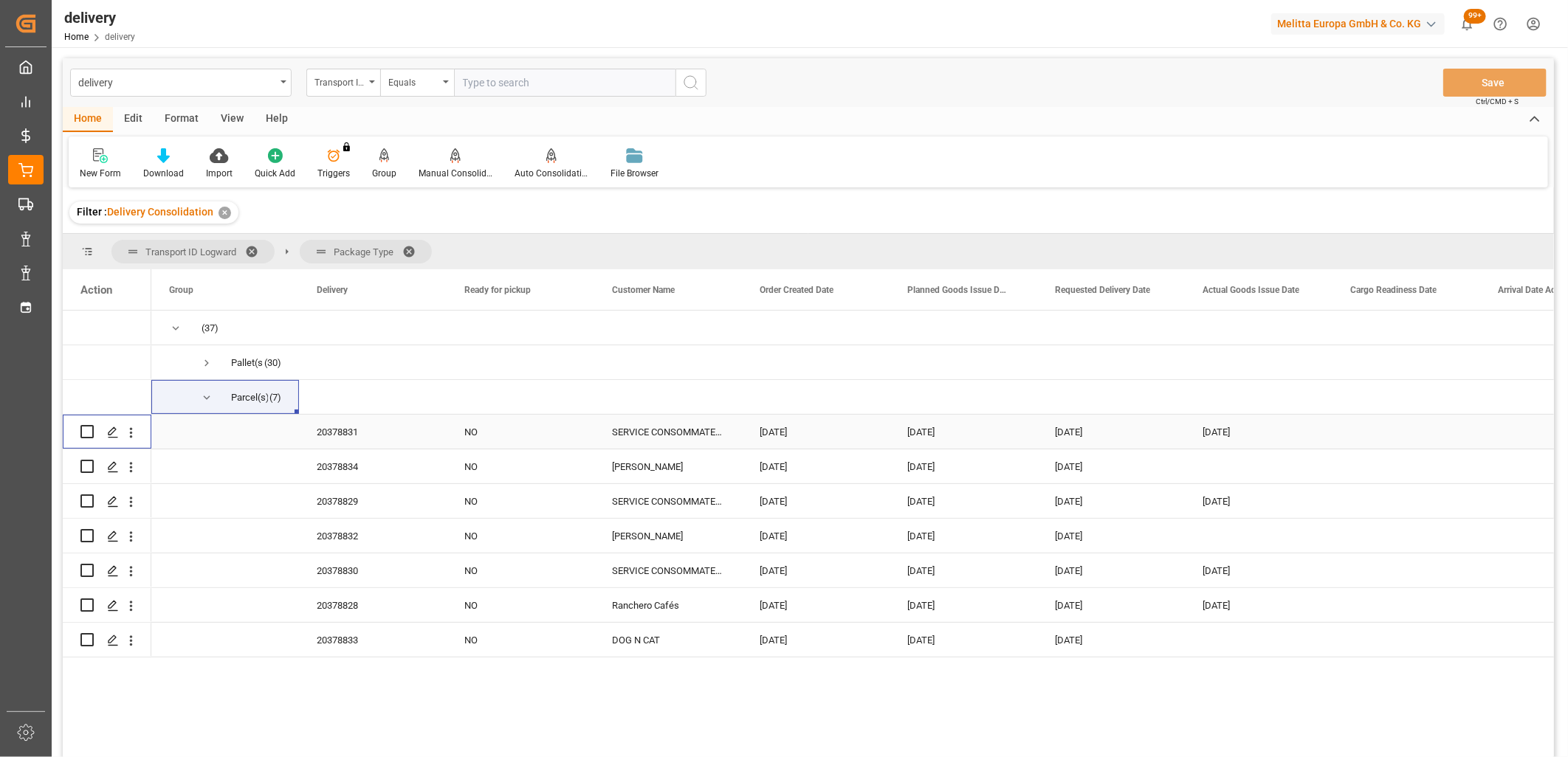
click at [87, 433] on input "Press Space to toggle row selection (unchecked)" at bounding box center [87, 432] width 14 height 14
checkbox input "true"
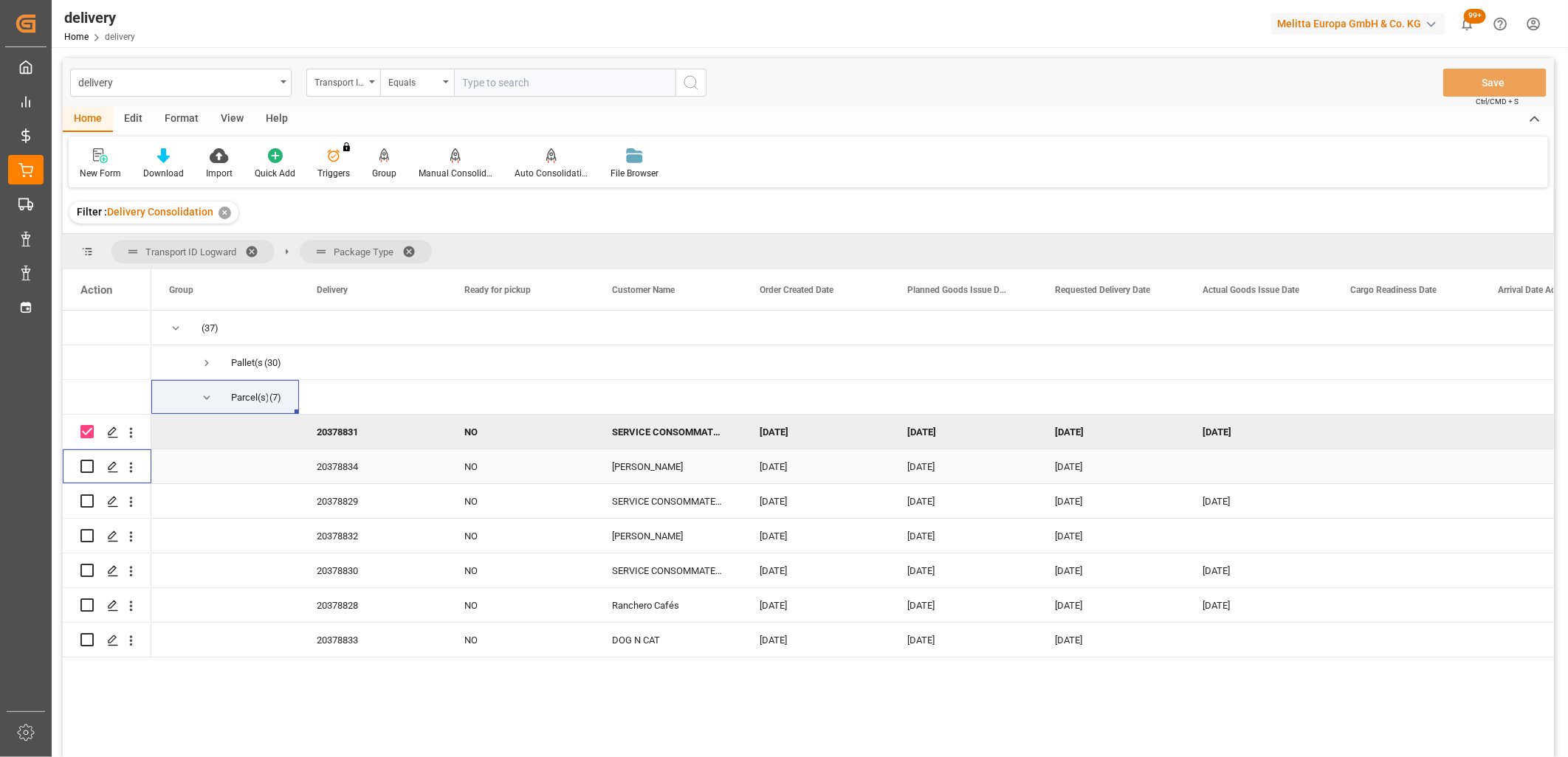
click at [85, 469] on input "Press Space to toggle row selection (unchecked)" at bounding box center [87, 466] width 14 height 14
checkbox input "true"
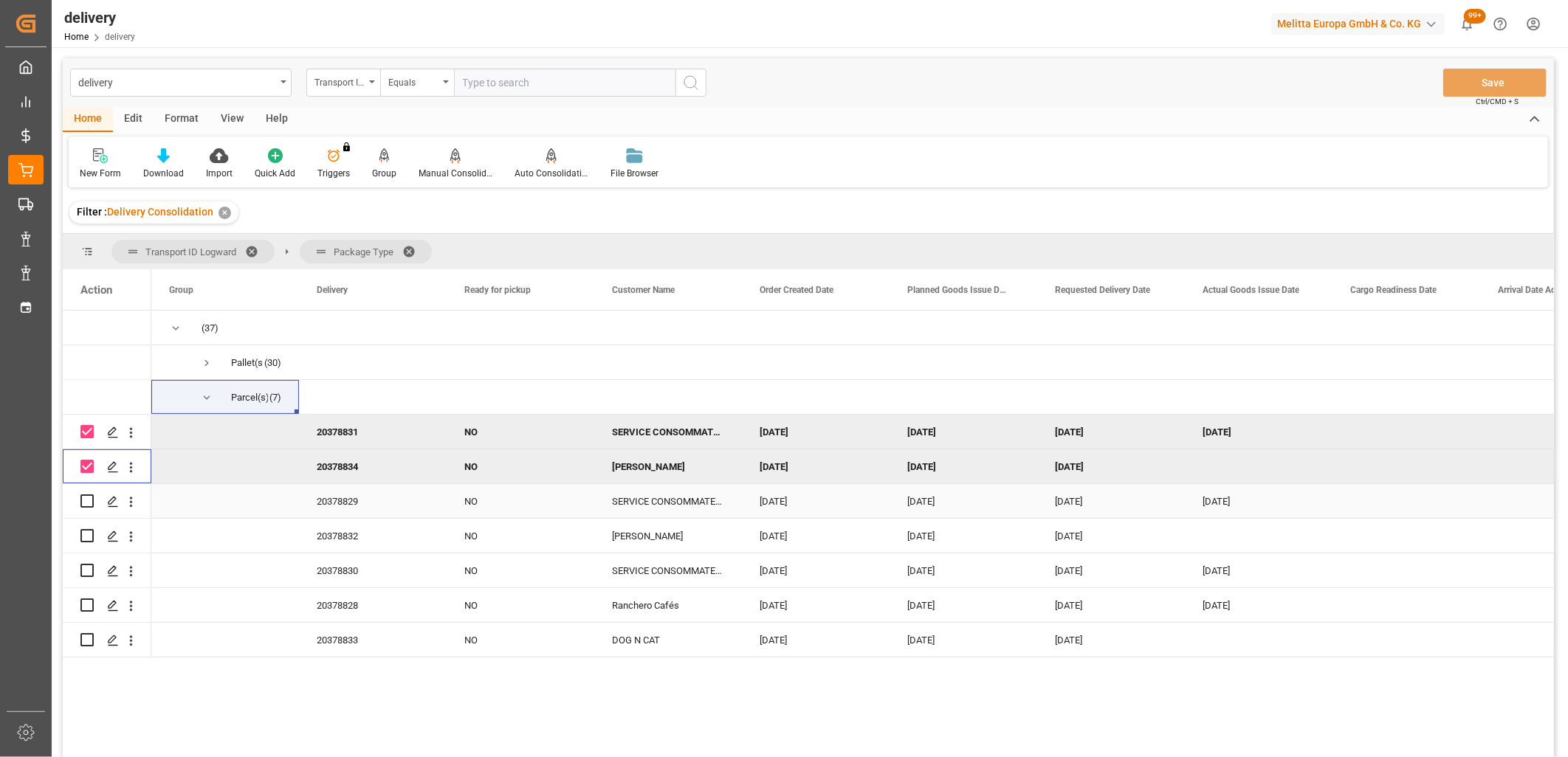
click at [86, 499] on input "Press Space to toggle row selection (unchecked)" at bounding box center [87, 501] width 14 height 14
checkbox input "true"
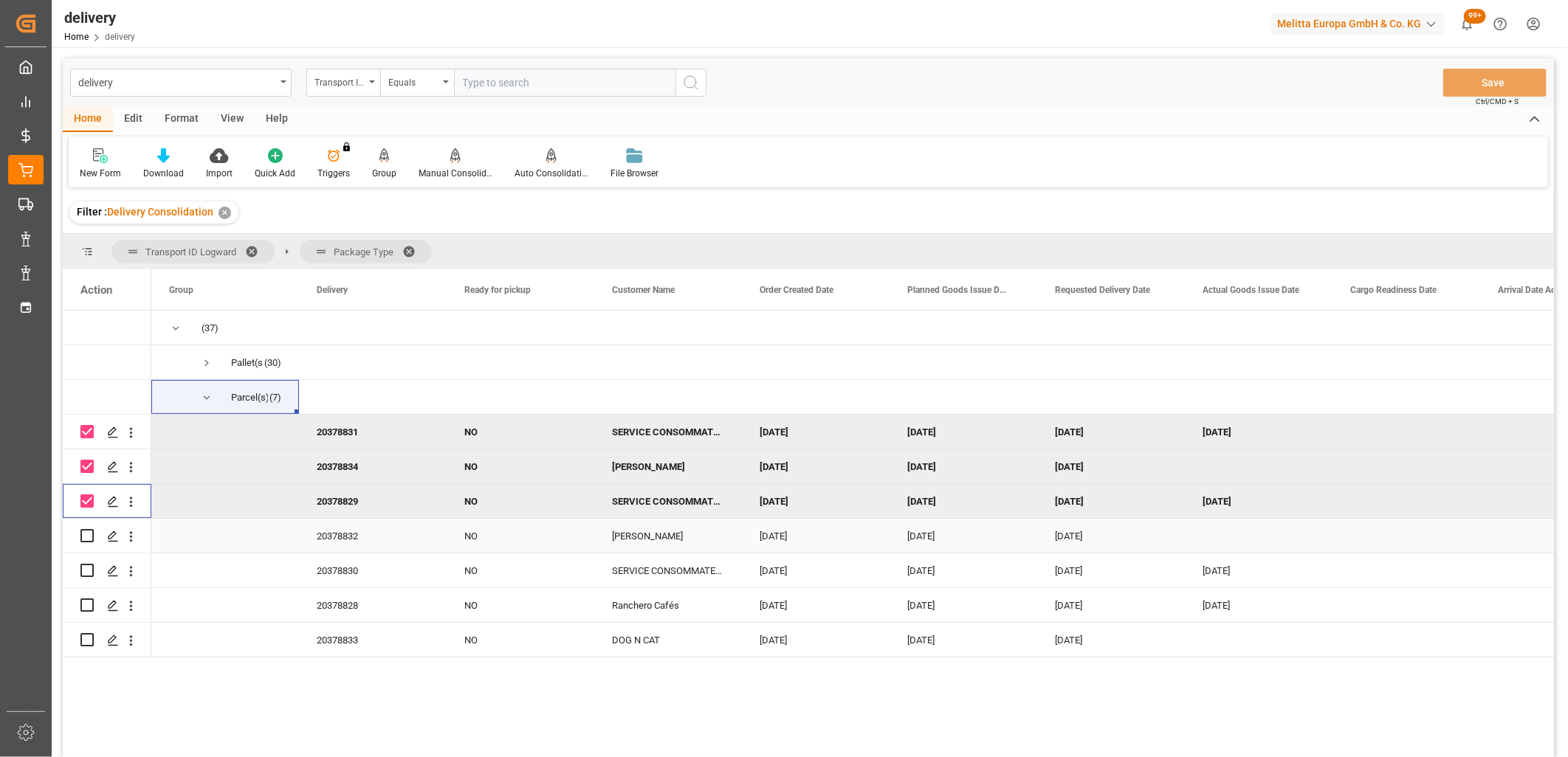
click at [83, 536] on input "Press Space to toggle row selection (unchecked)" at bounding box center [87, 535] width 14 height 14
checkbox input "true"
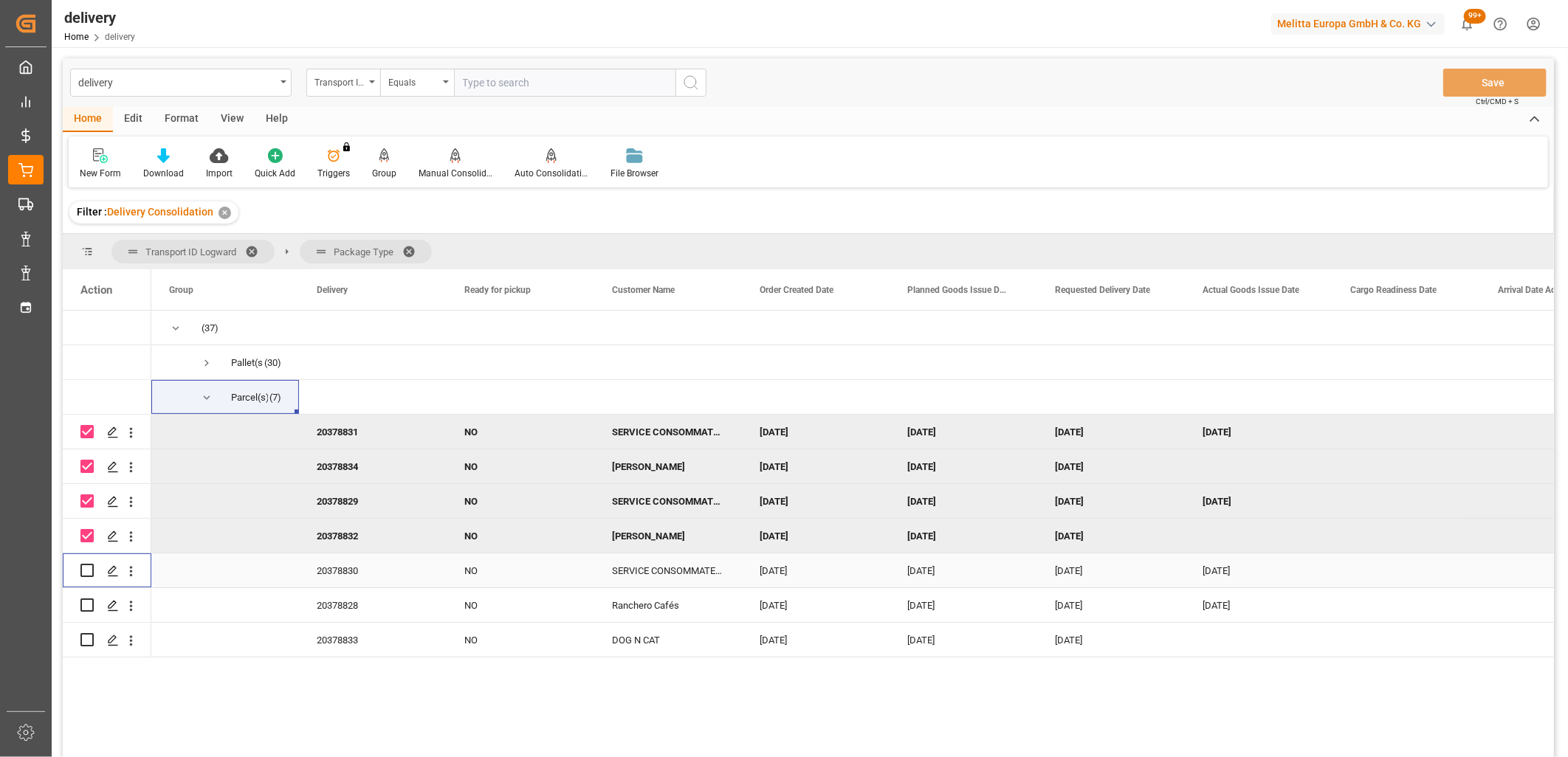
click at [84, 567] on input "Press Space to toggle row selection (unchecked)" at bounding box center [87, 570] width 14 height 14
checkbox input "true"
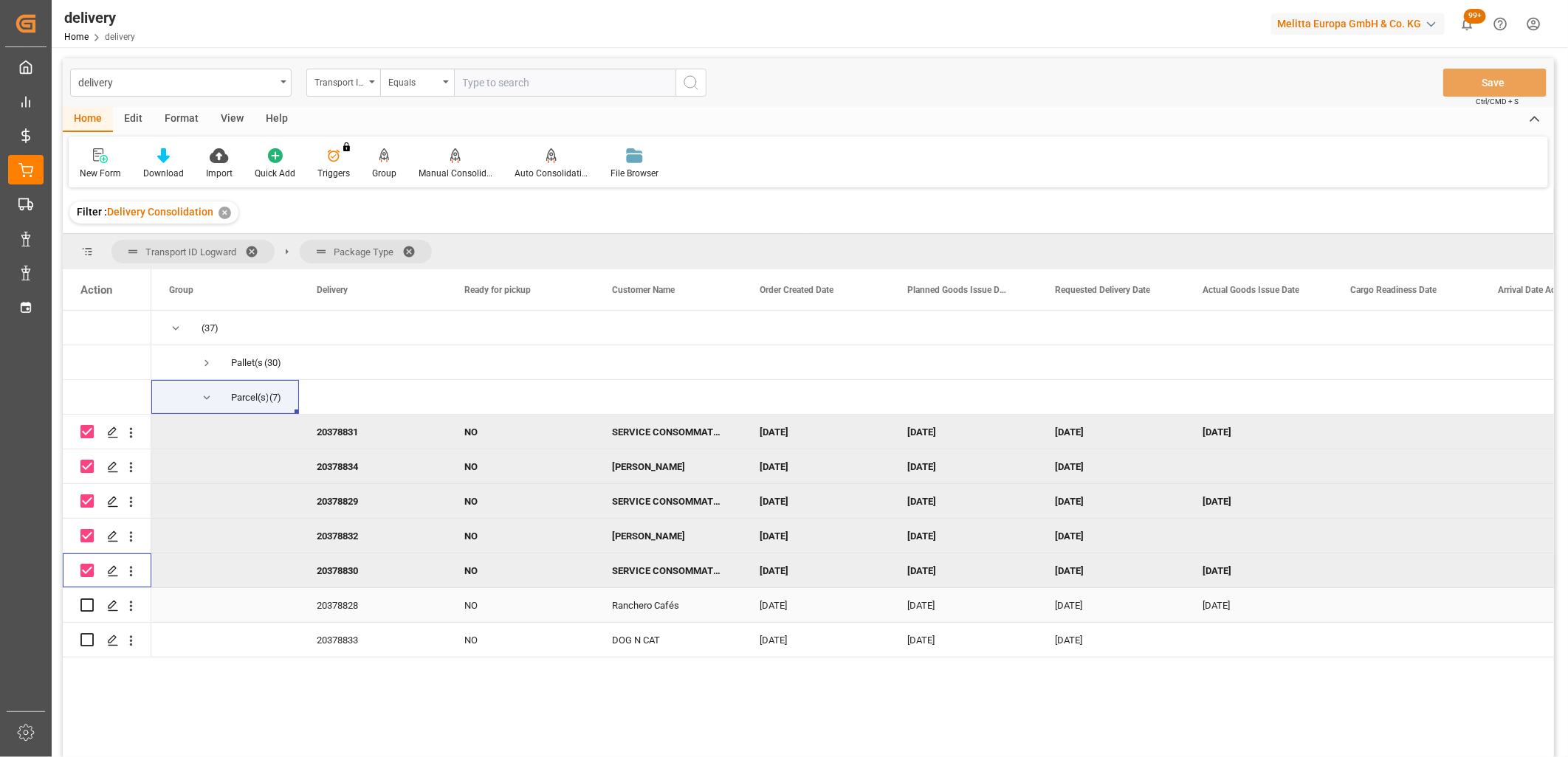
click at [88, 603] on input "Press Space to toggle row selection (unchecked)" at bounding box center [87, 604] width 14 height 14
checkbox input "true"
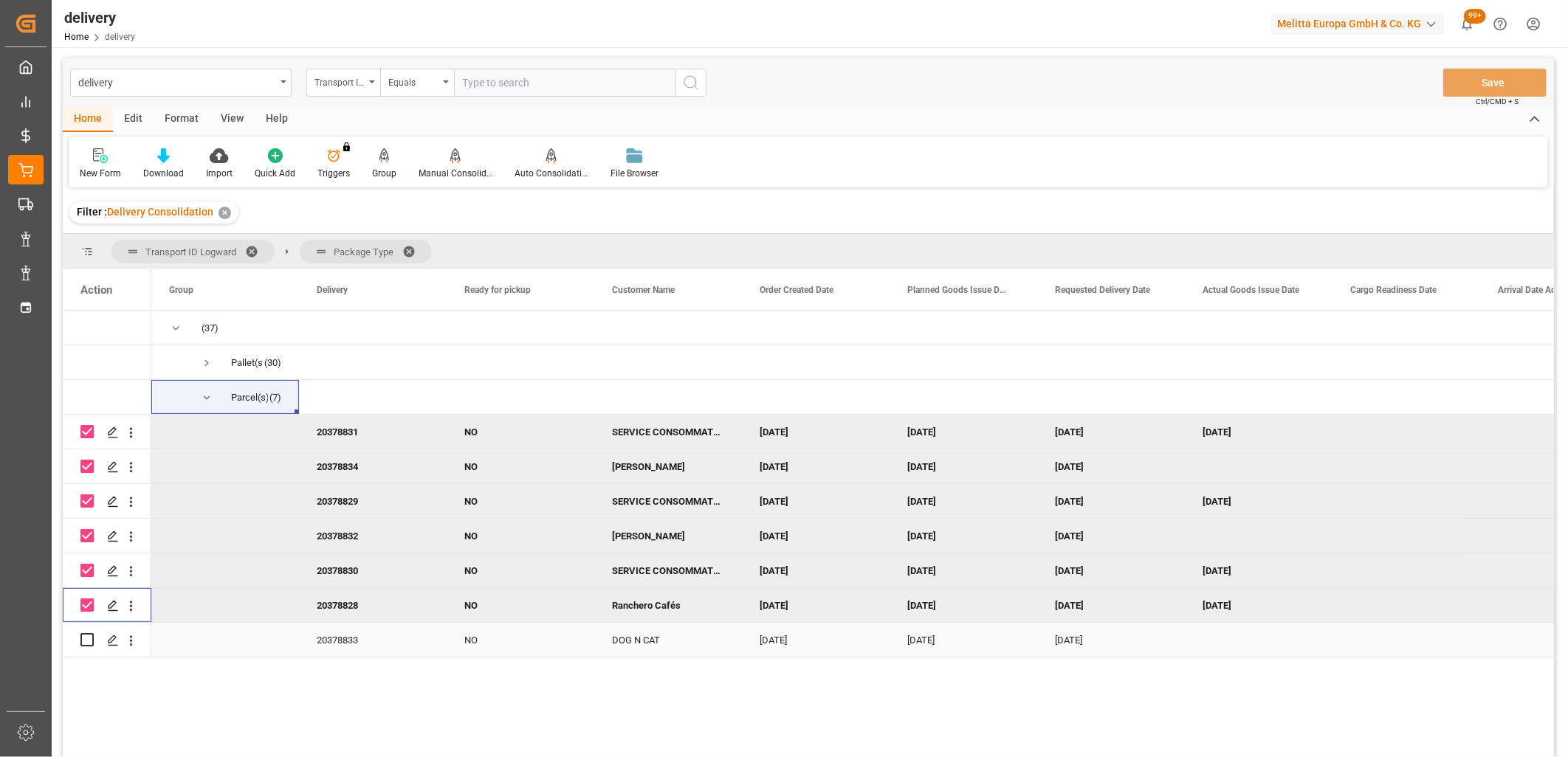
click at [91, 634] on input "Press Space to toggle row selection (unchecked)" at bounding box center [87, 640] width 14 height 14
checkbox input "true"
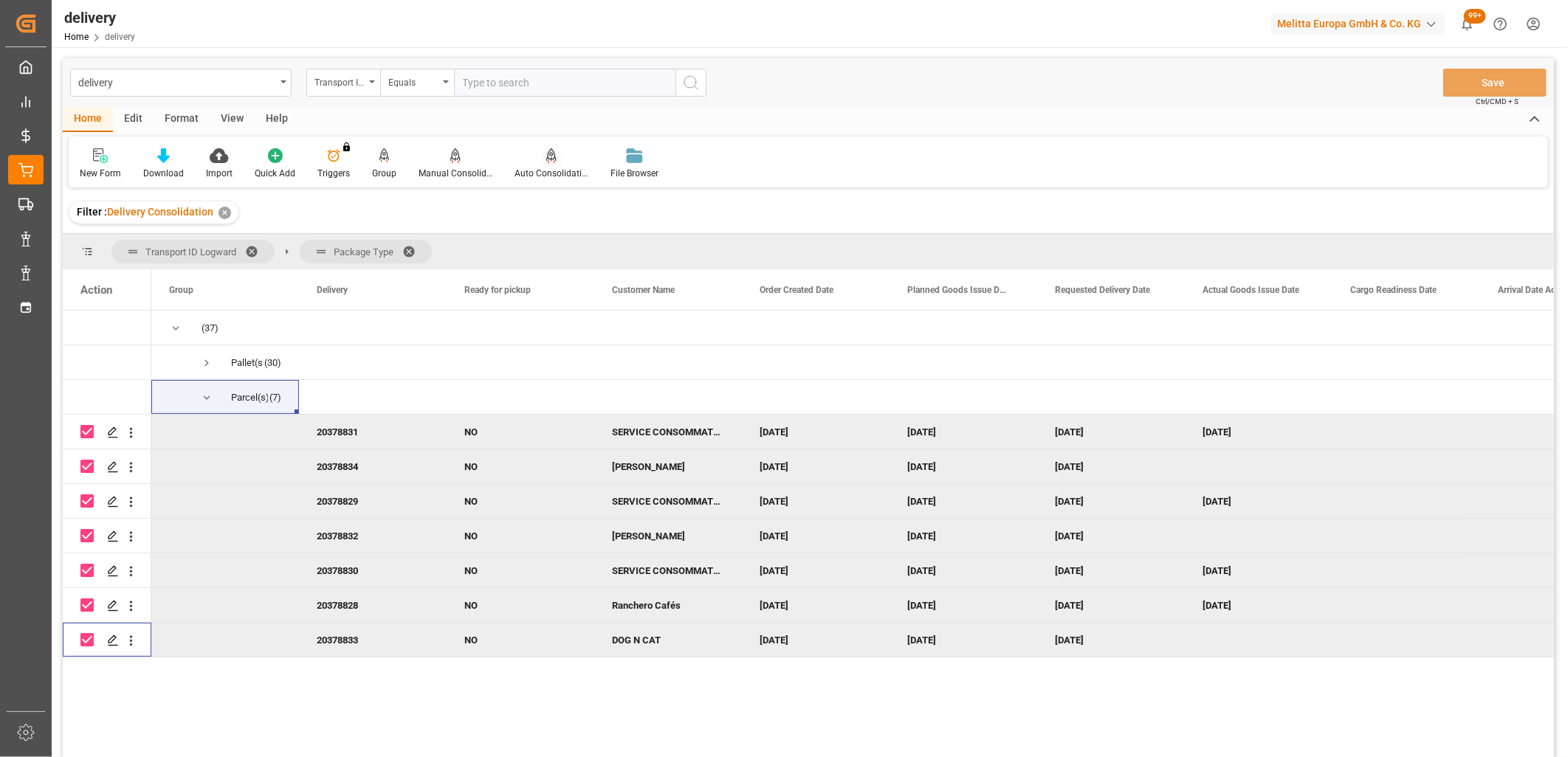
click at [554, 171] on div "Auto Consolidation" at bounding box center [552, 173] width 74 height 14
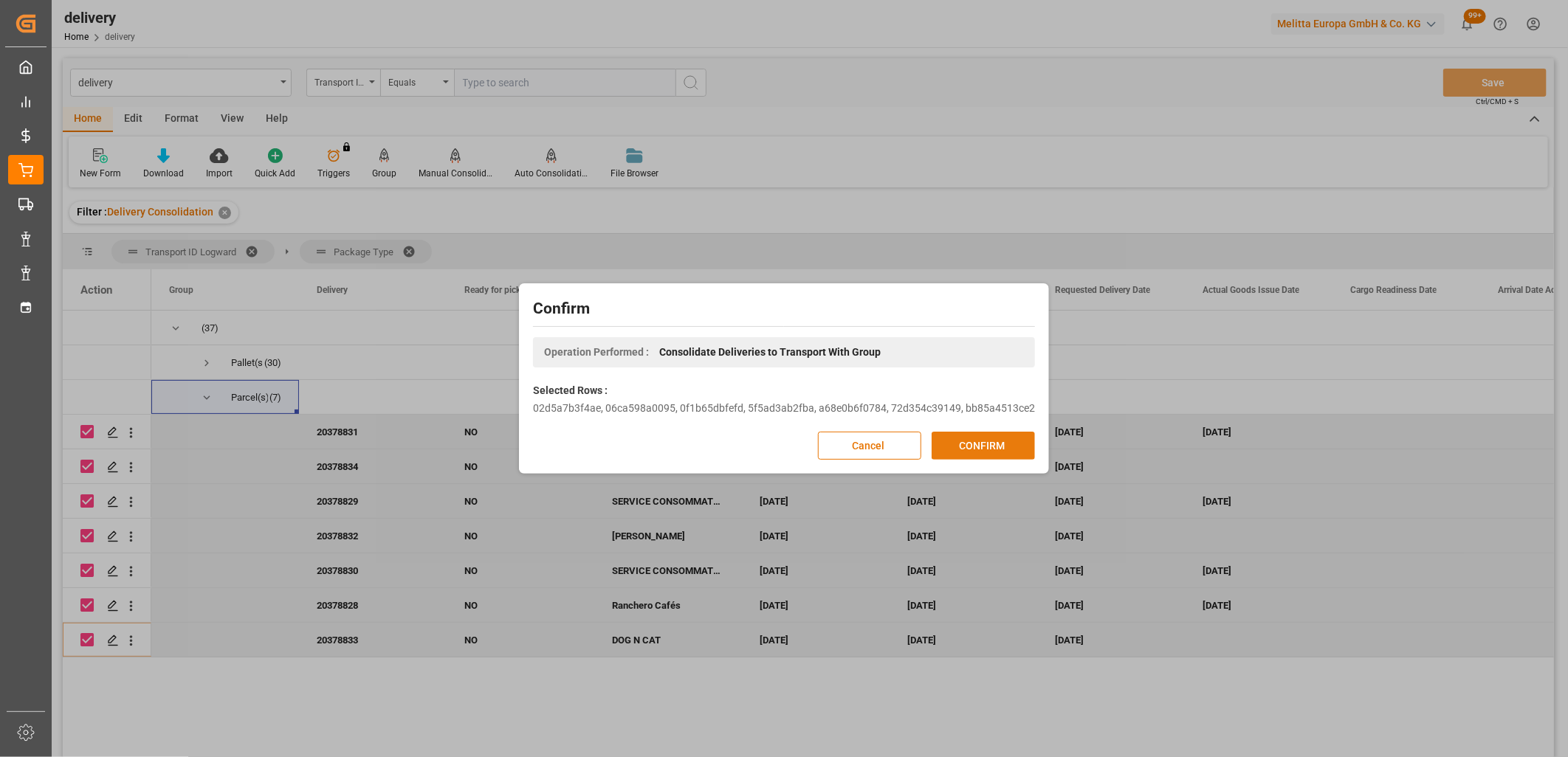
click at [954, 440] on button "CONFIRM" at bounding box center [983, 445] width 104 height 28
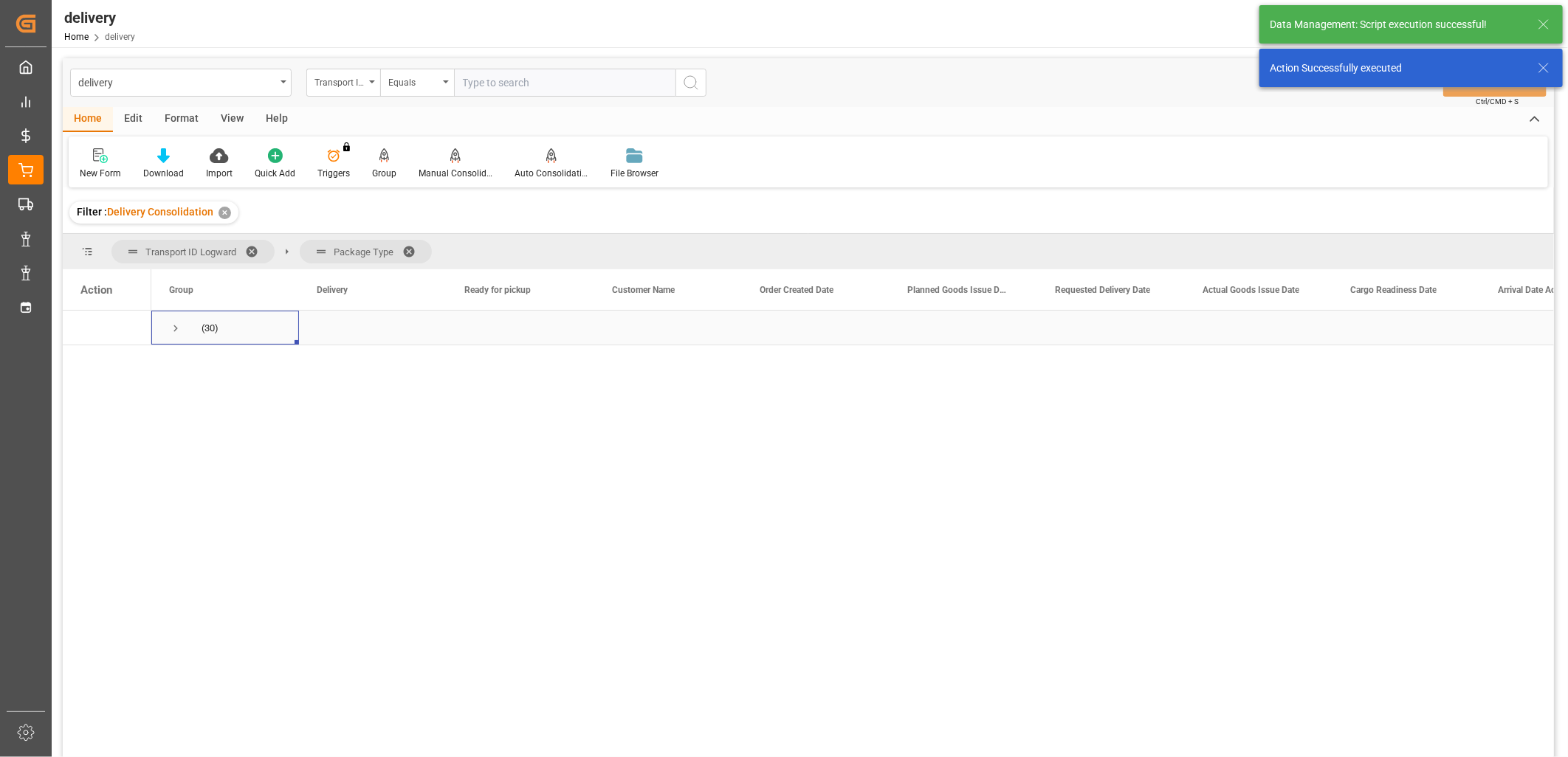
click at [173, 328] on span "Press SPACE to select this row." at bounding box center [175, 328] width 14 height 14
click at [207, 365] on span "Press SPACE to select this row." at bounding box center [207, 362] width 14 height 14
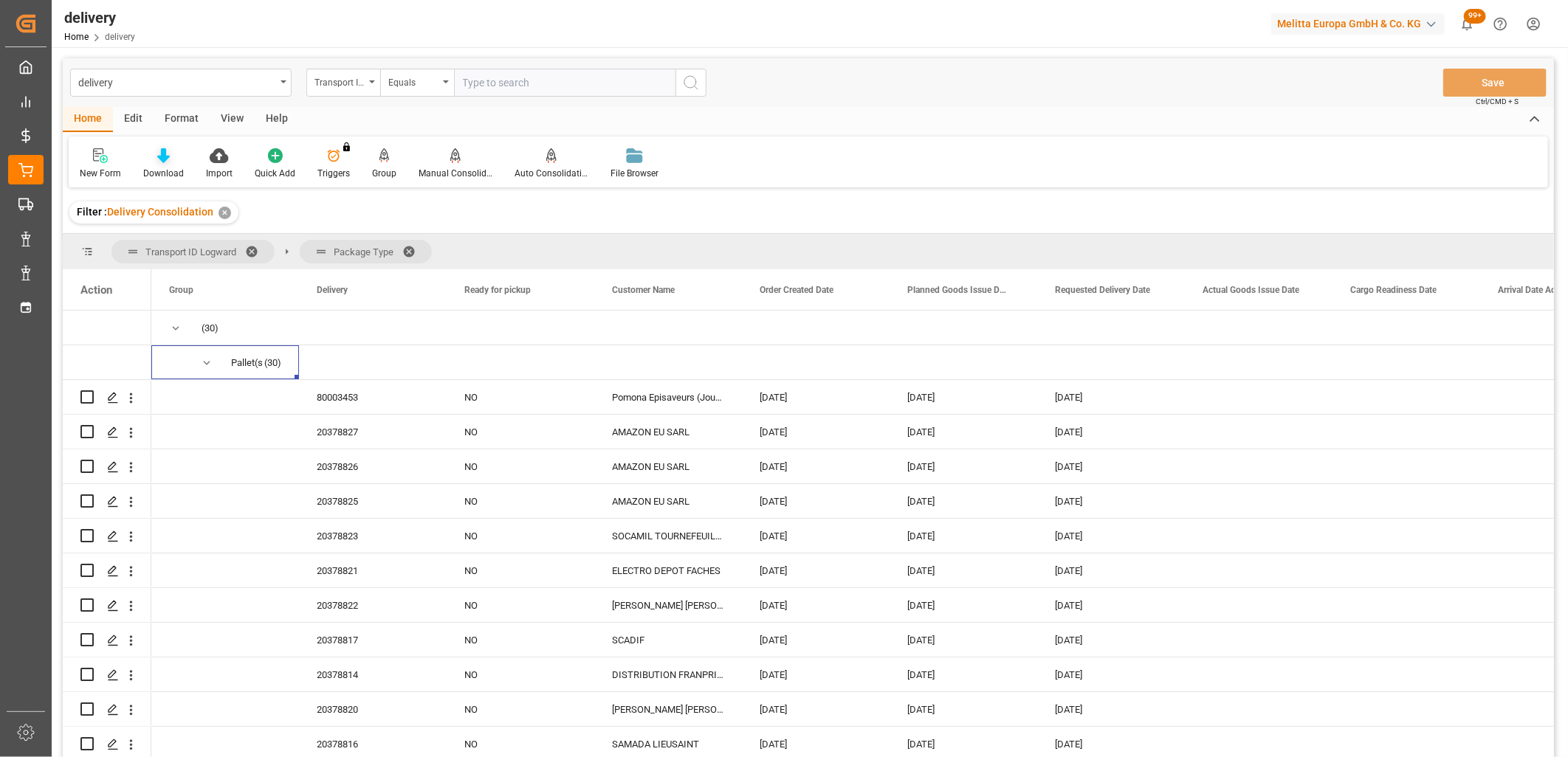
click at [163, 158] on icon at bounding box center [164, 156] width 13 height 14
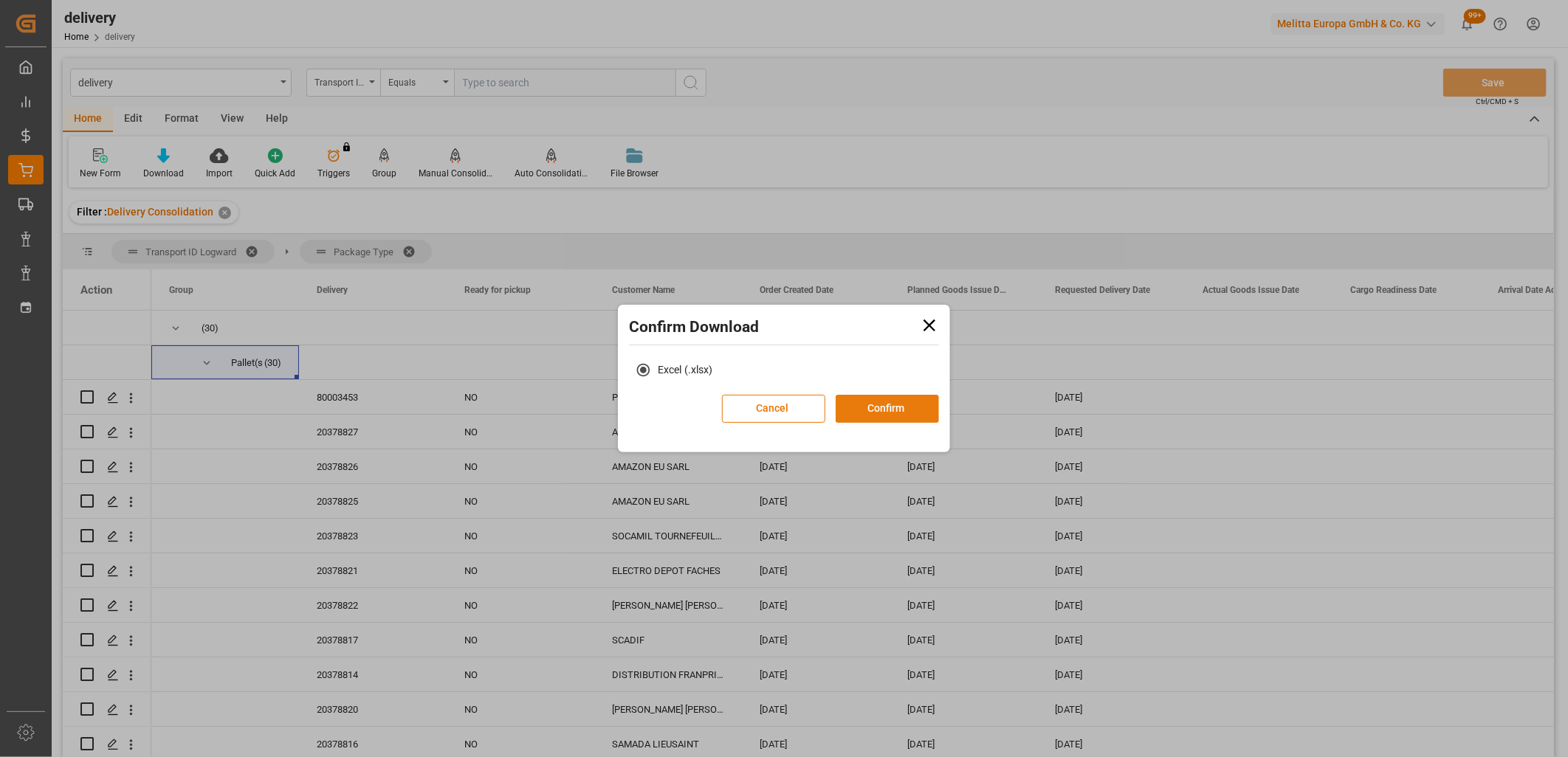
click at [875, 408] on button "Confirm" at bounding box center [887, 408] width 104 height 28
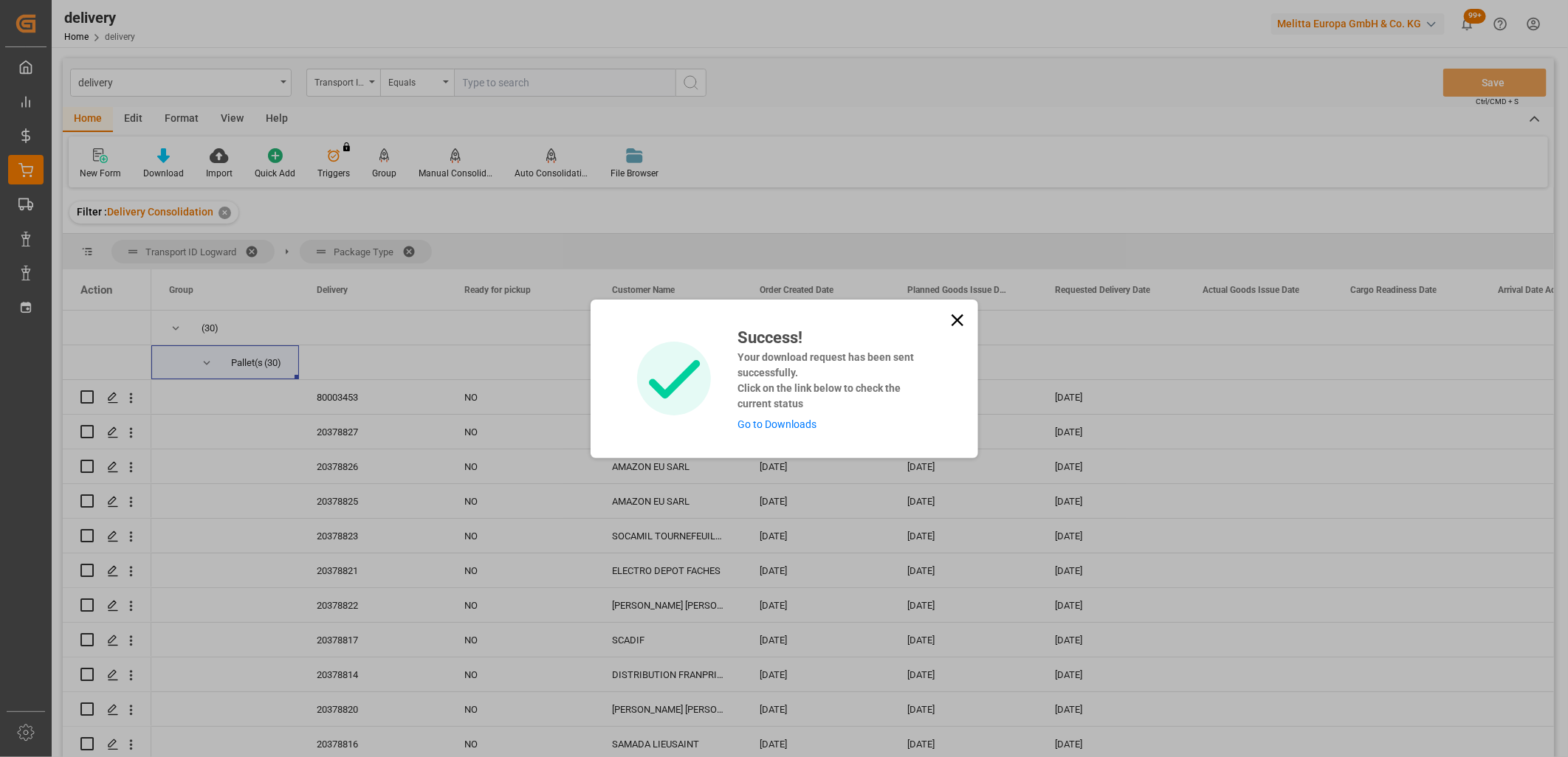
click at [786, 425] on link "Go to Downloads" at bounding box center [777, 424] width 79 height 12
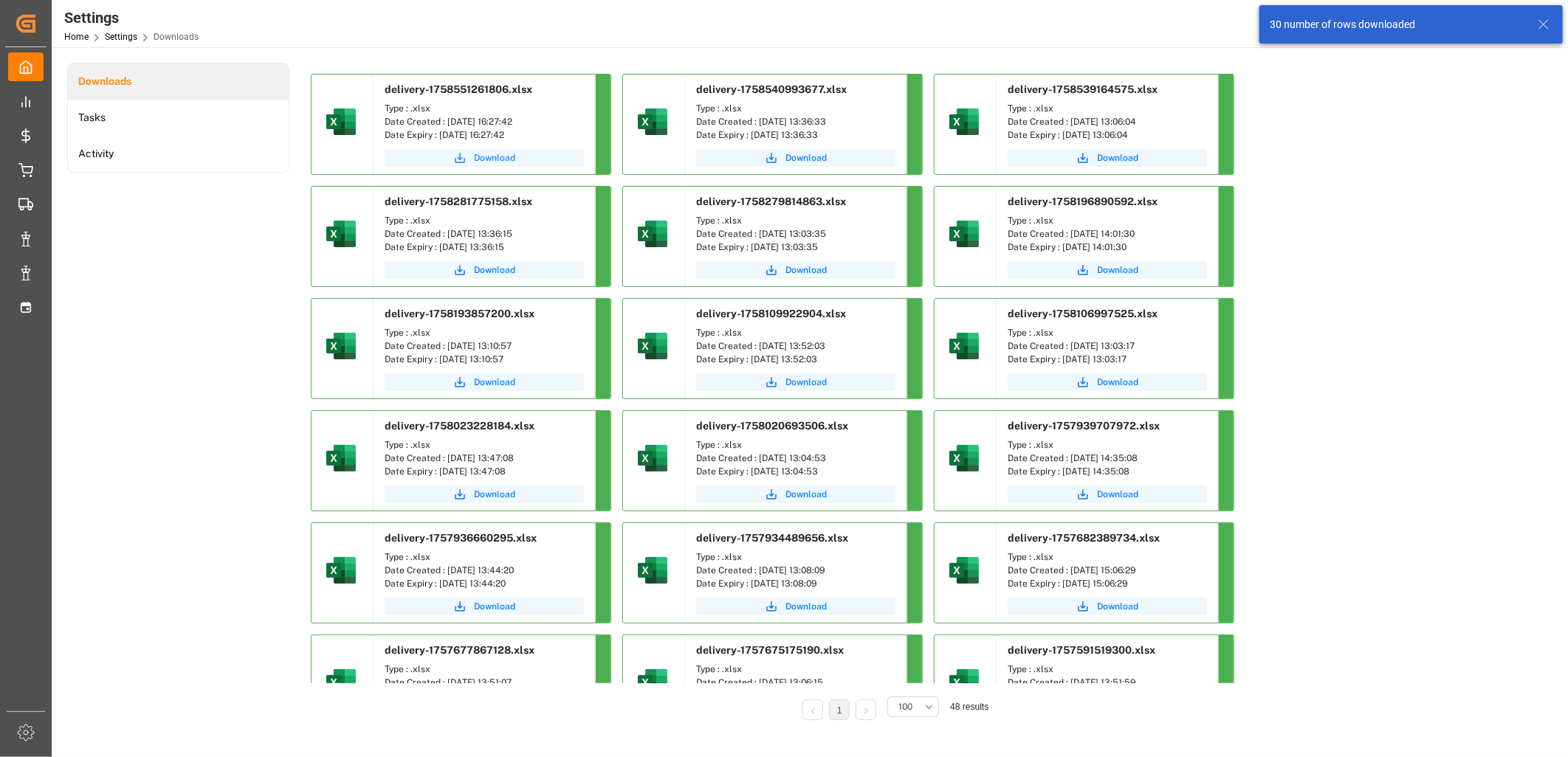
click at [483, 155] on span "Download" at bounding box center [494, 158] width 41 height 14
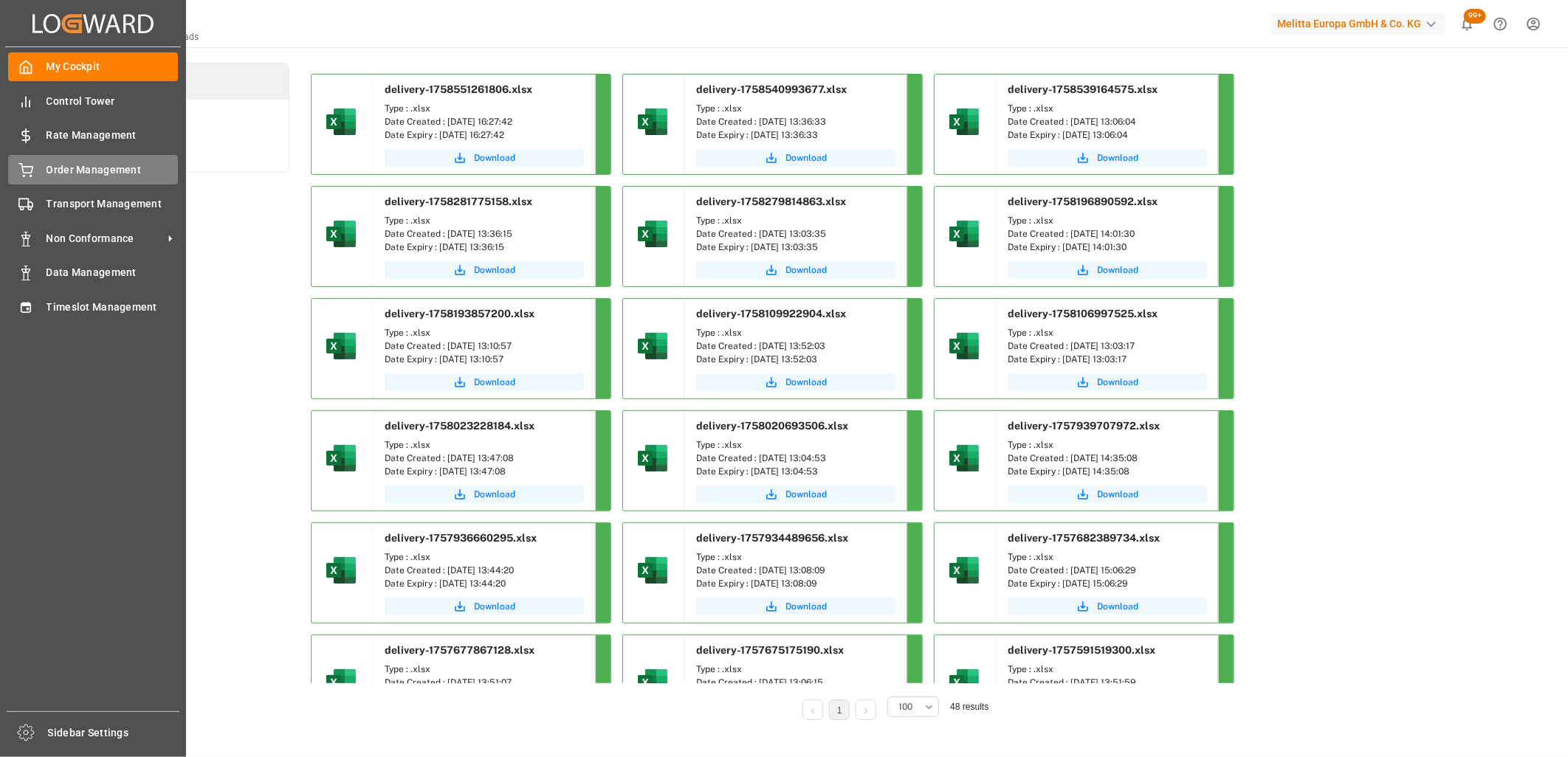
click at [9, 178] on div "Order Management Order Management" at bounding box center [92, 170] width 170 height 29
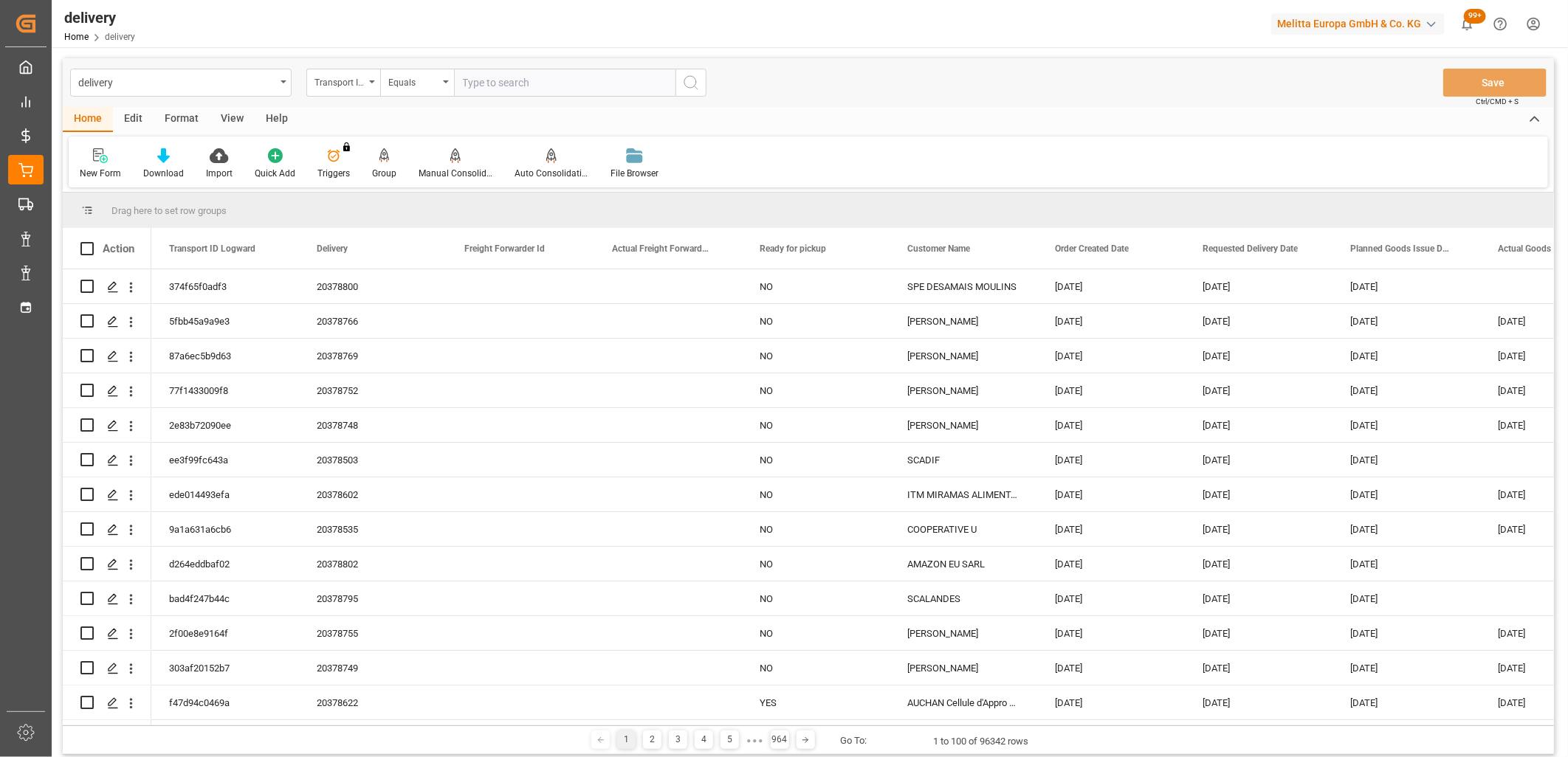
click at [349, 83] on div "Transport ID Logward" at bounding box center [339, 80] width 50 height 17
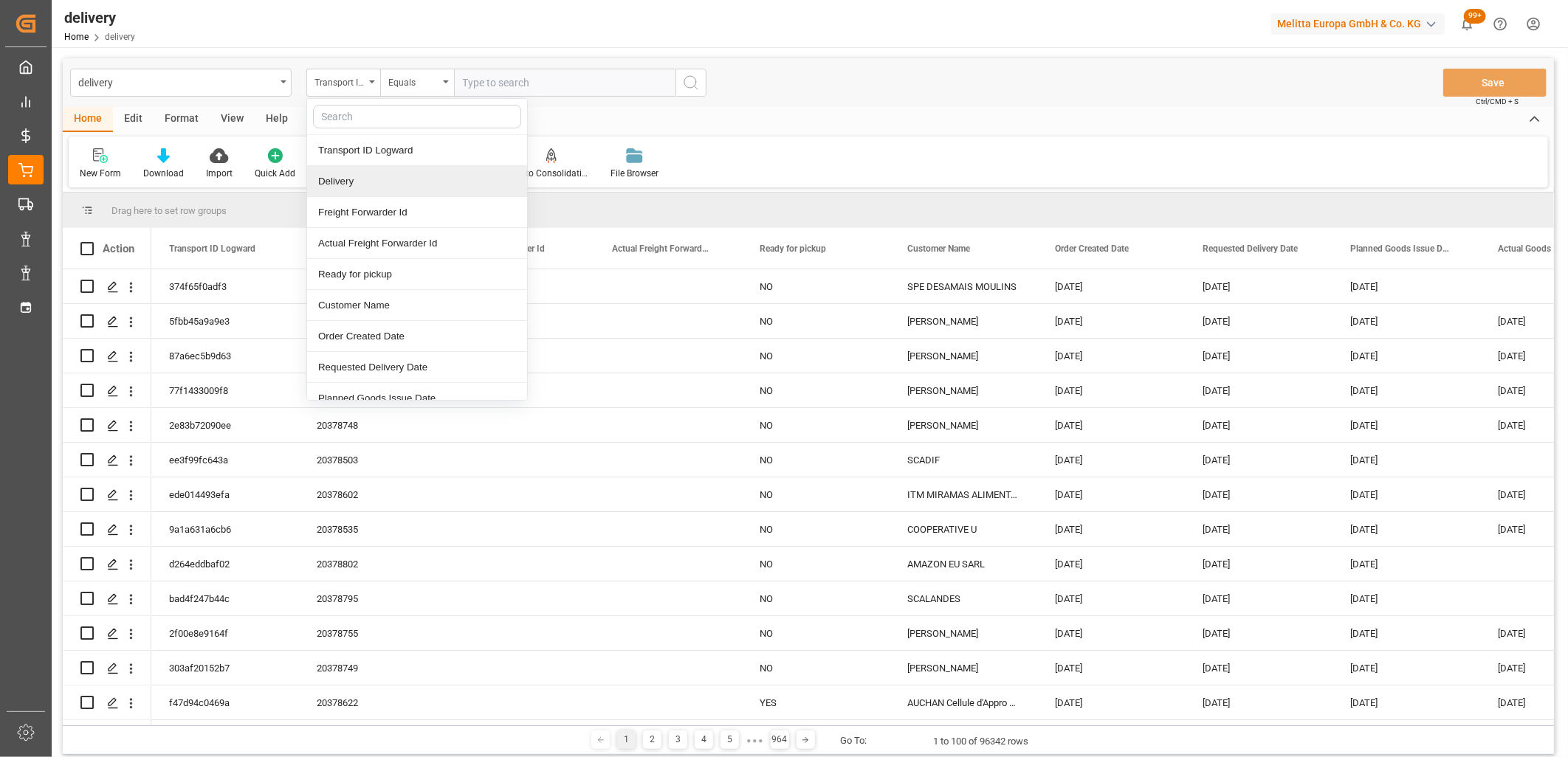
click at [333, 182] on div "Delivery" at bounding box center [417, 182] width 220 height 31
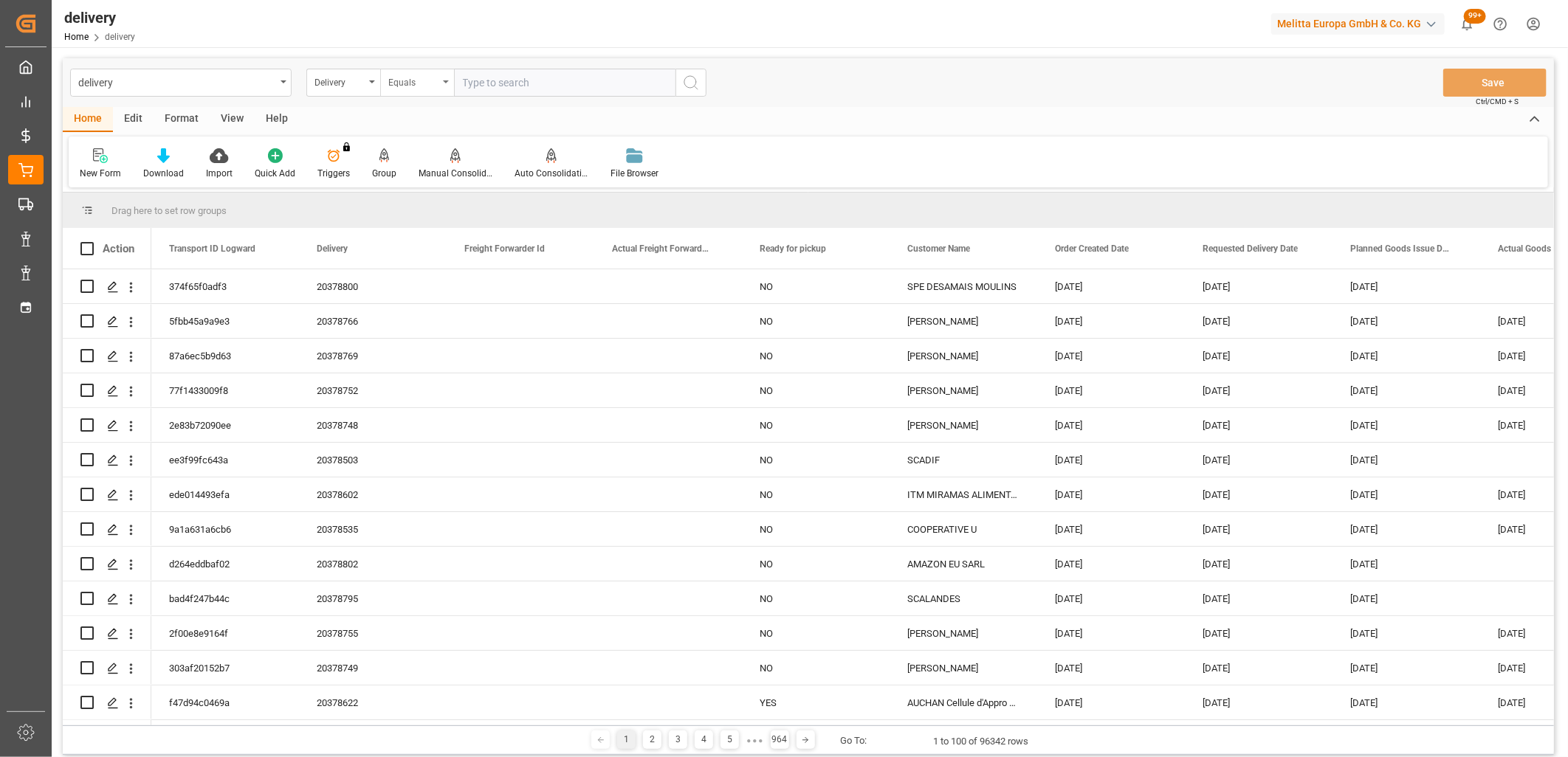
click at [408, 76] on div "Equals" at bounding box center [413, 80] width 50 height 17
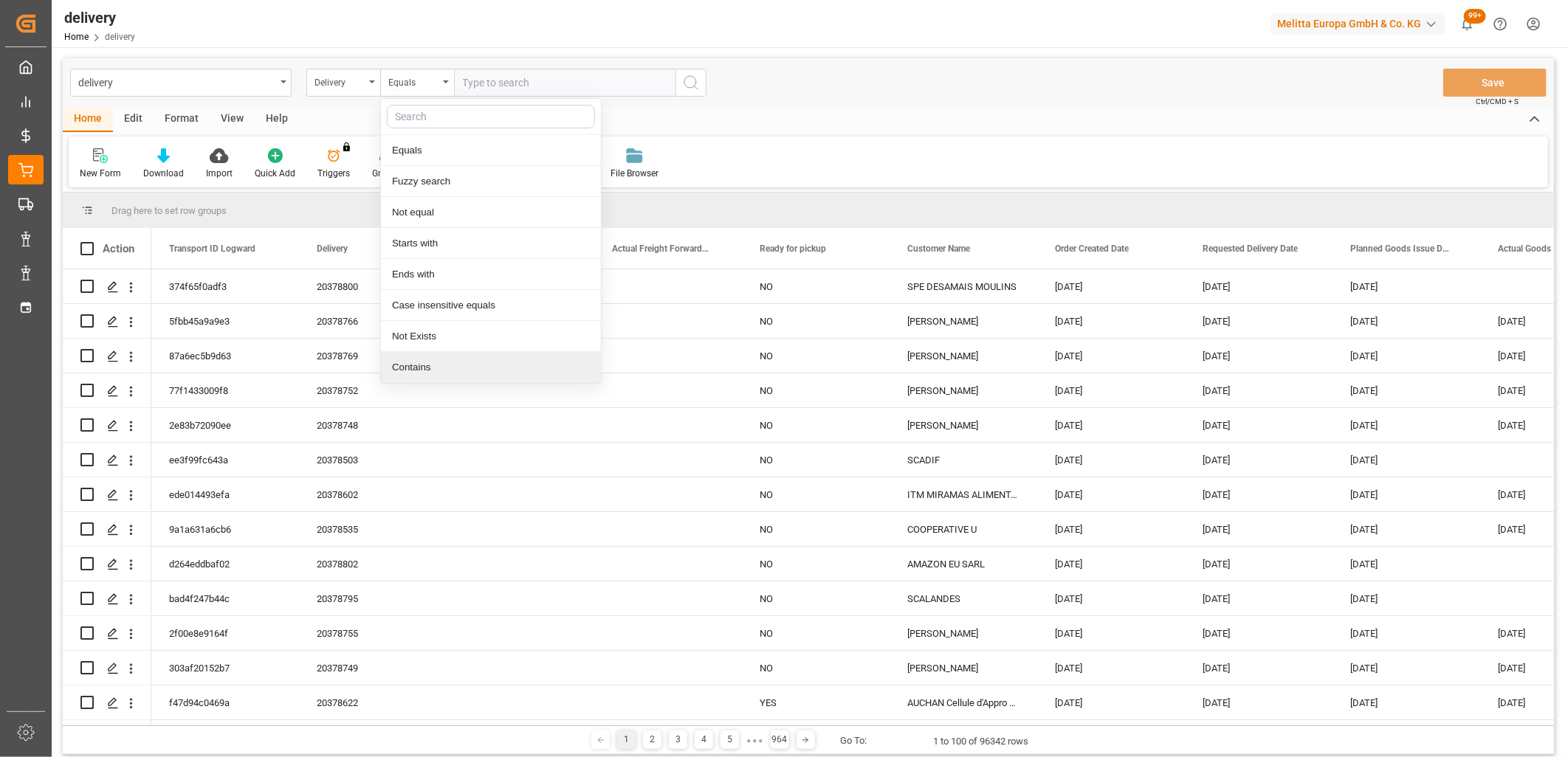
click at [402, 364] on div "Contains" at bounding box center [491, 367] width 220 height 31
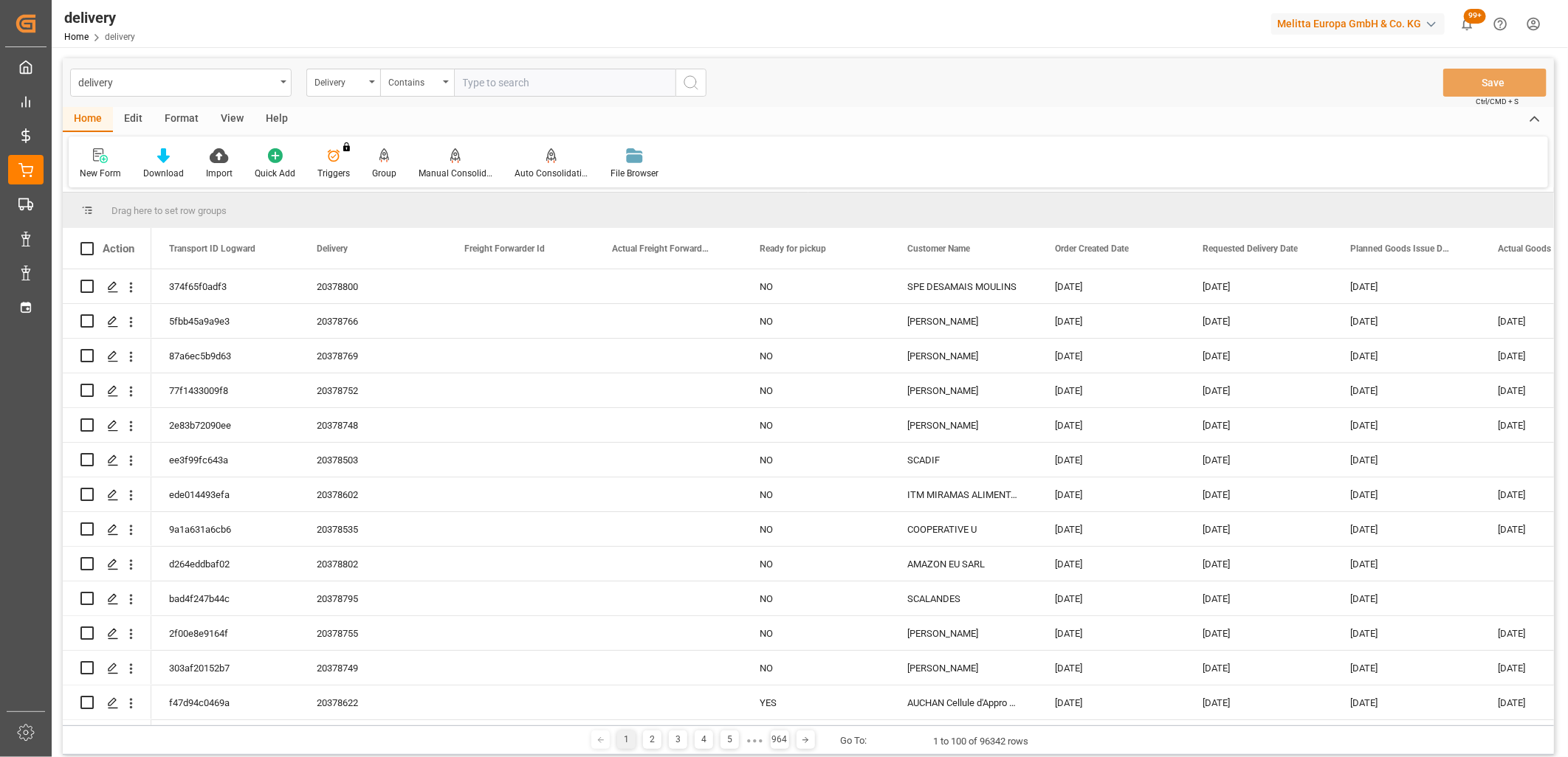
click at [471, 82] on input "text" at bounding box center [564, 82] width 221 height 28
type input "20378613,20378511,20378512"
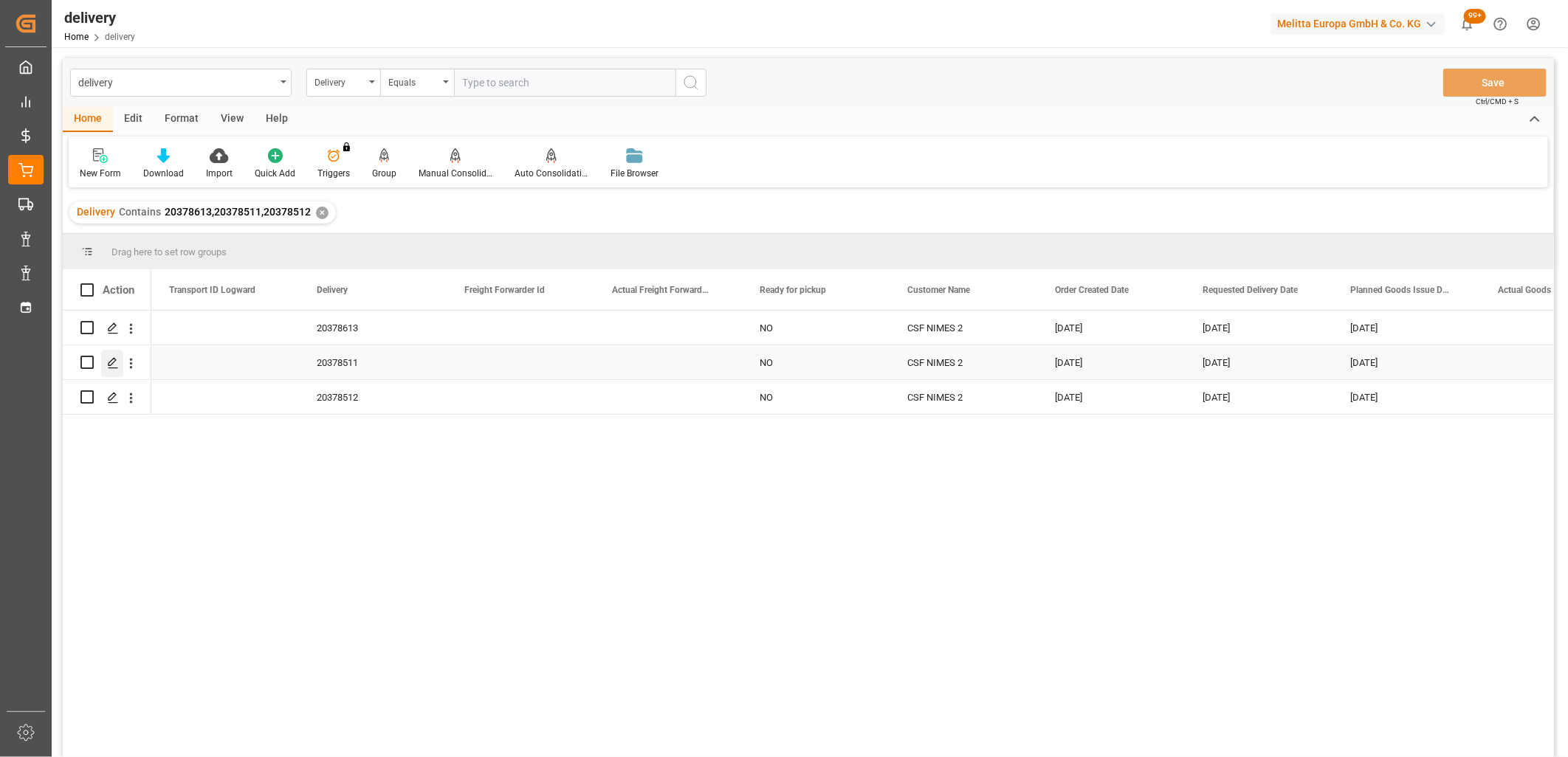
click at [113, 367] on icon "Press SPACE to select this row." at bounding box center [113, 362] width 12 height 12
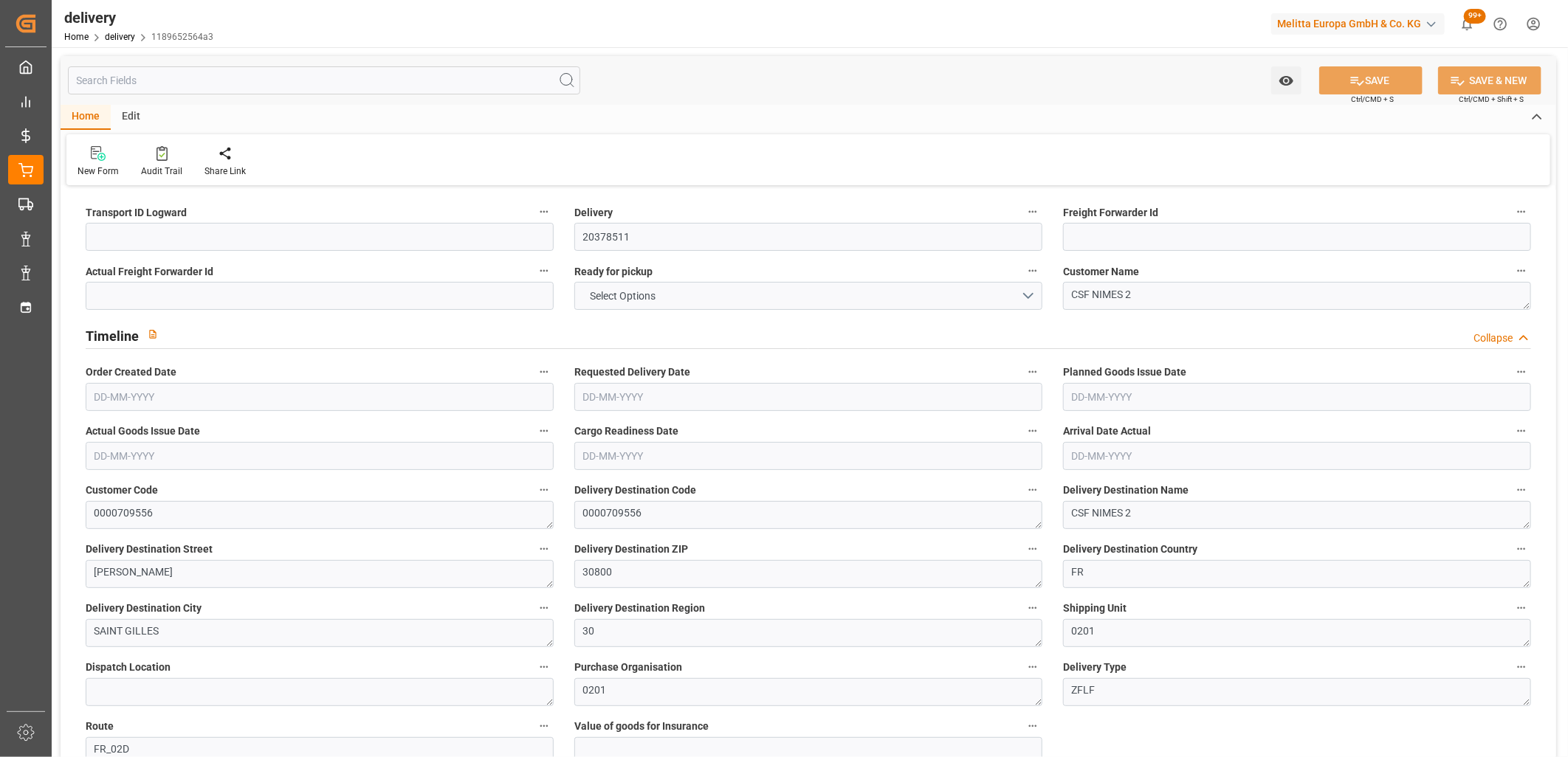
type input "4729.362"
type input "7199.064"
type input "26095.88"
type input "1588"
type input "38"
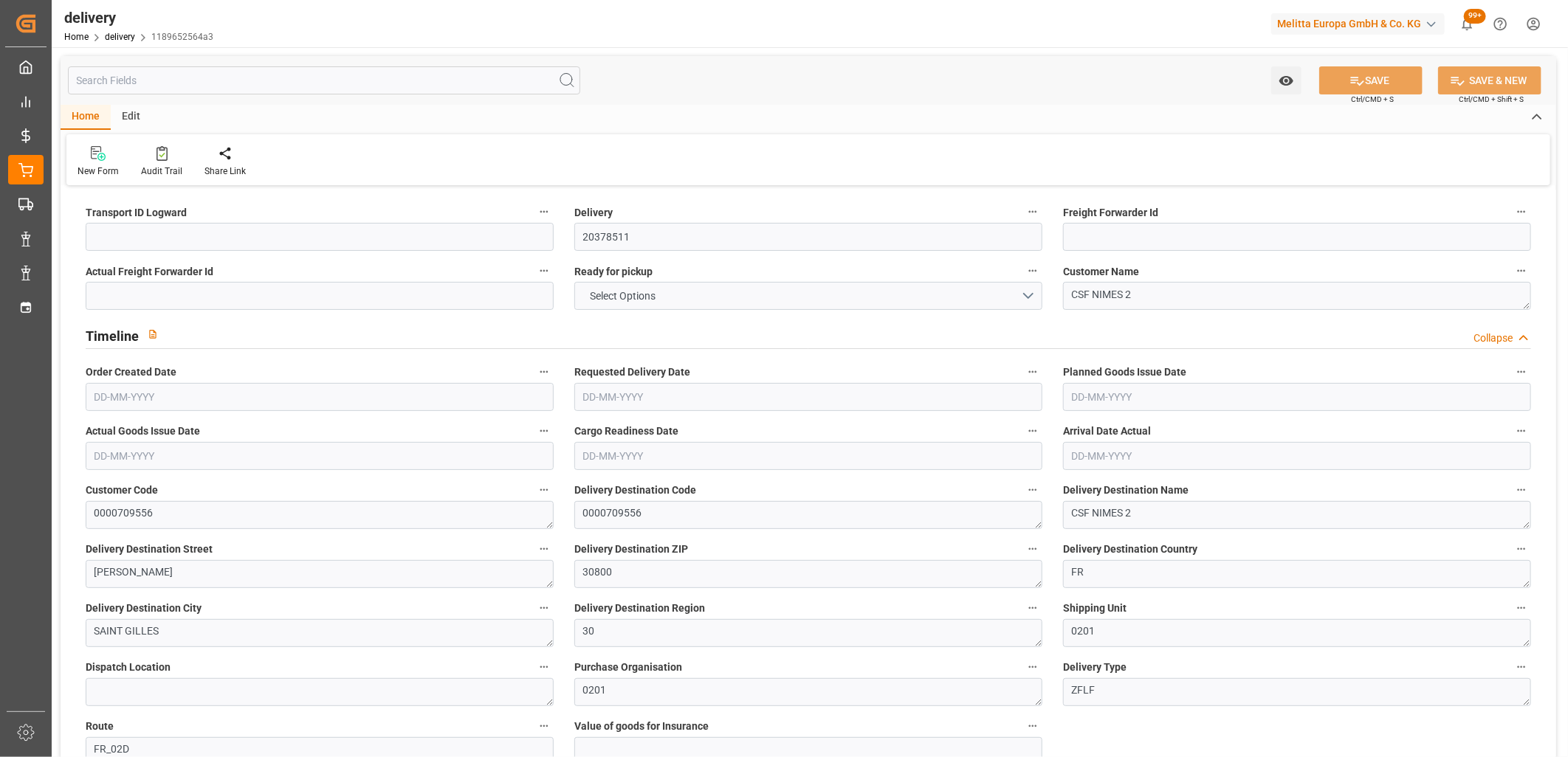
type input "16"
type input "21"
type input "0"
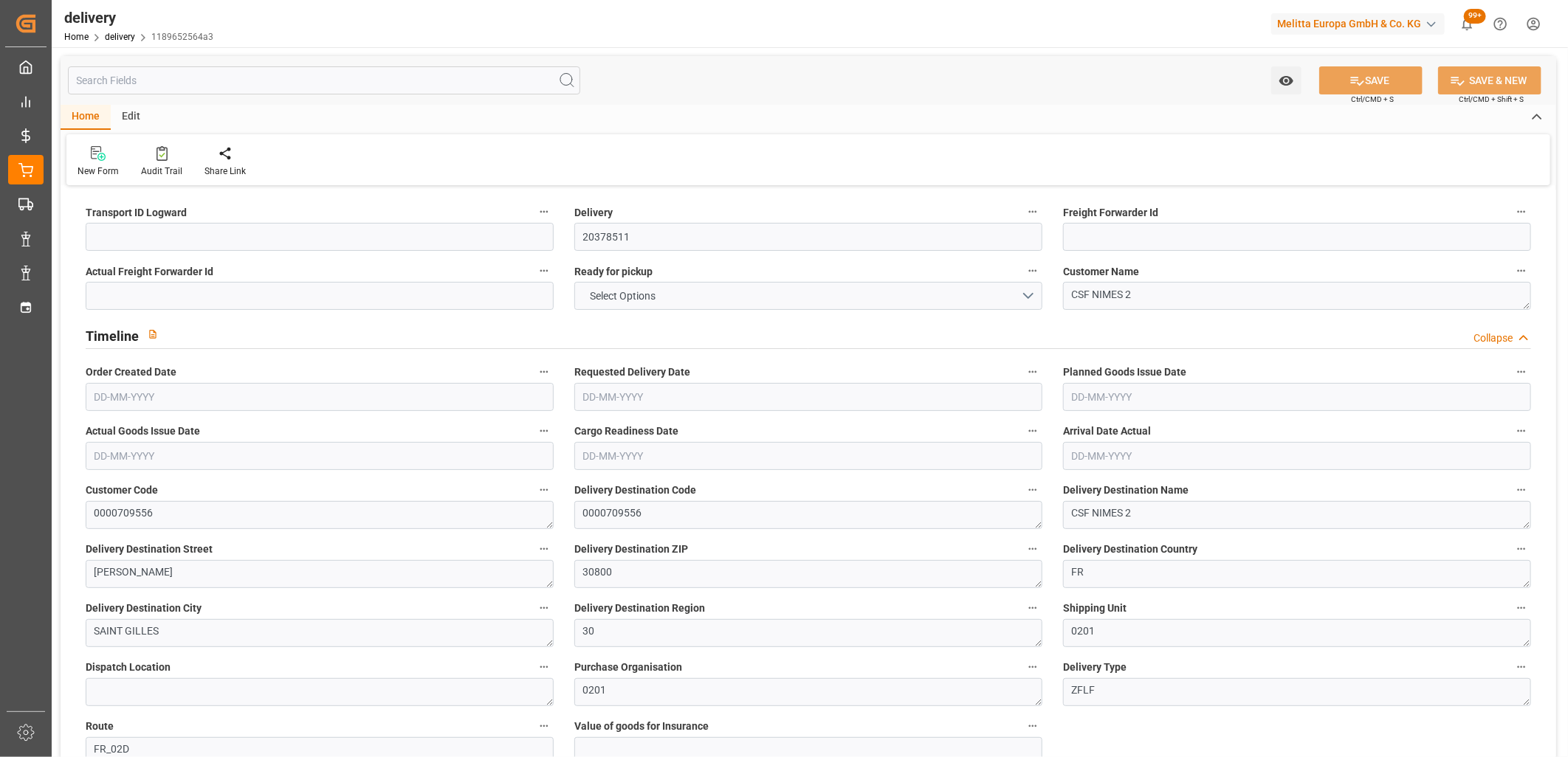
type input "39.2"
type input "571.68"
type input "1.5"
type input "1.3"
type input "0"
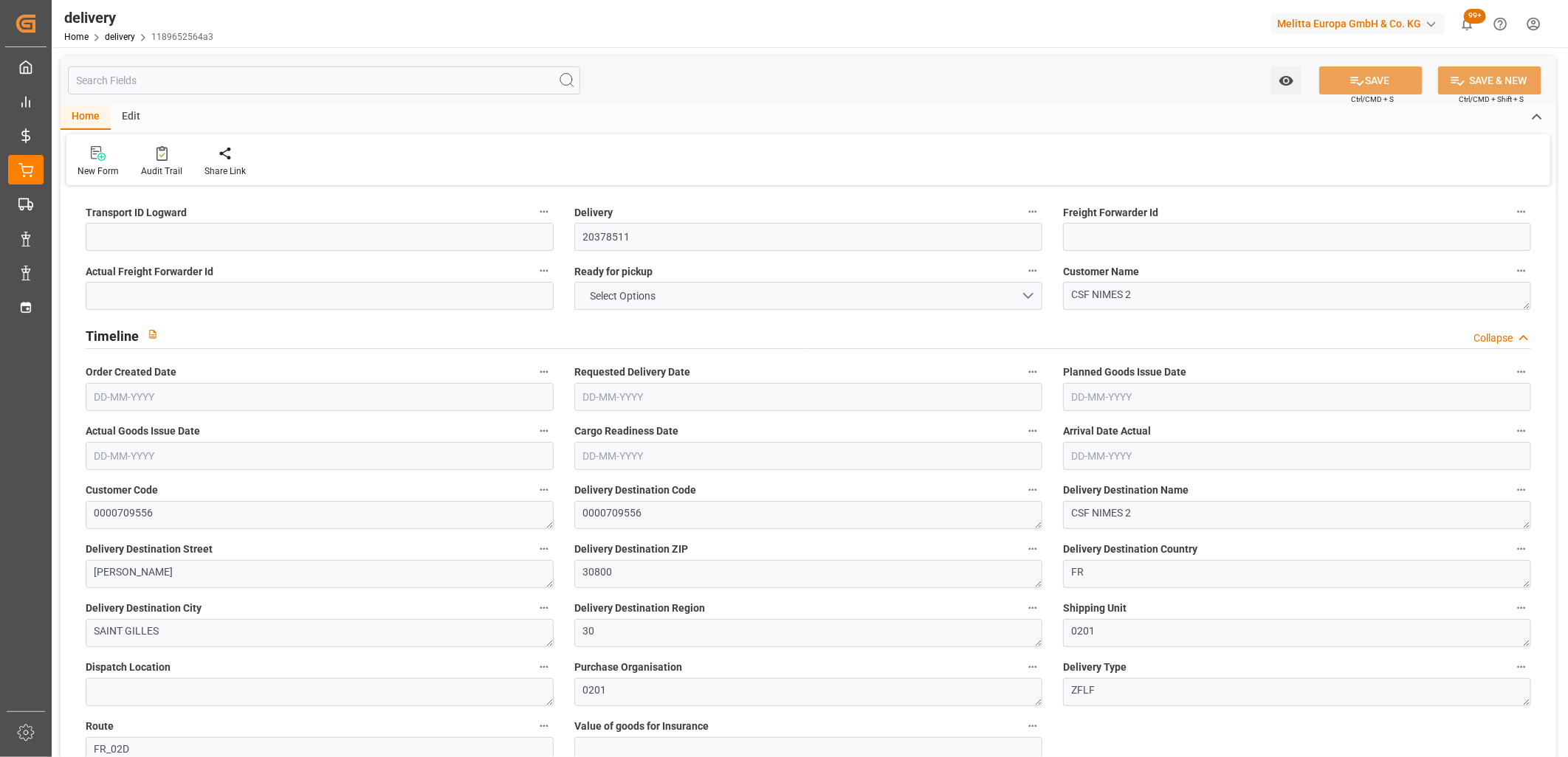
type input "57"
type input "6031.024"
type input "101"
type input "0"
type input "17-09-2025"
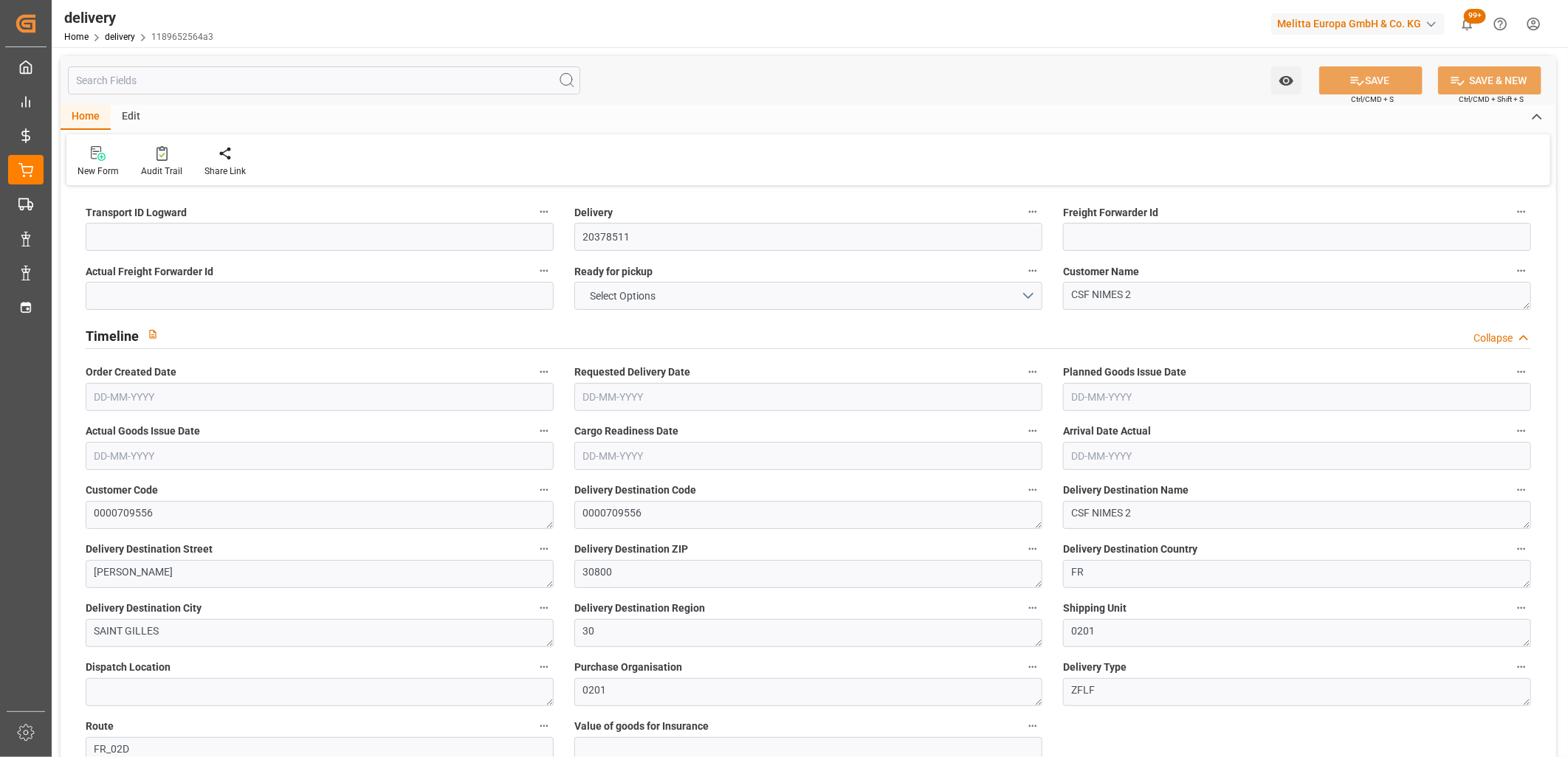
type input "22-09-2025"
type input "[DATE]"
type input "17-09-2025 11:01"
click at [610, 392] on input "22-09-2025" at bounding box center [808, 396] width 468 height 28
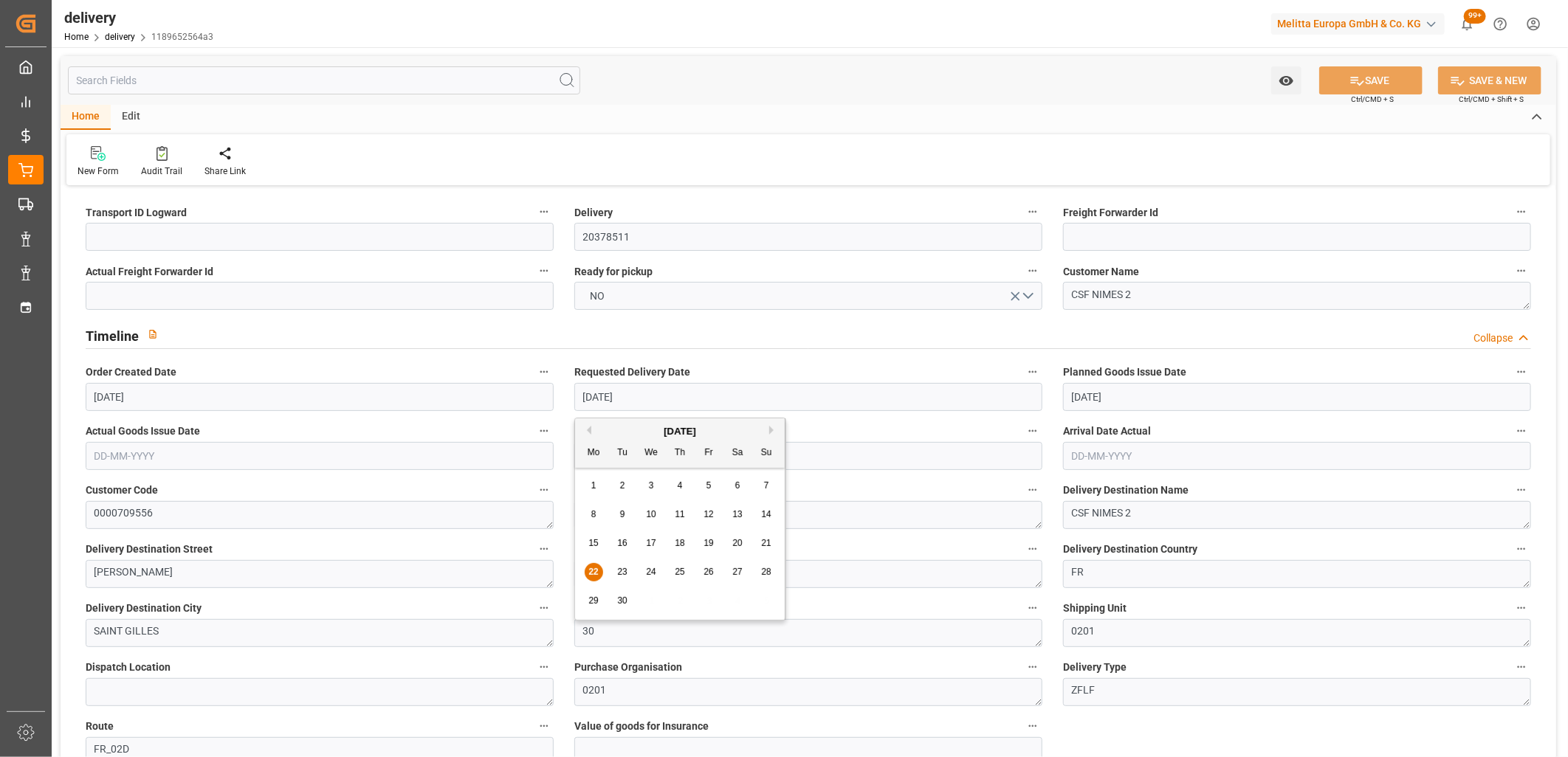
click at [594, 599] on span "29" at bounding box center [593, 600] width 10 height 10
type input "[DATE]"
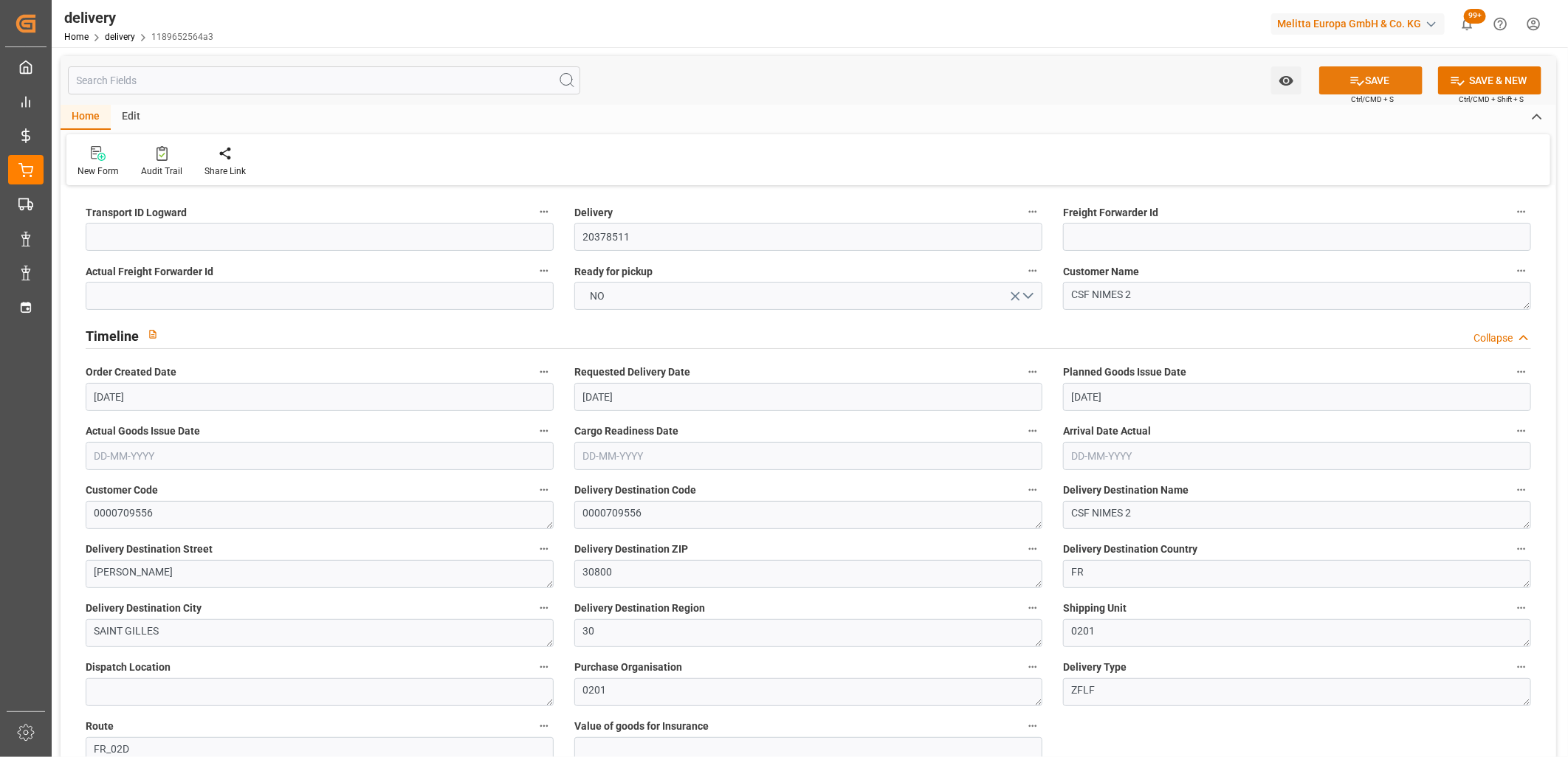
click at [1353, 83] on icon at bounding box center [1357, 80] width 14 height 9
type textarea "~ Pallet(s) ~ 2025-09-17 00:00:00 ~ FR_02D ~ 2025-09-29 00:00:00~0000709556"
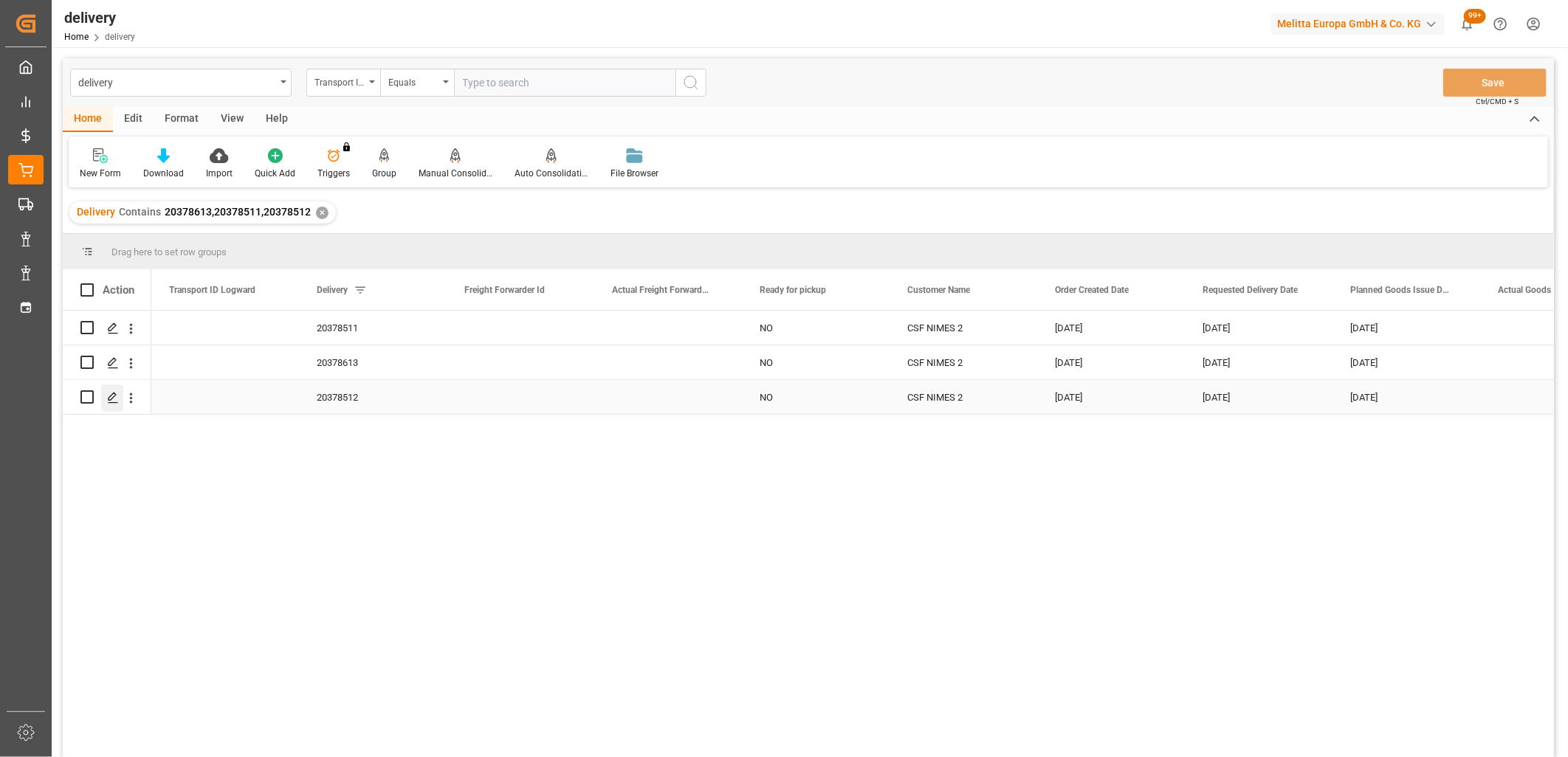
click at [107, 399] on icon "Press SPACE to select this row." at bounding box center [113, 397] width 12 height 12
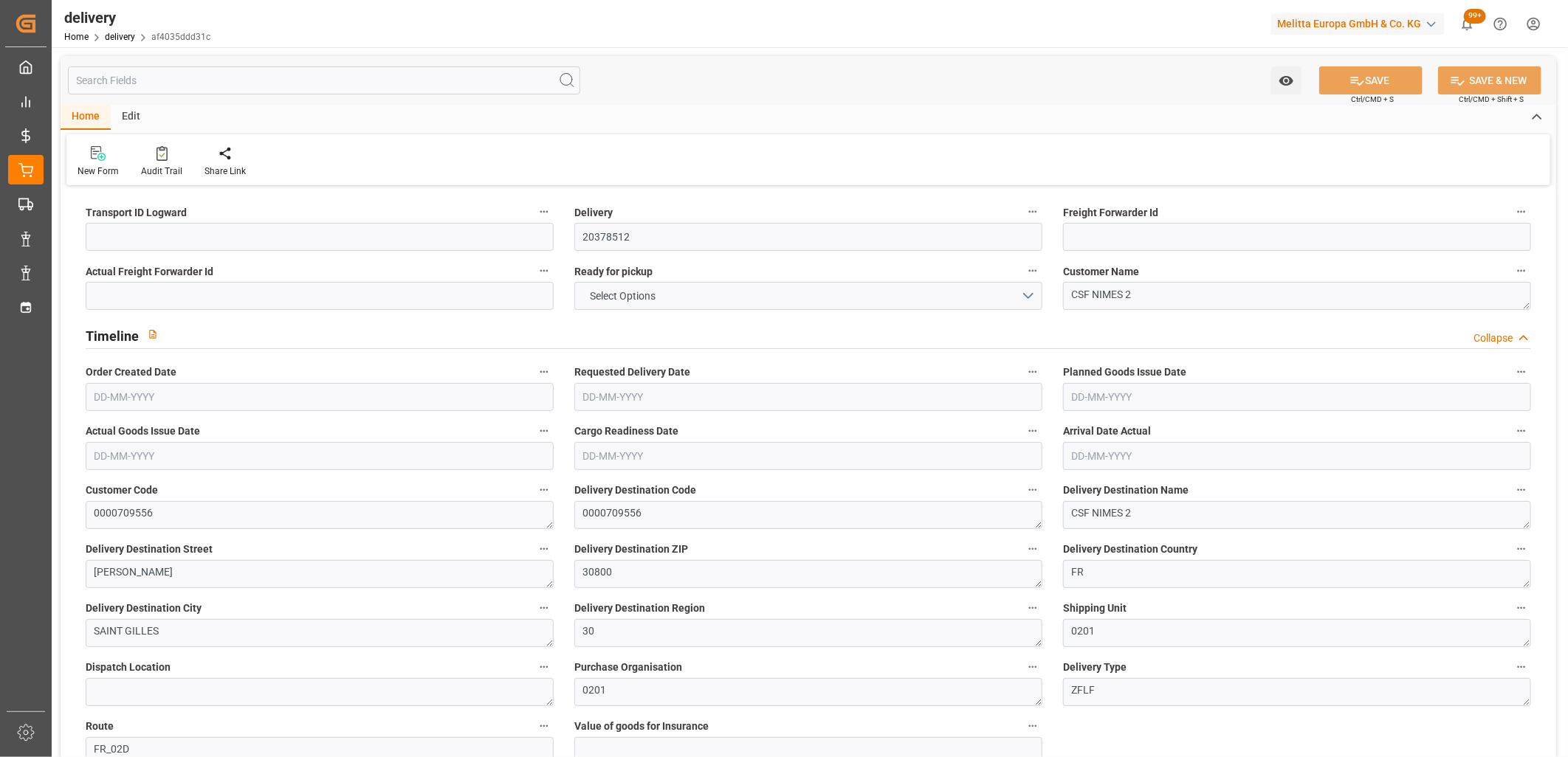
type input "6709.068"
type input "11051.976"
type input "42115.232"
type input "767"
type input "66"
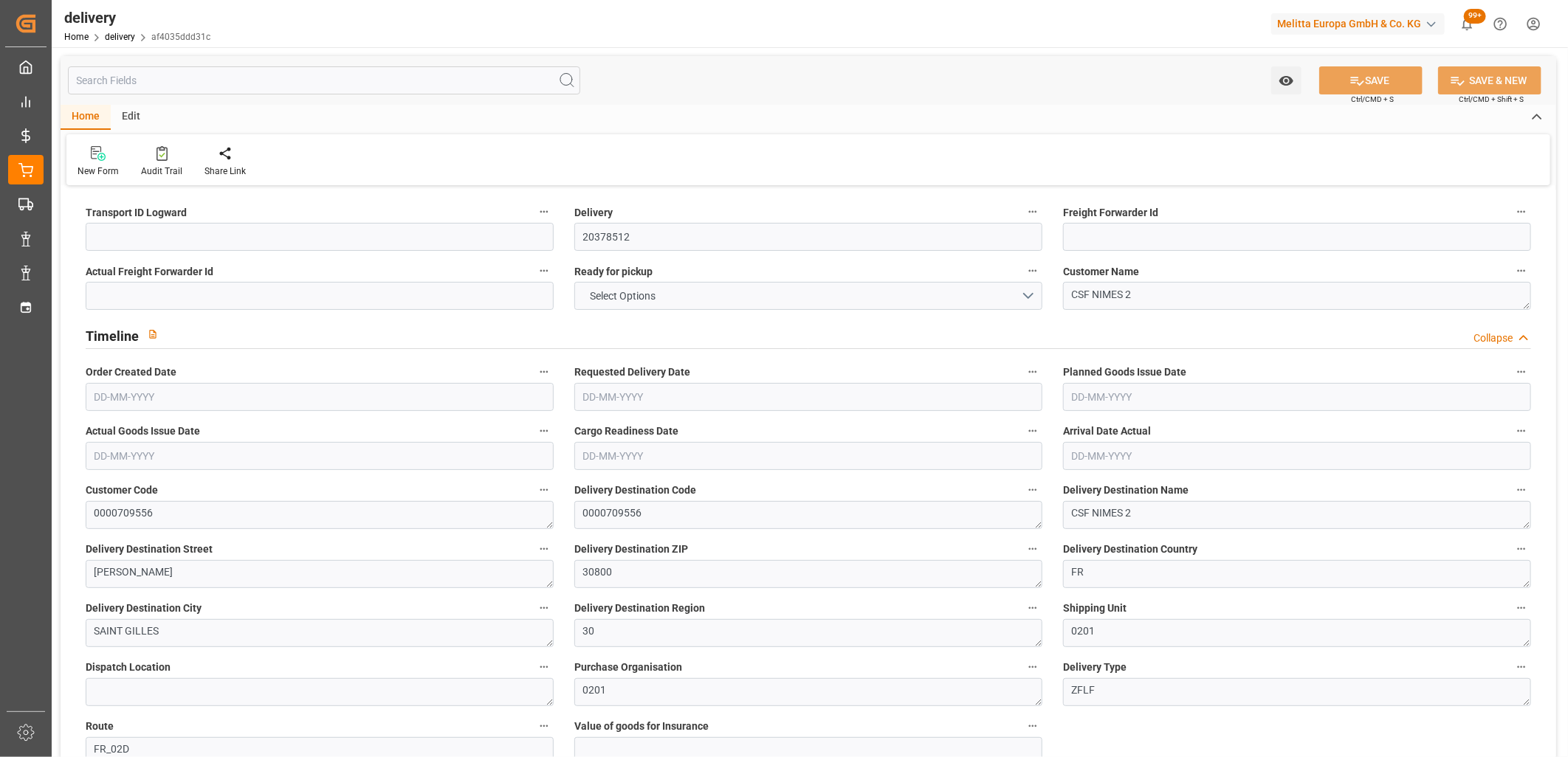
type input "57"
type input "34"
type input "0"
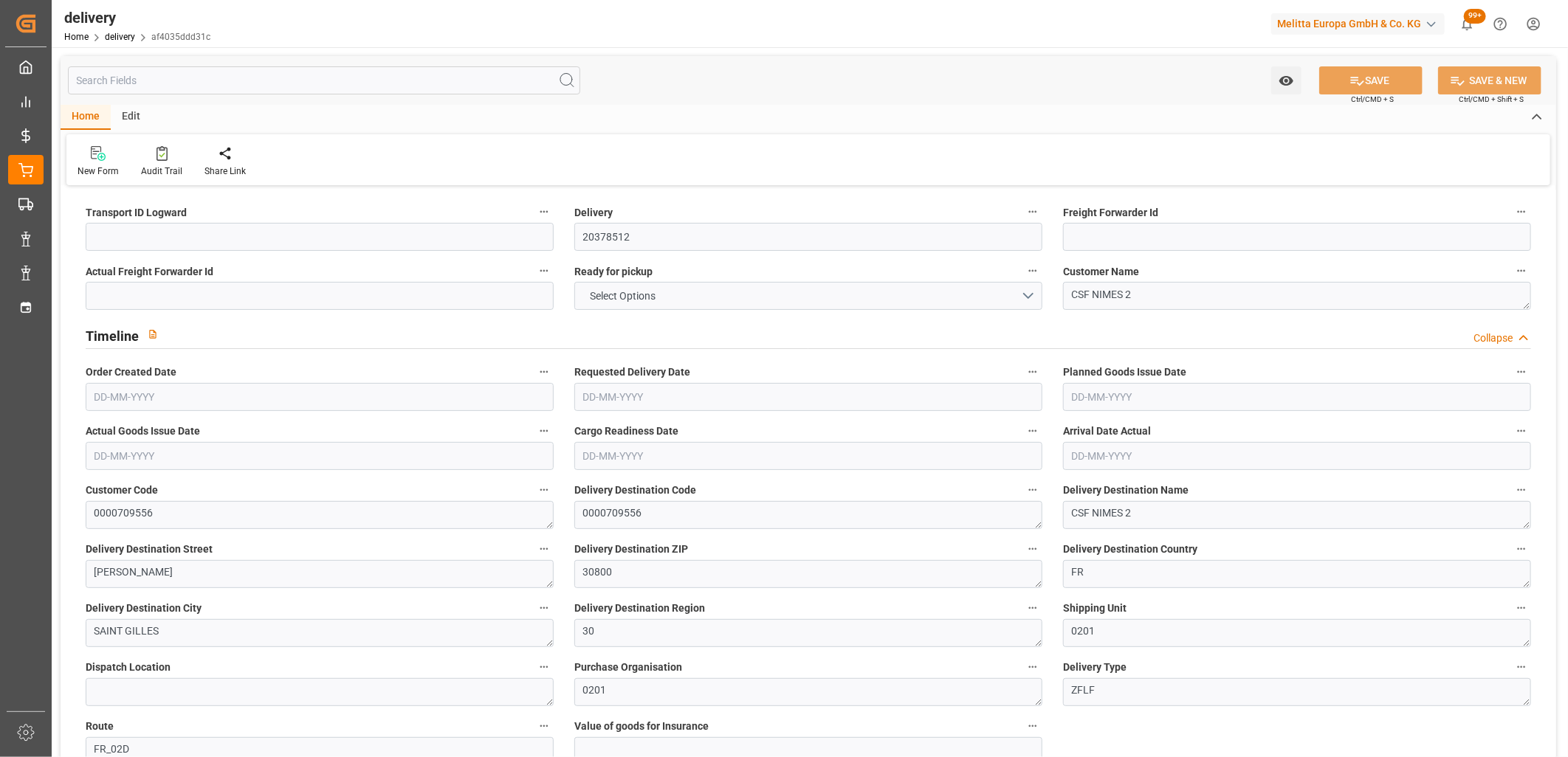
type input "139.65"
type input "276.12"
type input "1.5"
type input "1.3"
type input "0"
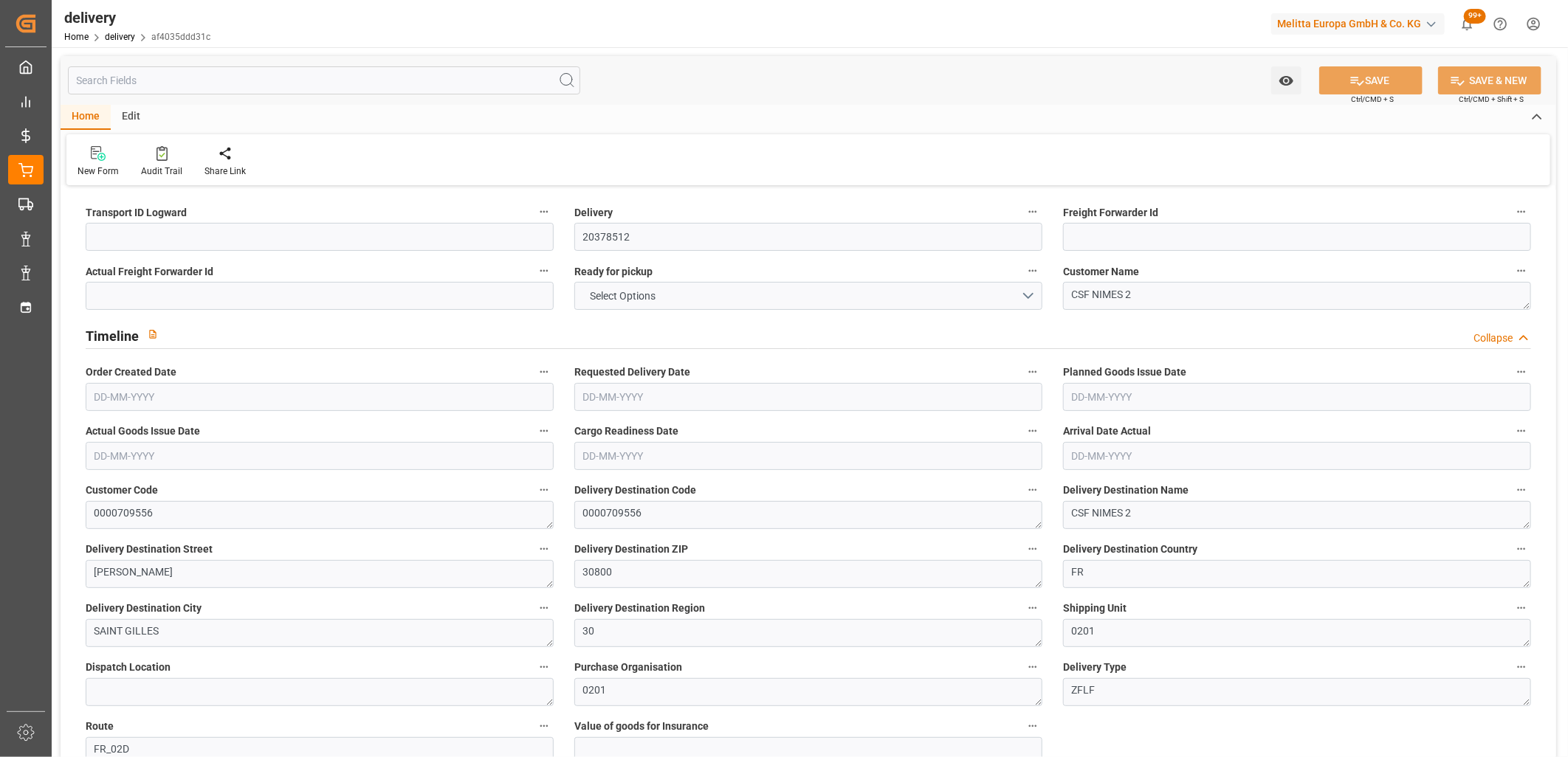
type input "99"
type input "9111.328"
type input "101"
type input "0"
type input "[DATE]"
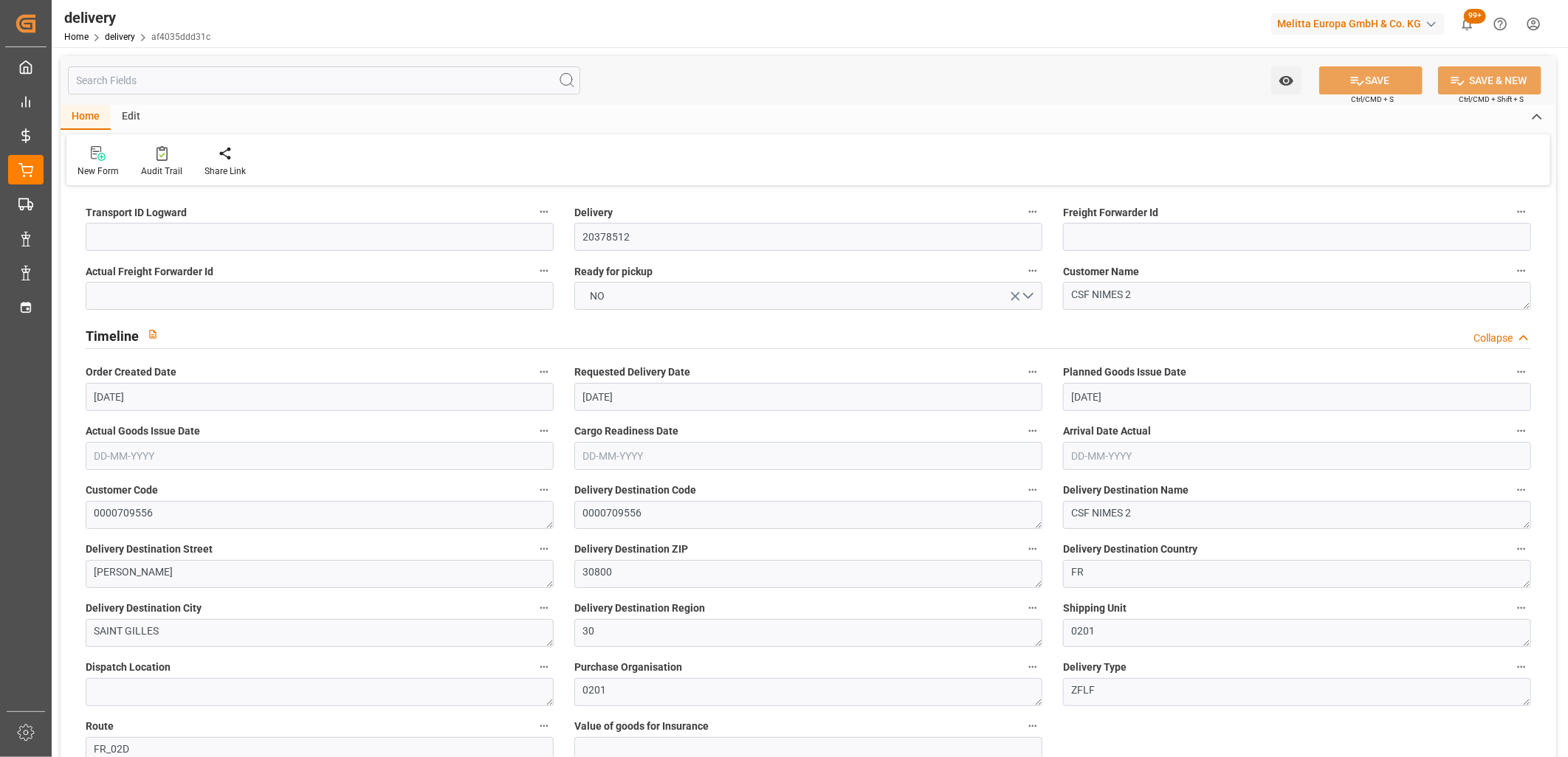
type input "[DATE]"
type input "17-09-2025 11:01"
click at [623, 389] on input "[DATE]" at bounding box center [808, 396] width 468 height 28
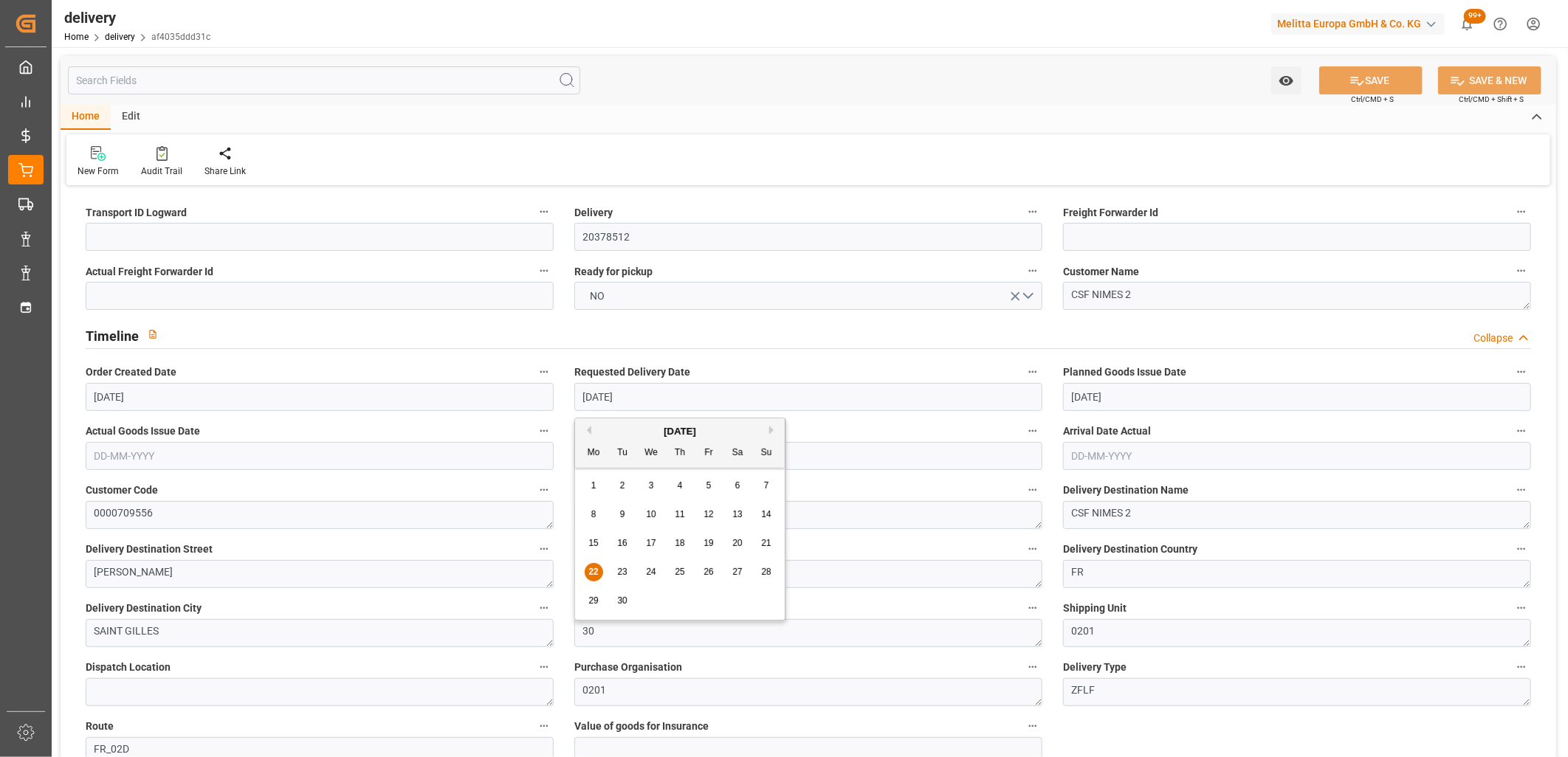
click at [596, 604] on span "29" at bounding box center [593, 600] width 10 height 10
type input "[DATE]"
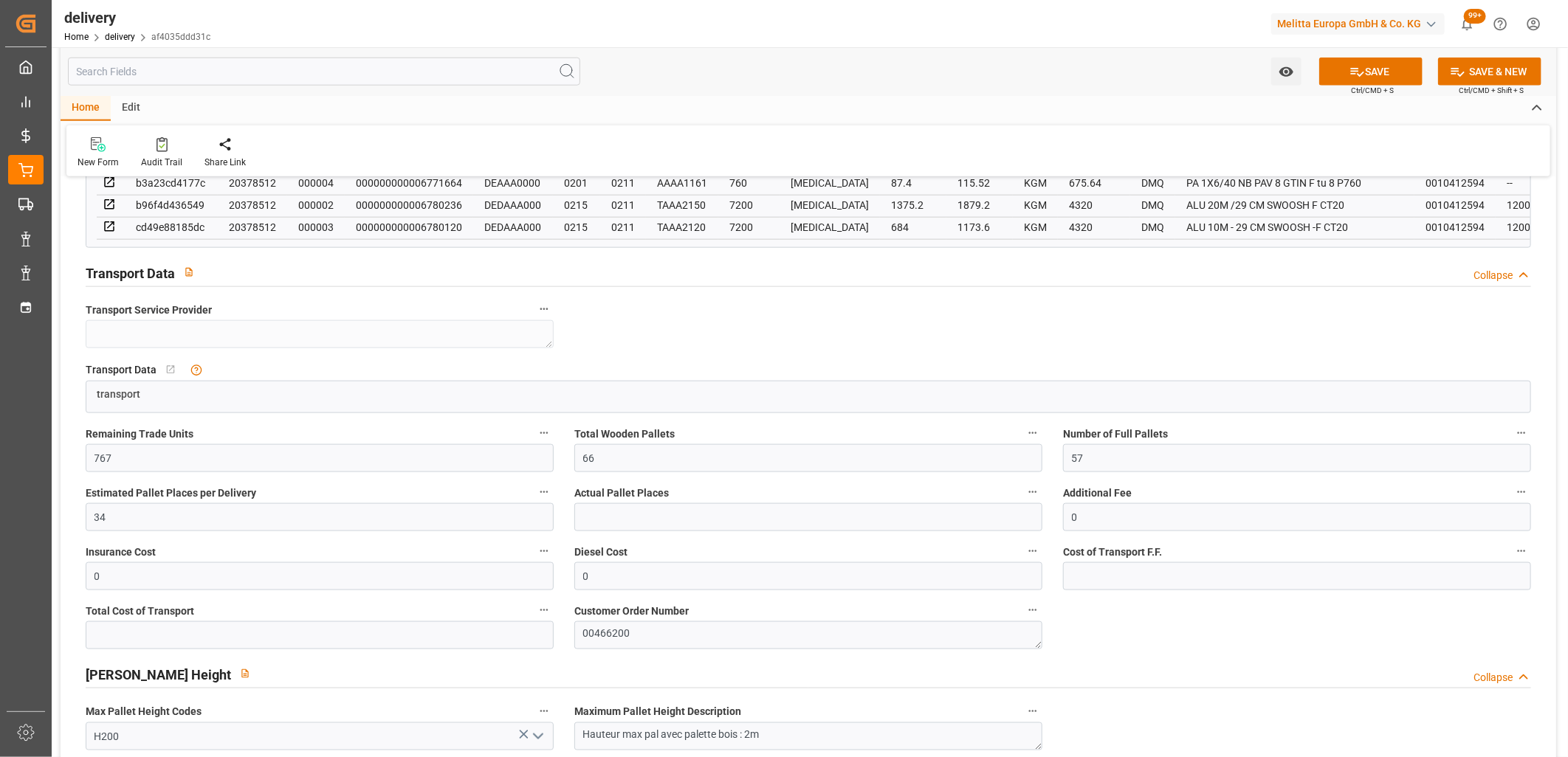
scroll to position [1066, 0]
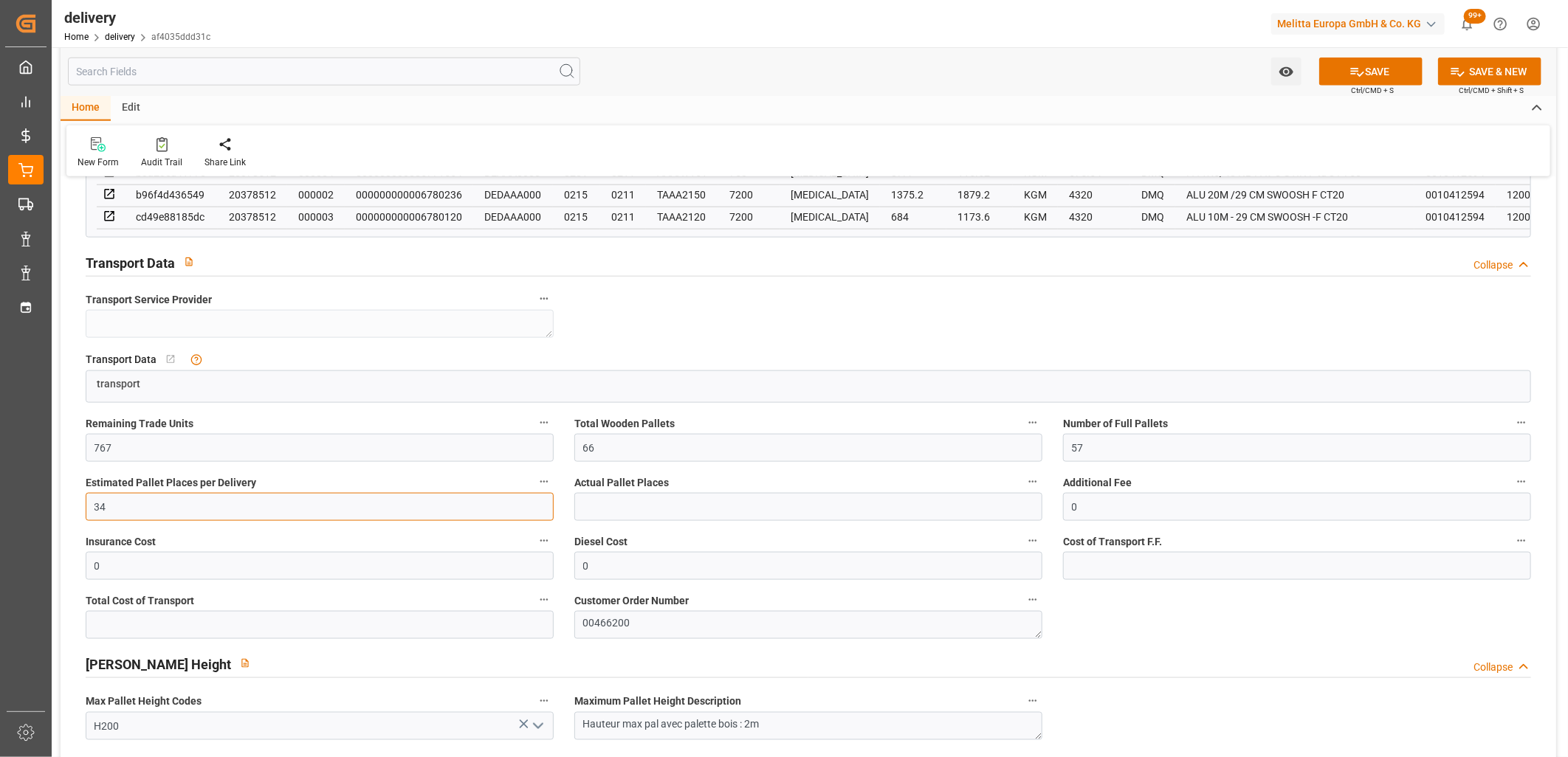
click at [124, 509] on input "34" at bounding box center [319, 506] width 468 height 28
type input "33"
click at [1389, 72] on button "SAVE" at bounding box center [1370, 72] width 104 height 28
type textarea "~ Pallet(s) ~ 2025-09-17 00:00:00 ~ FR_02D ~ 2025-09-29 00:00:00~0000709556"
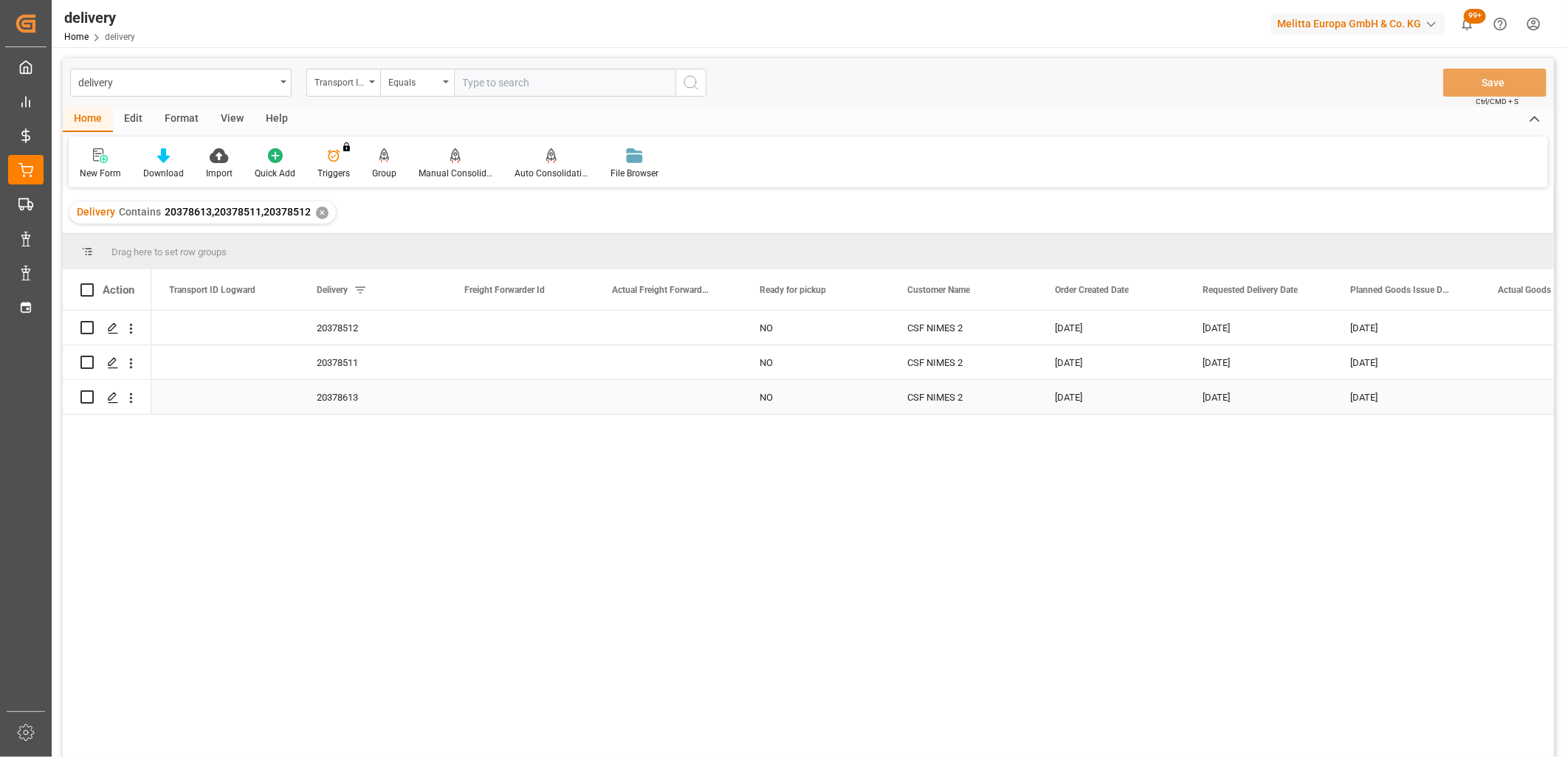
click at [86, 401] on input "Press Space to toggle row selection (unchecked)" at bounding box center [87, 397] width 14 height 14
checkbox input "true"
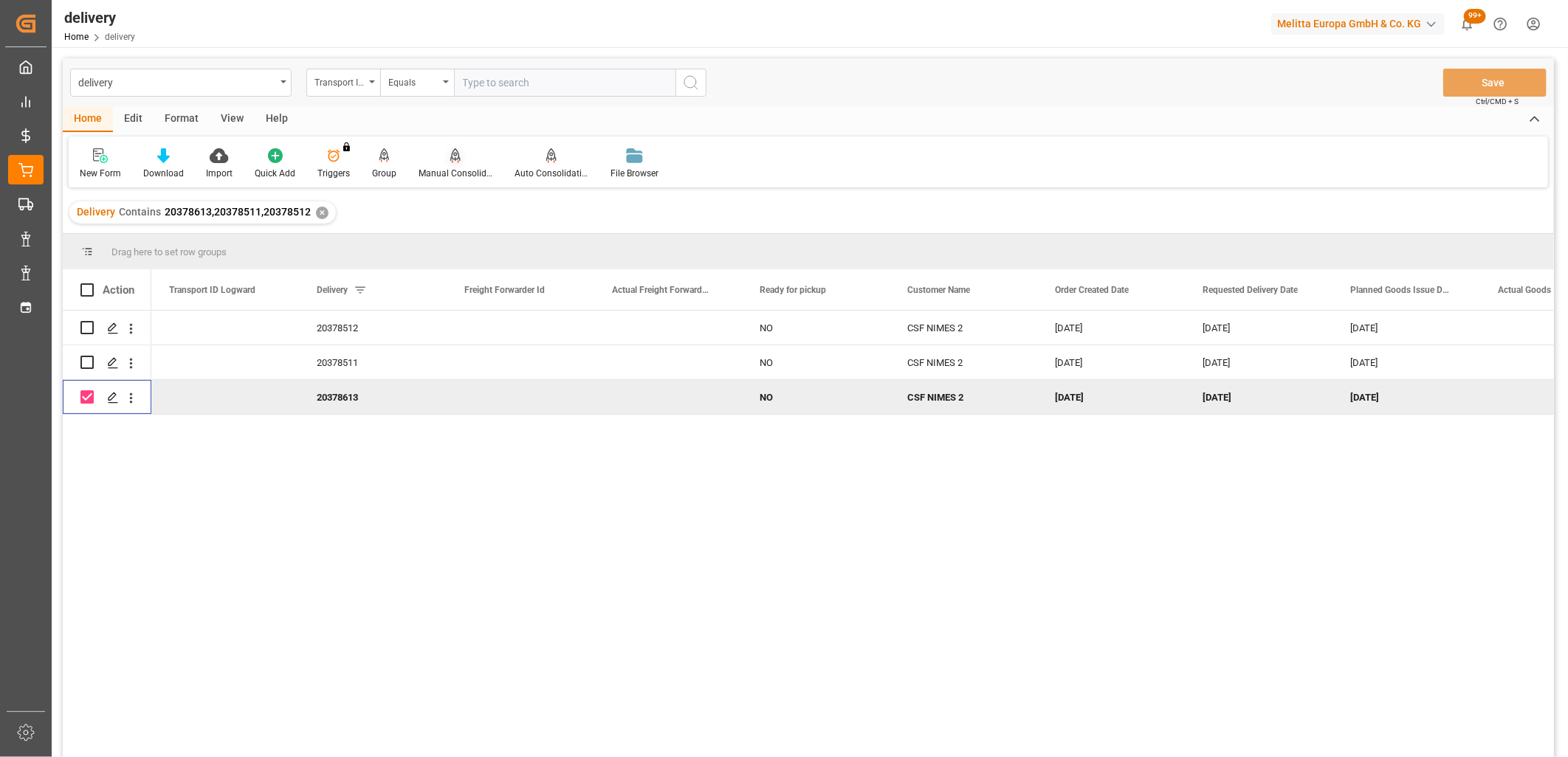
click at [451, 164] on div "Manual Consolidation" at bounding box center [455, 164] width 96 height 32
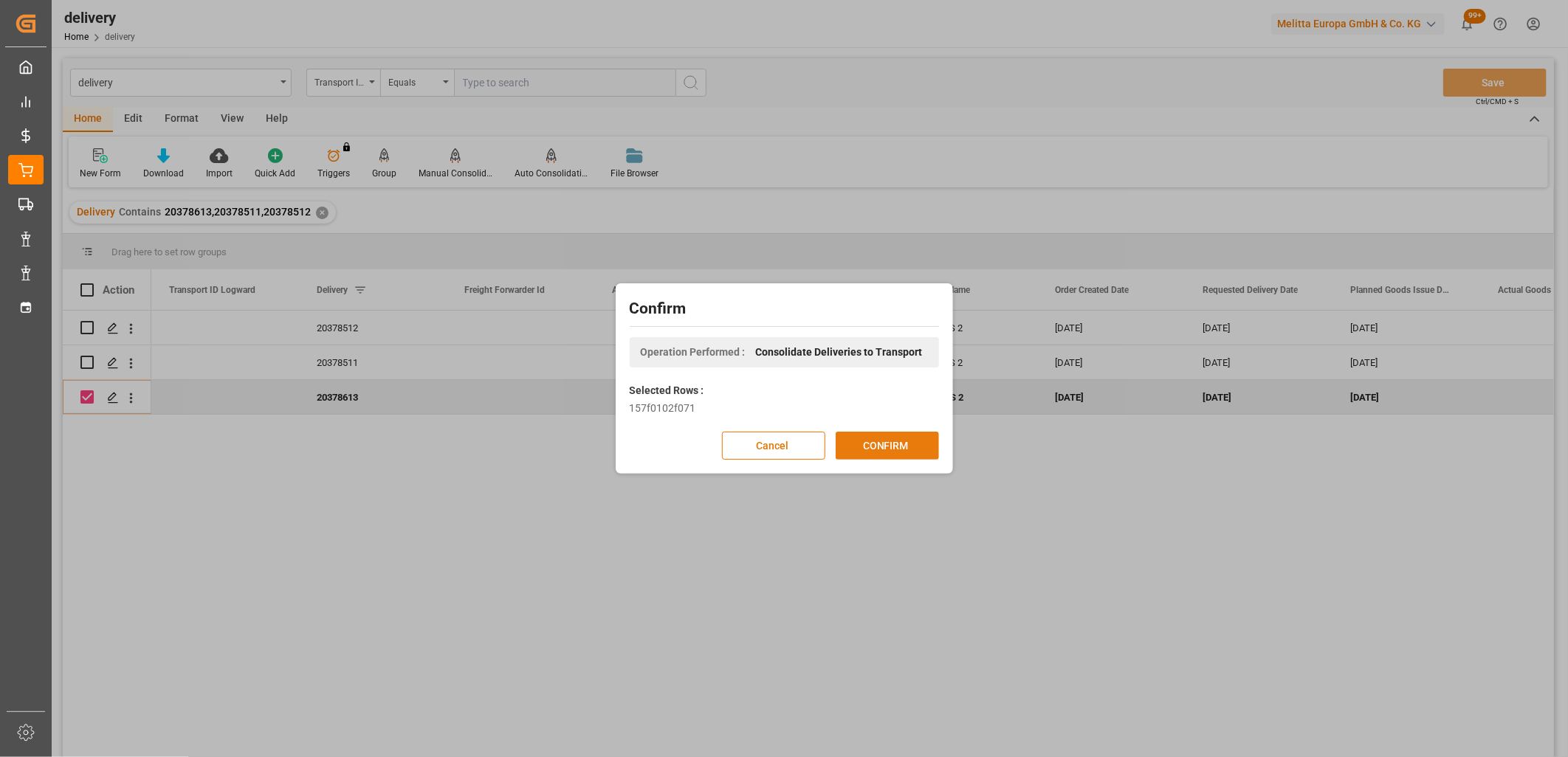
click at [842, 440] on button "CONFIRM" at bounding box center [887, 445] width 104 height 28
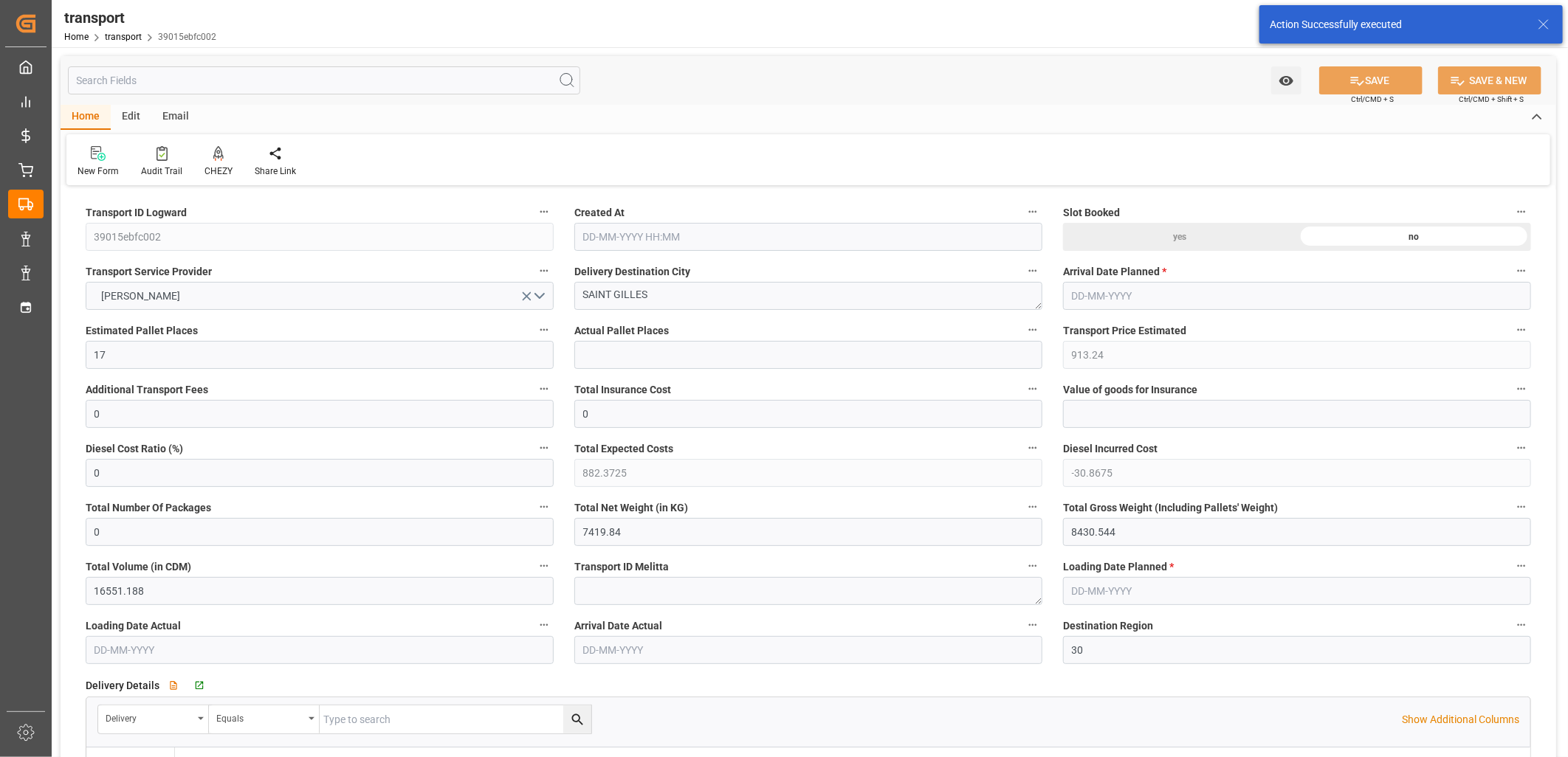
type input "22-09-2025 14:35"
type input "[DATE]"
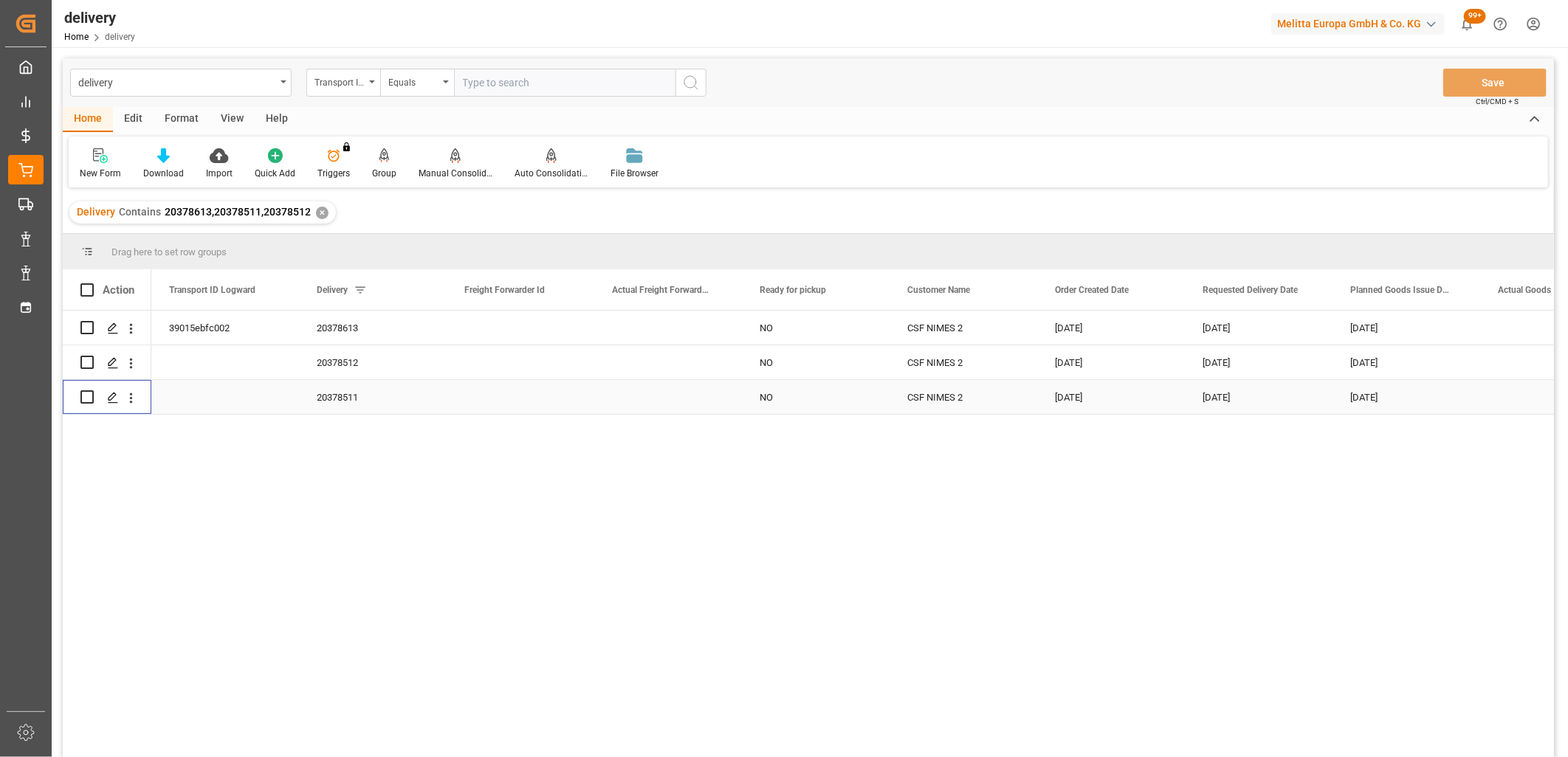
click at [88, 393] on input "Press Space to toggle row selection (unchecked)" at bounding box center [87, 397] width 14 height 14
checkbox input "true"
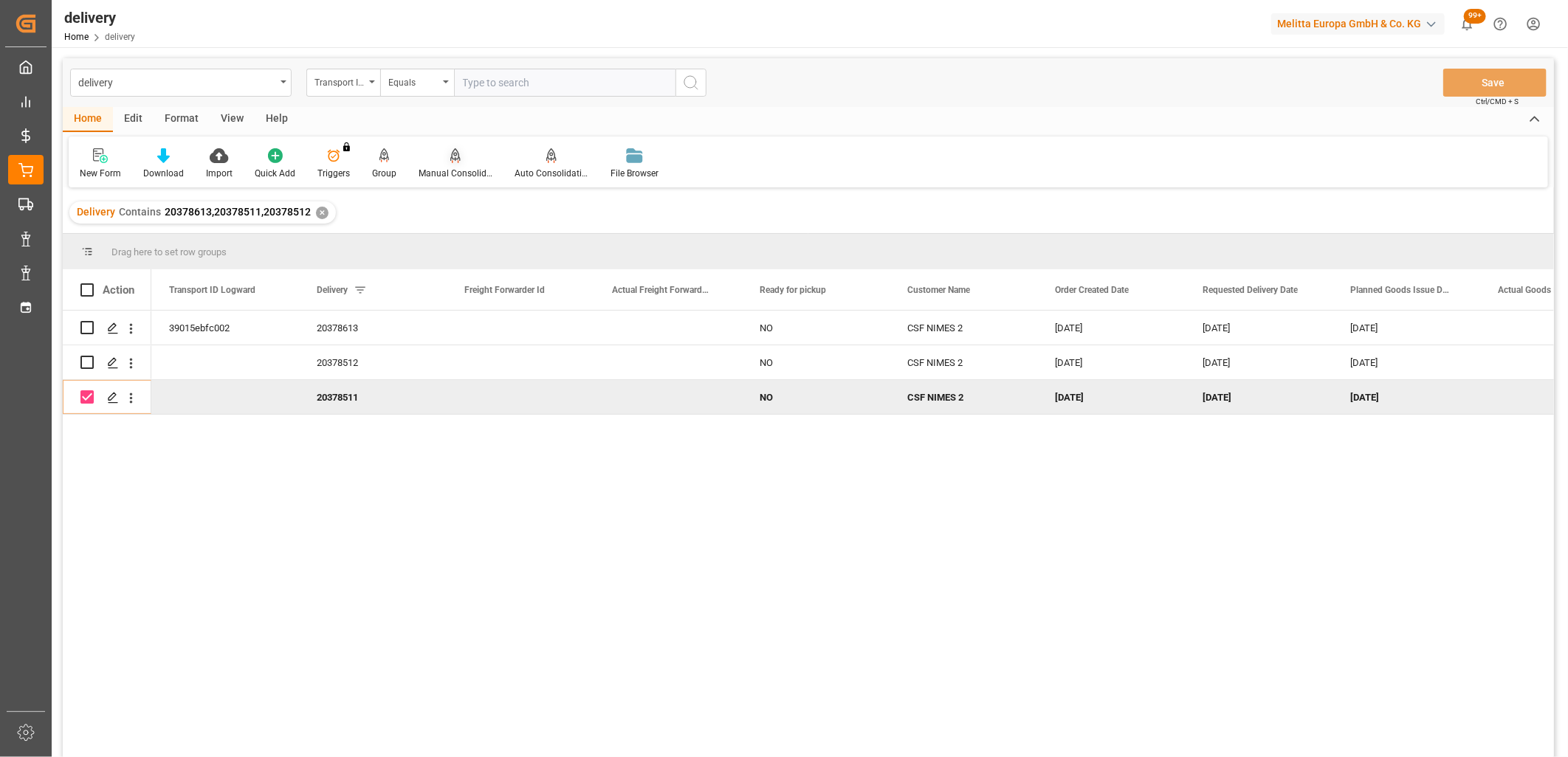
click at [454, 155] on icon at bounding box center [455, 155] width 10 height 13
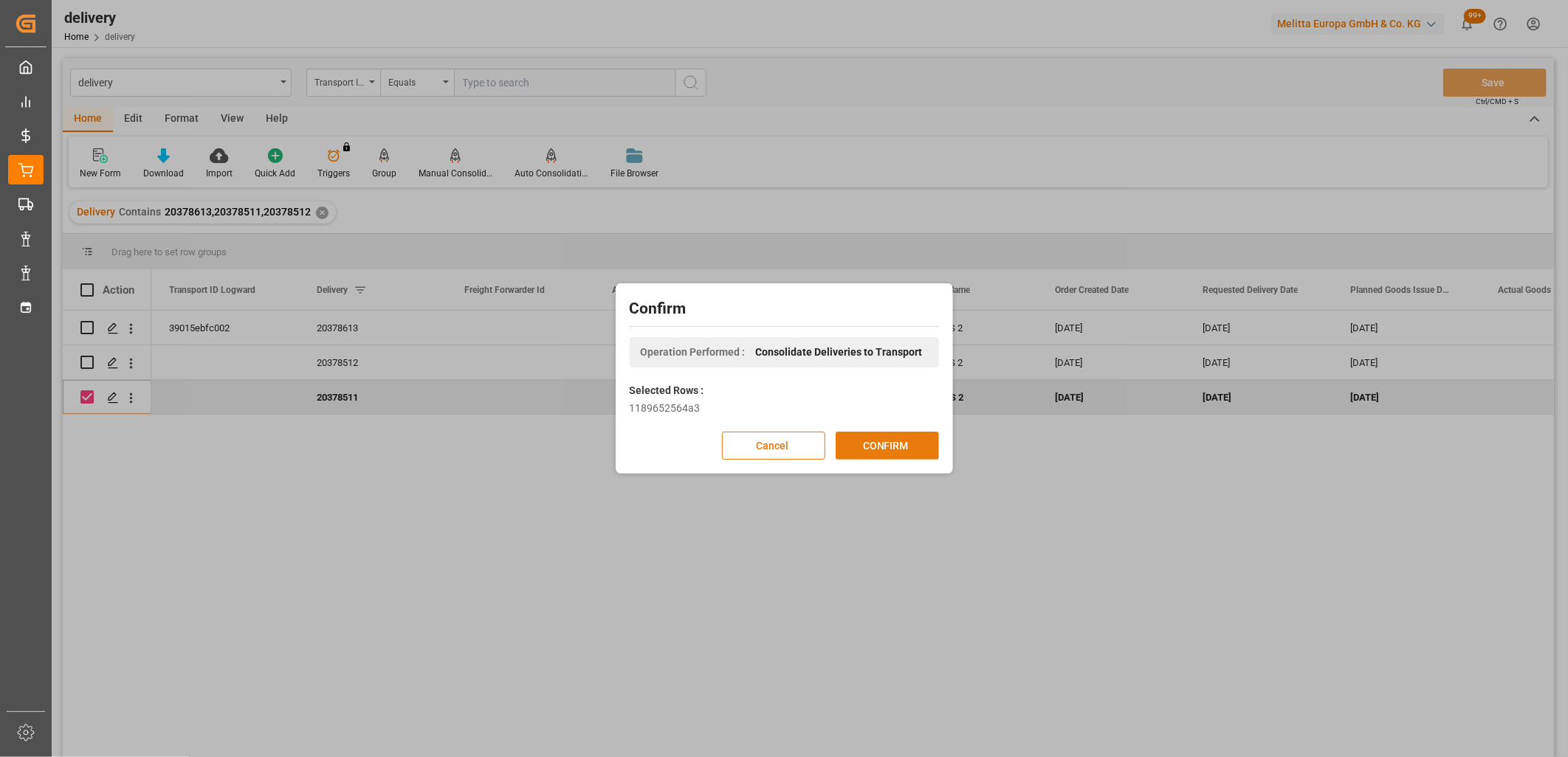
click at [853, 438] on button "CONFIRM" at bounding box center [887, 445] width 104 height 28
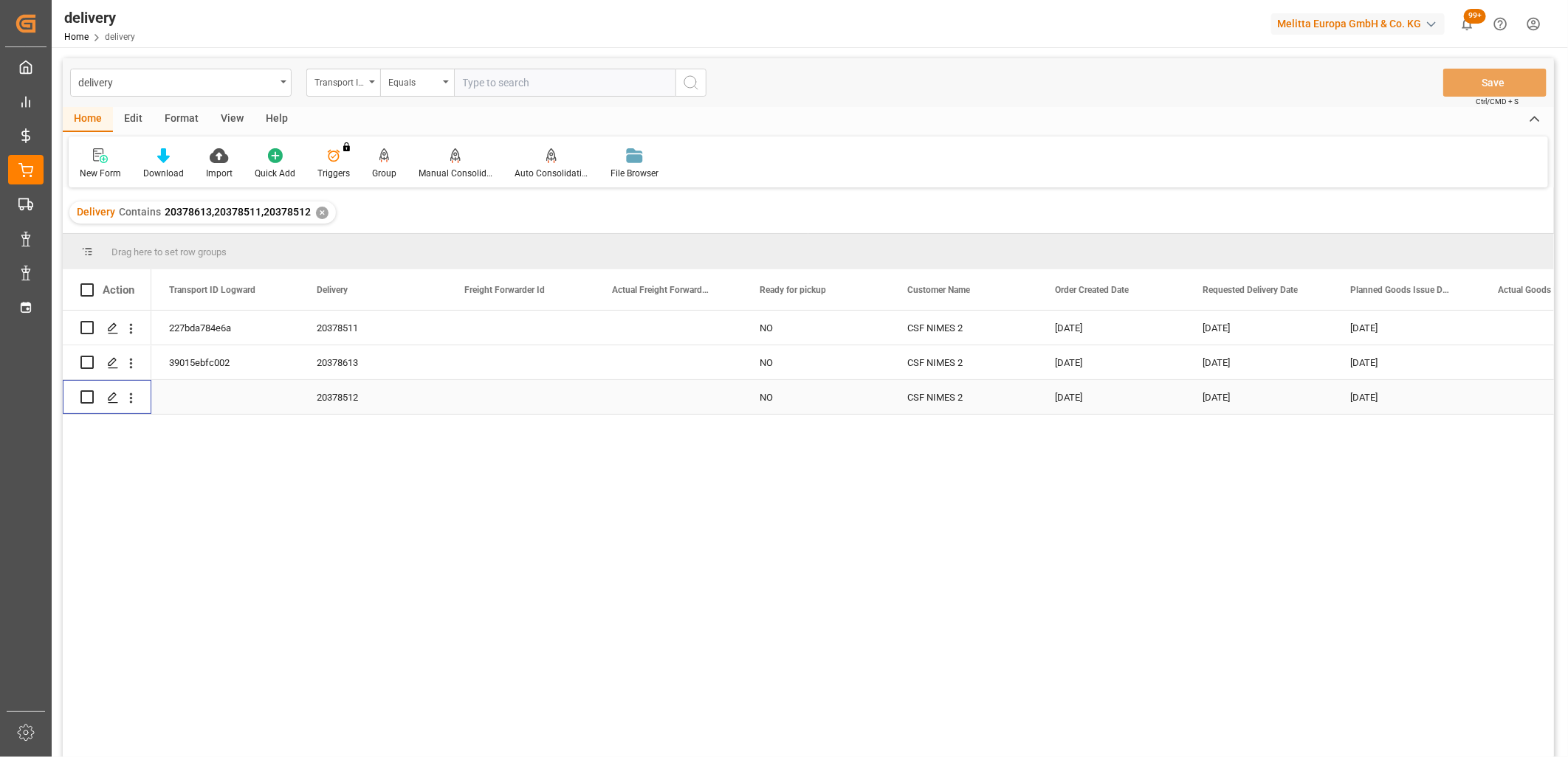
click at [86, 399] on input "Press Space to toggle row selection (unchecked)" at bounding box center [87, 397] width 14 height 14
checkbox input "true"
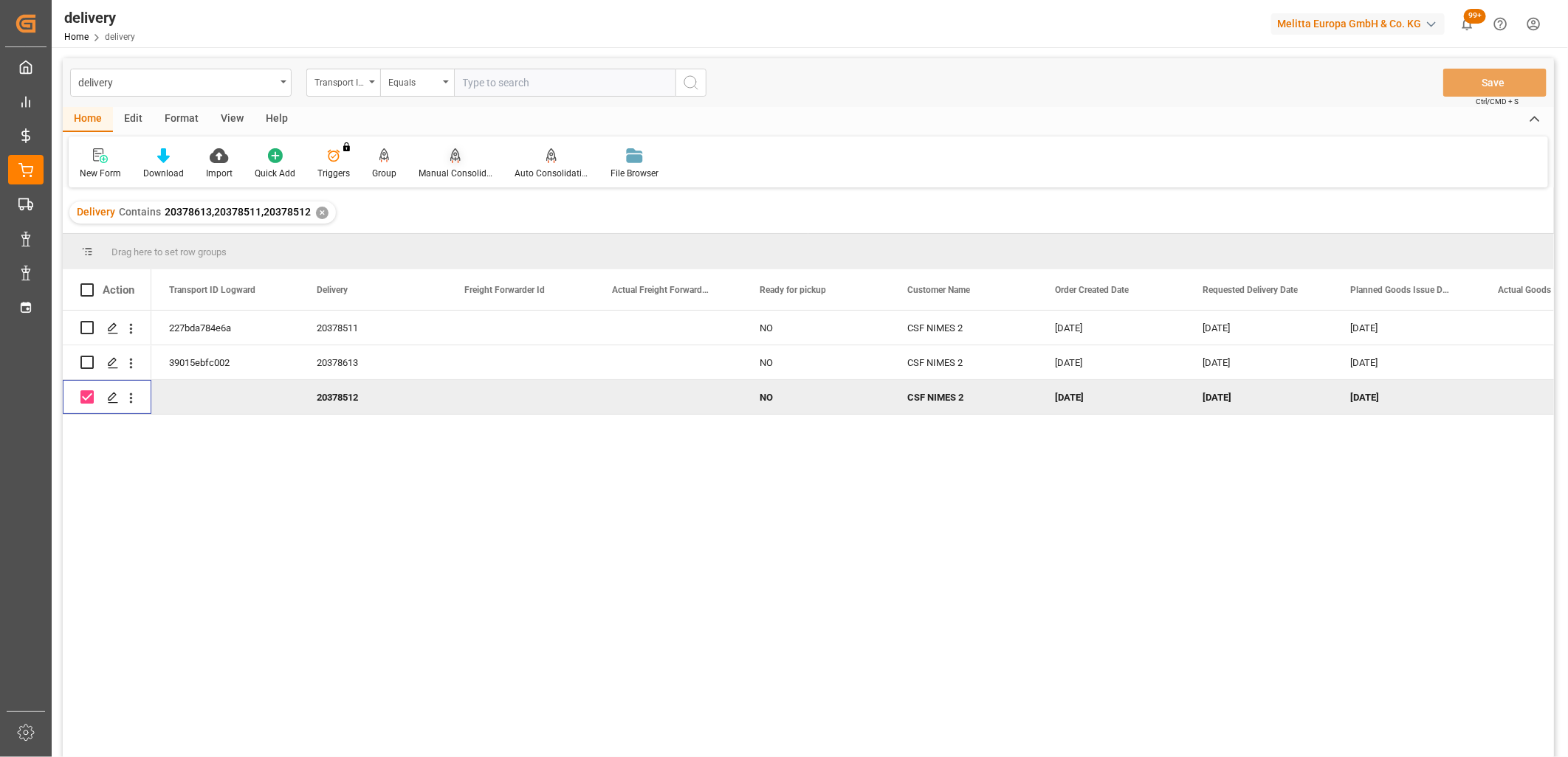
click at [450, 158] on icon at bounding box center [455, 156] width 10 height 14
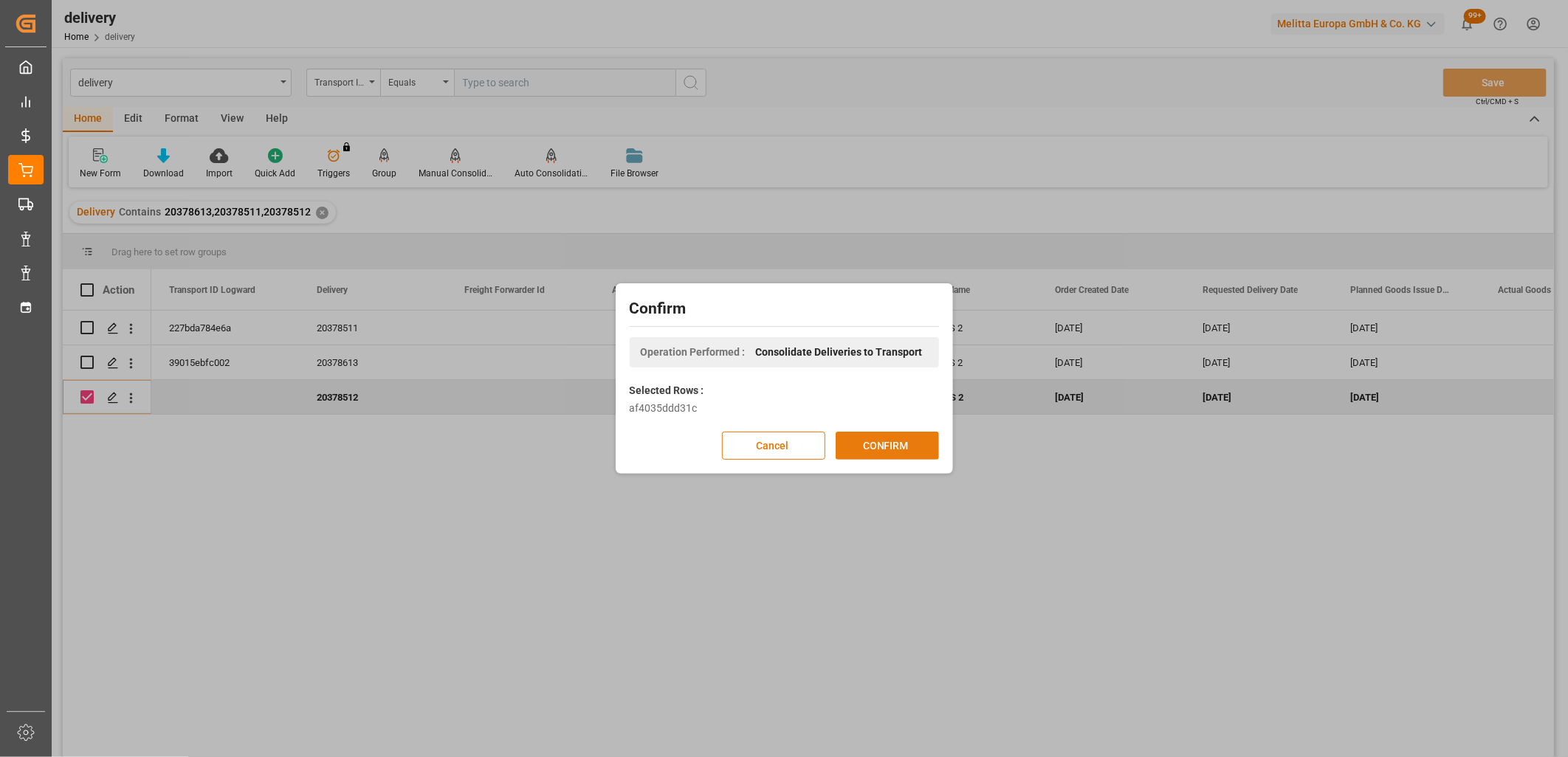
click at [855, 438] on button "CONFIRM" at bounding box center [887, 445] width 104 height 28
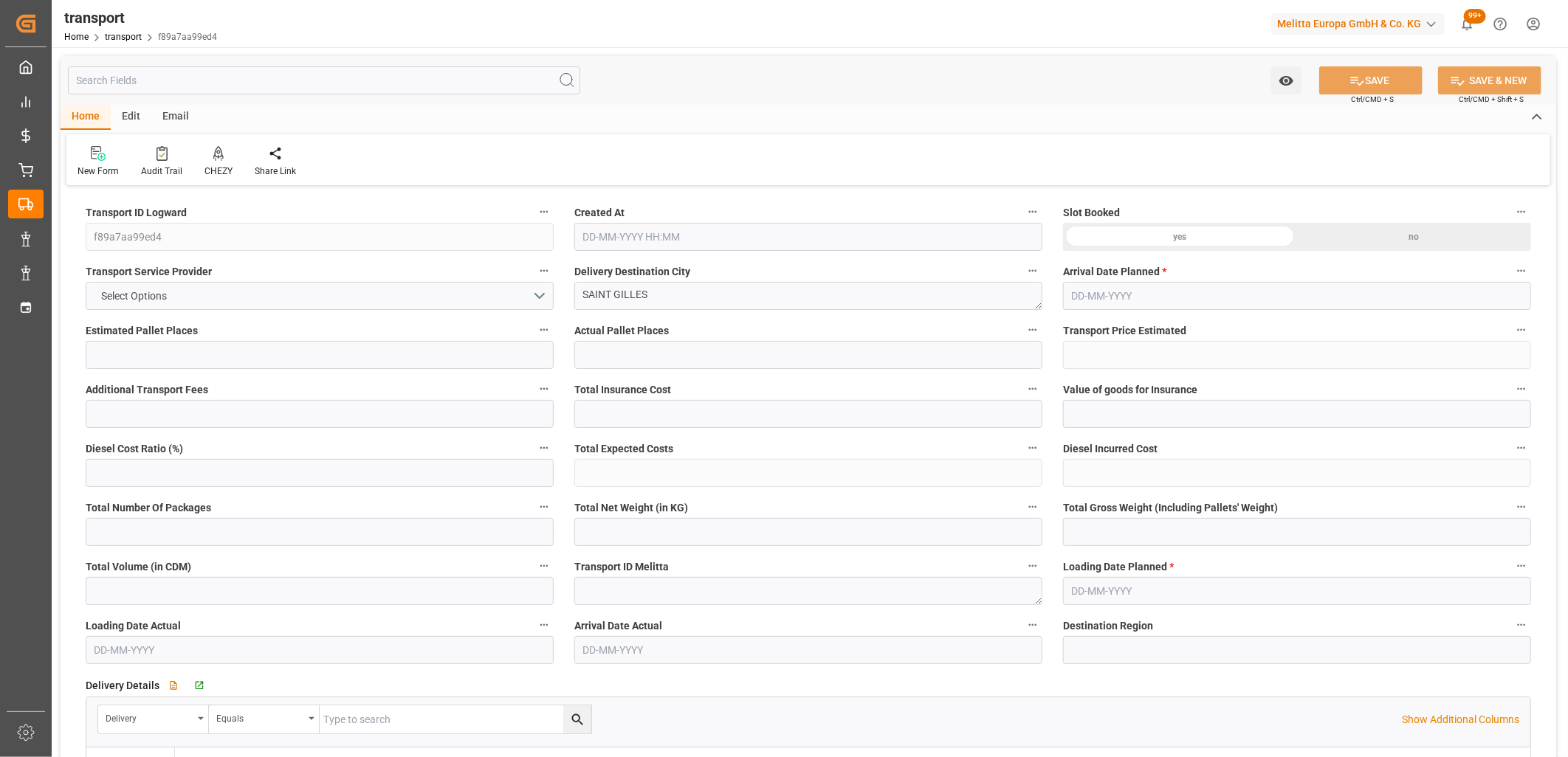
type input "33"
type input "1485.2"
type input "0"
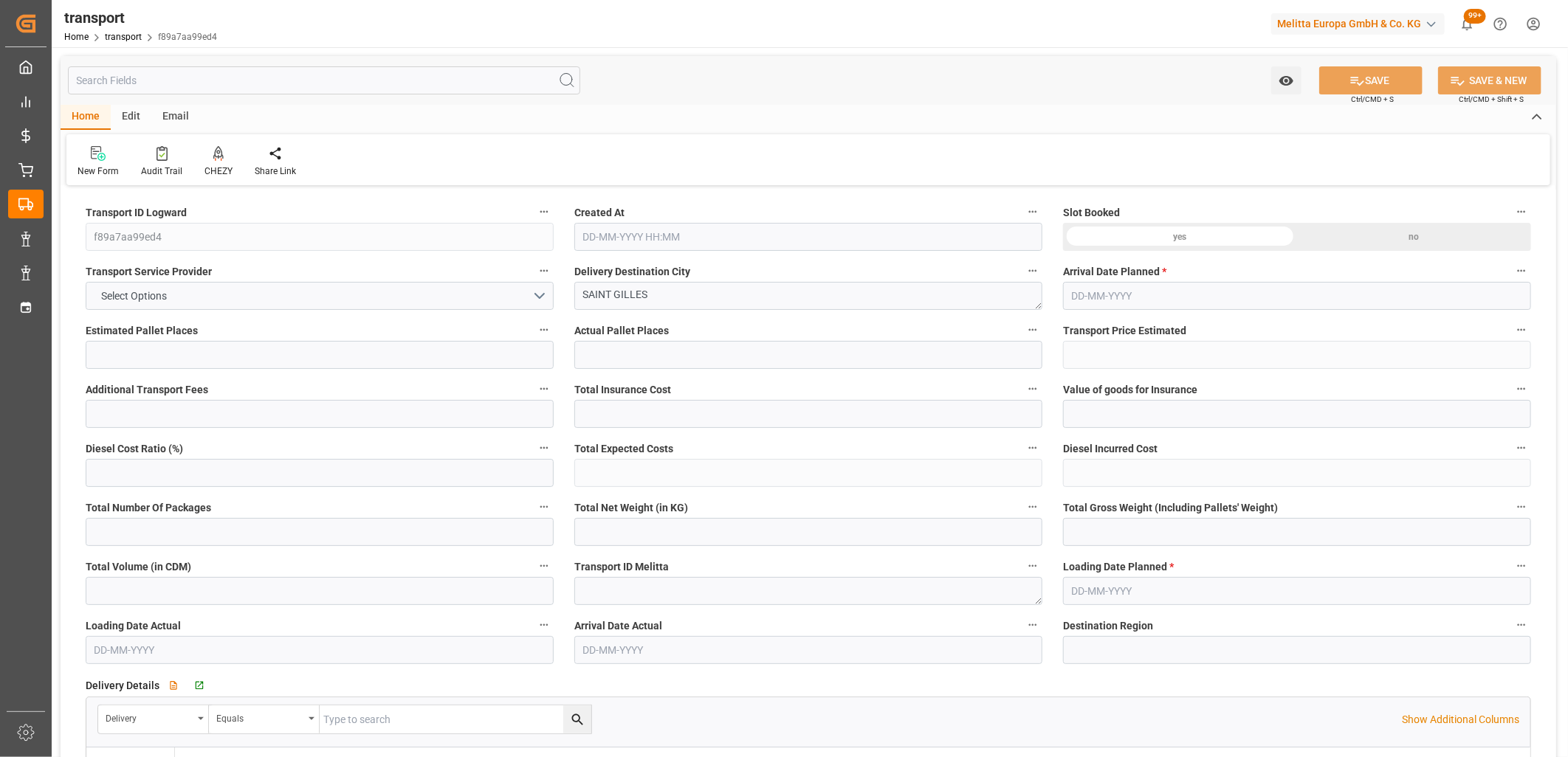
type input "1435.0002"
type input "-50.1998"
type input "0"
type input "6709.068"
type input "11051.976"
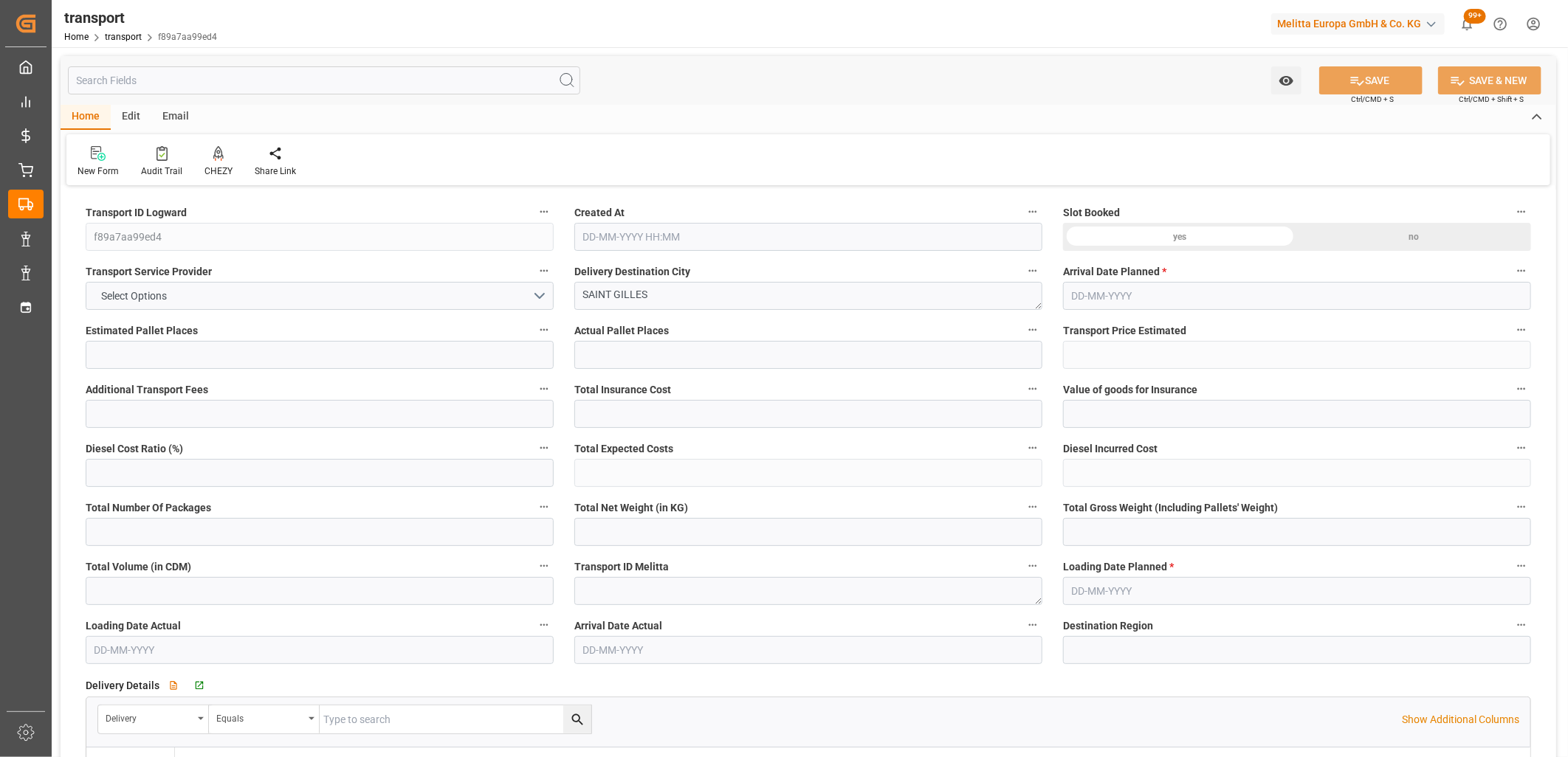
type input "42115.232"
type input "30"
type input "57"
type input "767"
type input "66"
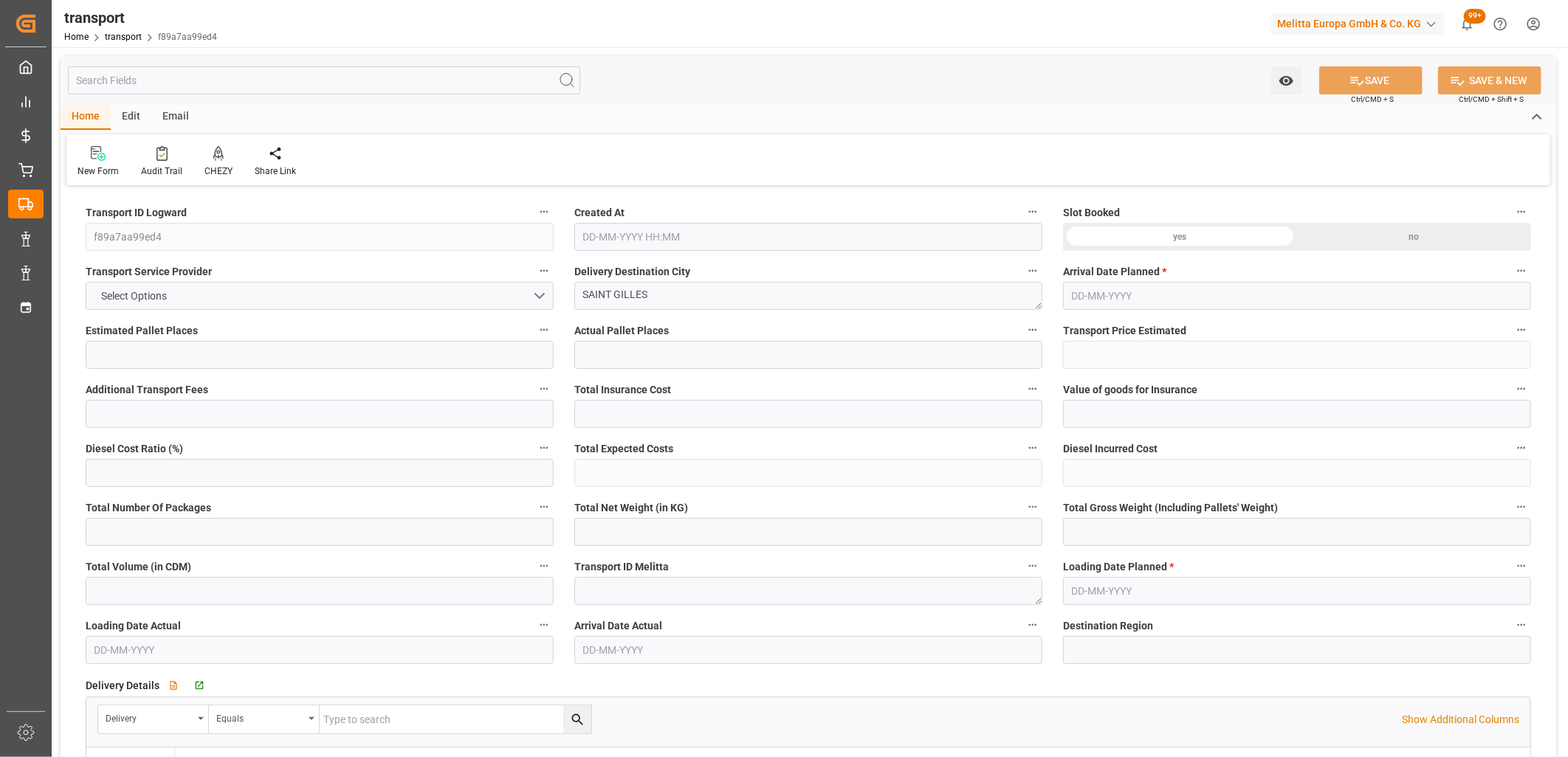
type input "101"
type input "9111.328"
type input "0"
type input "4710.8598"
type input "0"
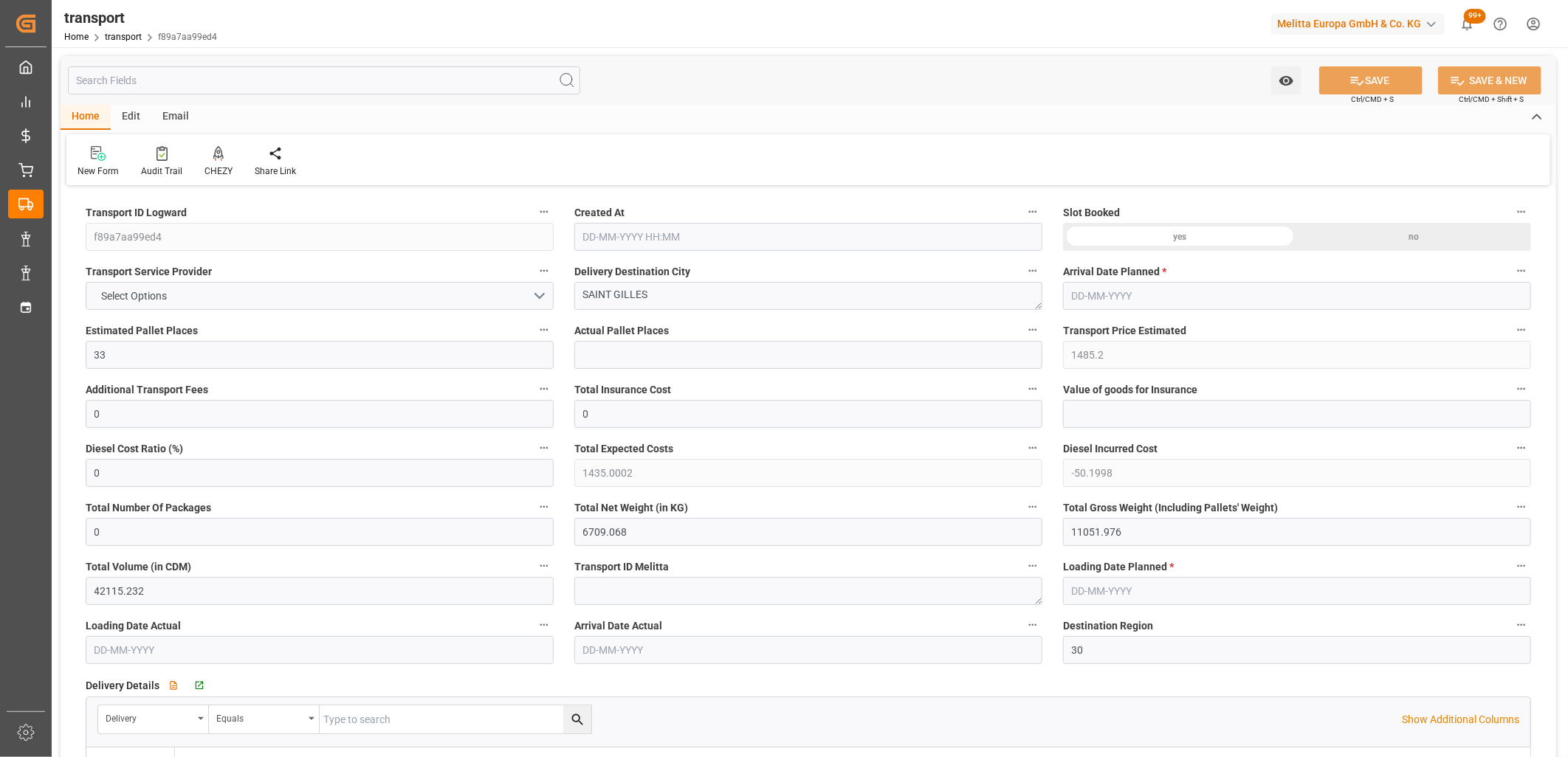
type input "0"
type input "21"
type input "35"
type input "22-09-2025 14:36"
type input "[DATE]"
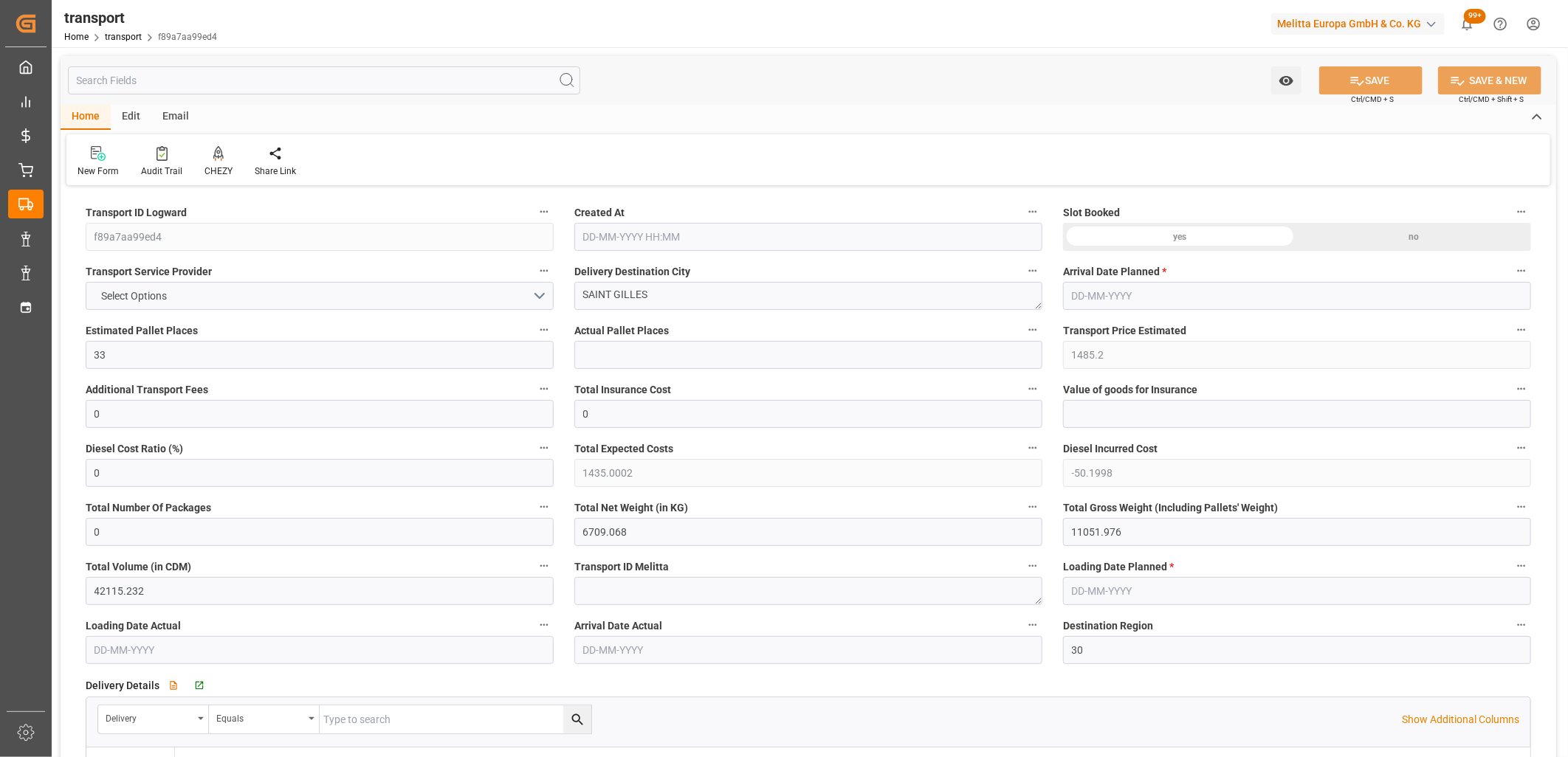
type input "[DATE]"
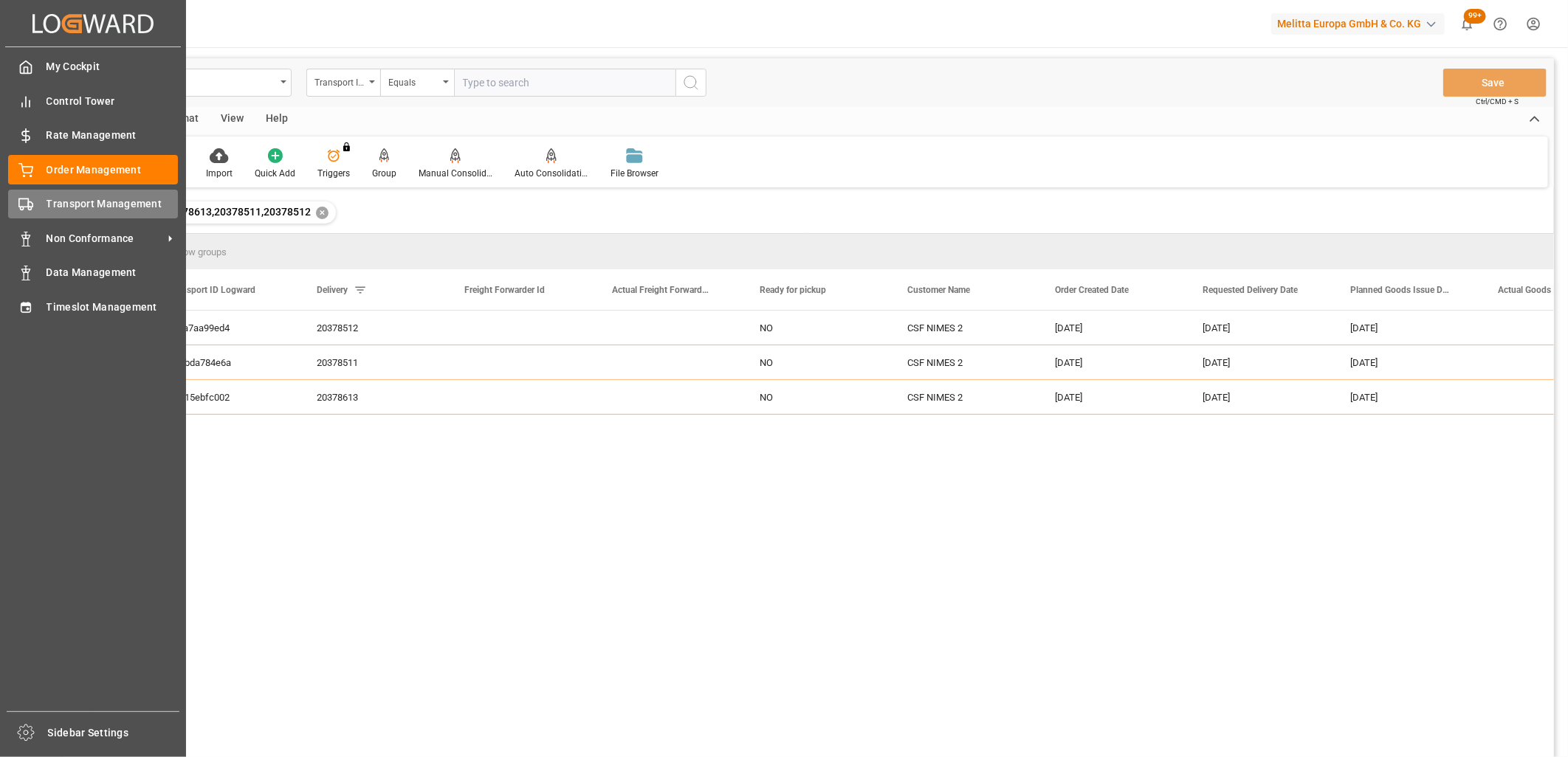
click at [39, 207] on div "Transport Management Transport Management" at bounding box center [92, 204] width 170 height 29
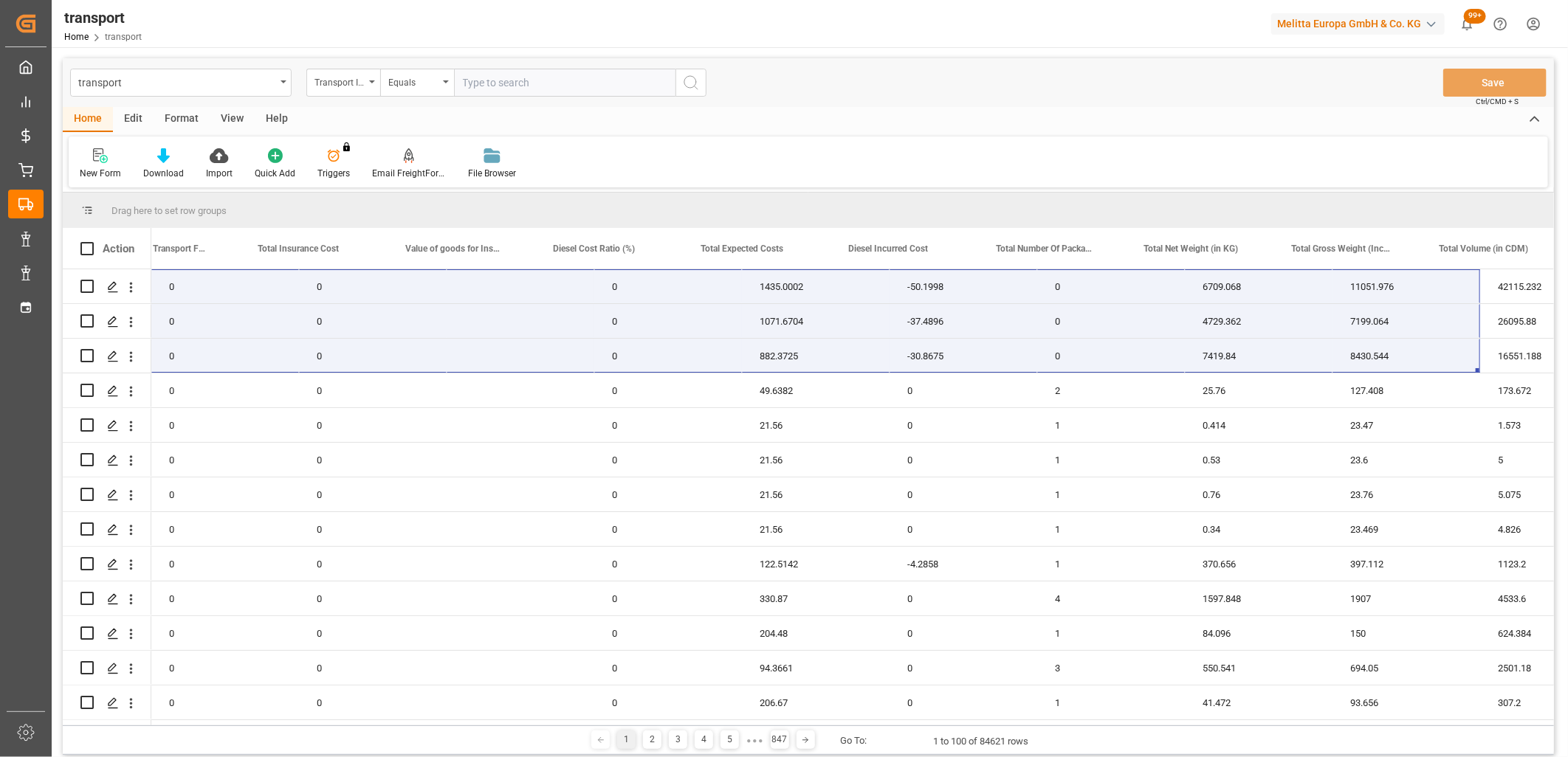
scroll to position [0, 1447]
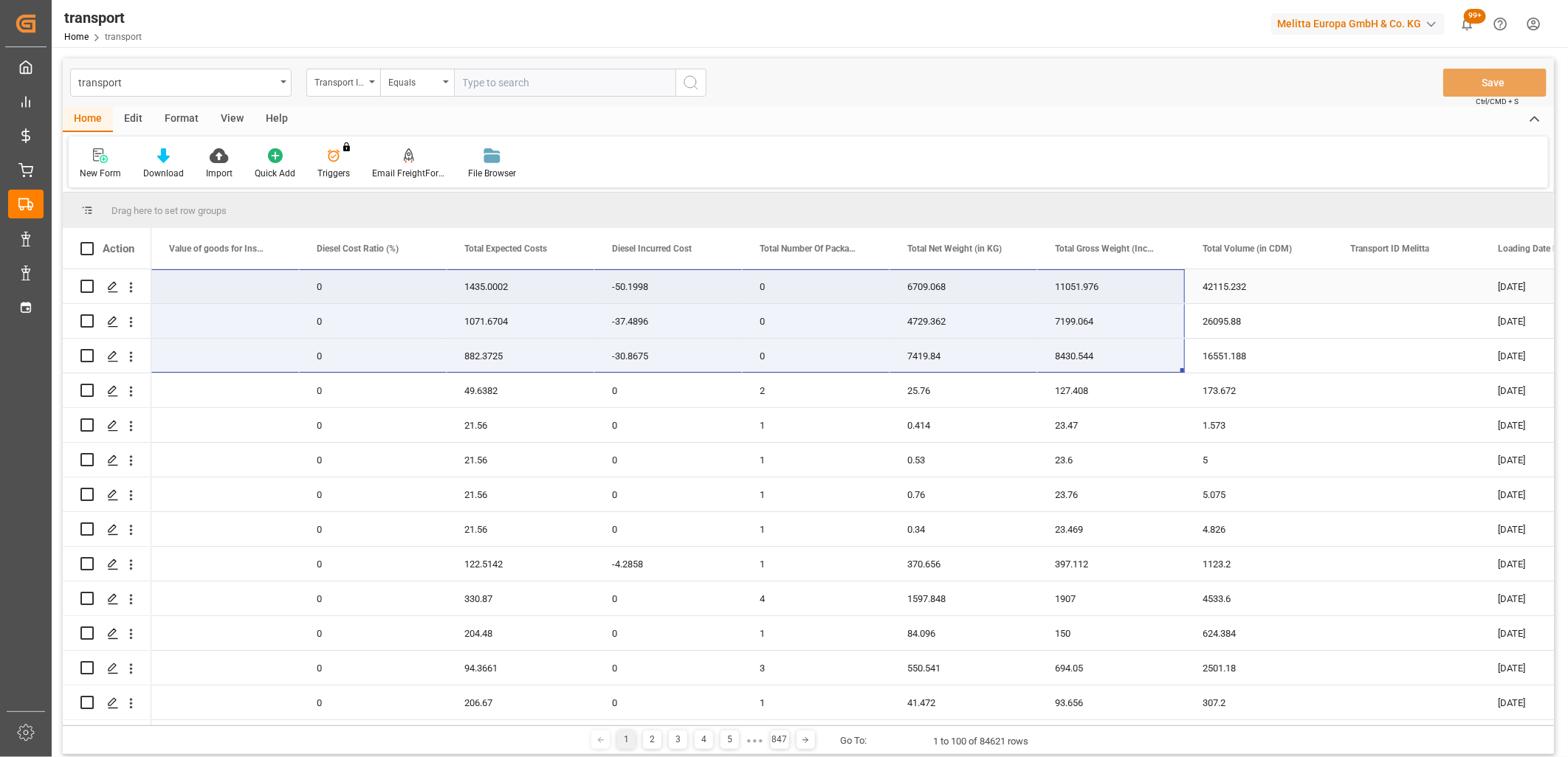
drag, startPoint x: 203, startPoint y: 356, endPoint x: 1126, endPoint y: 295, distance: 925.0
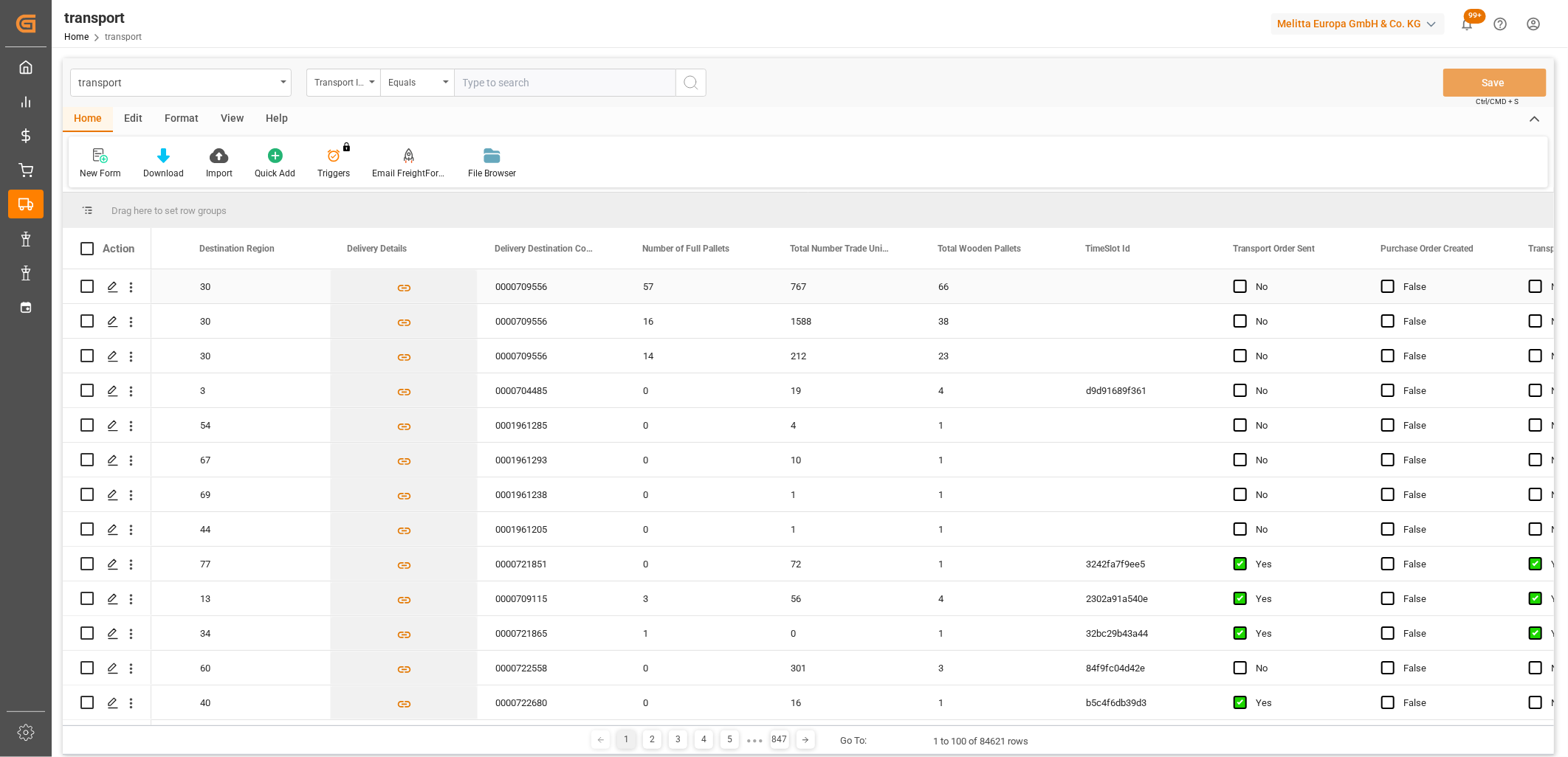
drag, startPoint x: 1235, startPoint y: 282, endPoint x: 1241, endPoint y: 301, distance: 19.9
click at [1236, 283] on span "Press SPACE to select this row." at bounding box center [1240, 286] width 14 height 14
click at [1245, 280] on input "Press SPACE to select this row." at bounding box center [1245, 280] width 0 height 0
click at [1242, 323] on span "Press SPACE to select this row." at bounding box center [1240, 321] width 14 height 14
click at [1245, 314] on input "Press SPACE to select this row." at bounding box center [1245, 314] width 0 height 0
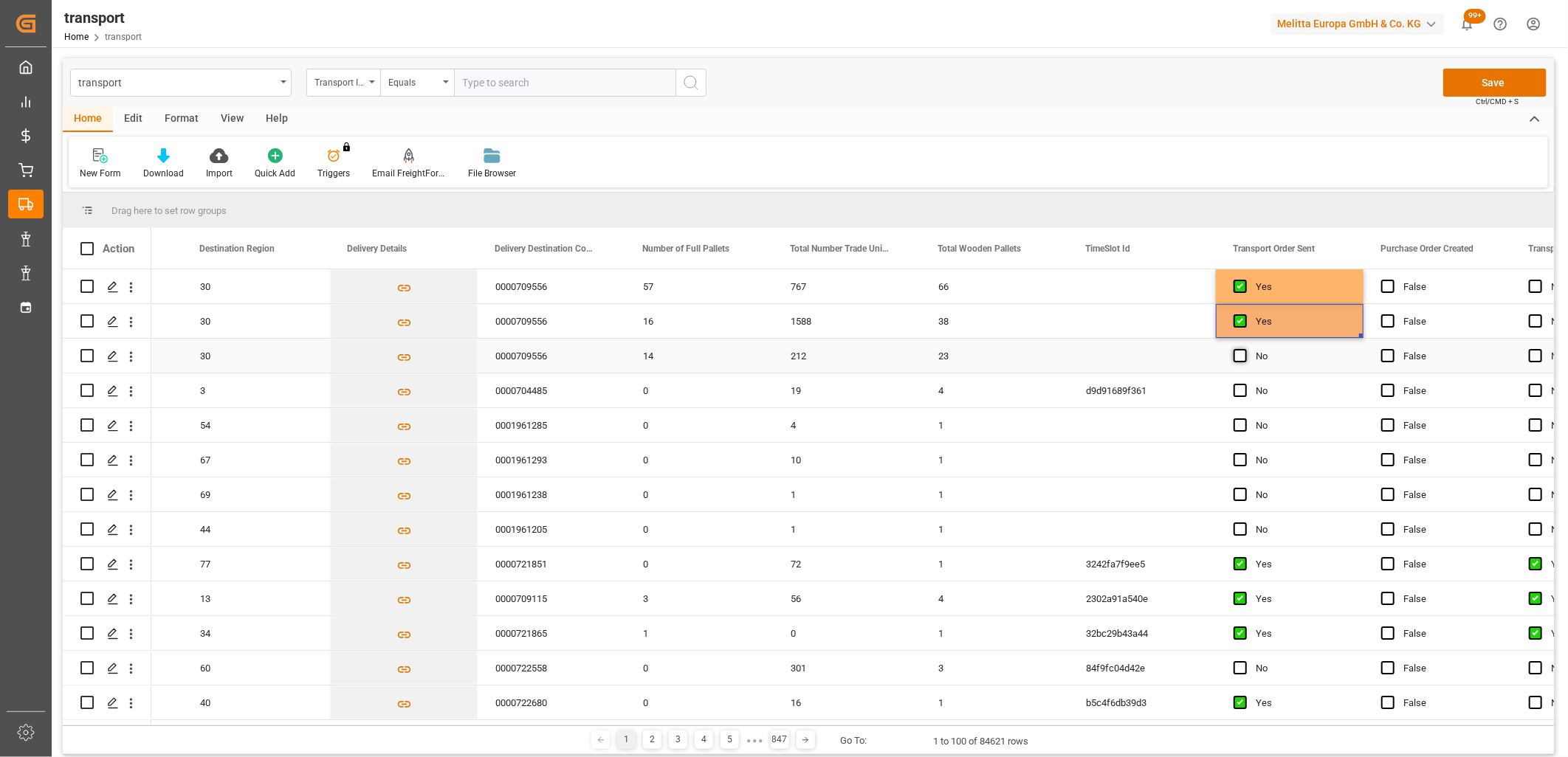
click at [1241, 355] on span "Press SPACE to select this row." at bounding box center [1240, 355] width 14 height 14
click at [1245, 349] on input "Press SPACE to select this row." at bounding box center [1245, 349] width 0 height 0
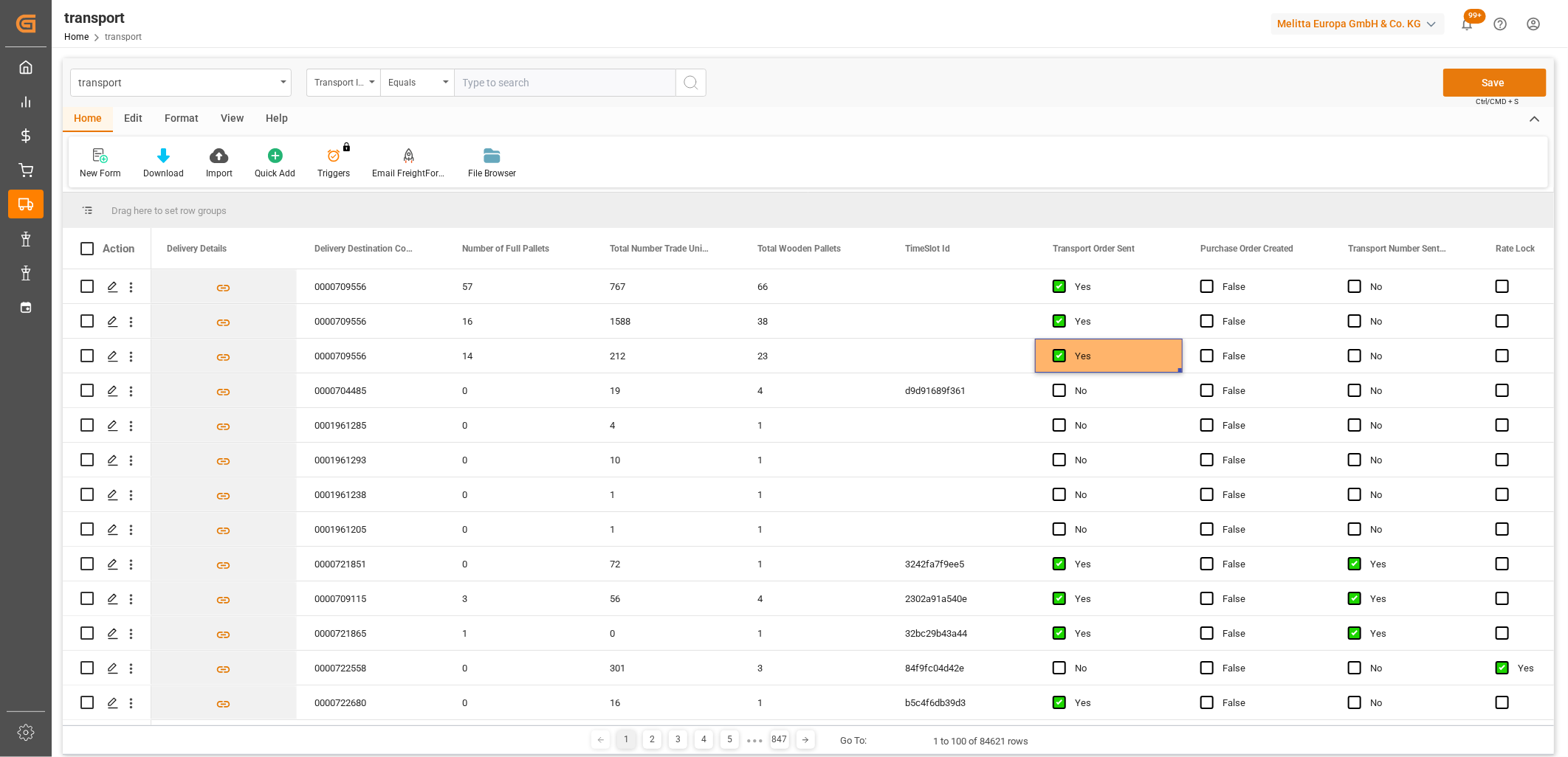
click at [1471, 80] on button "Save" at bounding box center [1495, 82] width 104 height 28
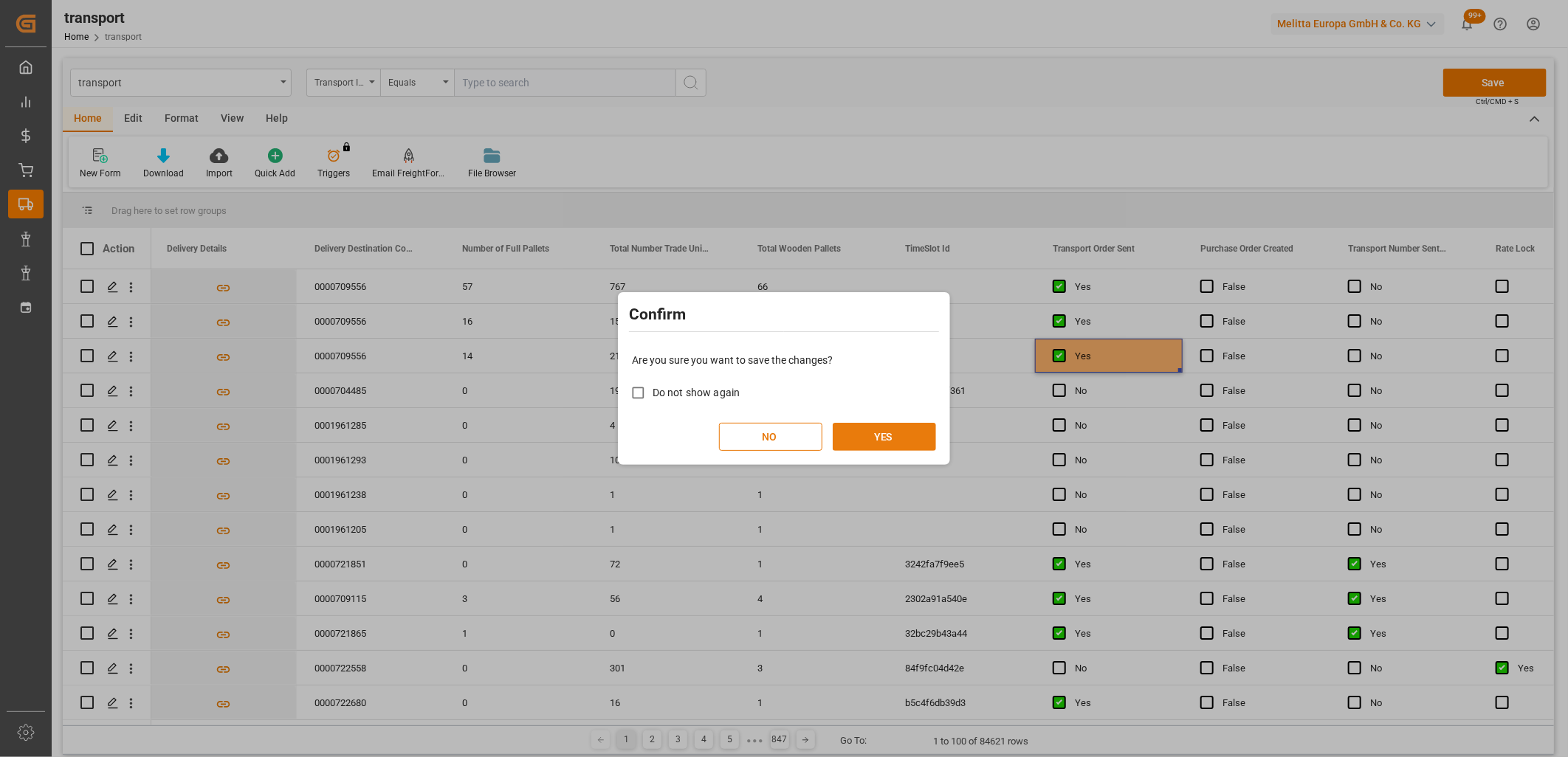
click at [911, 428] on button "YES" at bounding box center [884, 436] width 104 height 28
